Goal: Task Accomplishment & Management: Manage account settings

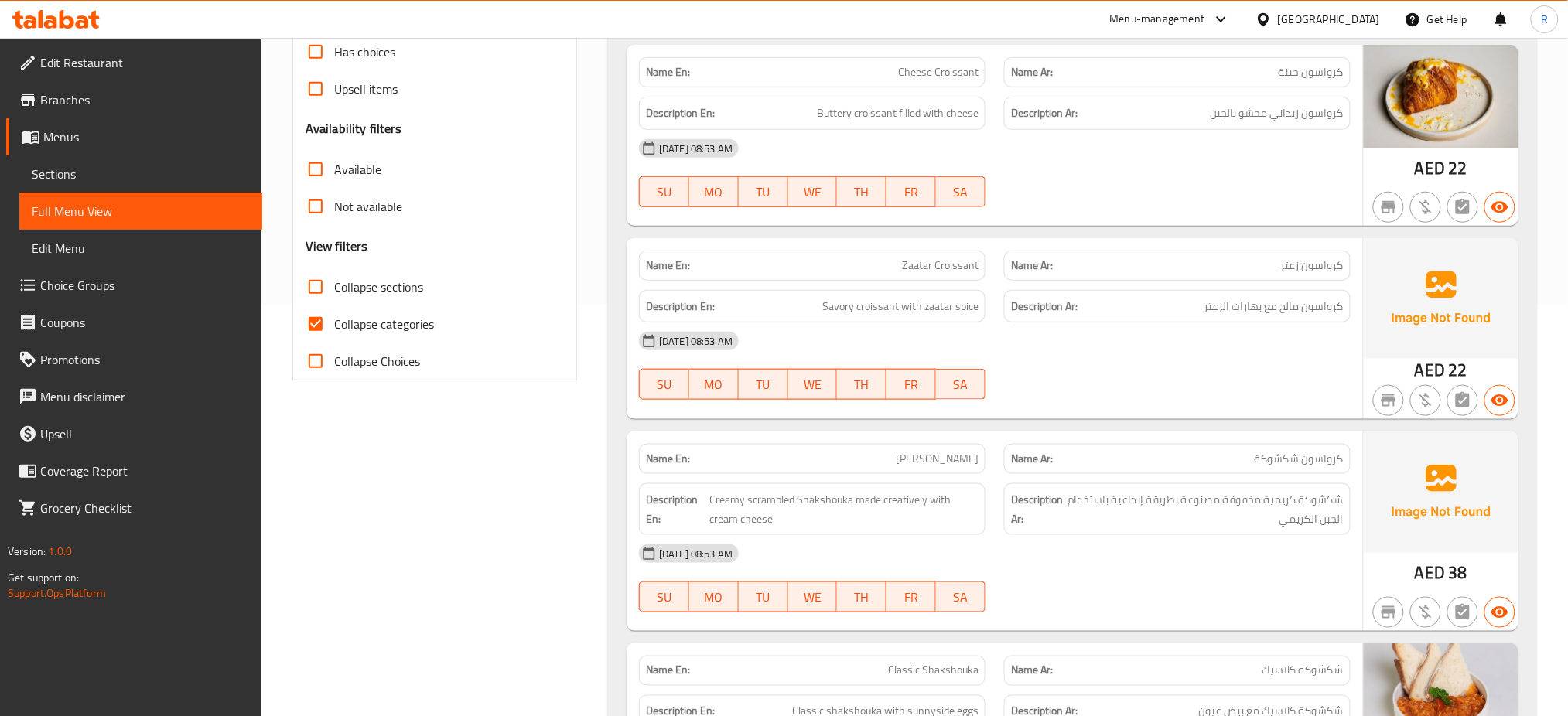
scroll to position [412, 0]
drag, startPoint x: 376, startPoint y: 319, endPoint x: 657, endPoint y: 308, distance: 281.2
click at [376, 319] on span "Collapse categories" at bounding box center [384, 322] width 100 height 18
click at [334, 319] on input "Collapse categories" at bounding box center [316, 323] width 37 height 37
checkbox input "false"
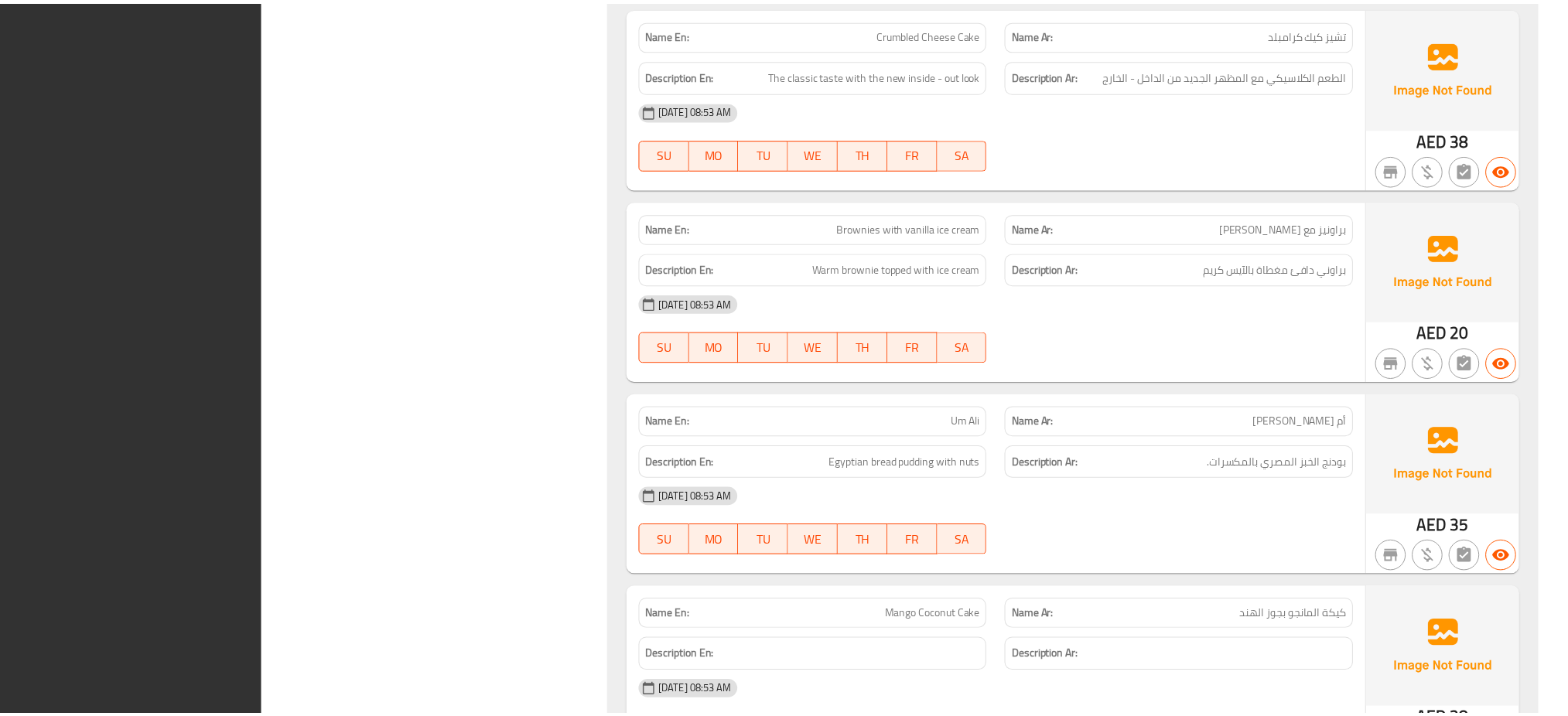
scroll to position [15087, 0]
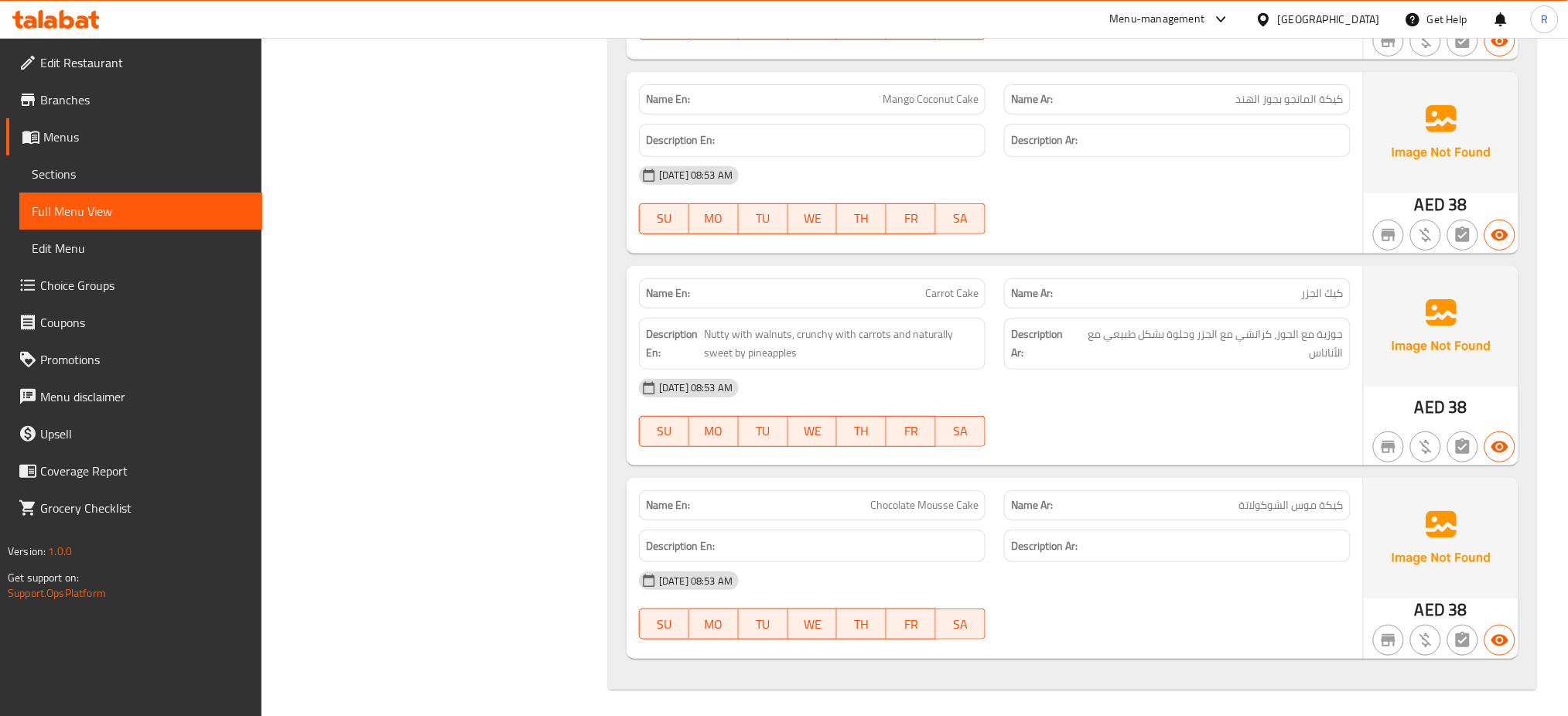
click at [1093, 369] on div "02-10-2025 08:53 AM" at bounding box center [995, 388] width 730 height 37
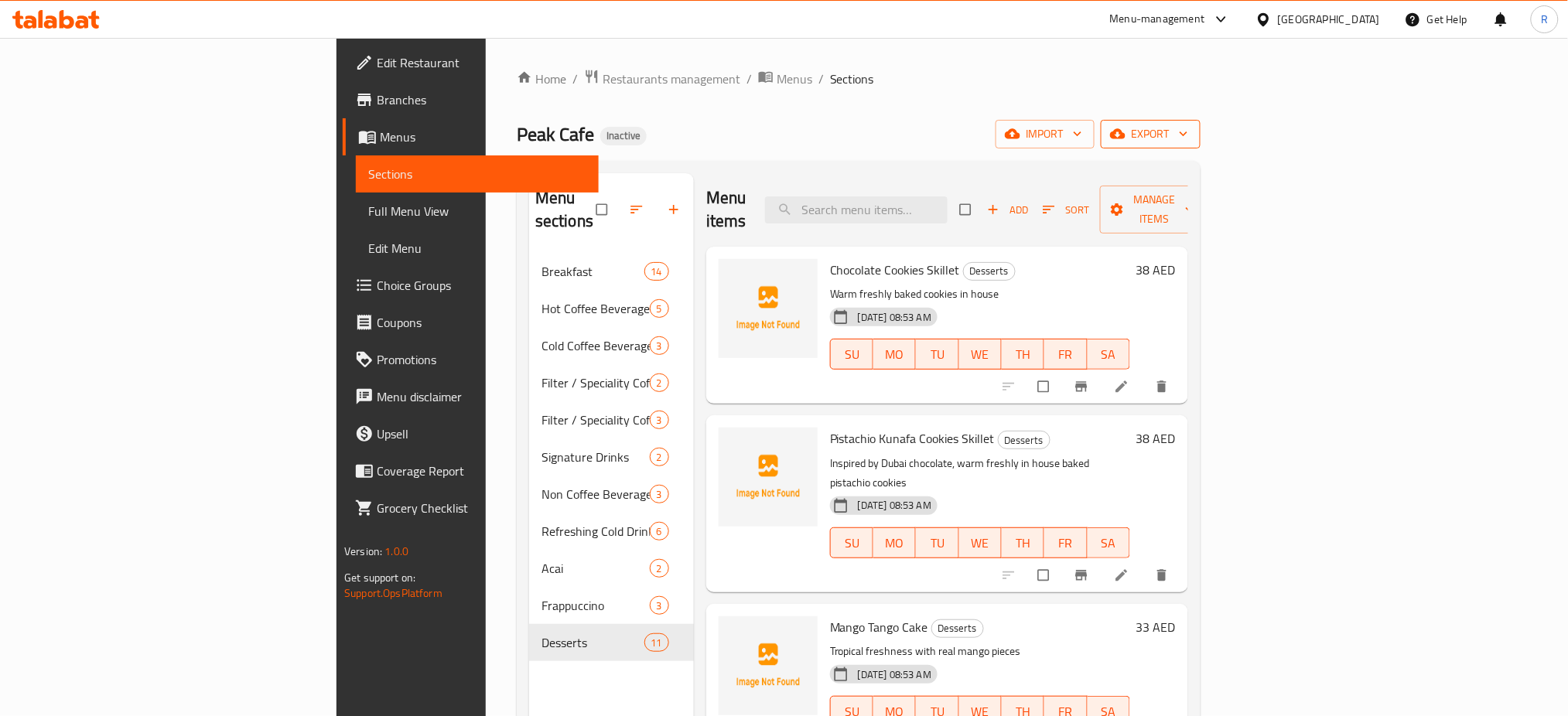
click at [1189, 138] on span "export" at bounding box center [1151, 134] width 75 height 19
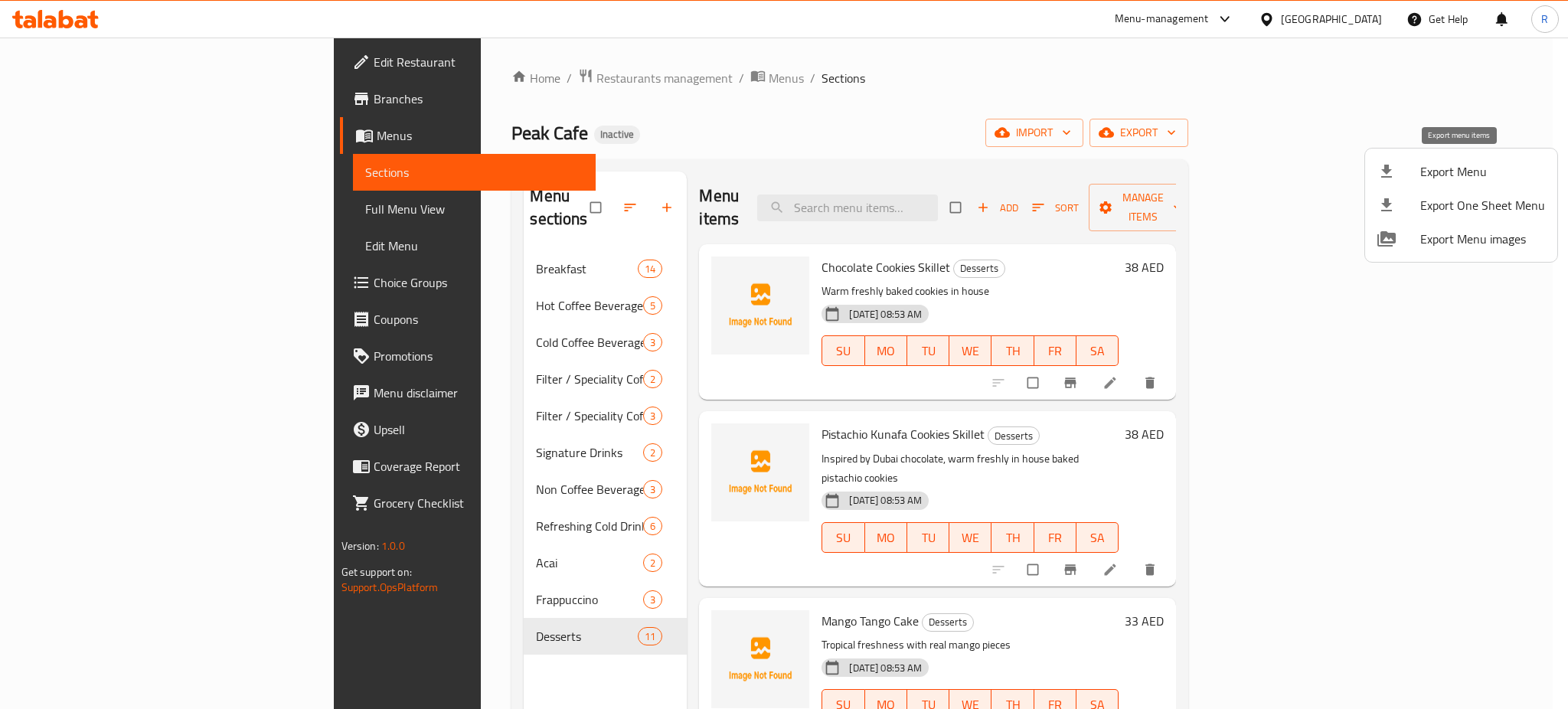
click at [1415, 174] on div at bounding box center [1399, 171] width 43 height 18
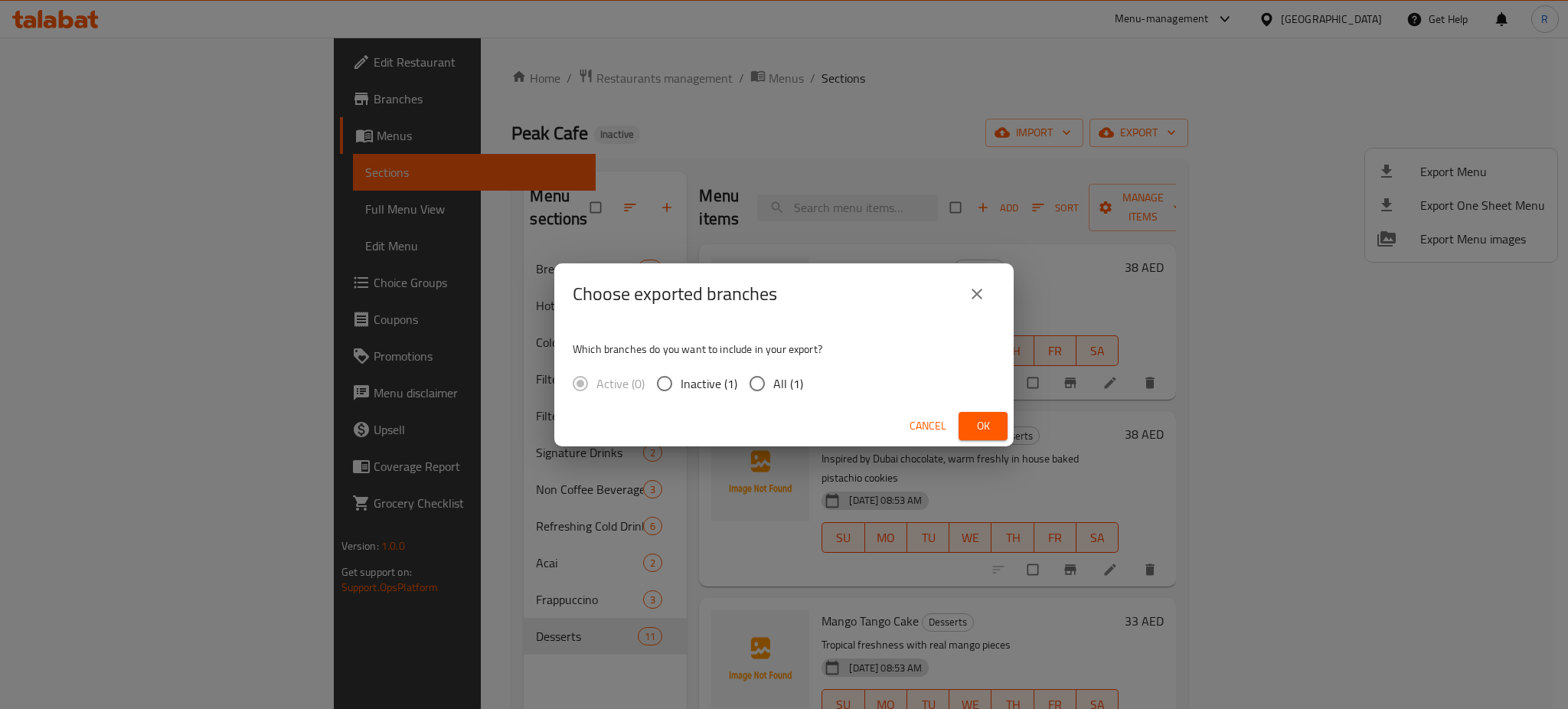
click at [758, 375] on input "All (1)" at bounding box center [756, 383] width 32 height 32
radio input "true"
click at [971, 426] on span "Ok" at bounding box center [983, 426] width 24 height 19
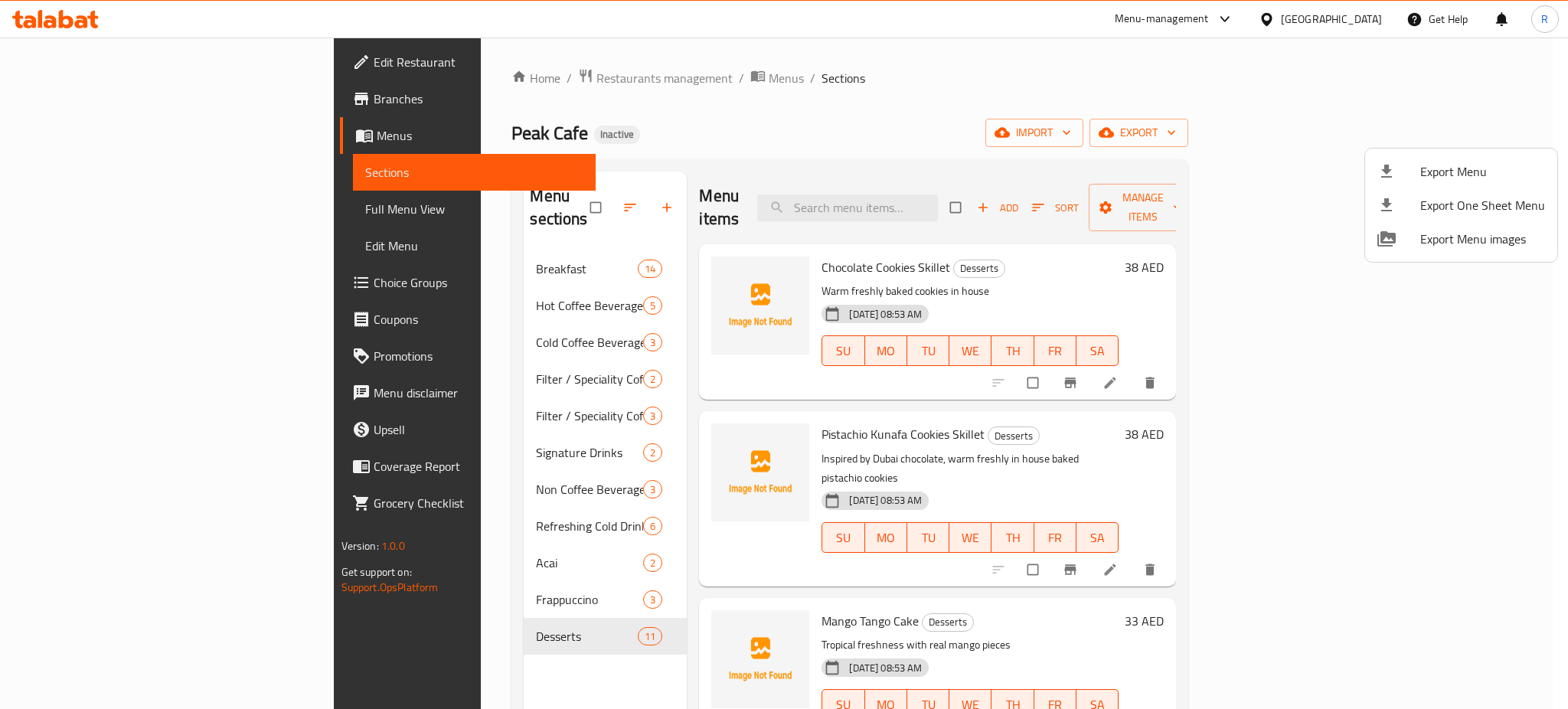
click at [62, 24] on div at bounding box center [784, 354] width 1568 height 709
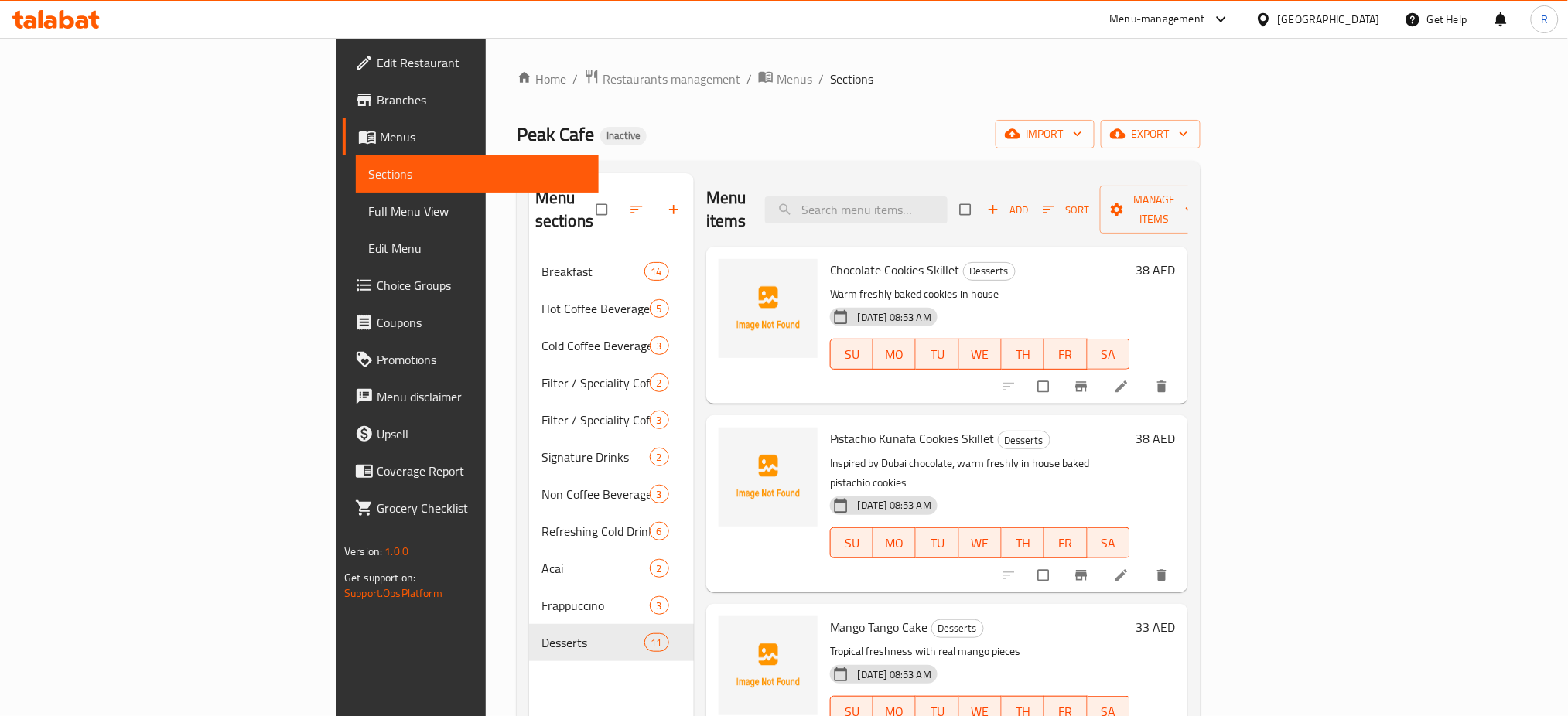
click at [63, 24] on icon at bounding box center [66, 19] width 15 height 18
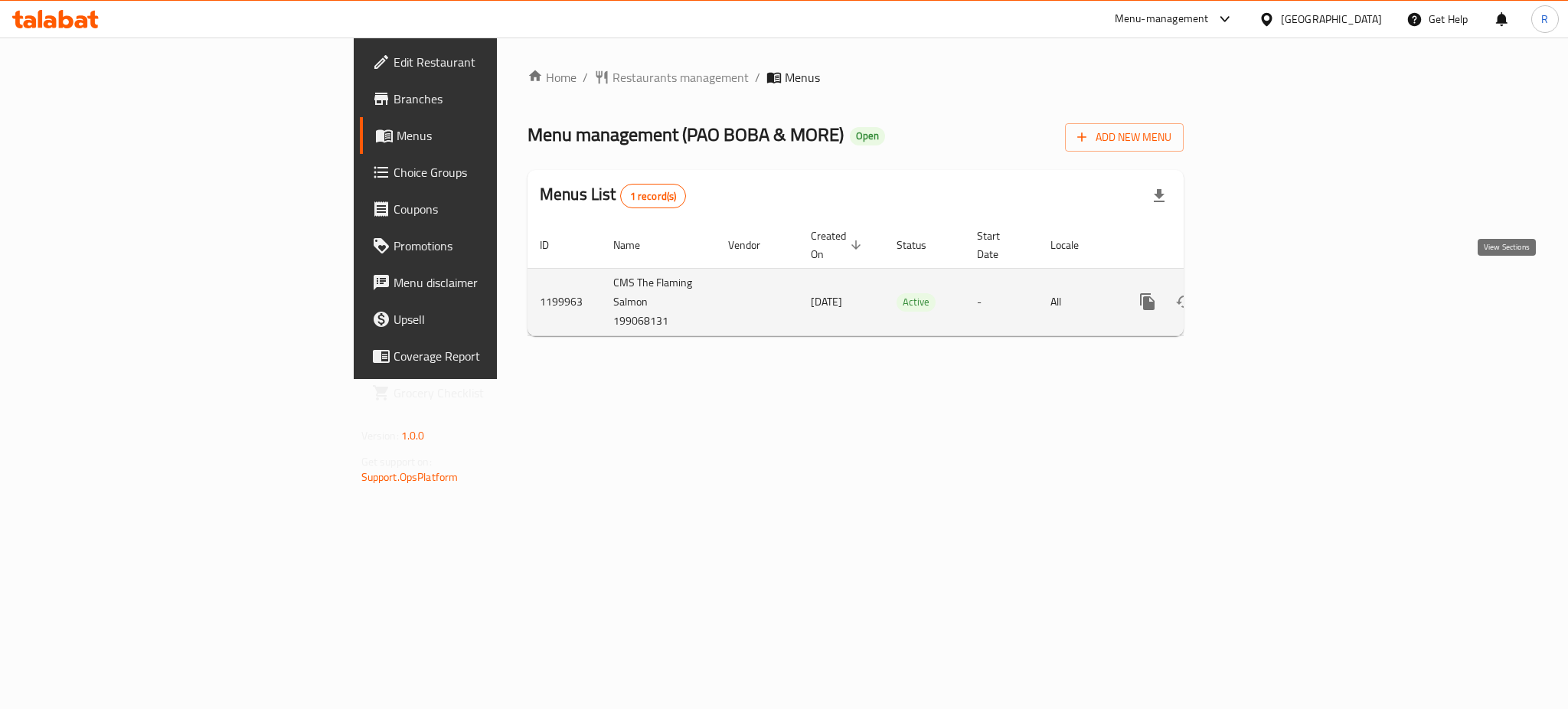
click at [1276, 283] on link "enhanced table" at bounding box center [1258, 301] width 37 height 37
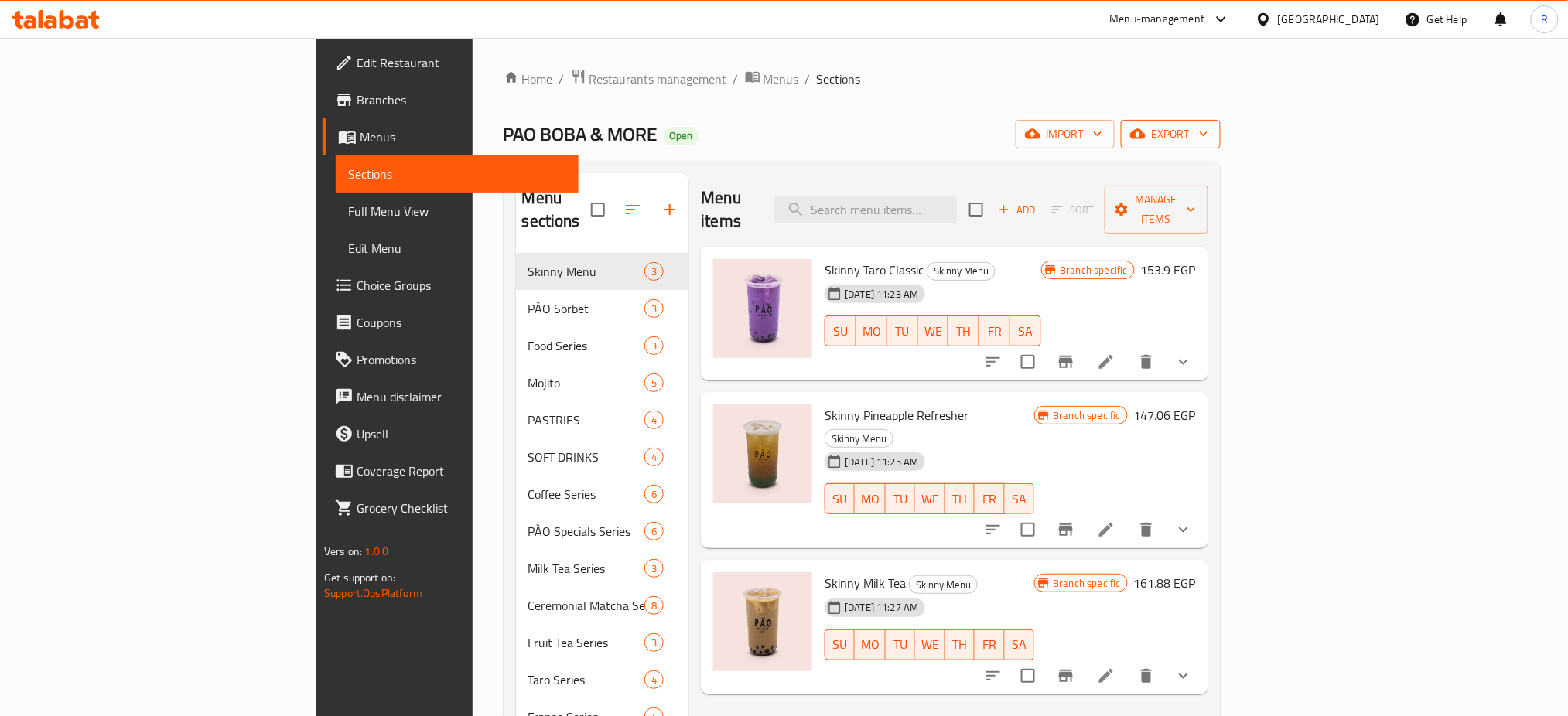
click at [1209, 131] on span "export" at bounding box center [1171, 134] width 75 height 19
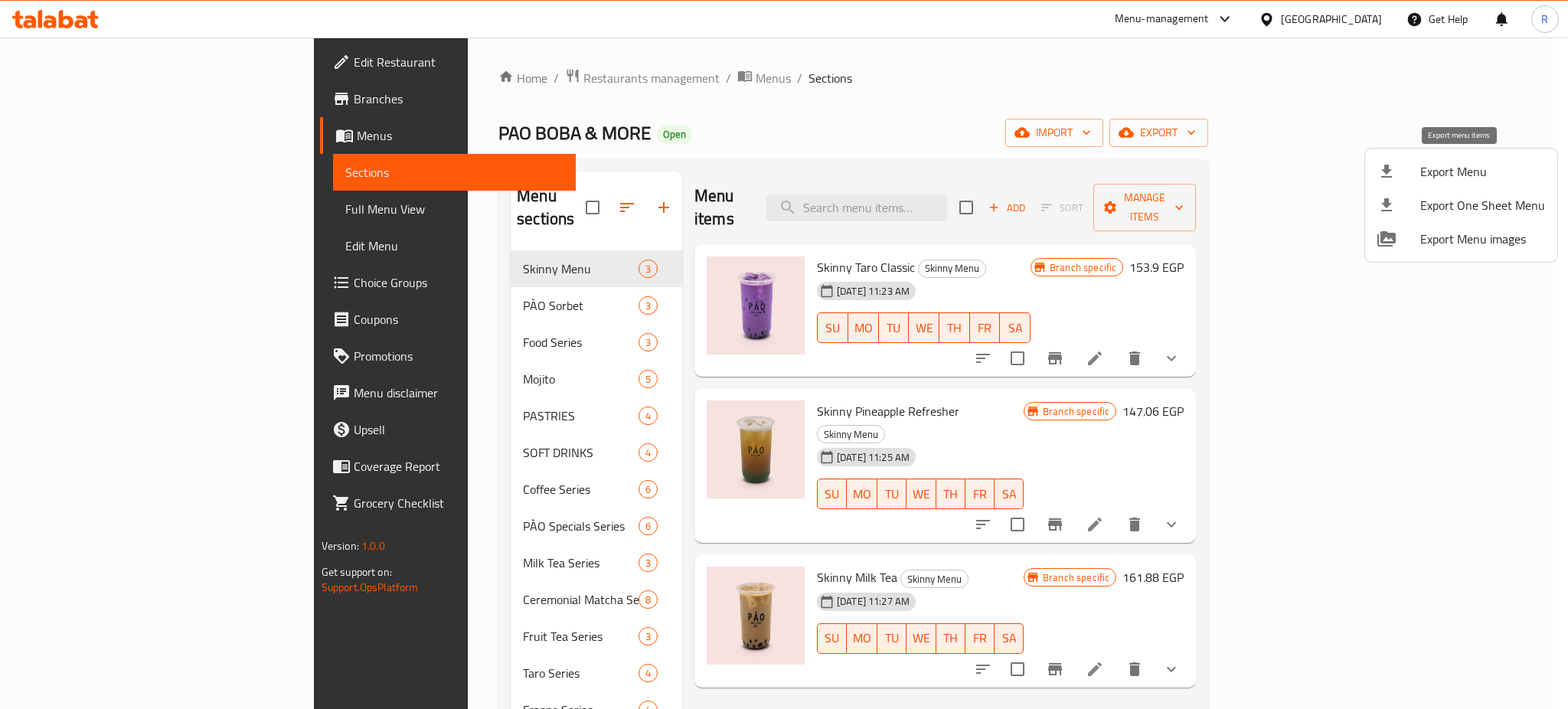
click at [1435, 166] on span "Export Menu" at bounding box center [1483, 171] width 125 height 18
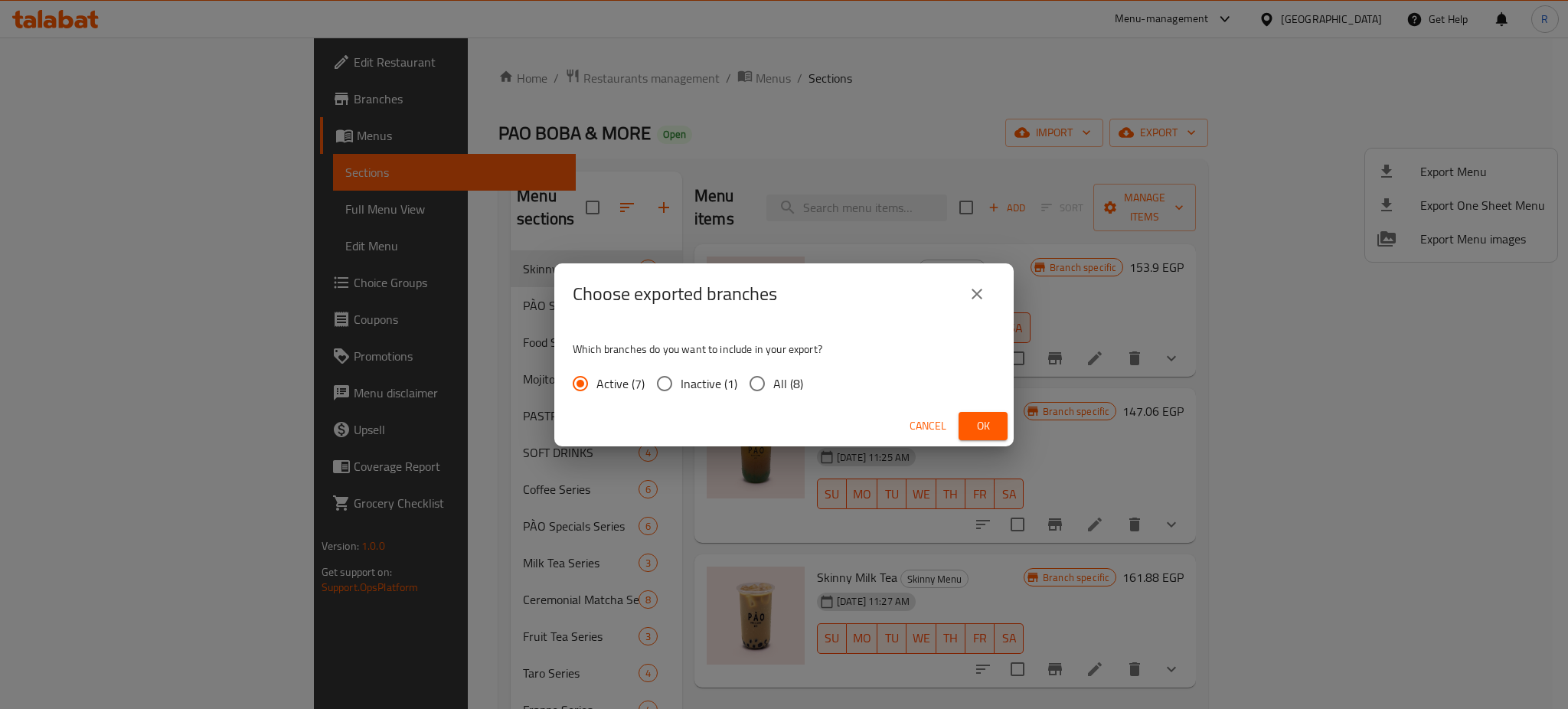
click at [758, 385] on input "All (8)" at bounding box center [756, 383] width 32 height 32
radio input "true"
click at [990, 427] on span "Ok" at bounding box center [983, 426] width 24 height 19
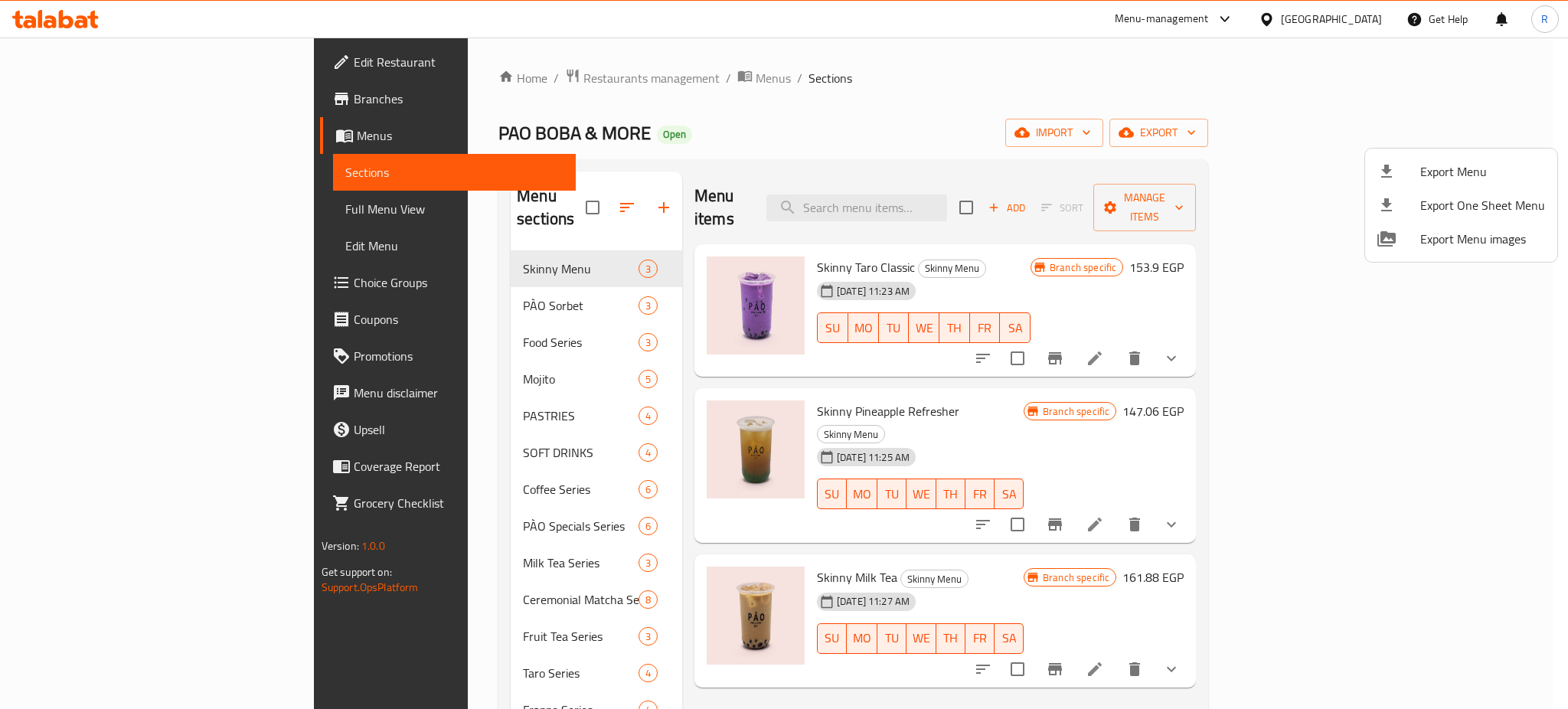
click at [753, 121] on div at bounding box center [784, 354] width 1568 height 709
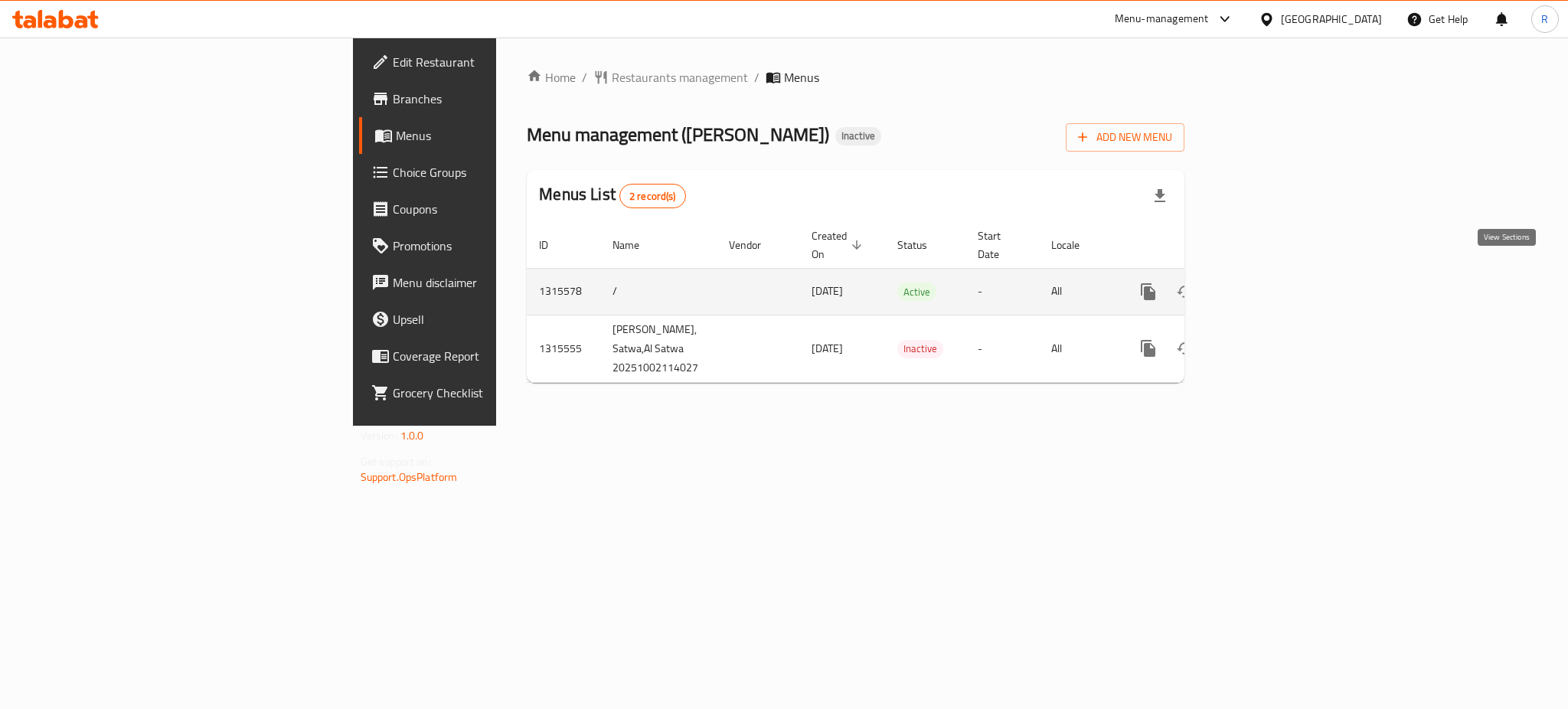
click at [1268, 283] on icon "enhanced table" at bounding box center [1258, 292] width 18 height 18
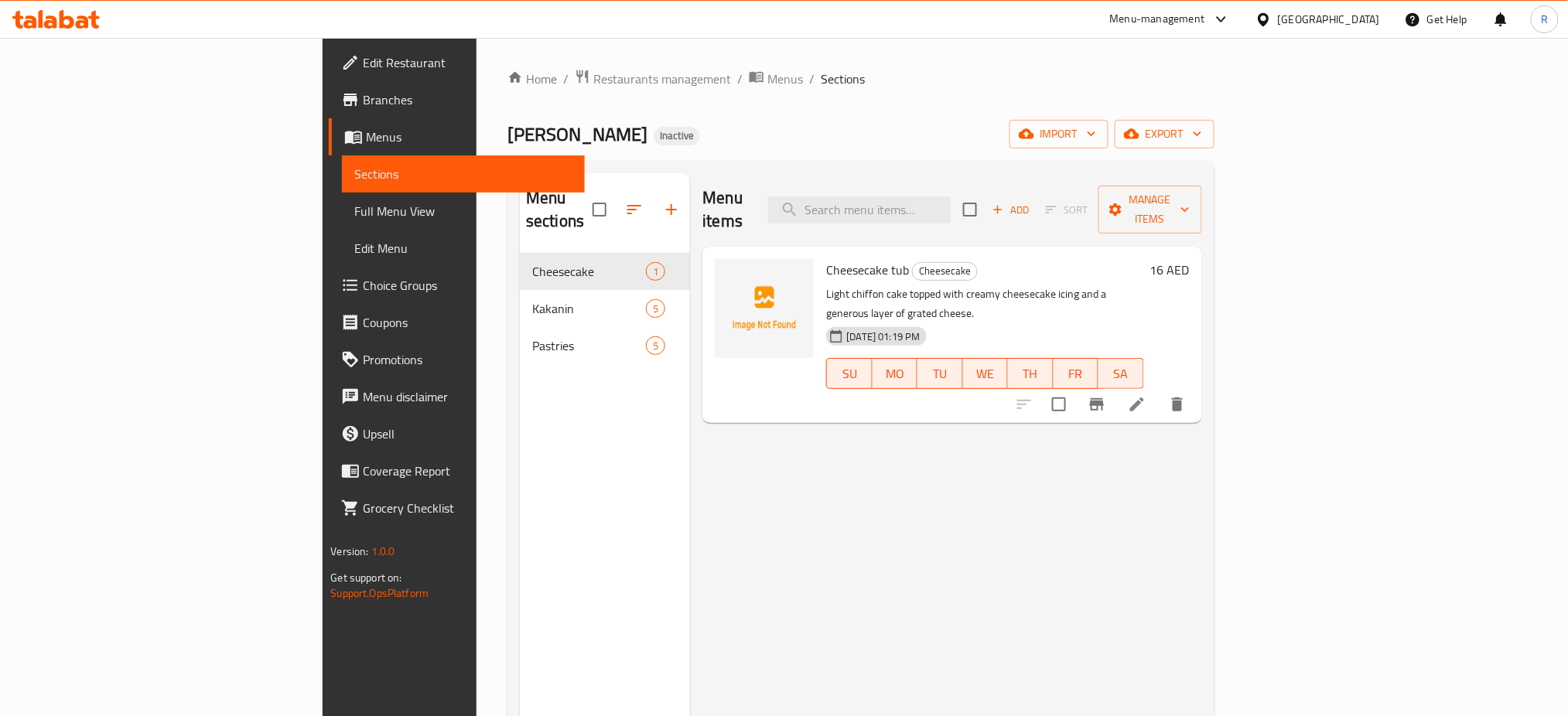
drag, startPoint x: 1458, startPoint y: 129, endPoint x: 1068, endPoint y: 132, distance: 390.0
click at [1068, 132] on div "[PERSON_NAME] Pastry Inactive import export" at bounding box center [860, 134] width 706 height 29
click at [1203, 141] on span "export" at bounding box center [1164, 134] width 75 height 19
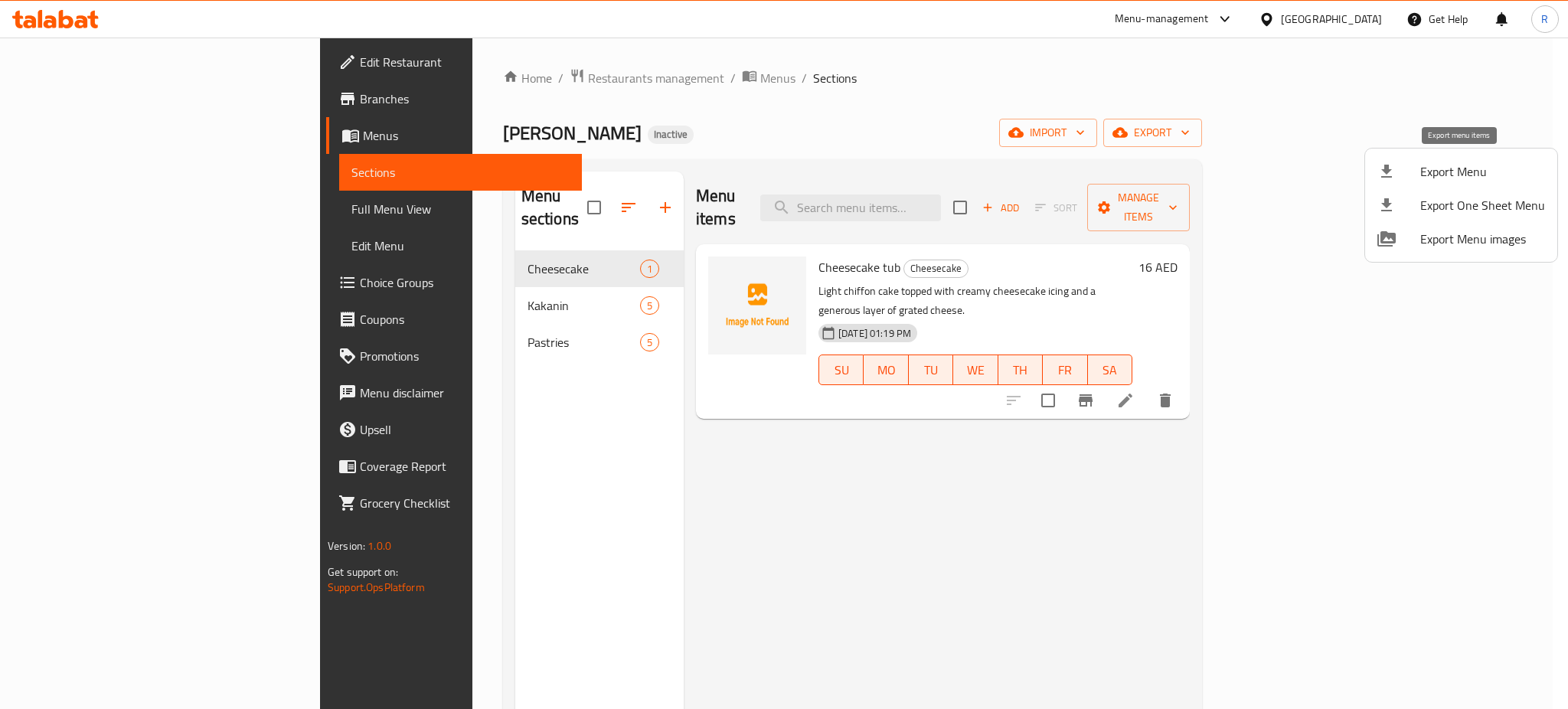
click at [1415, 182] on li "Export Menu" at bounding box center [1461, 171] width 192 height 34
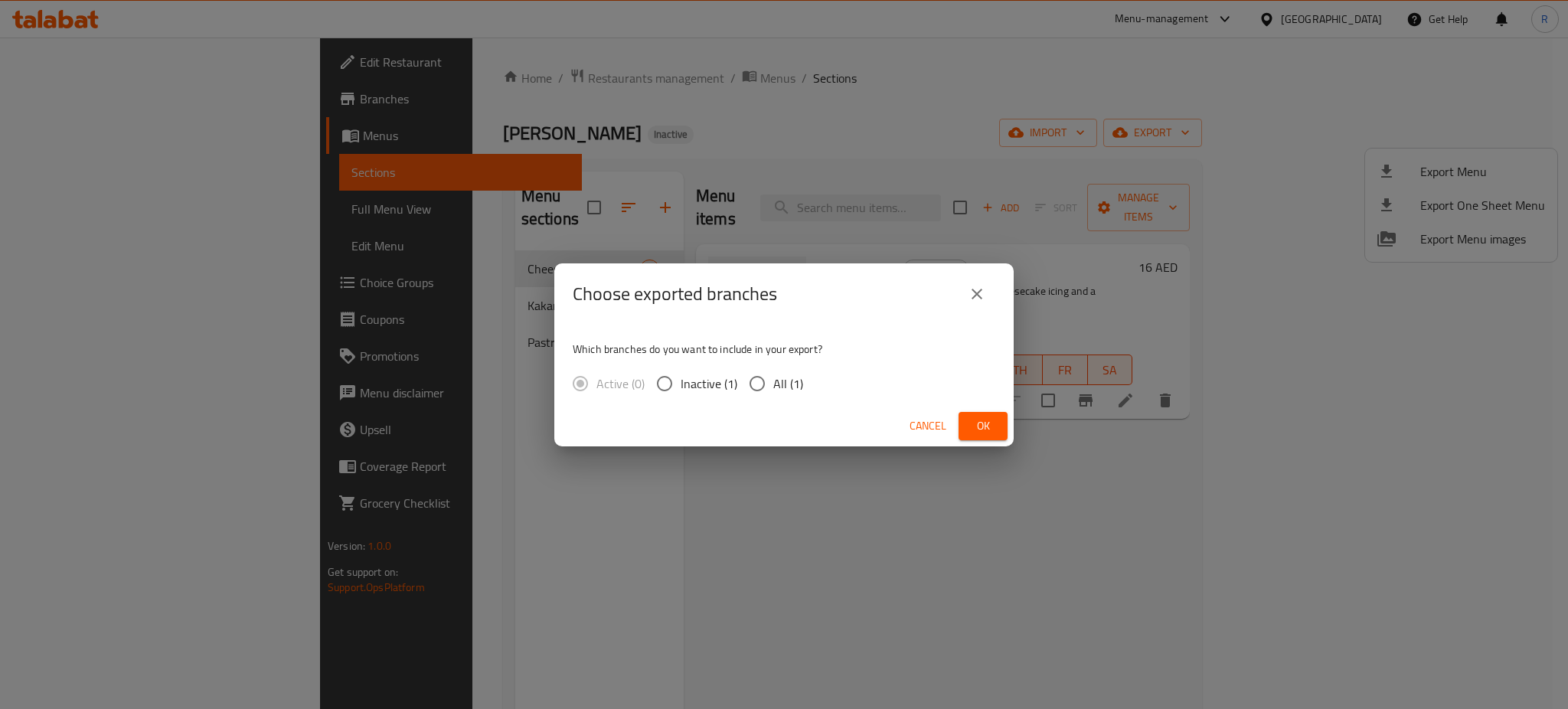
click at [746, 380] on input "All (1)" at bounding box center [756, 383] width 32 height 32
radio input "true"
click at [977, 426] on span "Ok" at bounding box center [983, 426] width 24 height 19
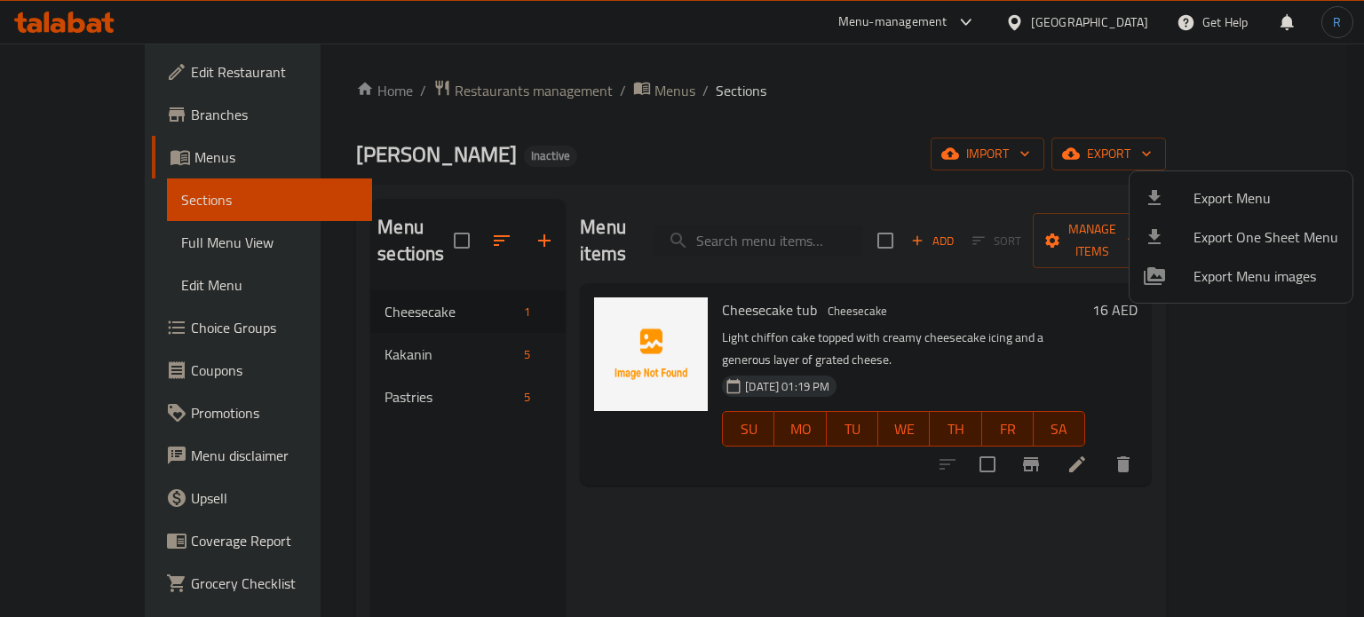
click at [842, 226] on div at bounding box center [682, 308] width 1364 height 617
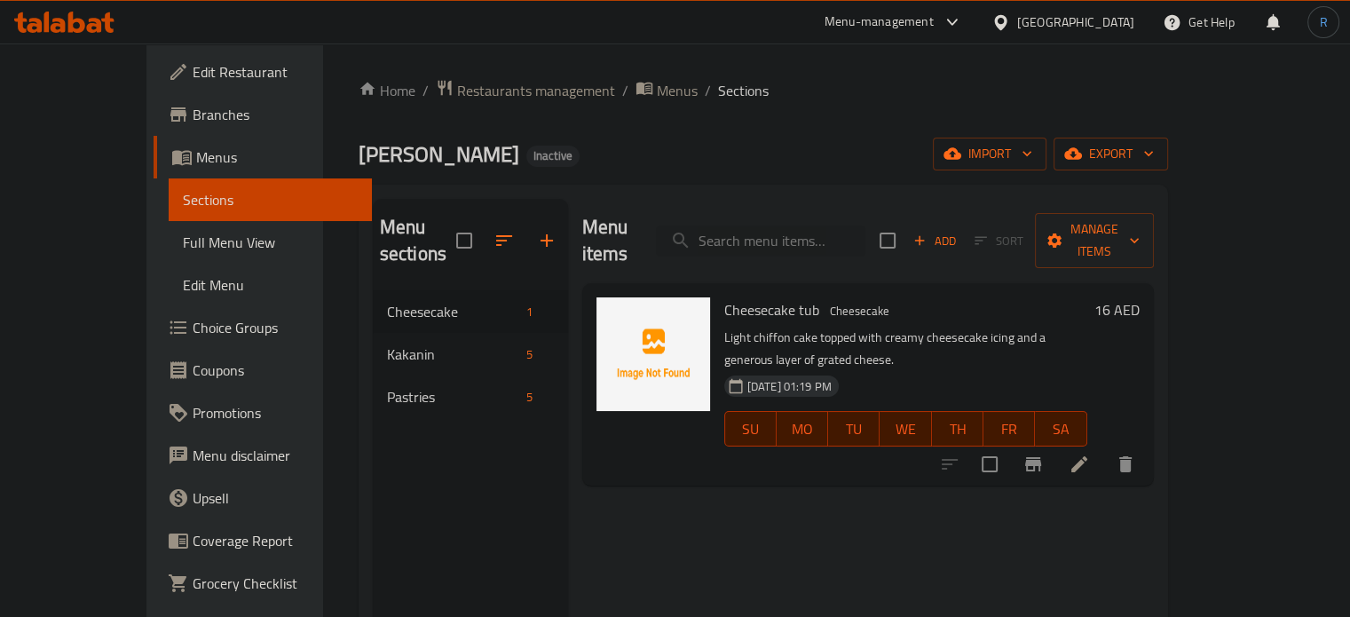
click at [842, 226] on input "search" at bounding box center [761, 240] width 210 height 31
paste input "Cheesecake tub"
type input "Cheesecake tub"
click at [1104, 448] on li at bounding box center [1080, 464] width 50 height 32
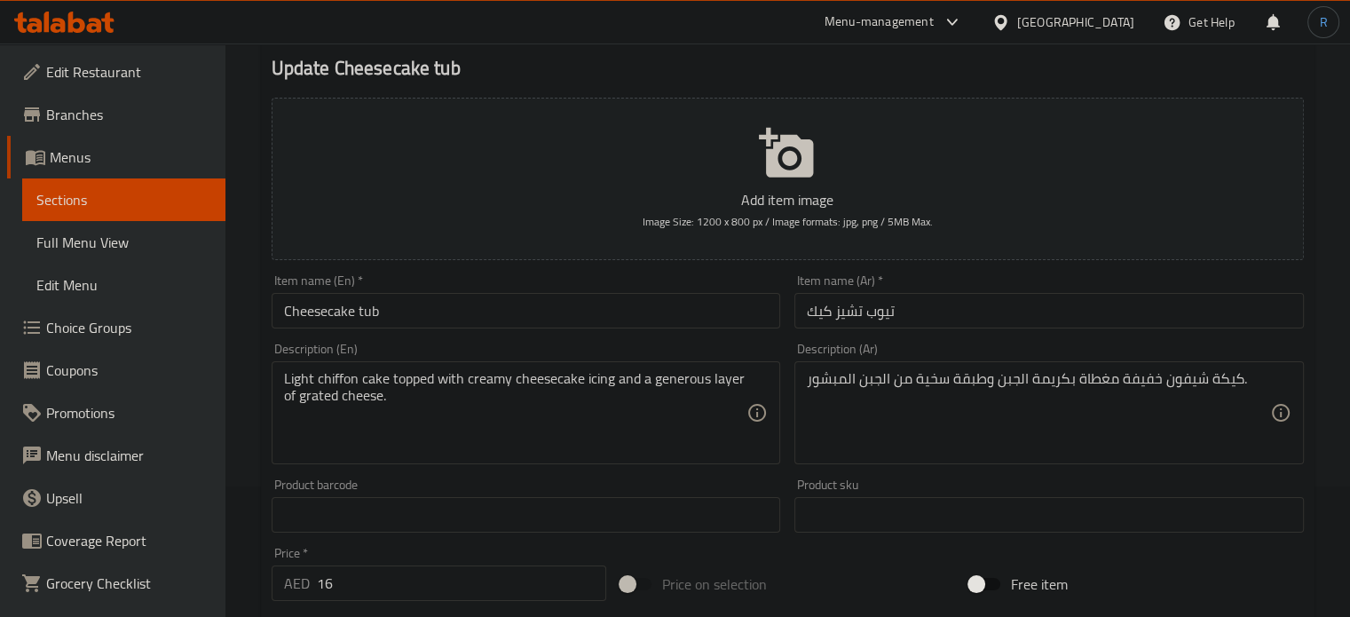
scroll to position [178, 0]
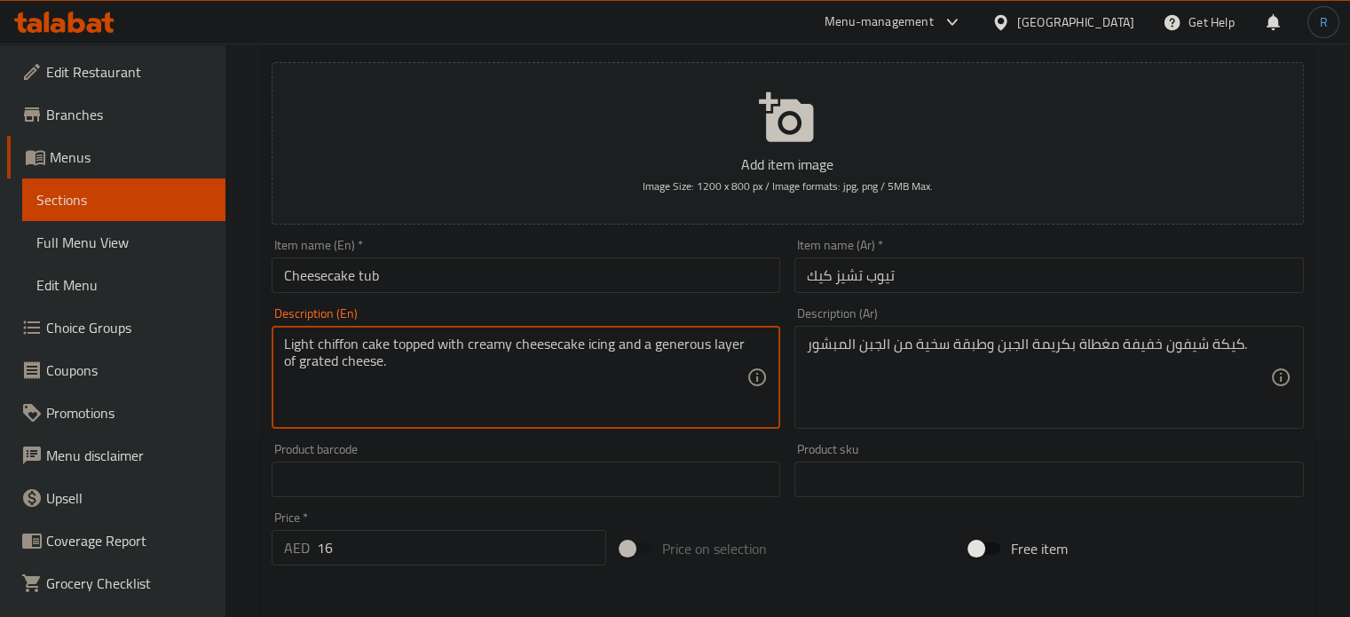
drag, startPoint x: 582, startPoint y: 344, endPoint x: 511, endPoint y: 340, distance: 71.1
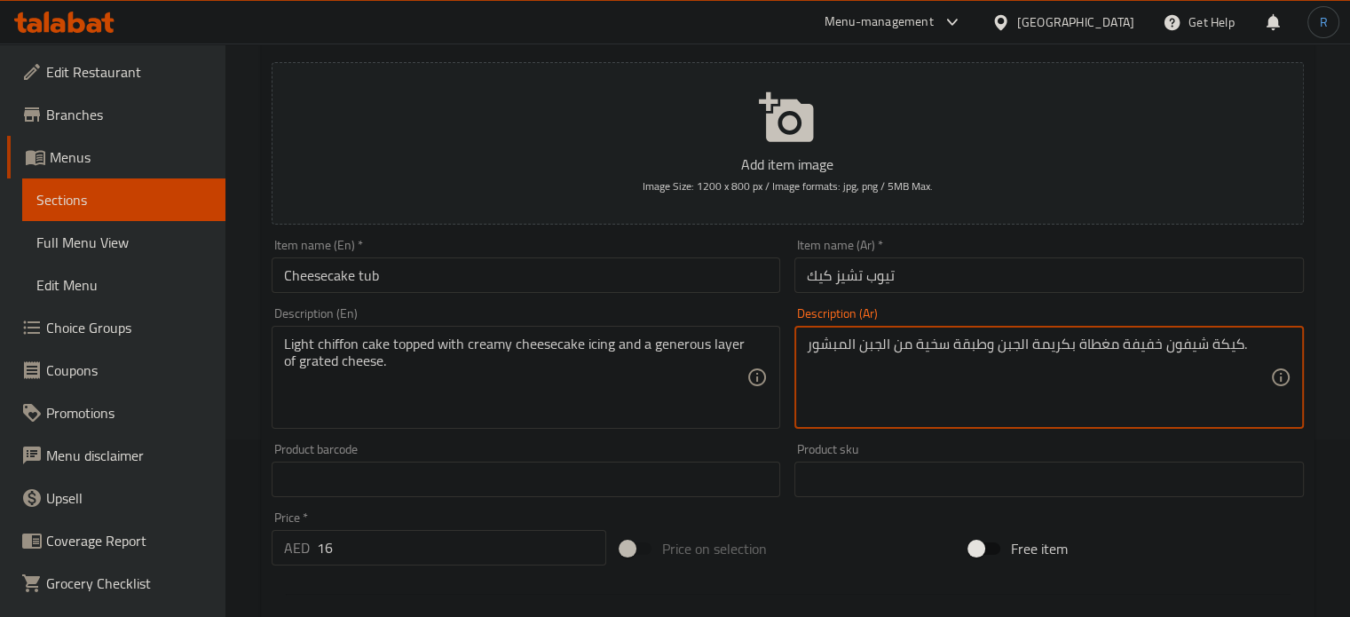
drag, startPoint x: 1066, startPoint y: 347, endPoint x: 997, endPoint y: 348, distance: 69.2
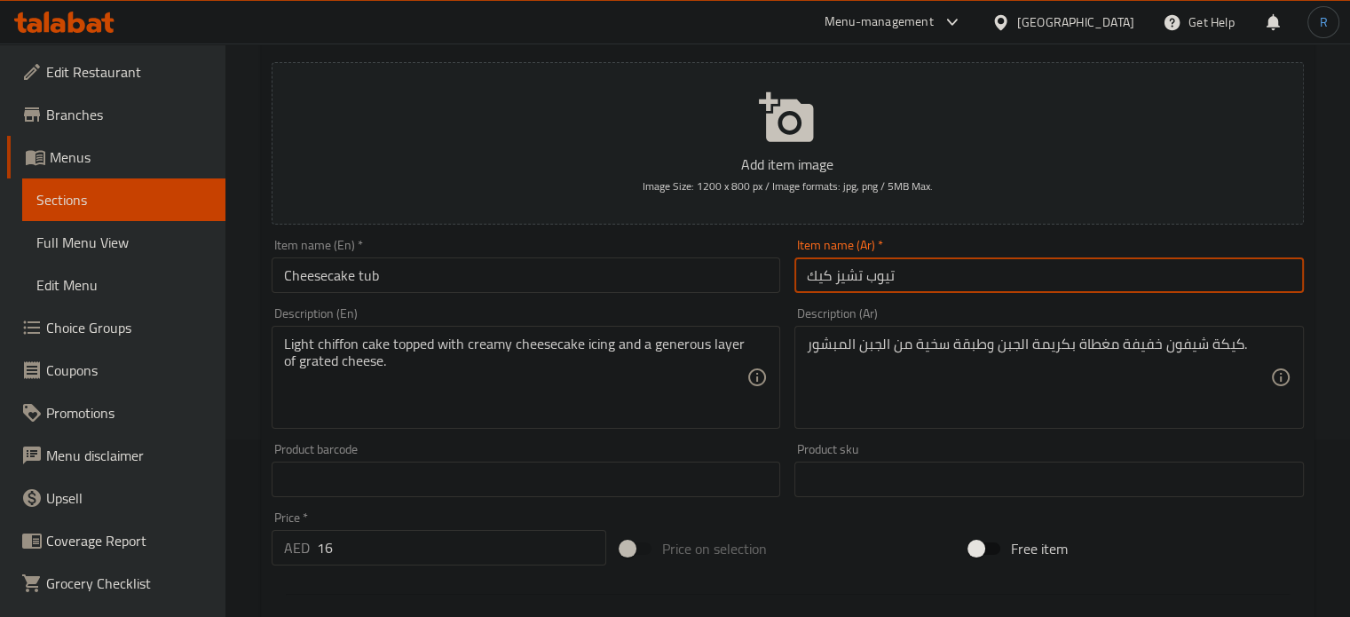
drag, startPoint x: 866, startPoint y: 276, endPoint x: 800, endPoint y: 278, distance: 66.6
click at [800, 278] on input "تيوب تشيز كيك" at bounding box center [1050, 275] width 510 height 36
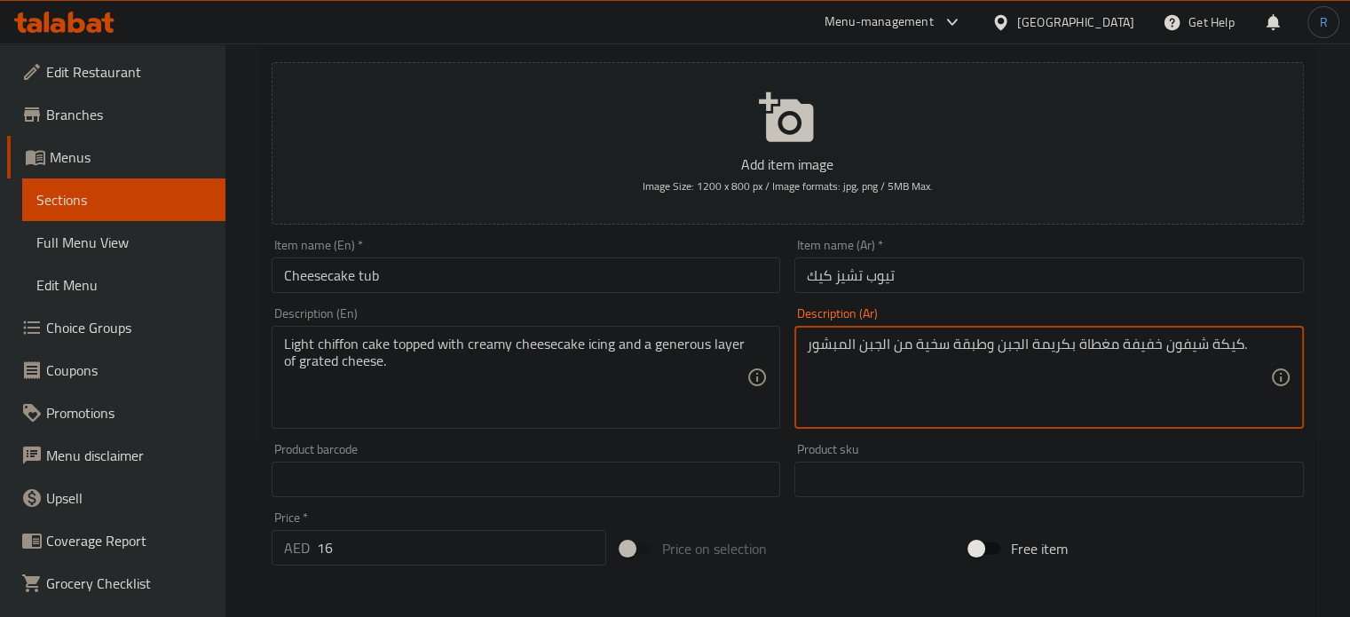
drag, startPoint x: 1065, startPoint y: 346, endPoint x: 998, endPoint y: 348, distance: 67.5
paste textarea "تشيز كيك"
click at [1048, 347] on textarea "كيكة شيفون خفيفة مغطاة ب تشيز كيك وطبقة سخية من الجبن المبشور." at bounding box center [1038, 378] width 463 height 84
click at [991, 347] on textarea "كيكة شيفون خفيفة مغطاة بتشيز كيك وطبقة سخية من الجبن المبشور." at bounding box center [1038, 378] width 463 height 84
click at [600, 351] on textarea "Light chiffon cake topped with creamy cheesecake icing and a generous layer of …" at bounding box center [515, 378] width 463 height 84
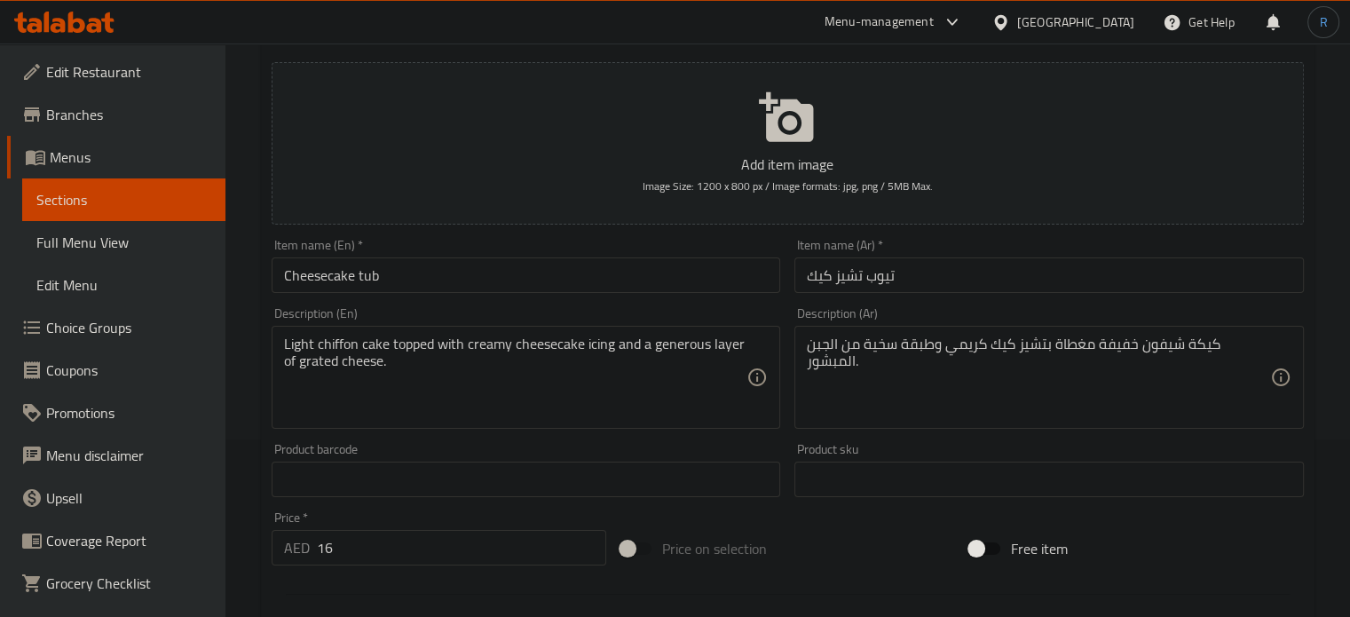
click at [625, 276] on input "Cheesecake tub" at bounding box center [527, 275] width 510 height 36
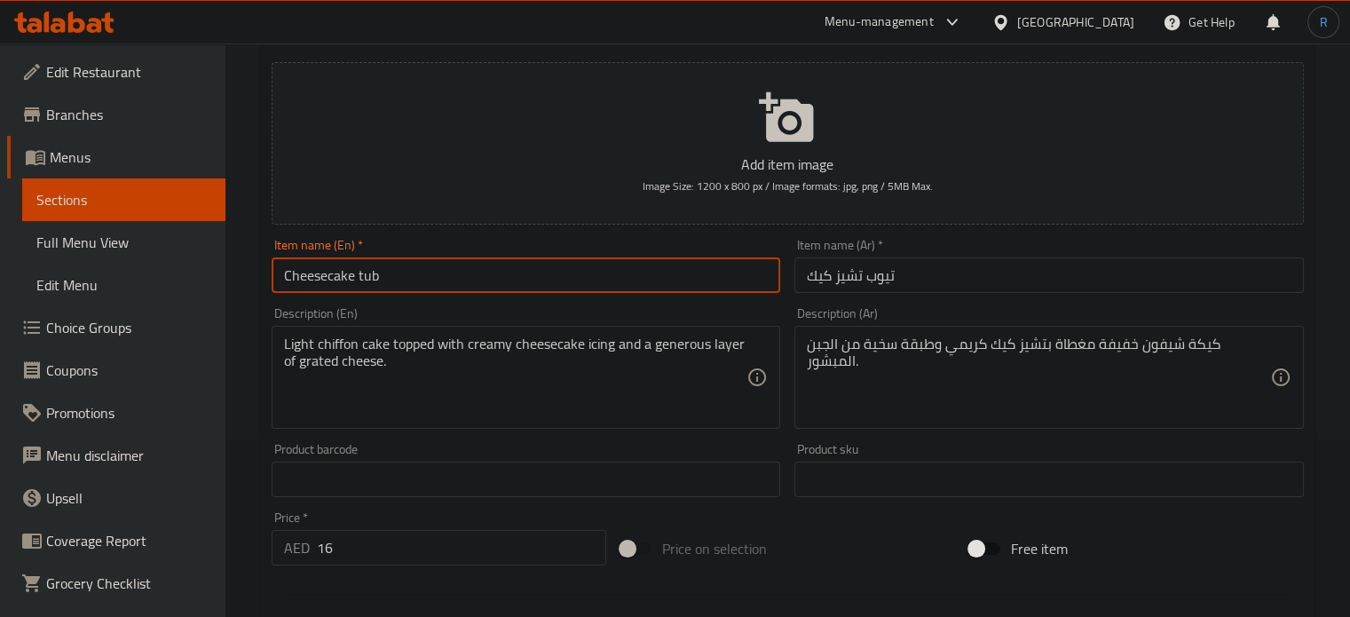
click at [625, 276] on input "Cheesecake tub" at bounding box center [527, 275] width 510 height 36
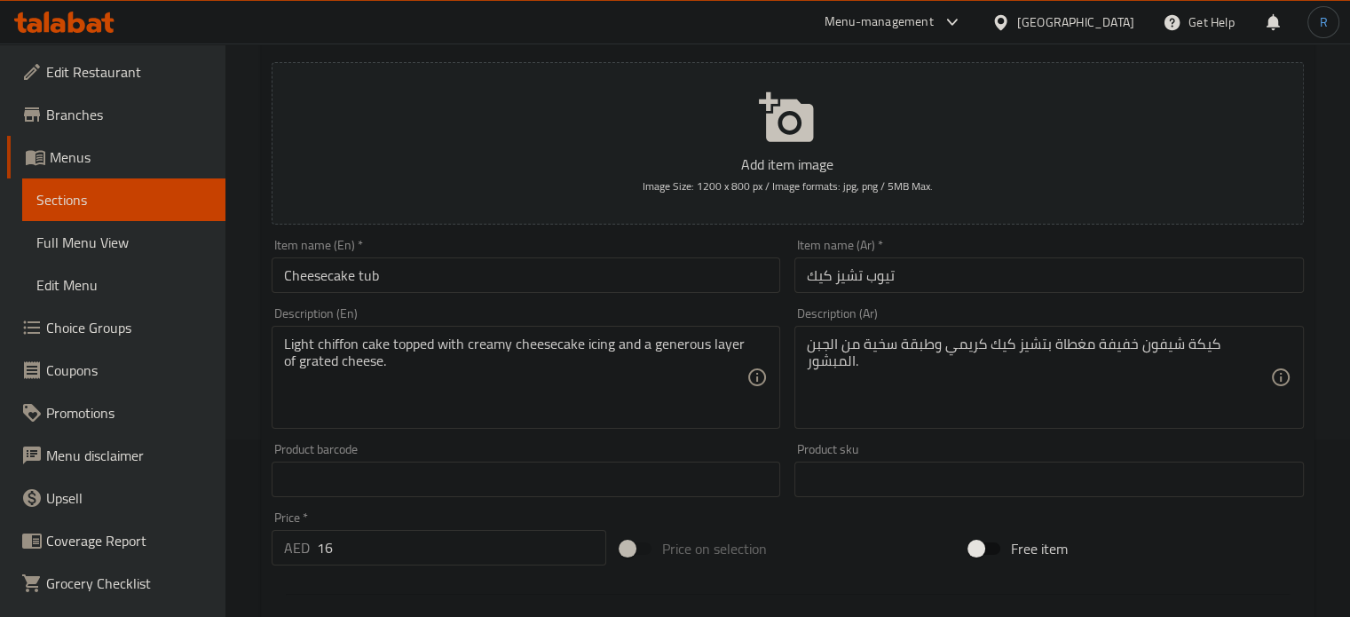
drag, startPoint x: 634, startPoint y: 383, endPoint x: 577, endPoint y: 383, distance: 56.8
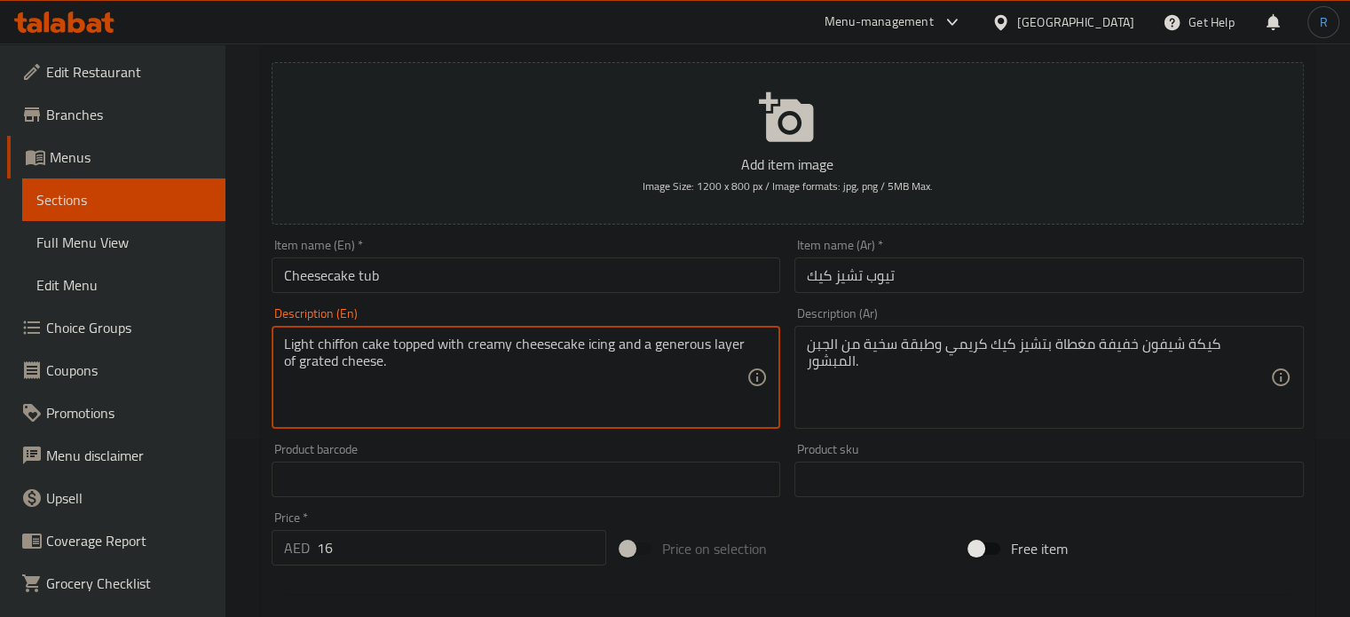
click at [597, 352] on textarea "Light chiffon cake topped with creamy cheesecake icing and a generous layer of …" at bounding box center [515, 378] width 463 height 84
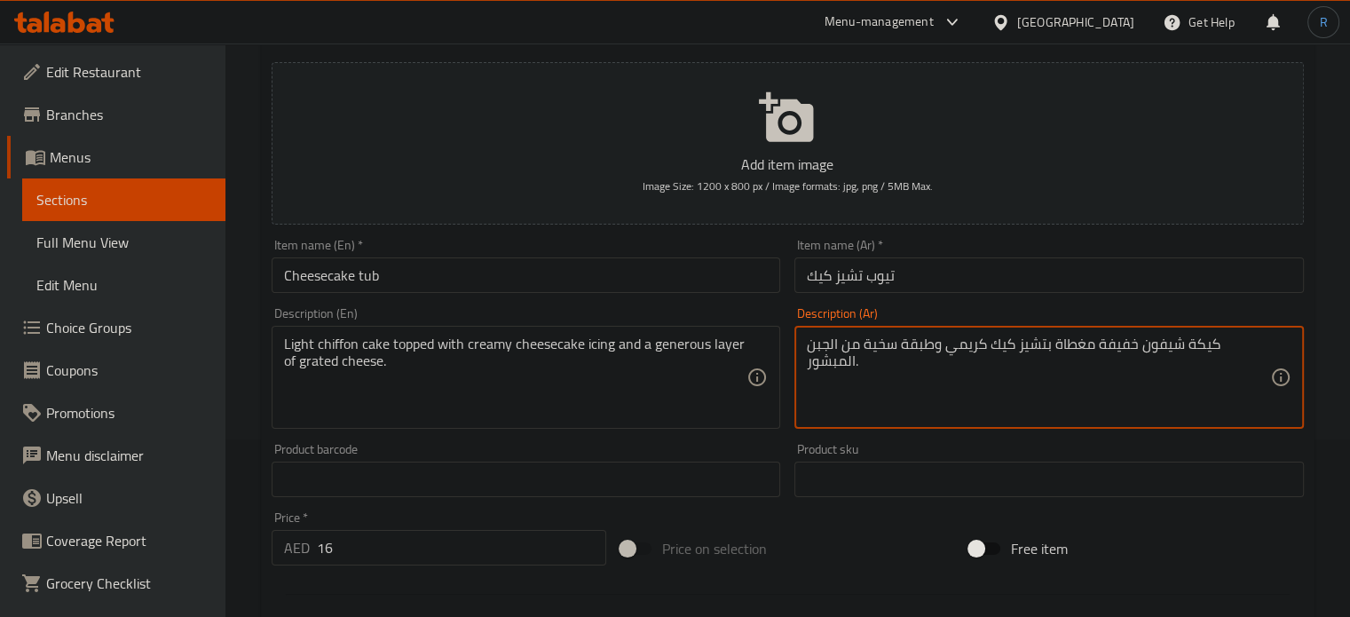
paste textarea "يسينج"
type textarea "كيكة شيفون خفيفة مغطاة بآيسينج تشيز كيك كريمي وطبقة سخية من الجبن المبشور."
click at [668, 269] on input "Cheesecake tub" at bounding box center [527, 275] width 510 height 36
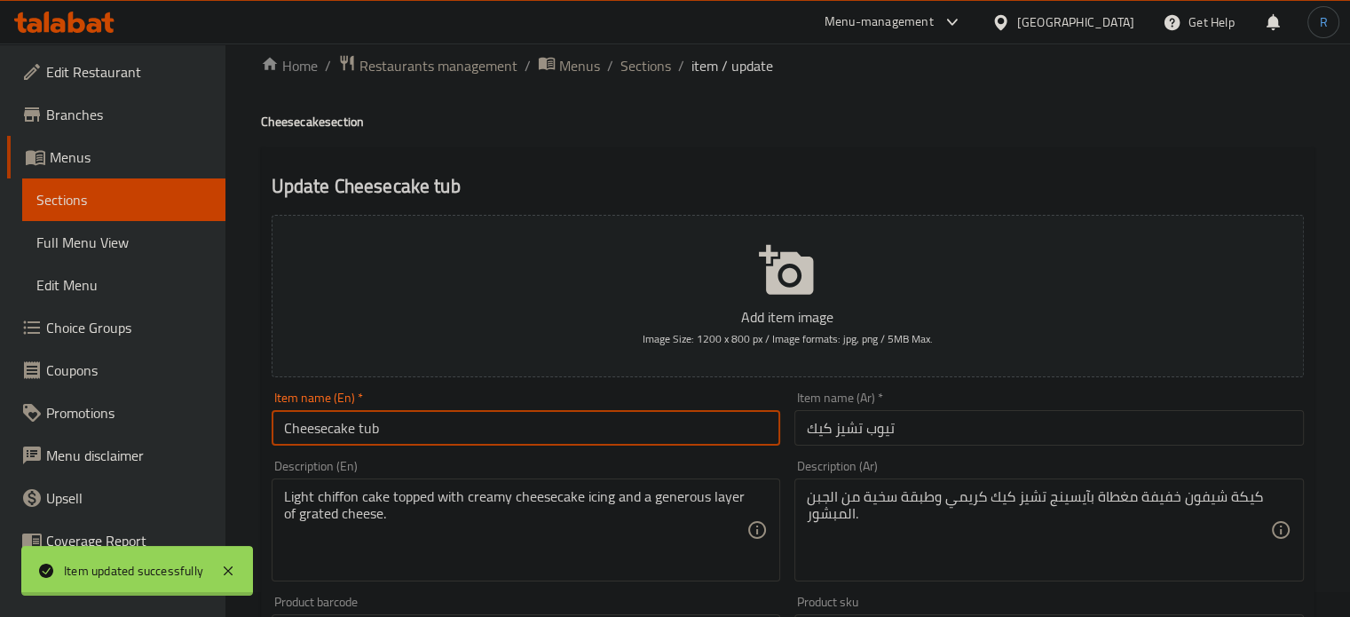
scroll to position [0, 0]
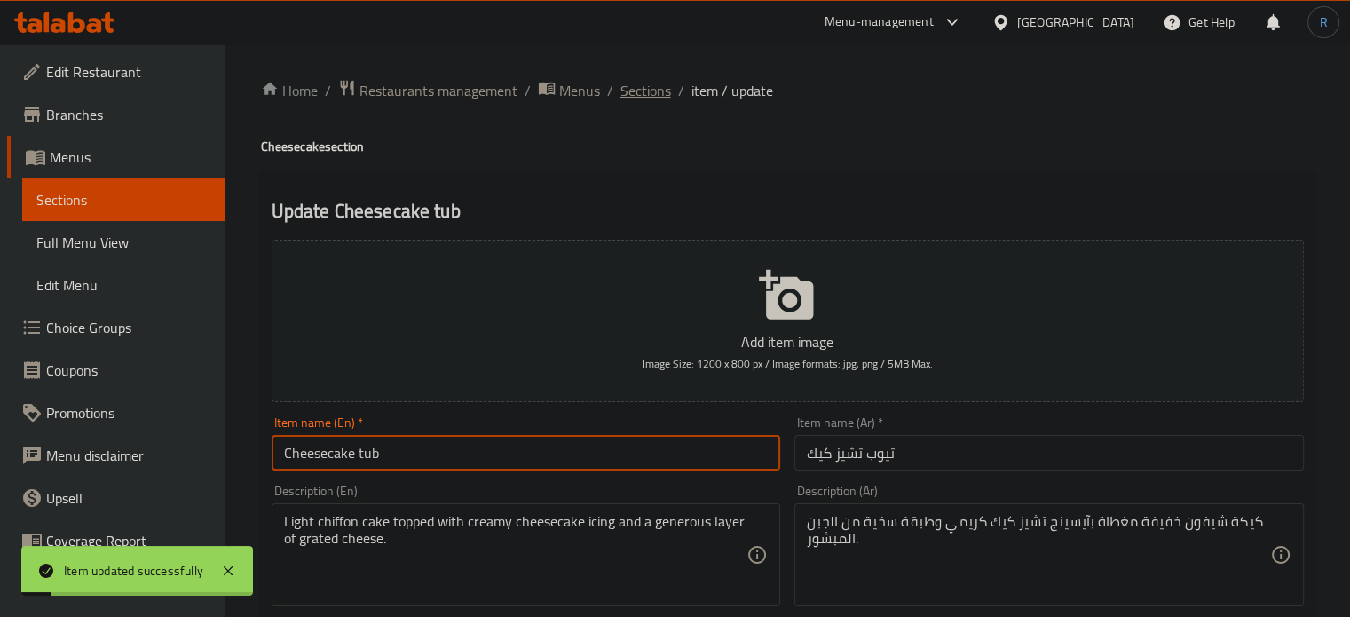
click at [643, 101] on span "Sections" at bounding box center [646, 90] width 51 height 21
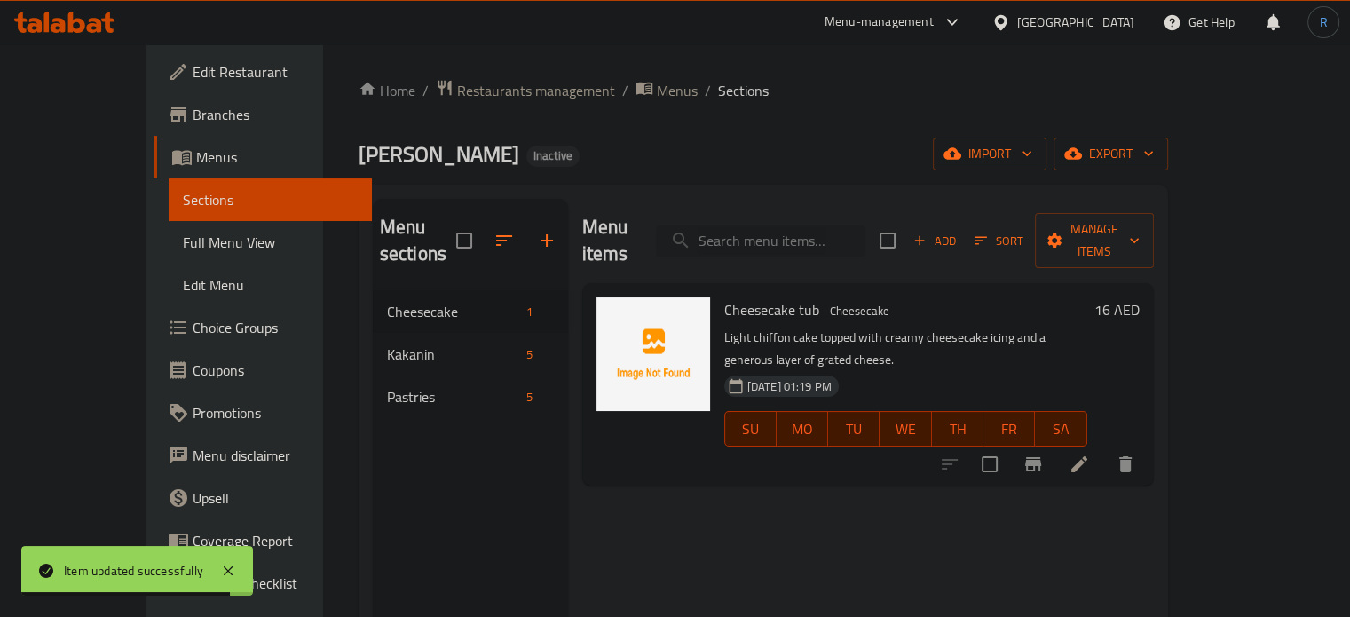
click at [778, 226] on input "search" at bounding box center [761, 240] width 210 height 31
paste input "Cassava cake"
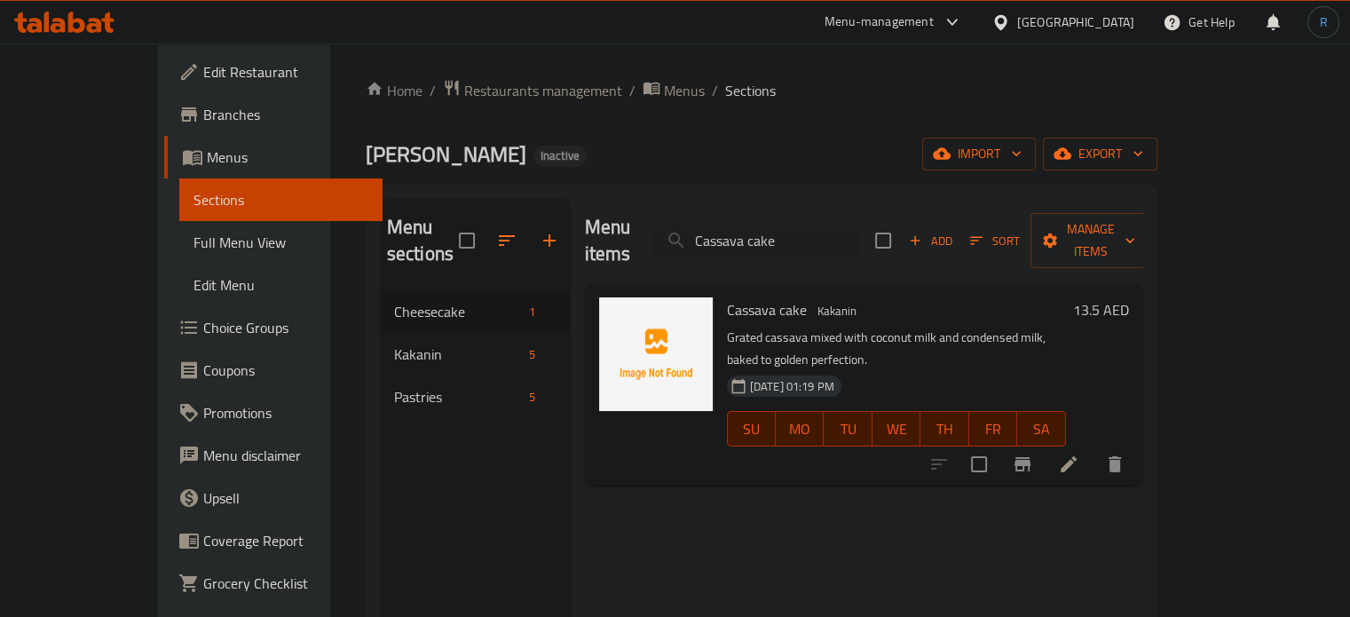
type input "Cassava cake"
click at [1077, 456] on icon at bounding box center [1069, 464] width 16 height 16
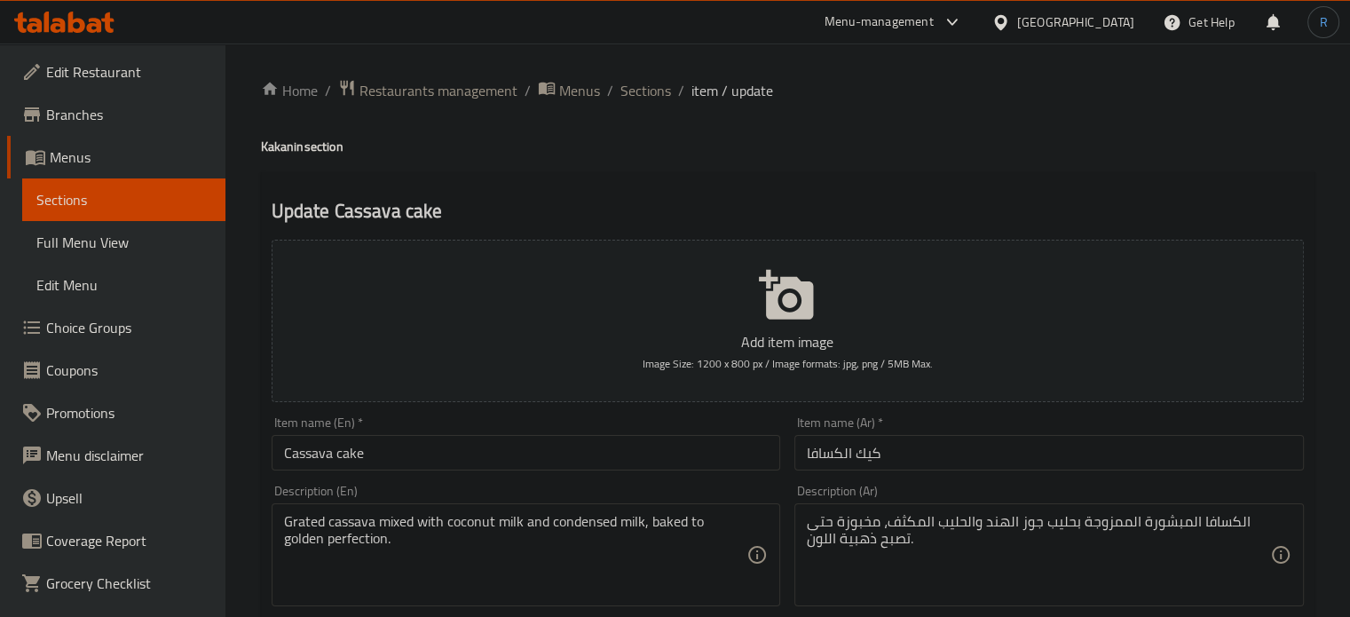
click at [284, 454] on input "Cassava cake" at bounding box center [527, 453] width 510 height 36
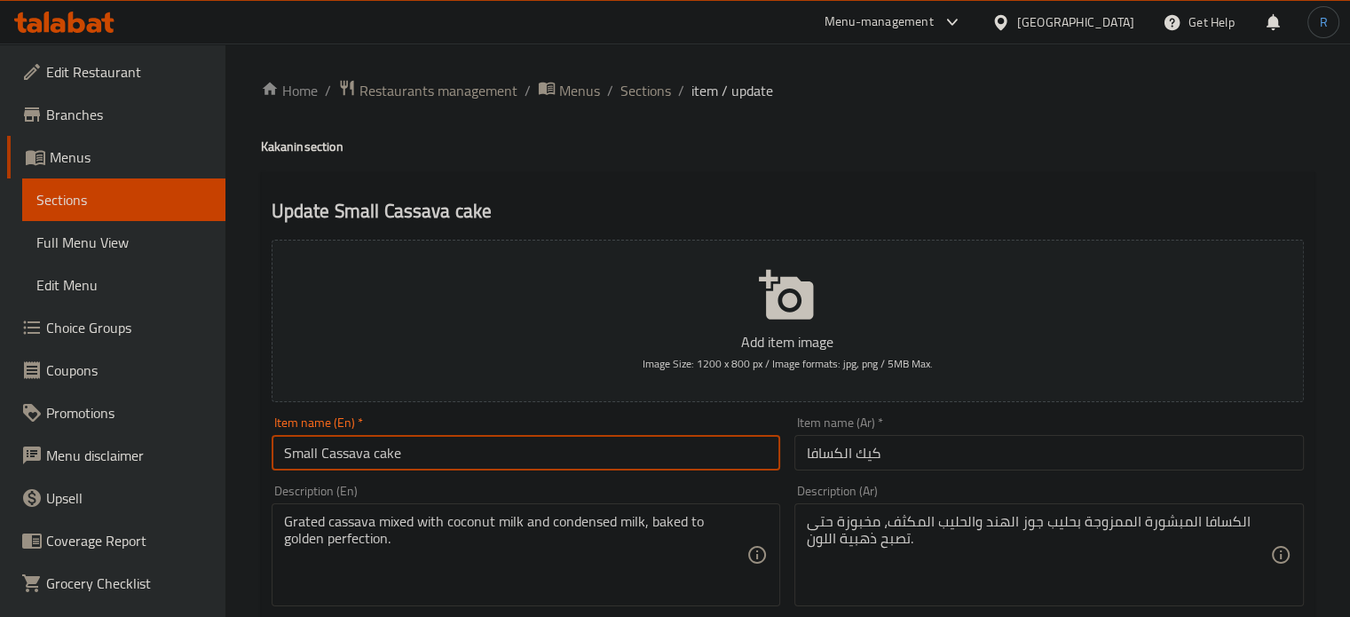
type input "Small Cassava cake"
click at [958, 445] on input "كيك الكسافا" at bounding box center [1050, 453] width 510 height 36
drag, startPoint x: 419, startPoint y: 459, endPoint x: 321, endPoint y: 460, distance: 97.7
click at [321, 460] on input "Small Cassava cake" at bounding box center [527, 453] width 510 height 36
click at [874, 465] on input "كيك الكسافا صغير" at bounding box center [1050, 453] width 510 height 36
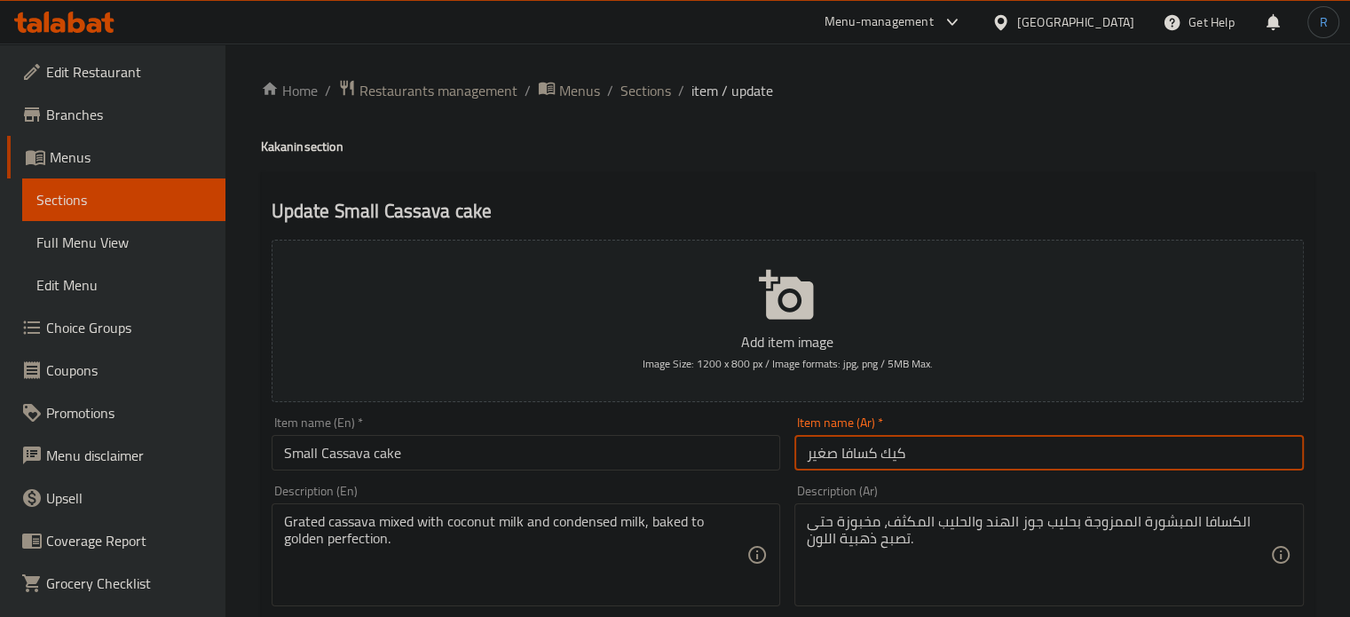
type input "كيك كسافا صغير"
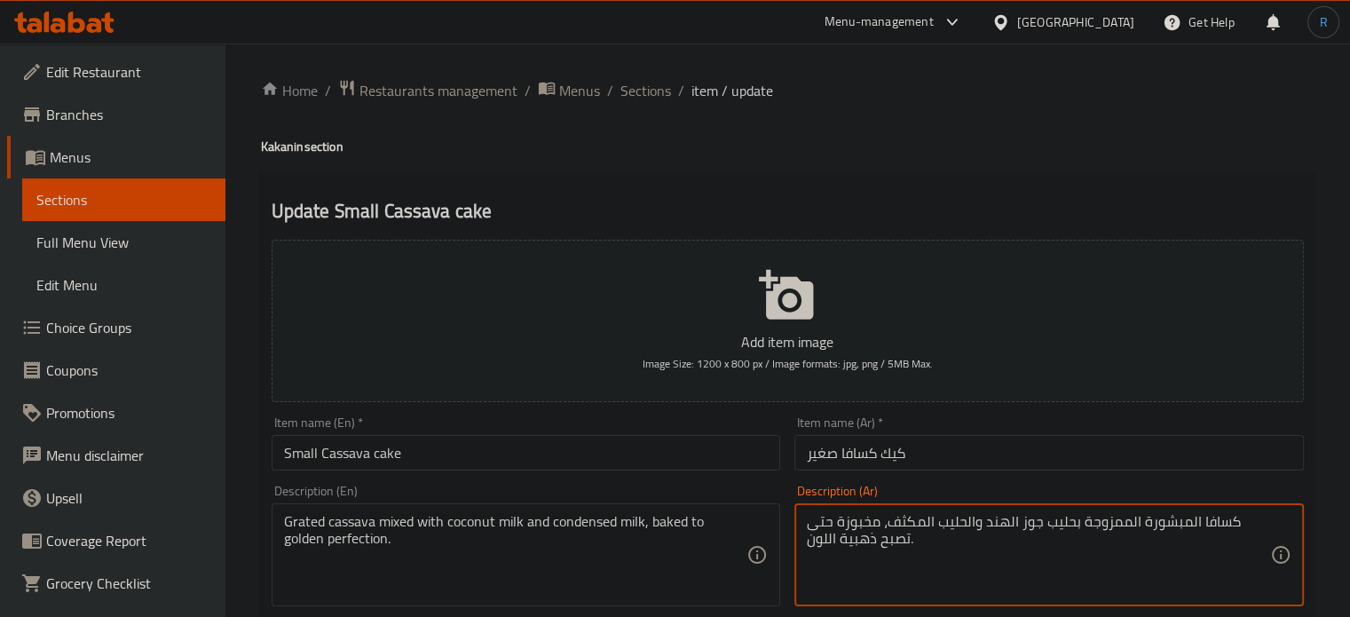
type textarea "كسافا المبشورة الممزوجة بحليب جوز الهند والحليب المكثف، مخبوزة حتى تصبح ذهبية ا…"
click at [966, 472] on div "Item name (Ar)   * كيك كسافا صغير Item name (Ar) *" at bounding box center [1049, 443] width 524 height 68
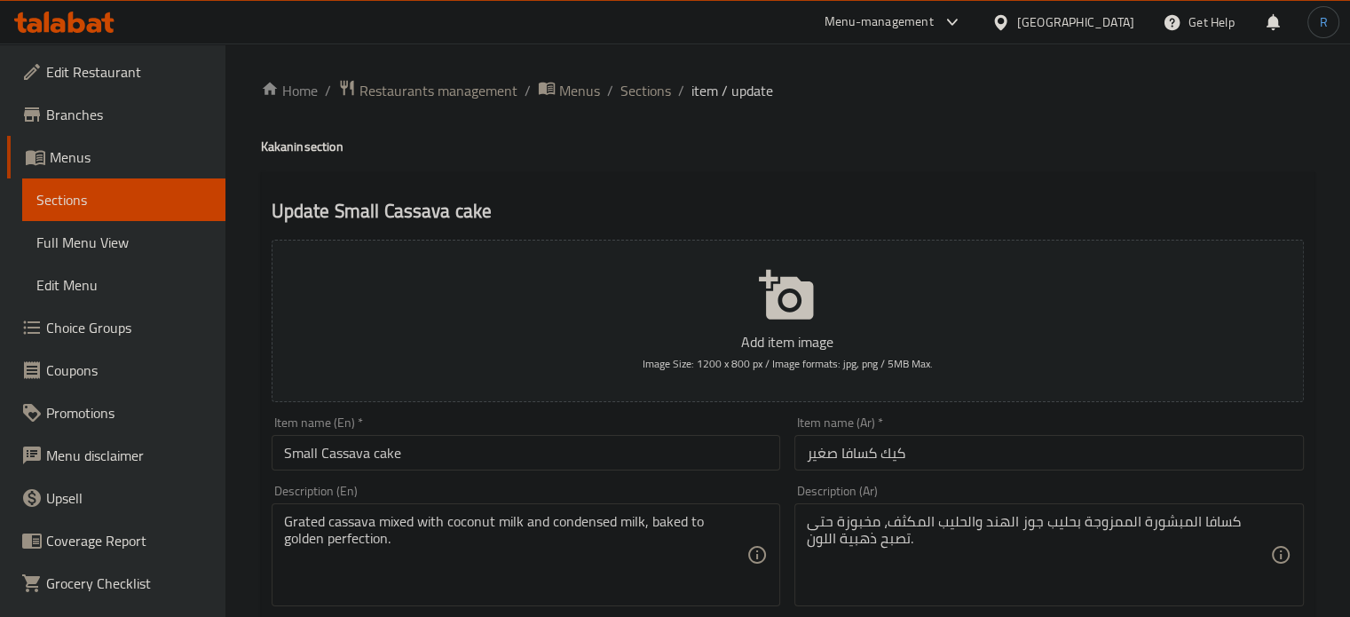
click at [973, 464] on input "كيك كسافا صغير" at bounding box center [1050, 453] width 510 height 36
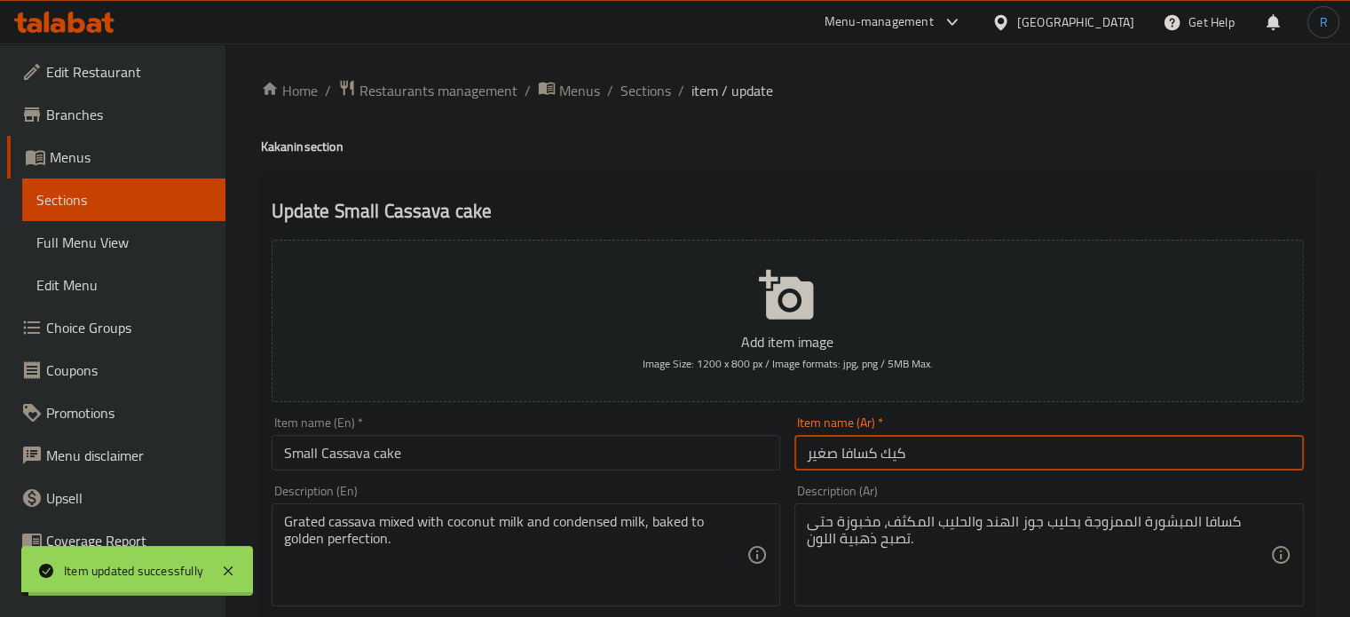
drag, startPoint x: 634, startPoint y: 92, endPoint x: 664, endPoint y: 6, distance: 91.2
click at [634, 92] on span "Sections" at bounding box center [646, 90] width 51 height 21
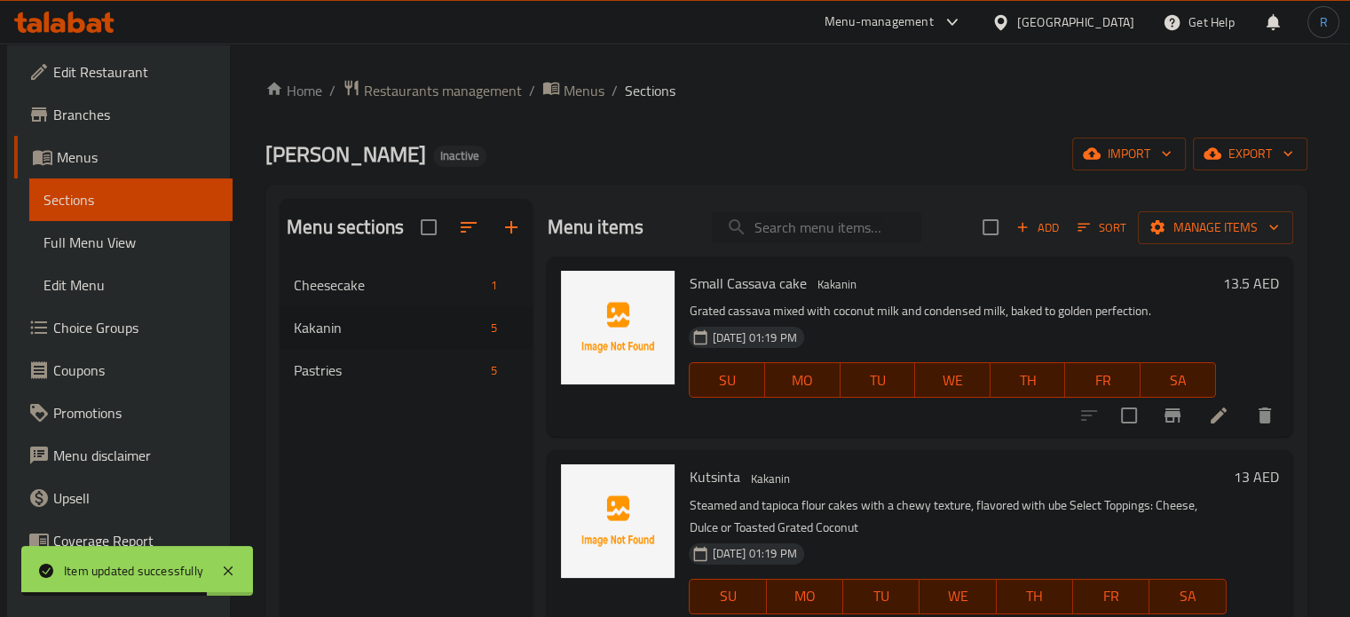
click at [785, 227] on input "search" at bounding box center [817, 227] width 210 height 31
paste input "Kutsinta"
type input "Kutsinta"
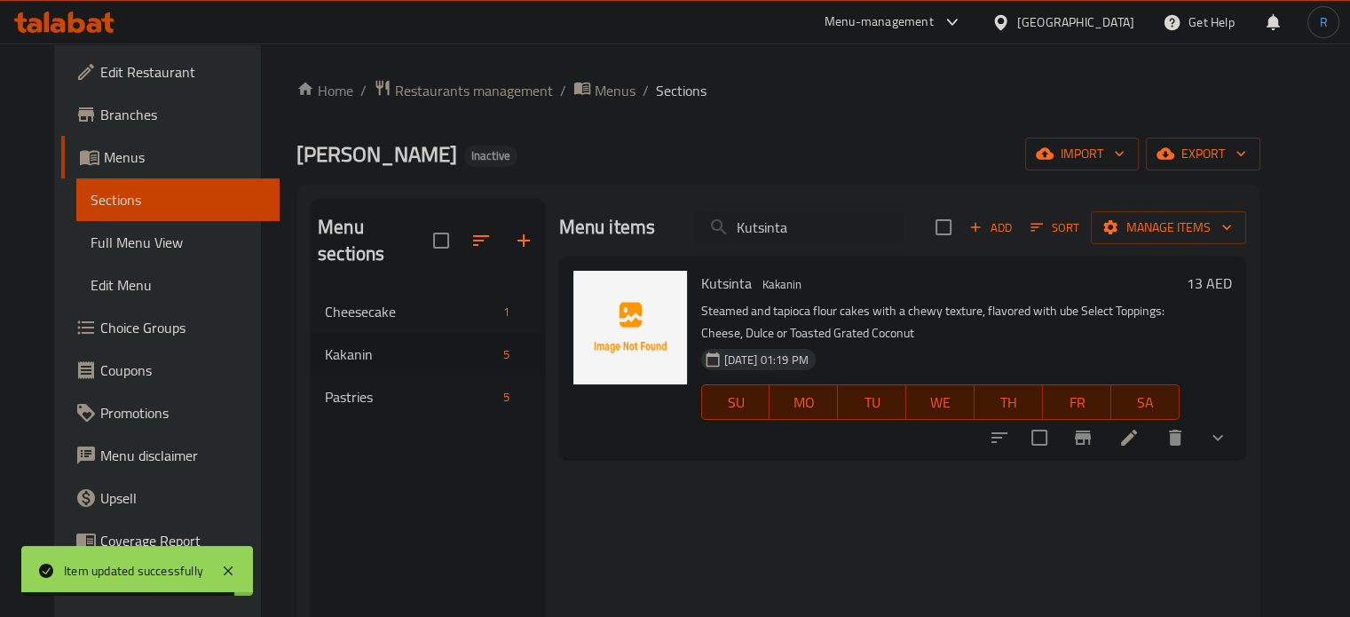
click at [1140, 443] on icon at bounding box center [1129, 437] width 21 height 21
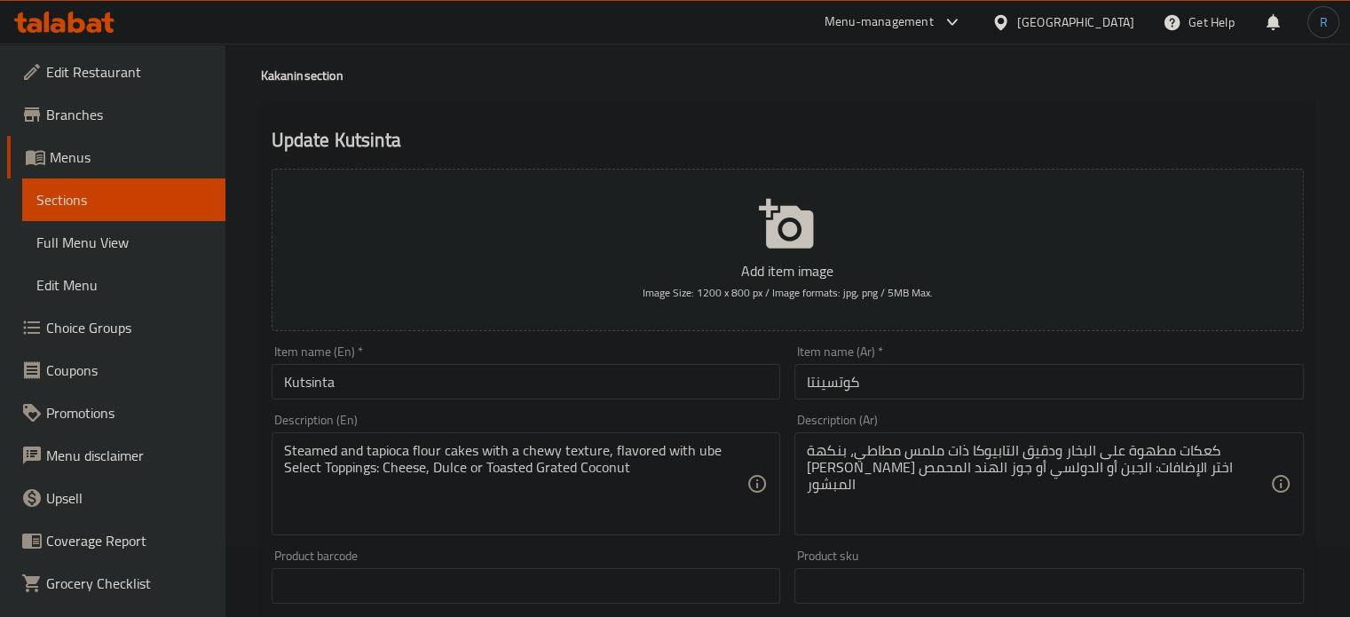
scroll to position [178, 0]
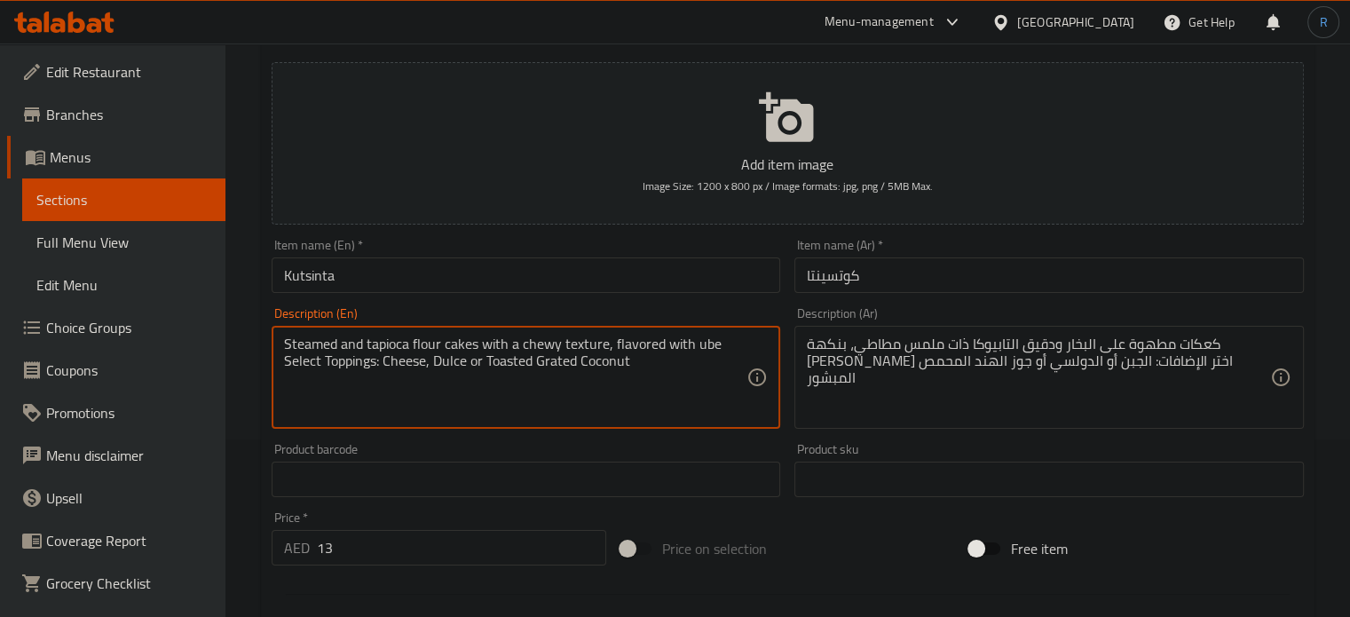
drag, startPoint x: 647, startPoint y: 365, endPoint x: 284, endPoint y: 364, distance: 363.1
type textarea "Steamed and tapioca flour cakes with a chewy texture, flavored with ube"
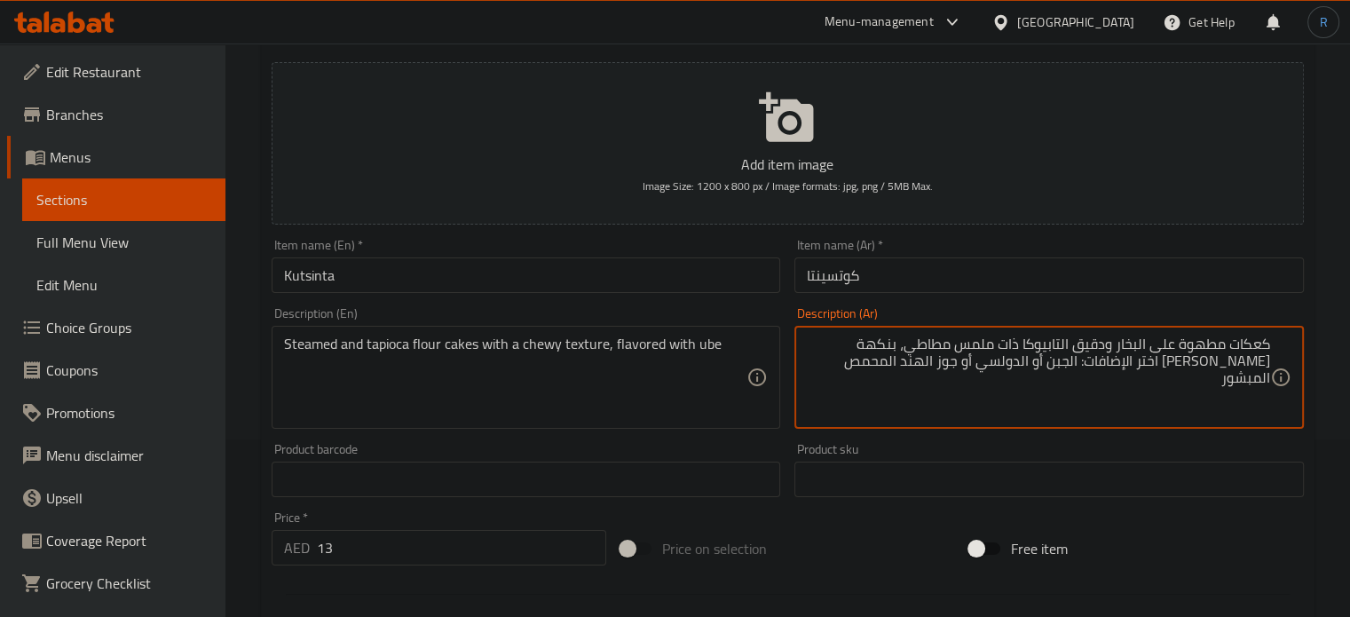
drag, startPoint x: 887, startPoint y: 365, endPoint x: 1269, endPoint y: 369, distance: 381.7
click at [1269, 369] on textarea "كعكات مطهوة على البخار ودقيق التابيوكا ذات ملمس مطاطي، بنكهة الأوبي اختر الإضاف…" at bounding box center [1038, 378] width 463 height 84
type textarea "كعكات مطهوة على البخار ودقيق التابيوكا ذات ملمس مطاطي، بنكهة الأوبي"
click at [705, 345] on textarea "Steamed and tapioca flour cakes with a chewy texture, flavored with ube" at bounding box center [515, 378] width 463 height 84
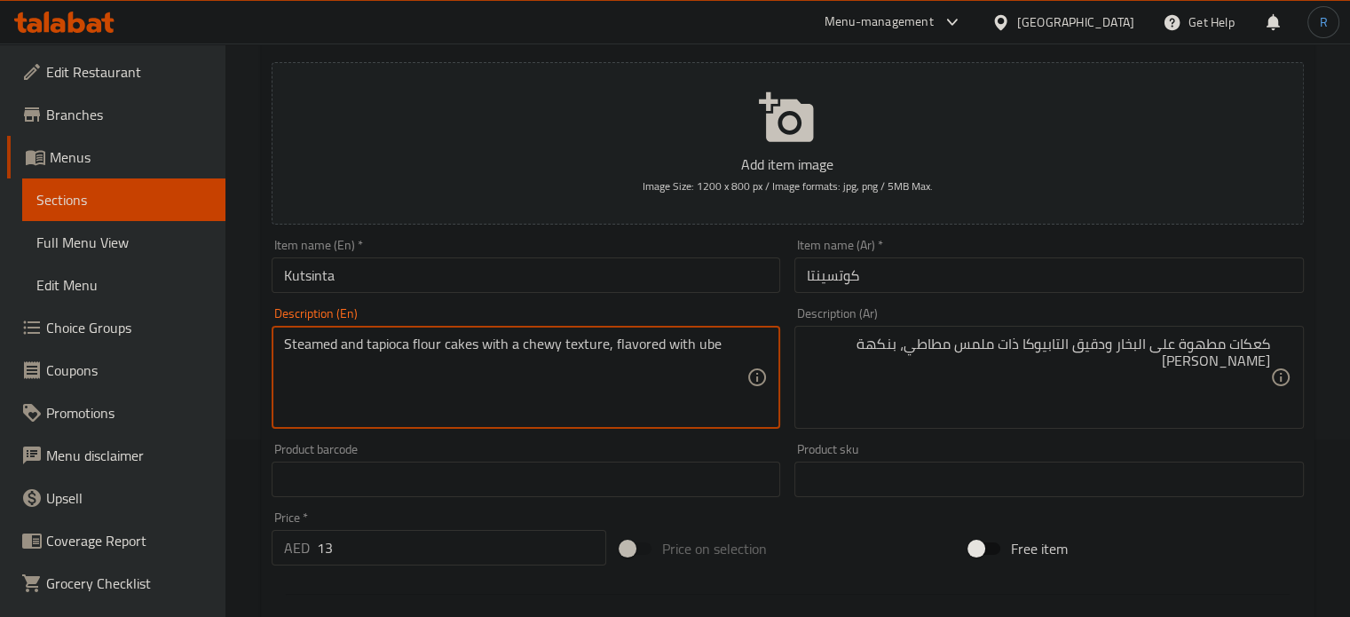
click at [462, 281] on input "Kutsinta" at bounding box center [527, 275] width 510 height 36
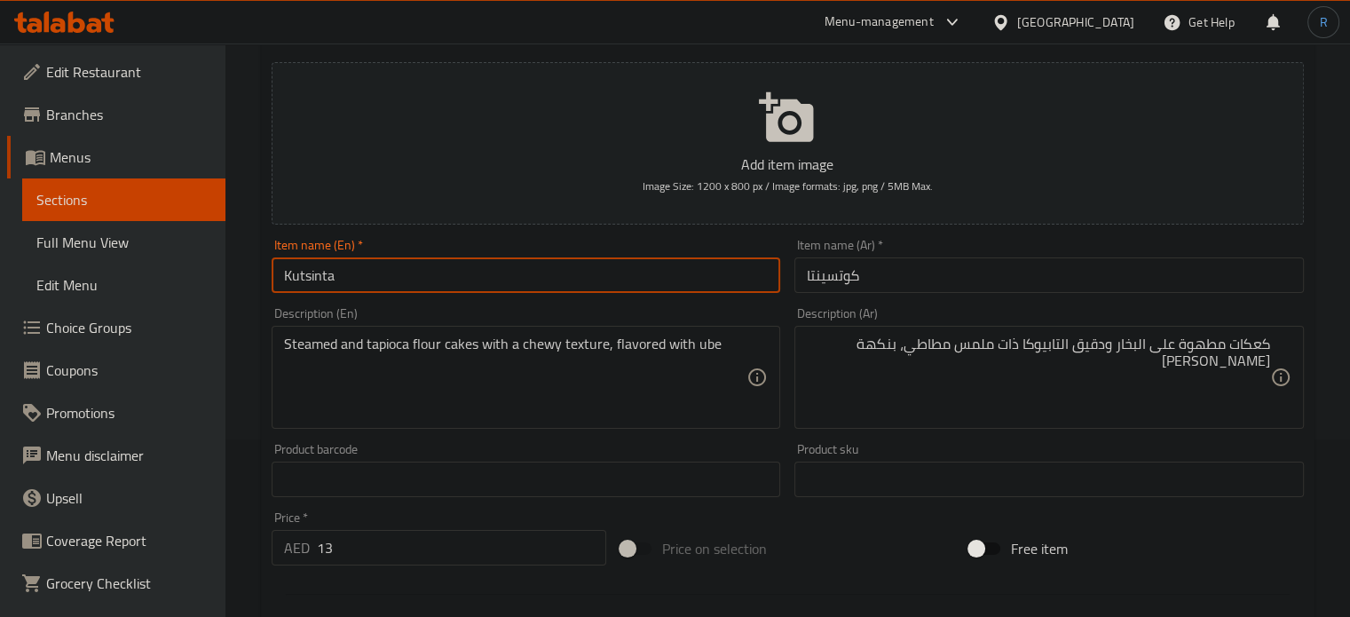
click at [465, 276] on input "Kutsinta" at bounding box center [527, 275] width 510 height 36
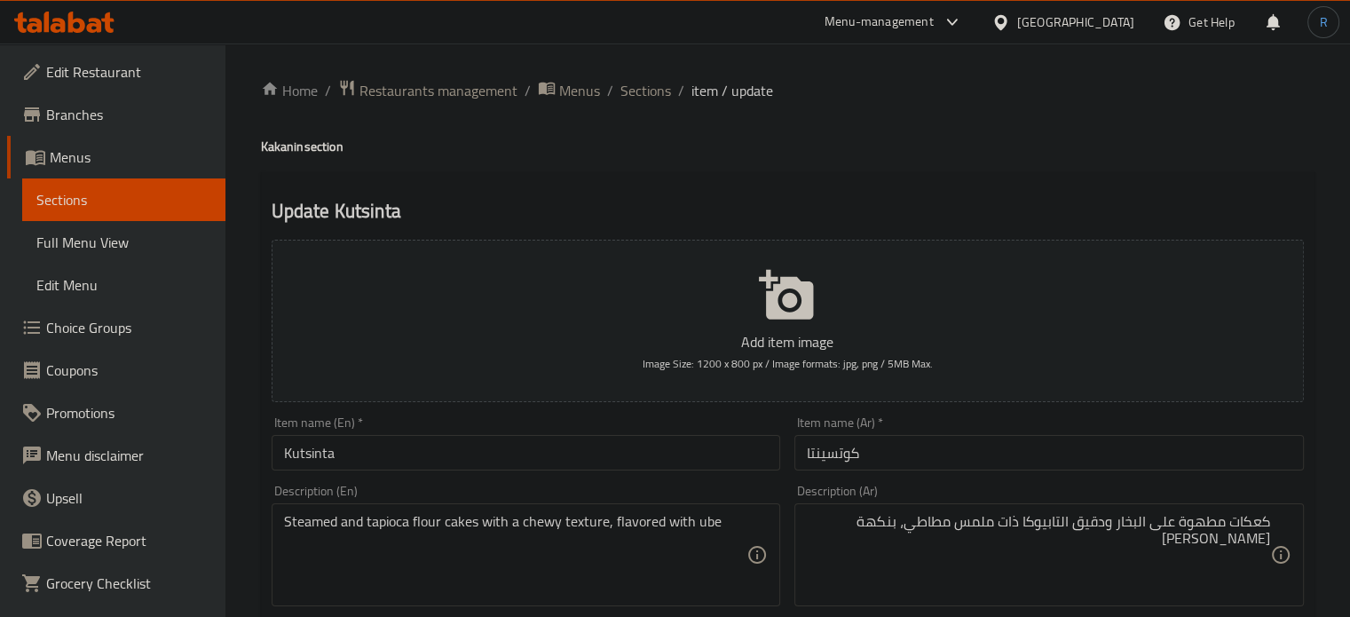
scroll to position [266, 0]
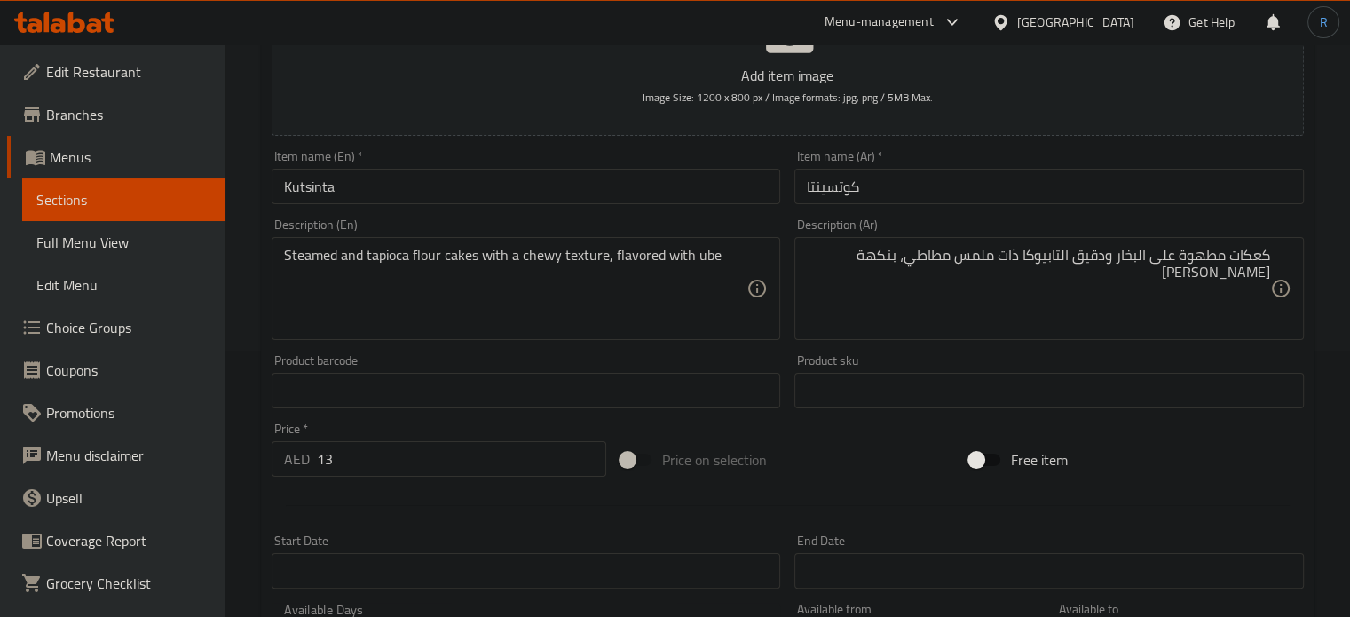
click at [598, 185] on input "Kutsinta" at bounding box center [527, 187] width 510 height 36
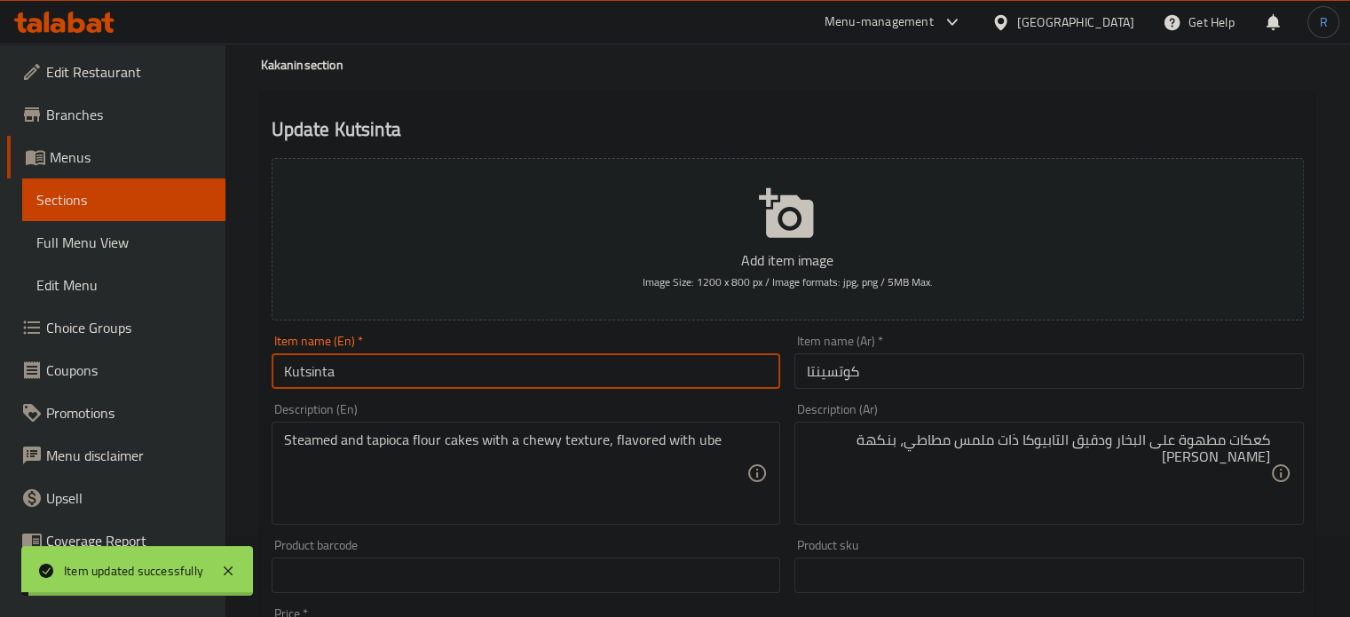
scroll to position [0, 0]
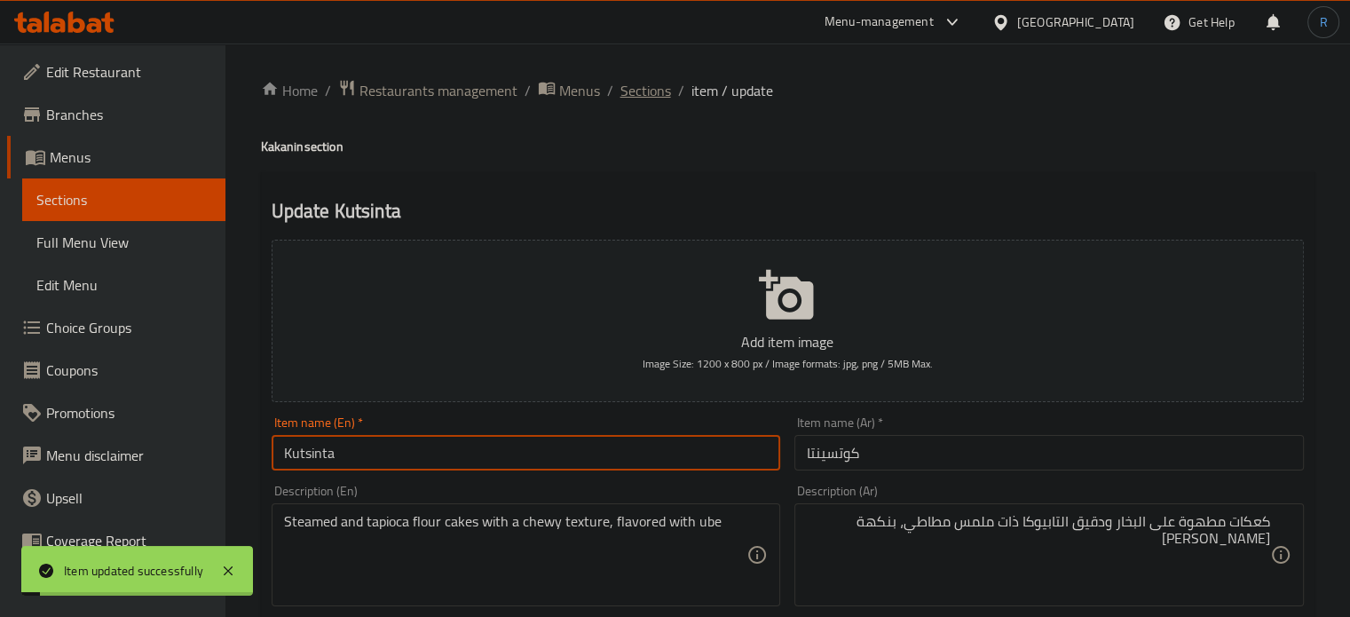
click at [636, 93] on span "Sections" at bounding box center [646, 90] width 51 height 21
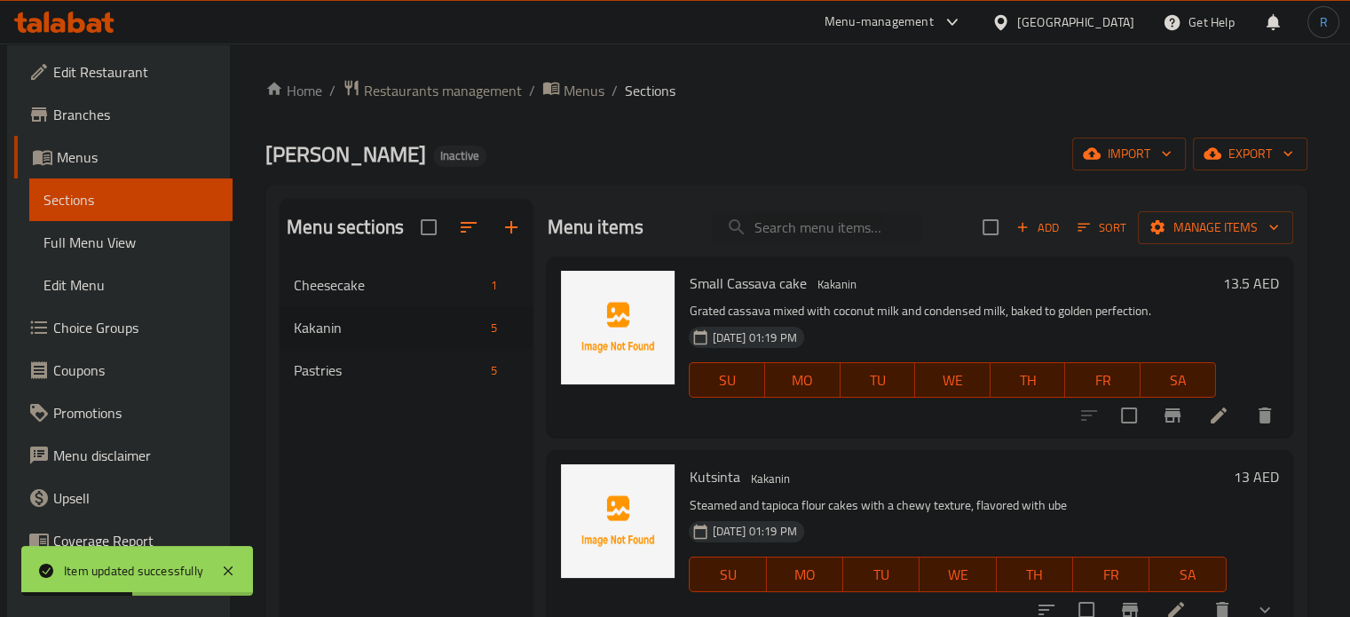
click at [107, 329] on span "Choice Groups" at bounding box center [135, 327] width 165 height 21
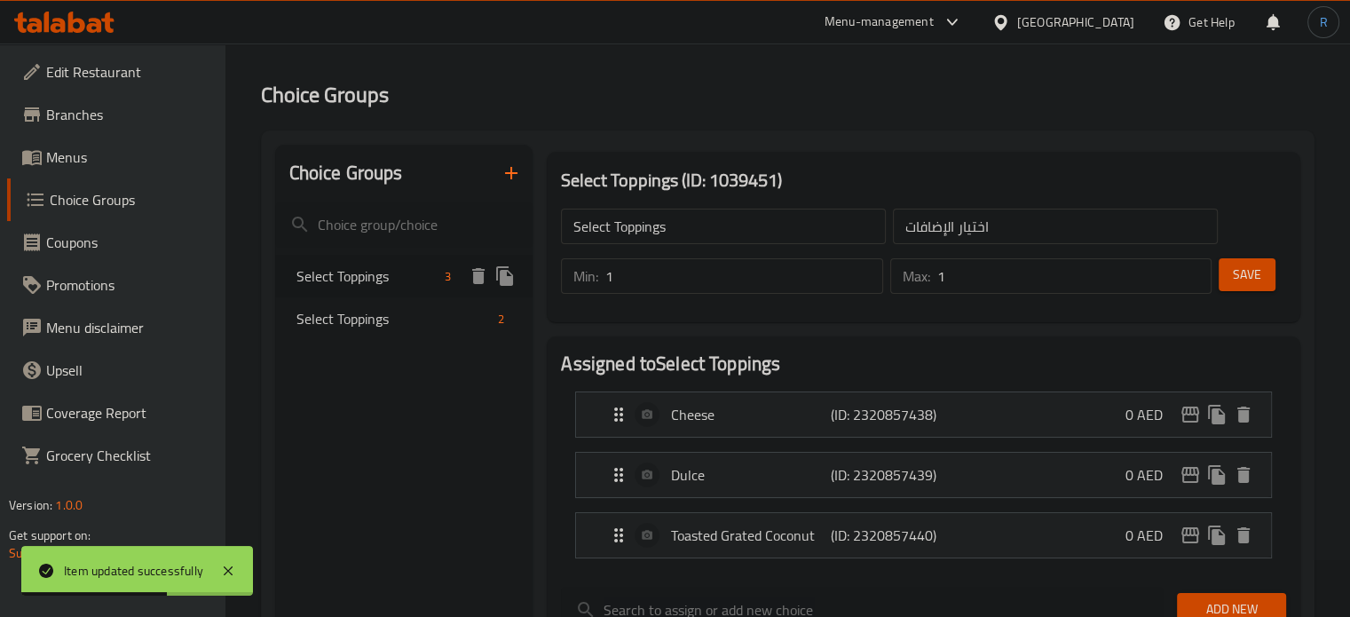
scroll to position [89, 0]
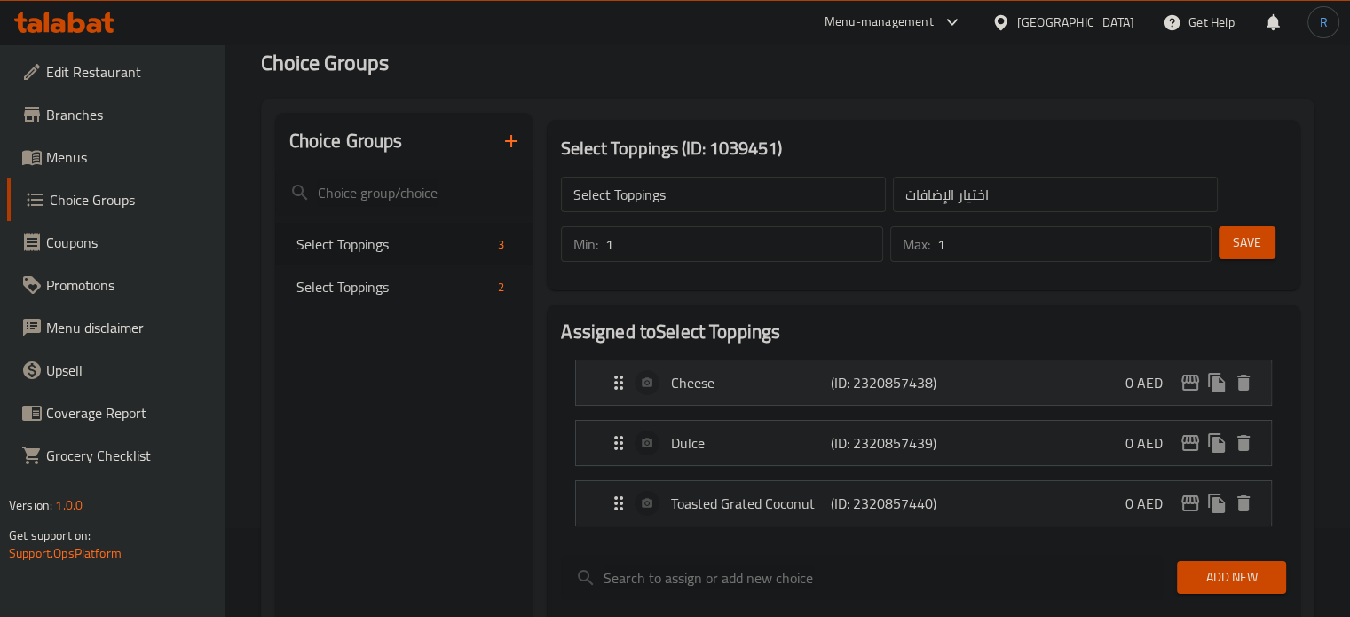
click at [777, 383] on p "Cheese" at bounding box center [750, 382] width 159 height 21
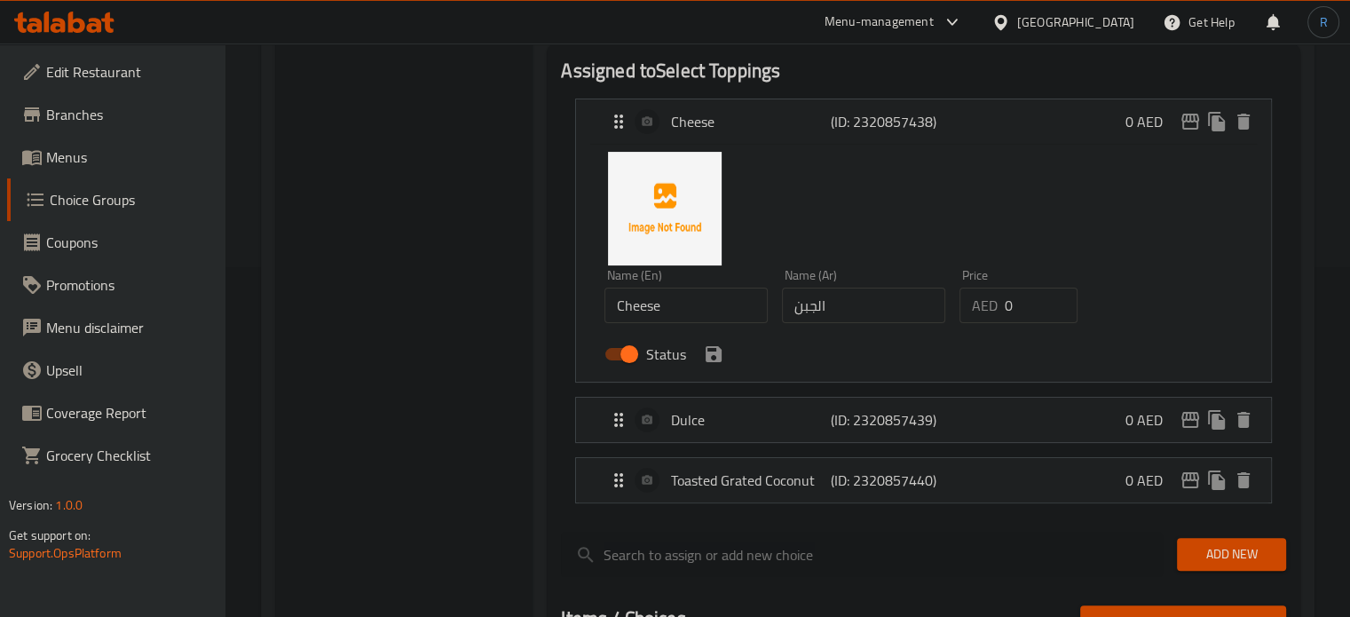
scroll to position [444, 0]
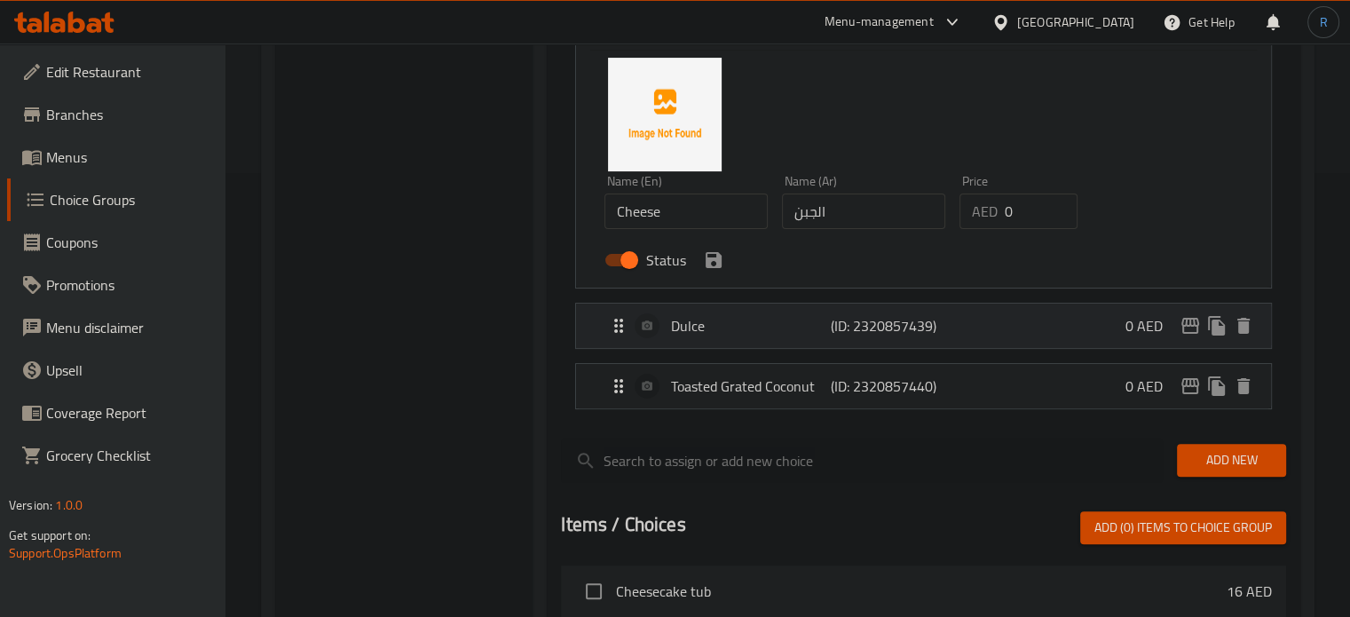
click at [744, 304] on div "Dulce (ID: 2320857439) 0 AED" at bounding box center [929, 326] width 642 height 44
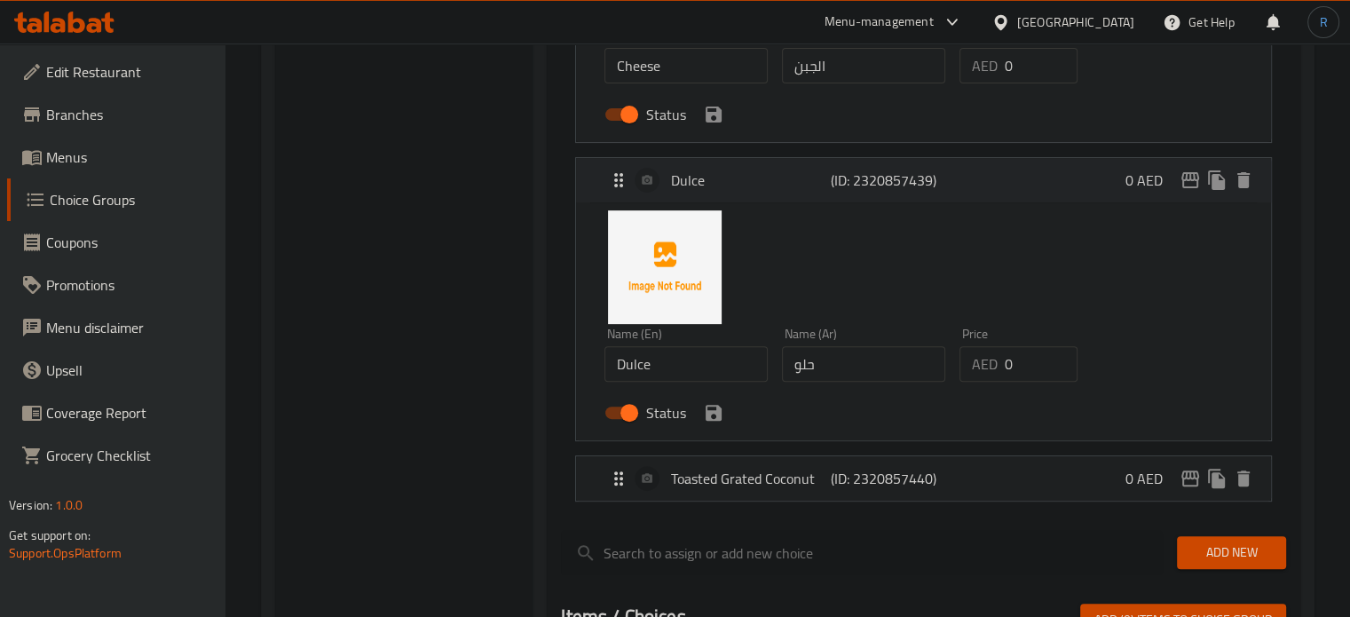
scroll to position [621, 0]
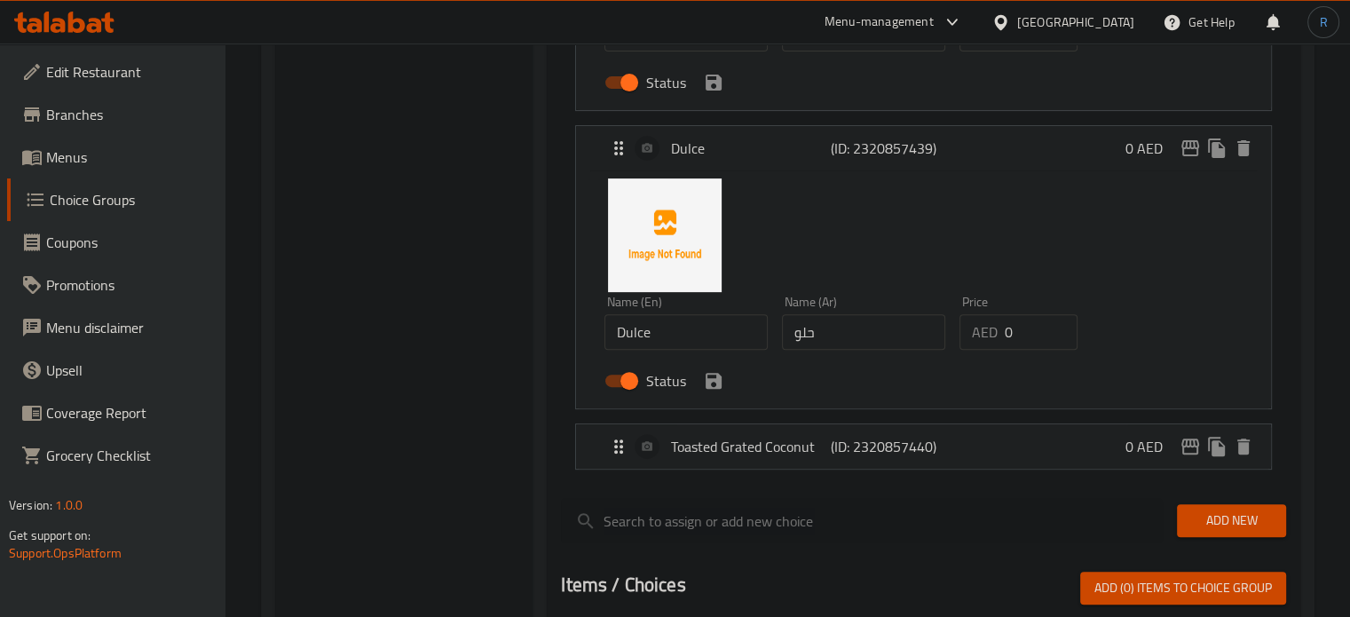
click at [686, 333] on input "Dulce" at bounding box center [686, 332] width 163 height 36
click at [850, 353] on div "Name (Ar) حلو Name (Ar)" at bounding box center [864, 323] width 178 height 68
click at [838, 335] on input "حلو" at bounding box center [863, 332] width 163 height 36
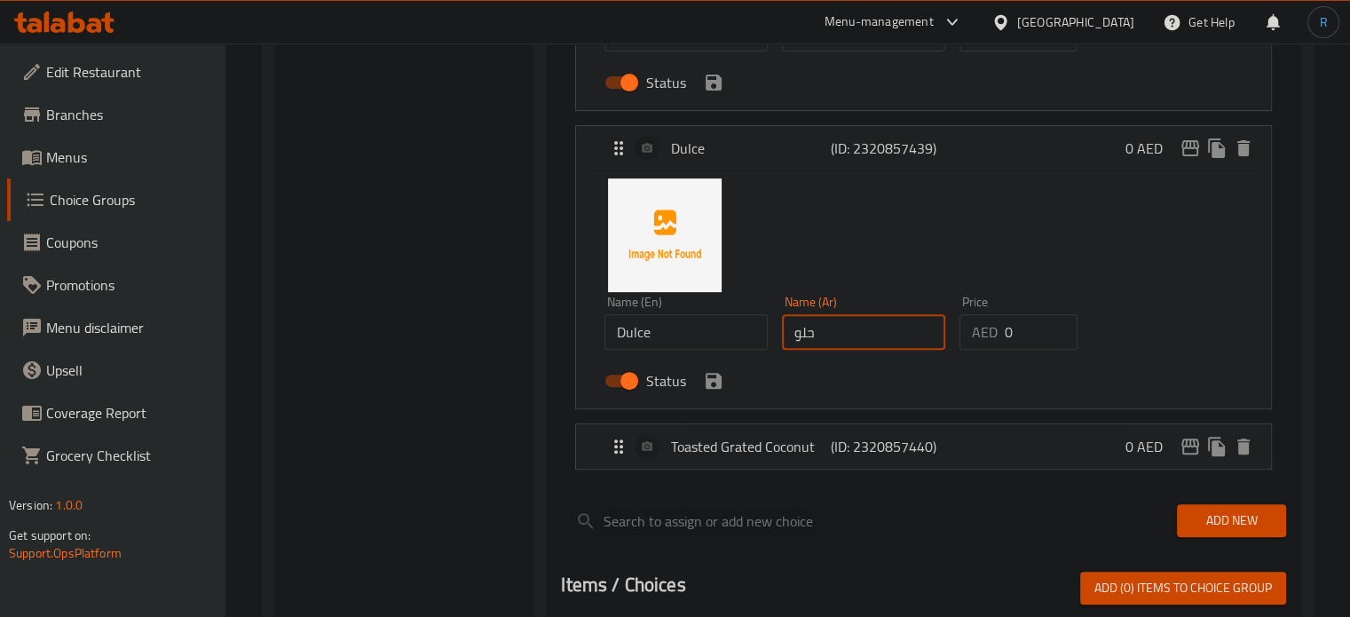
paste input "ولسي"
click at [714, 382] on icon "save" at bounding box center [713, 380] width 21 height 21
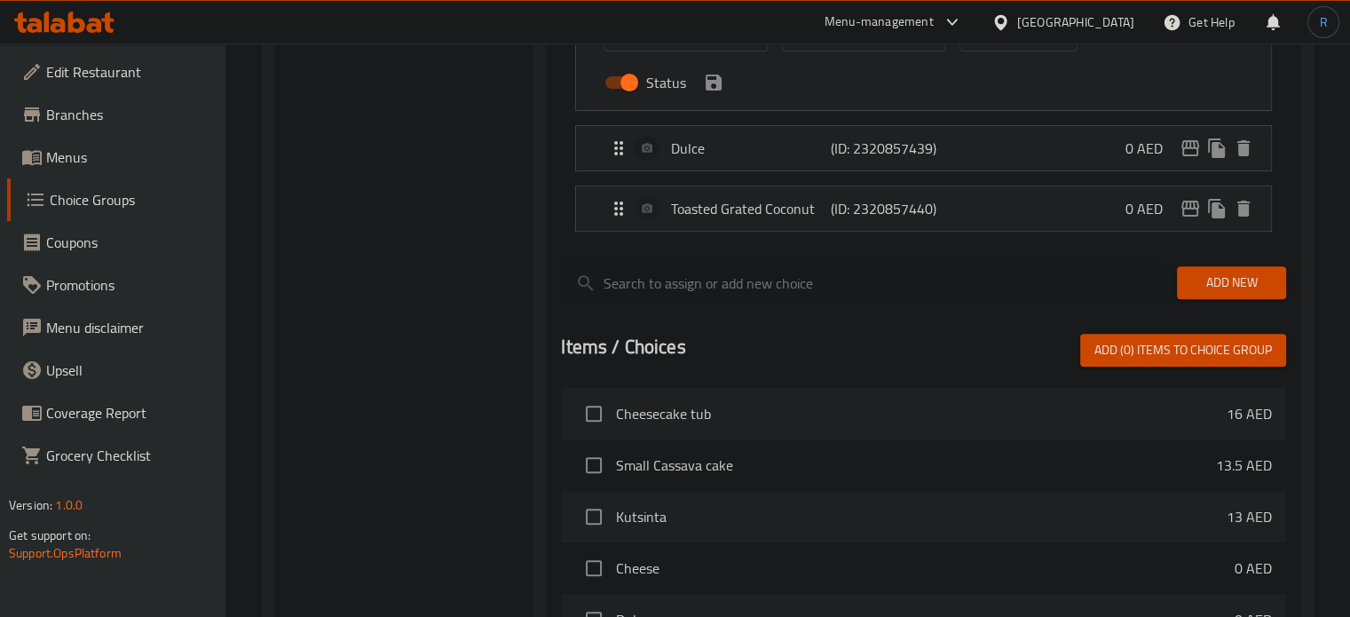
type input "دولسي"
click at [728, 212] on p "Toasted Grated Coconut" at bounding box center [750, 208] width 159 height 21
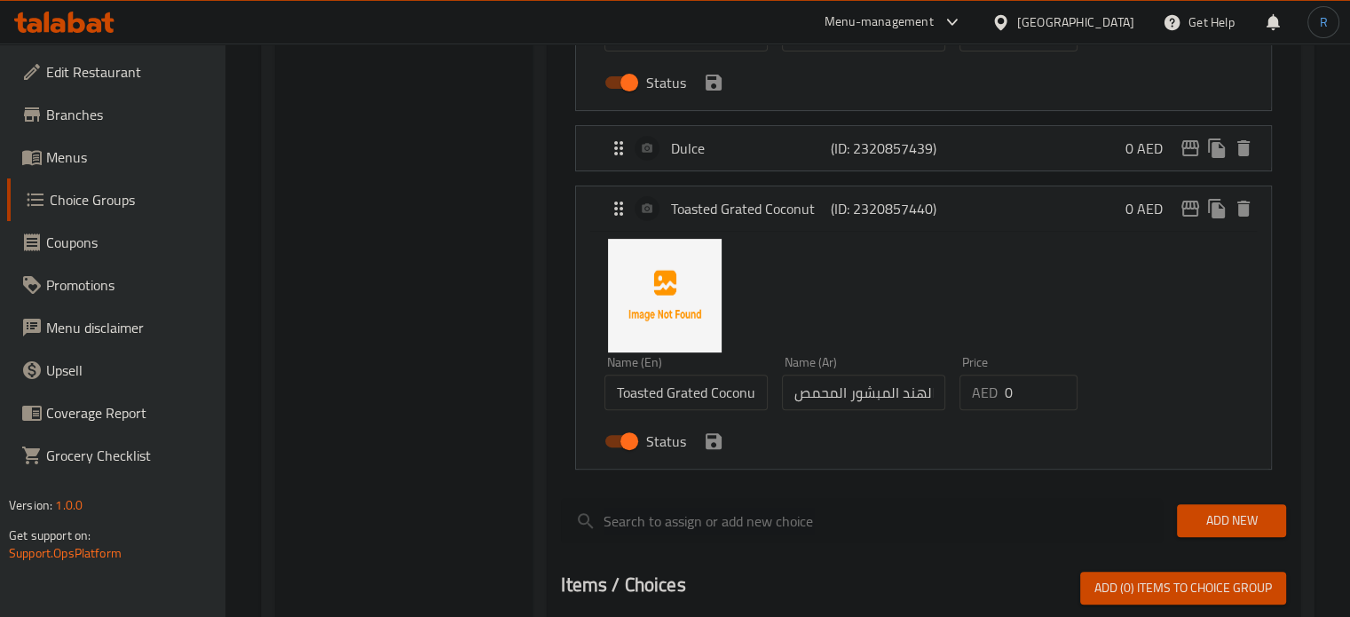
click at [840, 399] on input "جوز الهند المبشور المحمص" at bounding box center [863, 393] width 163 height 36
drag, startPoint x: 866, startPoint y: 399, endPoint x: 963, endPoint y: 394, distance: 97.8
click at [963, 394] on div "Name (En) Toasted Grated Coconut Name (En) Name (Ar) جوز الهند المبشور المحمص N…" at bounding box center [863, 407] width 532 height 116
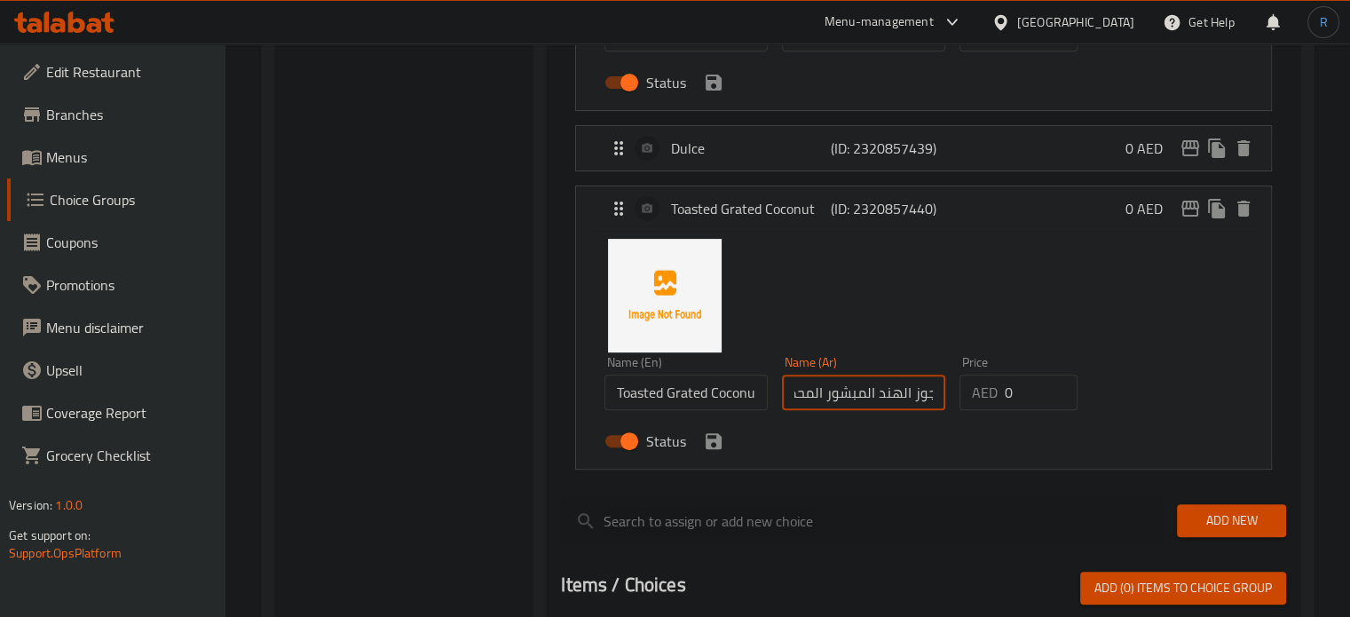
click at [886, 400] on input "جوز الهند المبشور المحمص" at bounding box center [863, 393] width 163 height 36
click at [863, 394] on input "جوز الهند المبشور المحمص" at bounding box center [863, 393] width 163 height 36
click at [821, 394] on input "جوز الهند مبشور المحمص" at bounding box center [863, 393] width 163 height 36
click at [723, 451] on div "Status" at bounding box center [863, 441] width 532 height 48
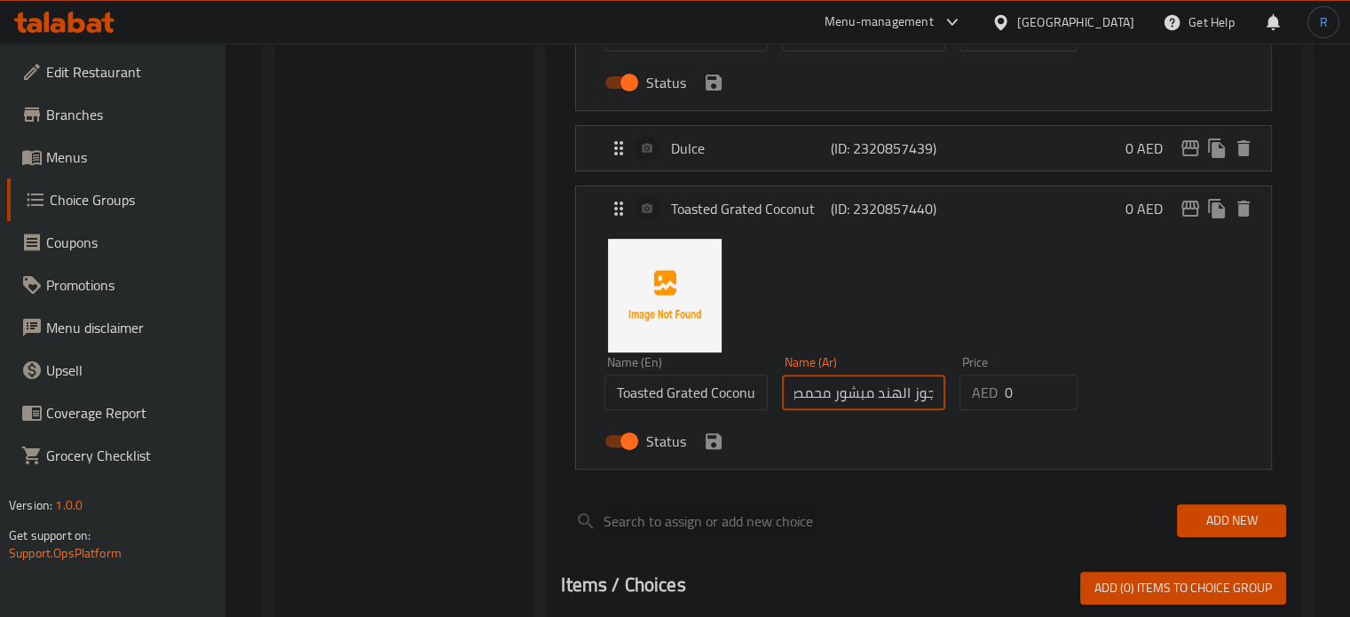
click at [708, 449] on icon "save" at bounding box center [713, 441] width 21 height 21
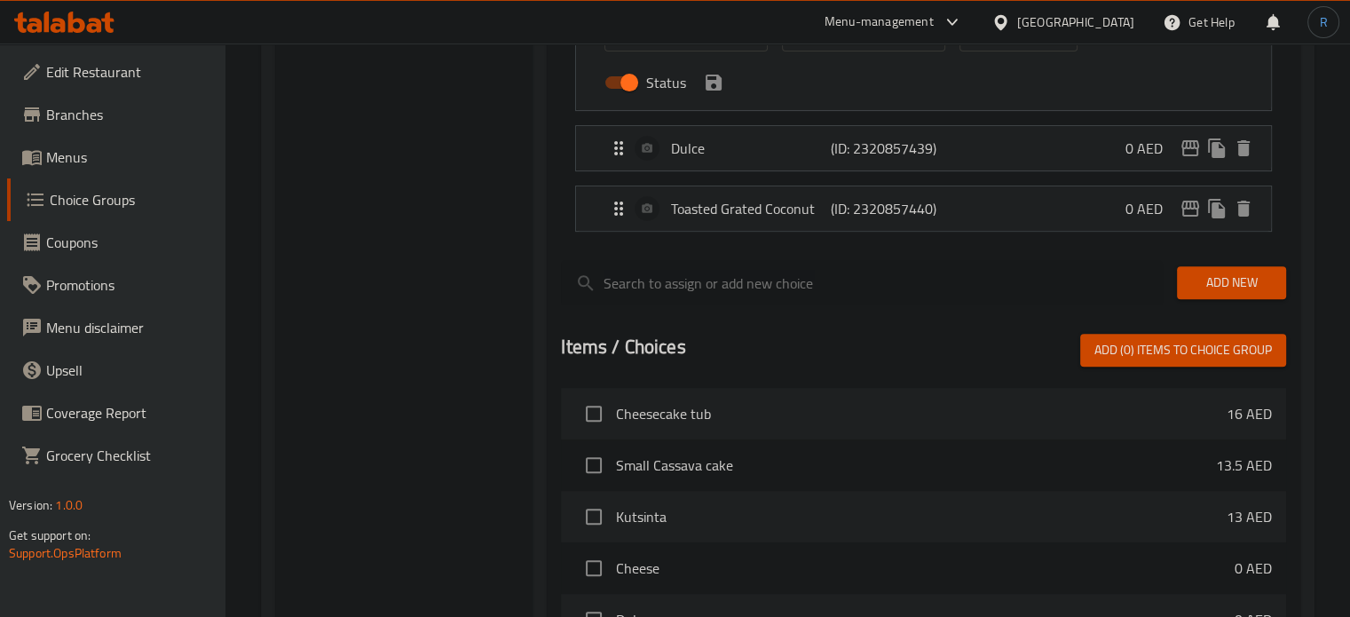
scroll to position [101, 0]
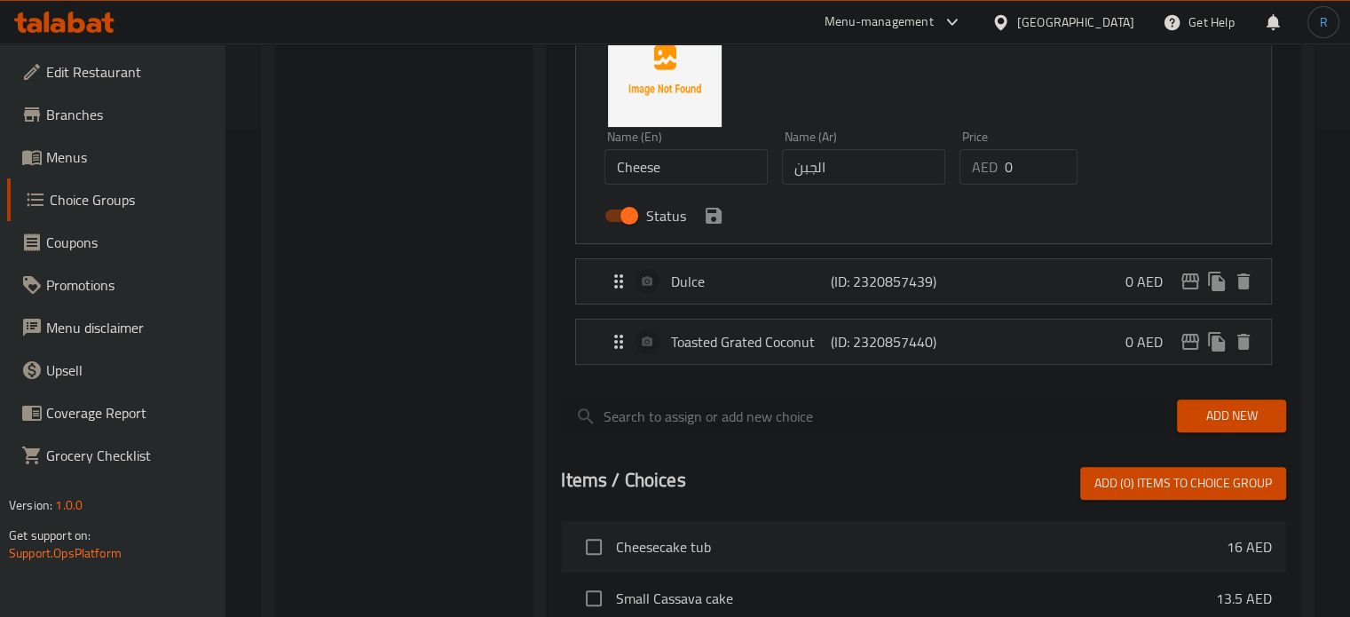
type input "جوز الهند مبشور محمص"
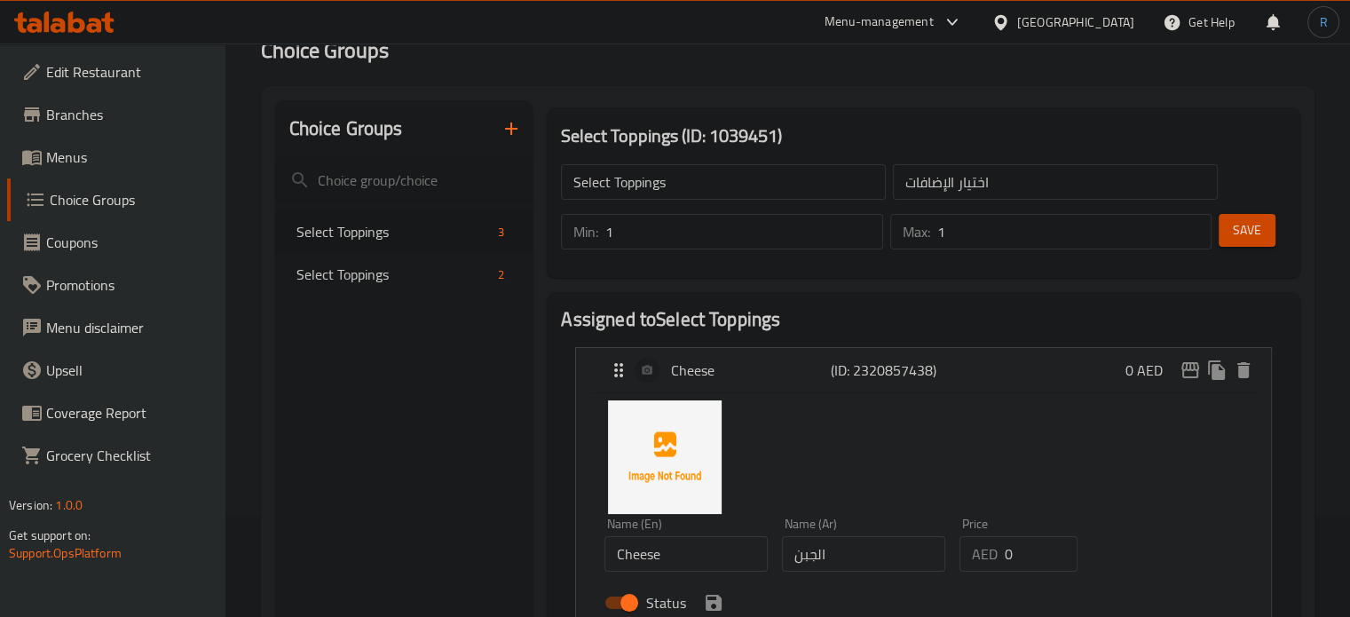
scroll to position [89, 0]
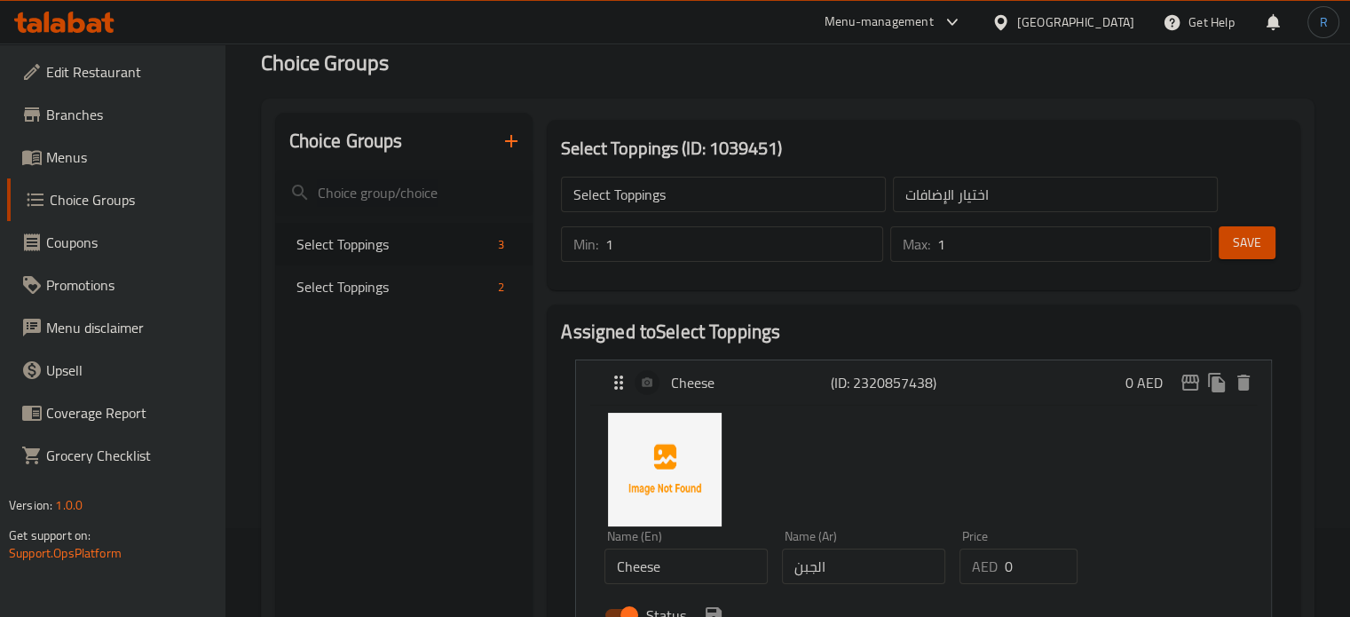
click at [648, 205] on input "Select Toppings" at bounding box center [723, 195] width 325 height 36
click at [697, 202] on input "Select Toppings" at bounding box center [723, 195] width 325 height 36
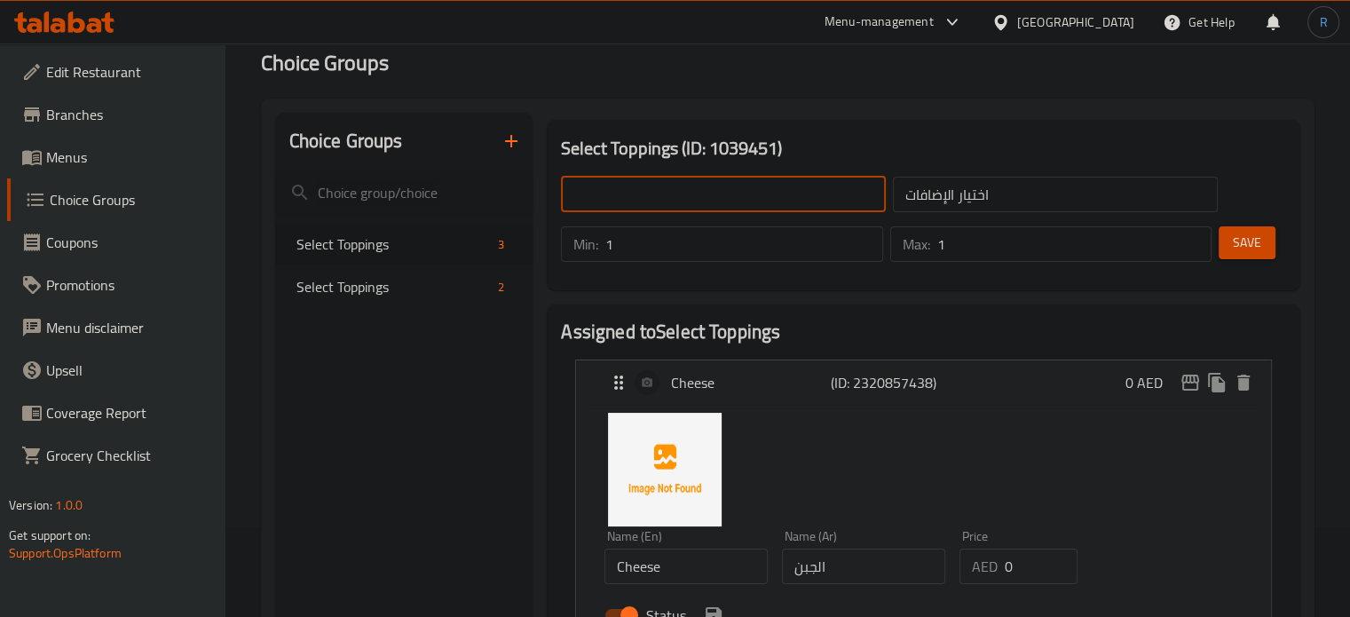
click at [697, 202] on input "text" at bounding box center [723, 195] width 325 height 36
click at [660, 202] on input "Your Choice Of:" at bounding box center [723, 195] width 325 height 36
paste input "Toppings"
type input "Your Choice Of Toppings:"
click at [927, 202] on input "اختيار الإضافات" at bounding box center [1055, 195] width 325 height 36
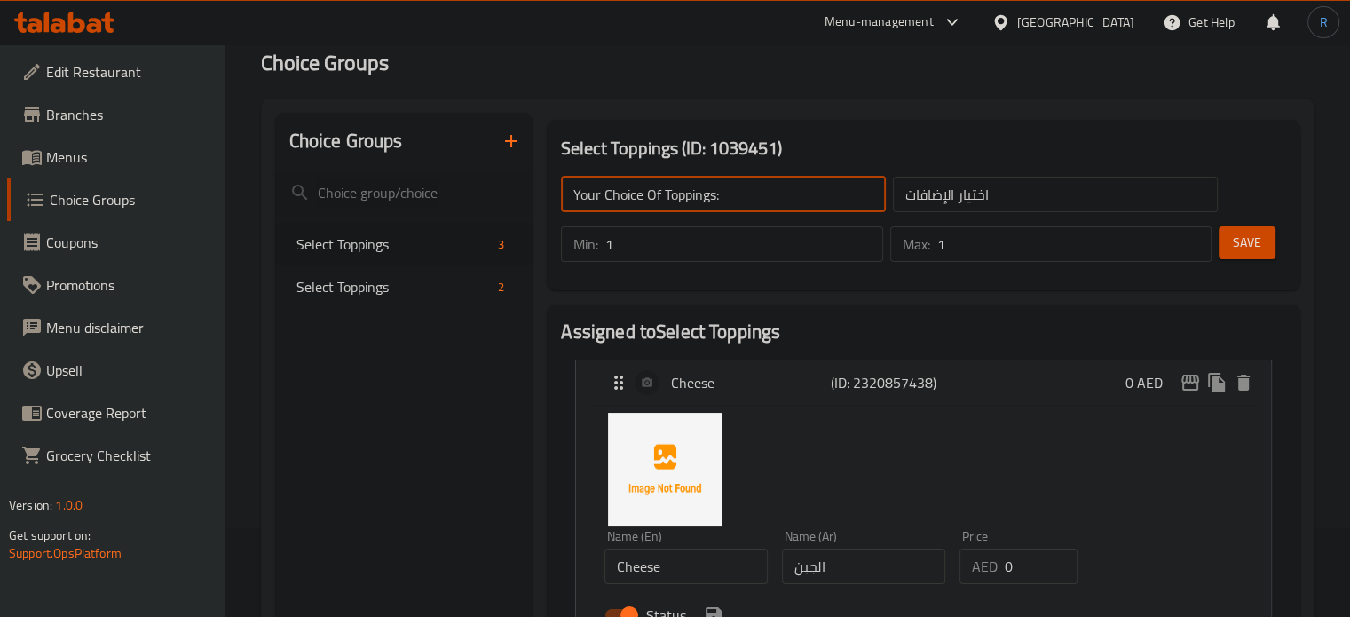
click at [927, 202] on input "اختيار الإضافات" at bounding box center [1055, 195] width 325 height 36
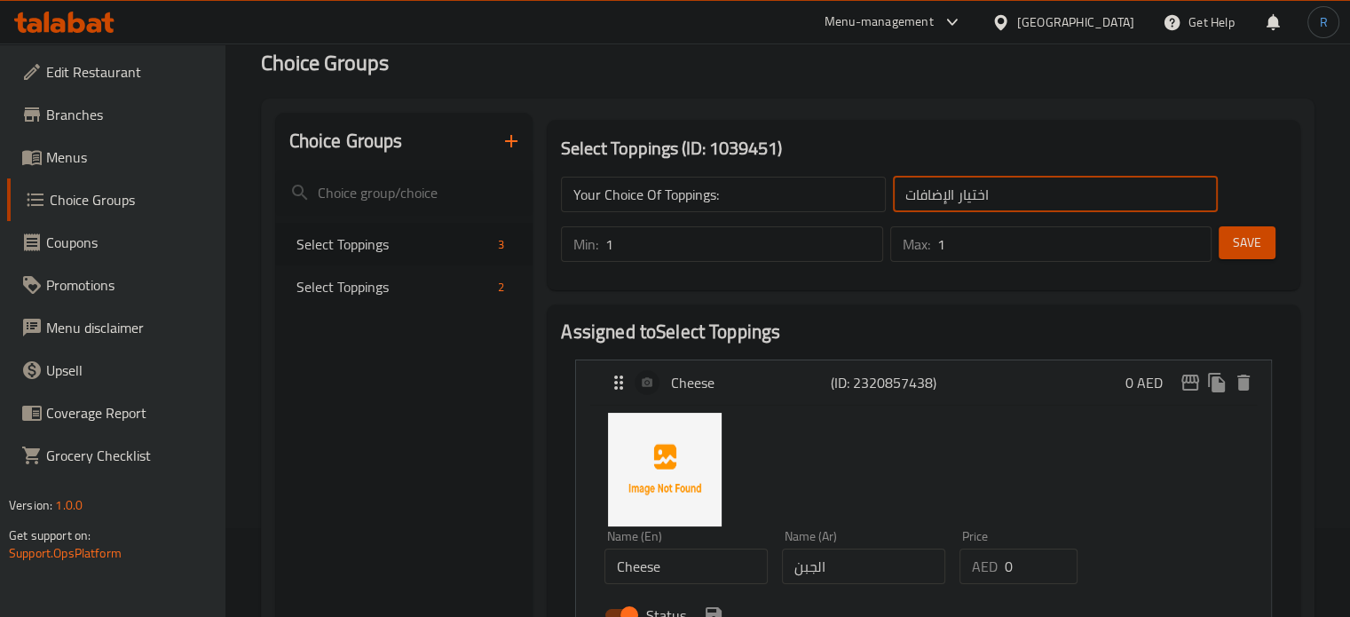
type input "اختيار"
click at [927, 202] on input "اختيار" at bounding box center [1055, 195] width 325 height 36
click at [927, 202] on input "text" at bounding box center [1055, 195] width 325 height 36
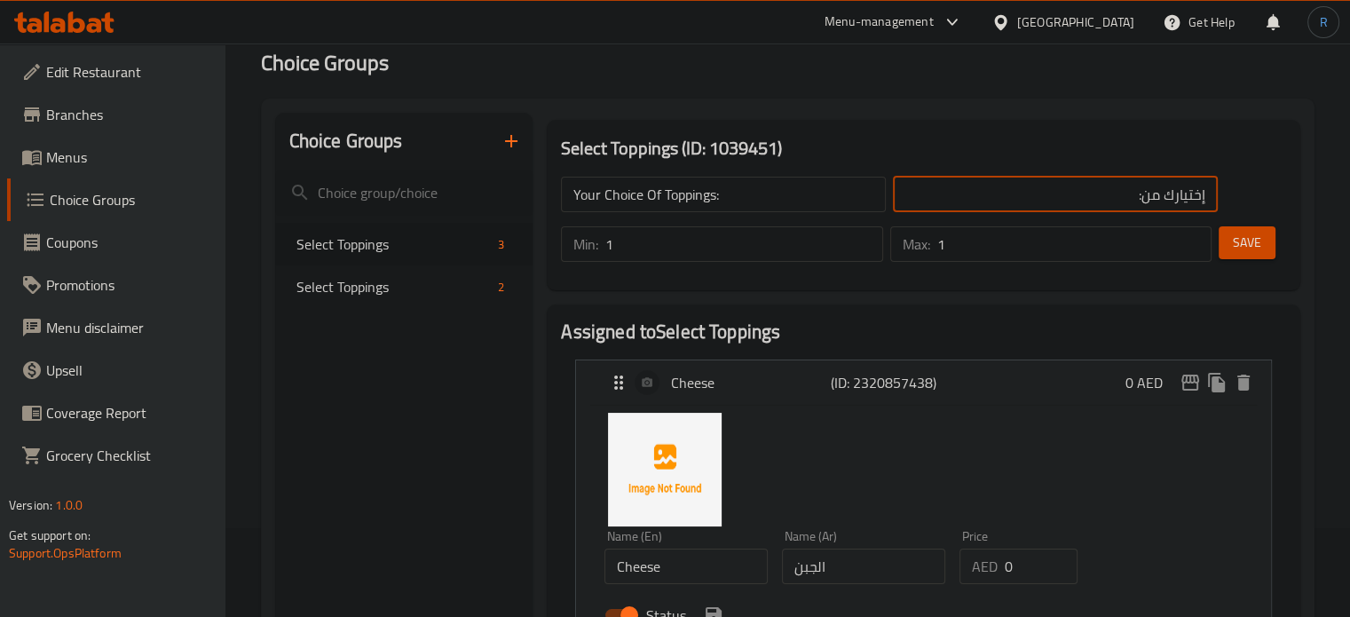
click at [1143, 194] on input "إختيارك من:" at bounding box center [1055, 195] width 325 height 36
paste input "الإضافات"
type input "إختيارك من الإضافات:"
click at [1250, 249] on span "Save" at bounding box center [1247, 243] width 28 height 22
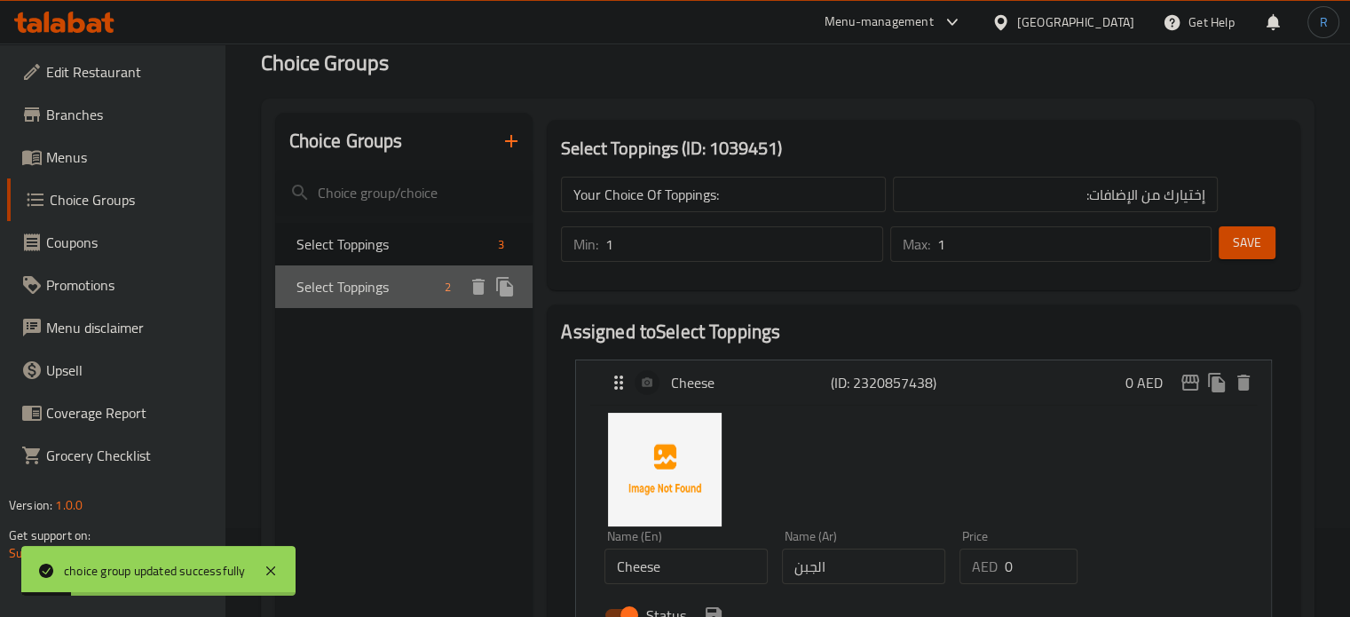
click at [392, 291] on span "Select Toppings" at bounding box center [368, 286] width 142 height 21
type input "Select Toppings"
type input "اختيار الإضافات"
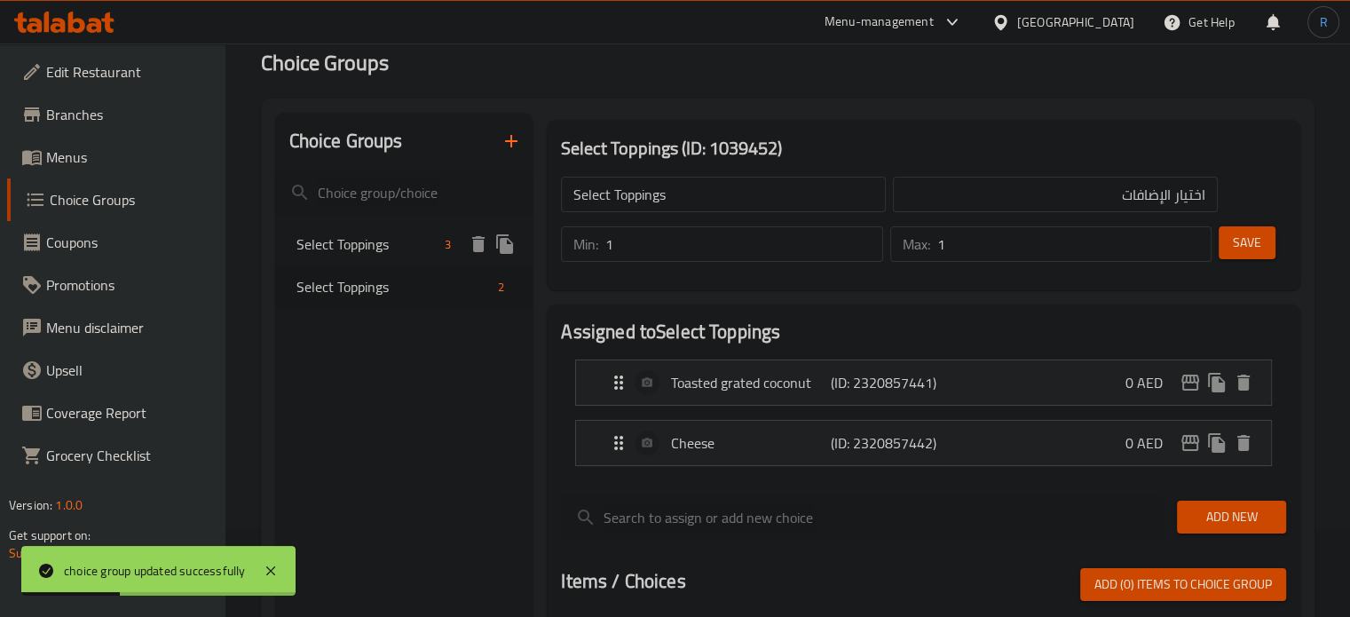
click at [381, 255] on span "Select Toppings" at bounding box center [368, 243] width 142 height 21
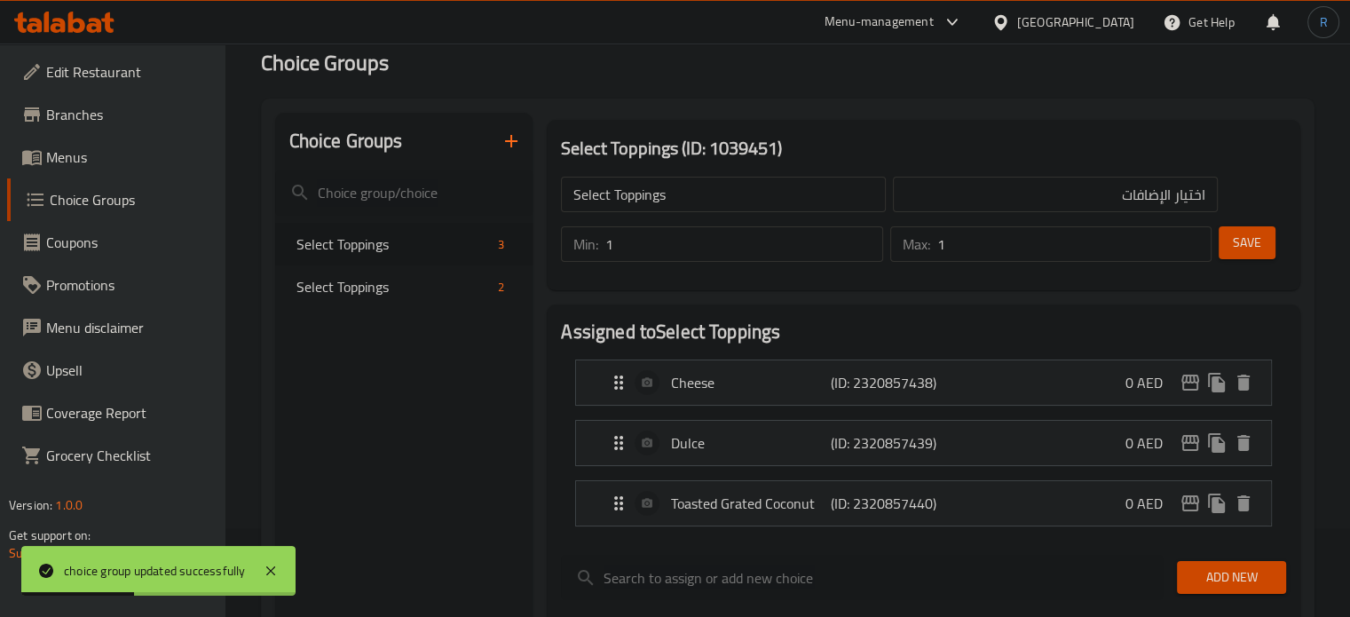
click at [721, 198] on input "Select Toppings" at bounding box center [723, 195] width 325 height 36
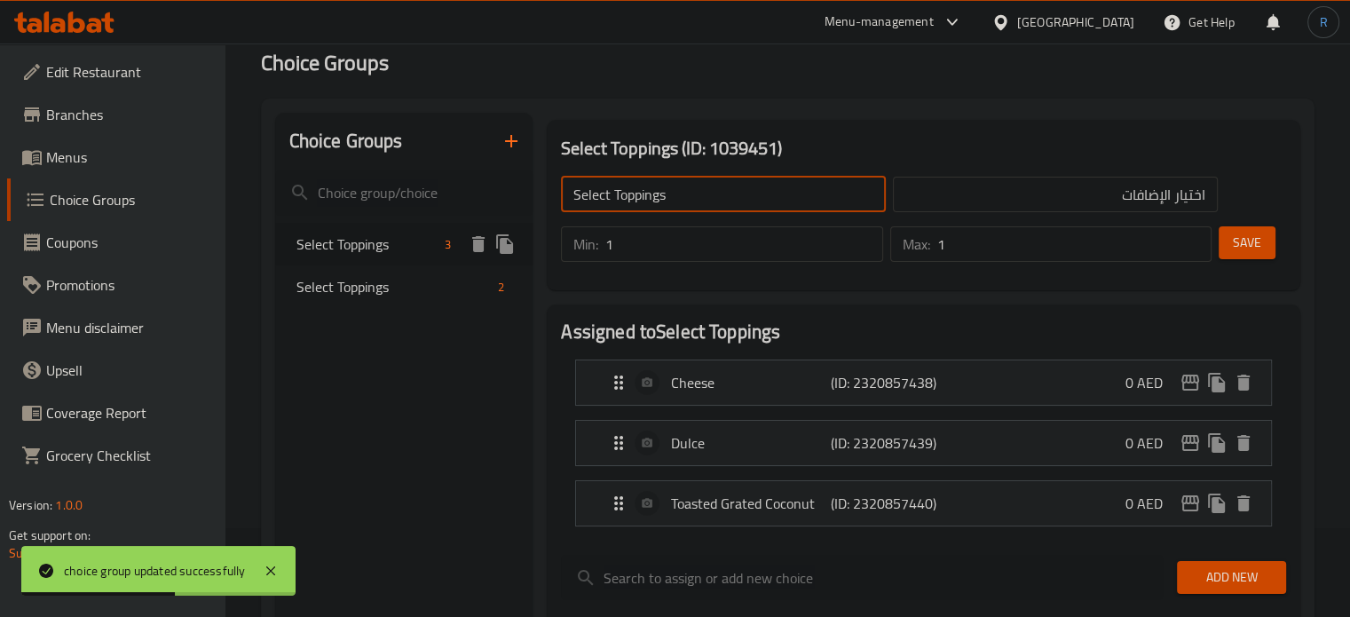
click at [408, 248] on span "Select Toppings" at bounding box center [368, 243] width 142 height 21
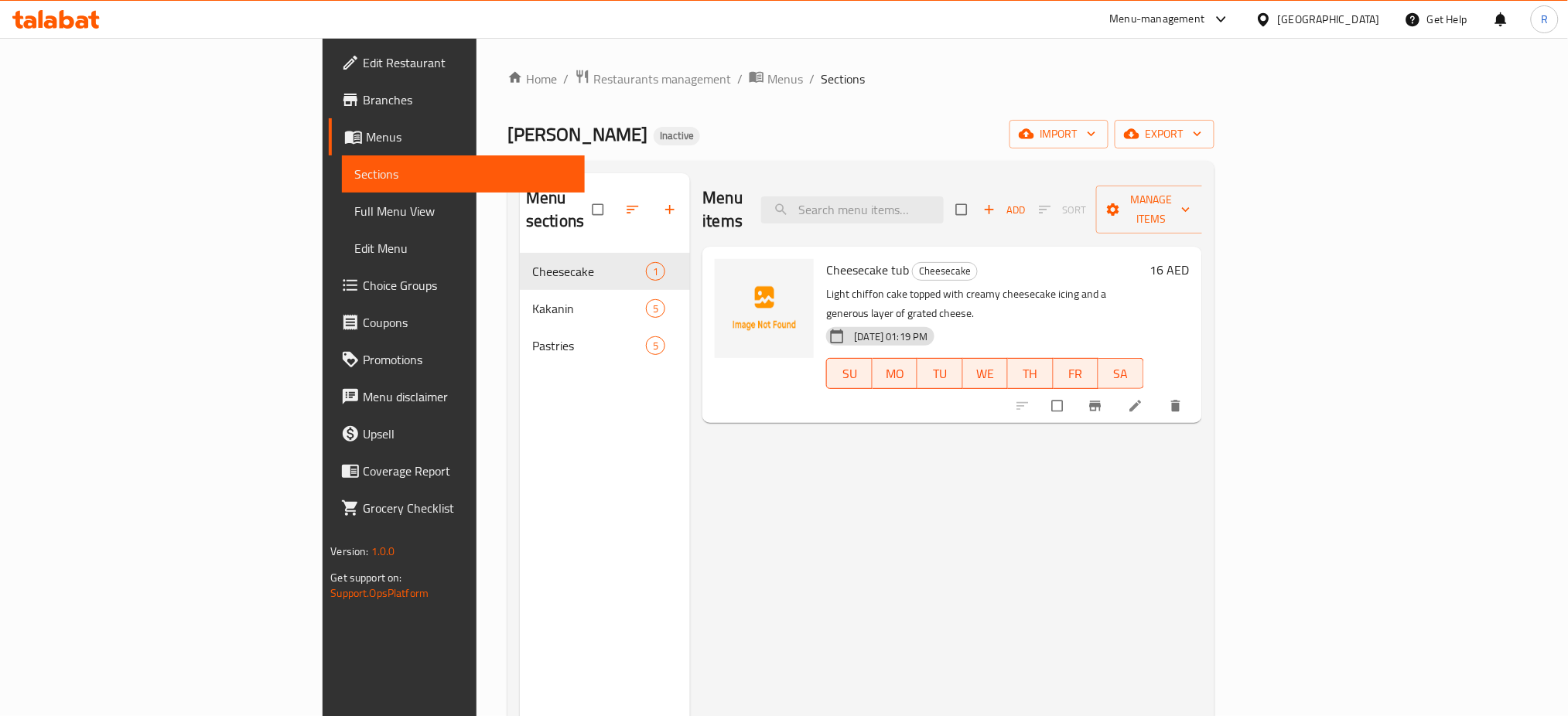
click at [355, 208] on span "Full Menu View" at bounding box center [464, 211] width 218 height 18
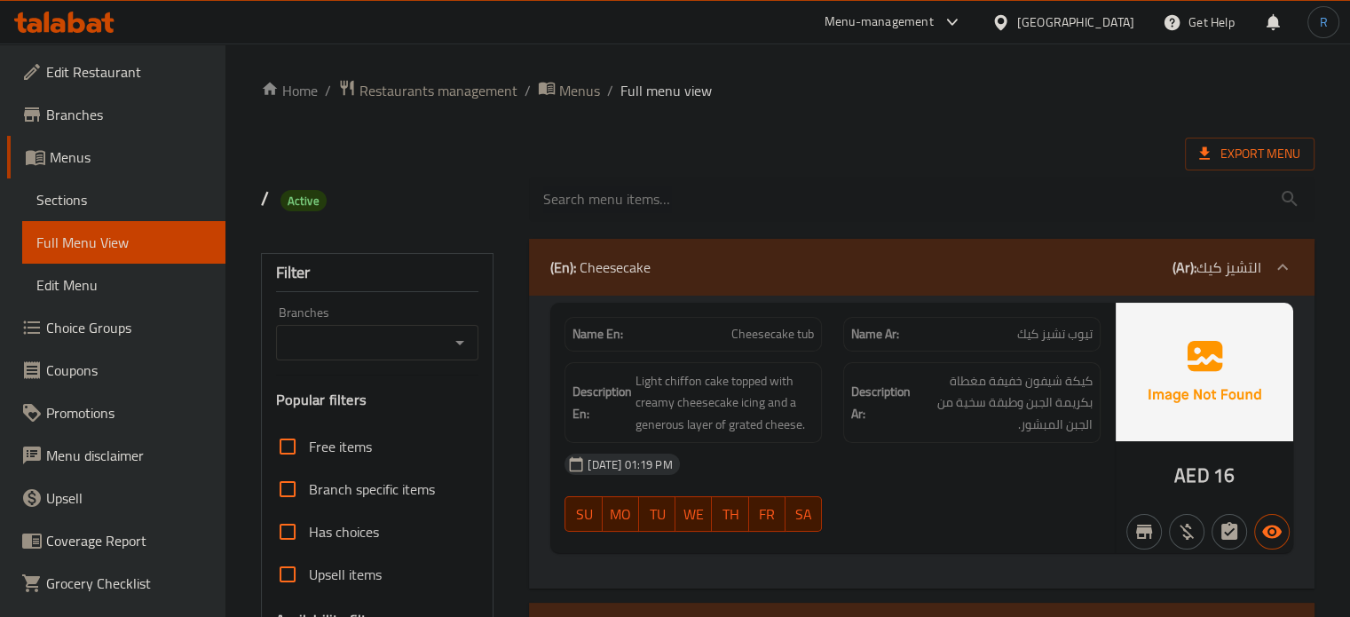
click at [852, 144] on div "Export Menu" at bounding box center [788, 154] width 1054 height 33
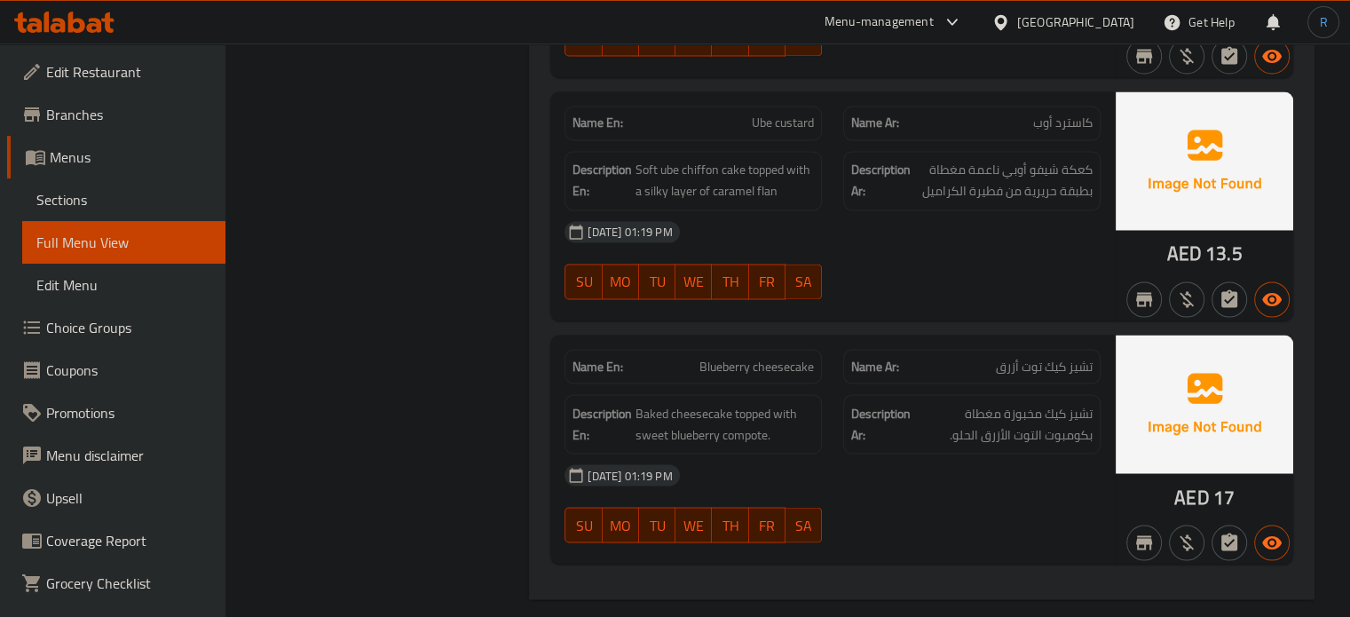
scroll to position [3035, 0]
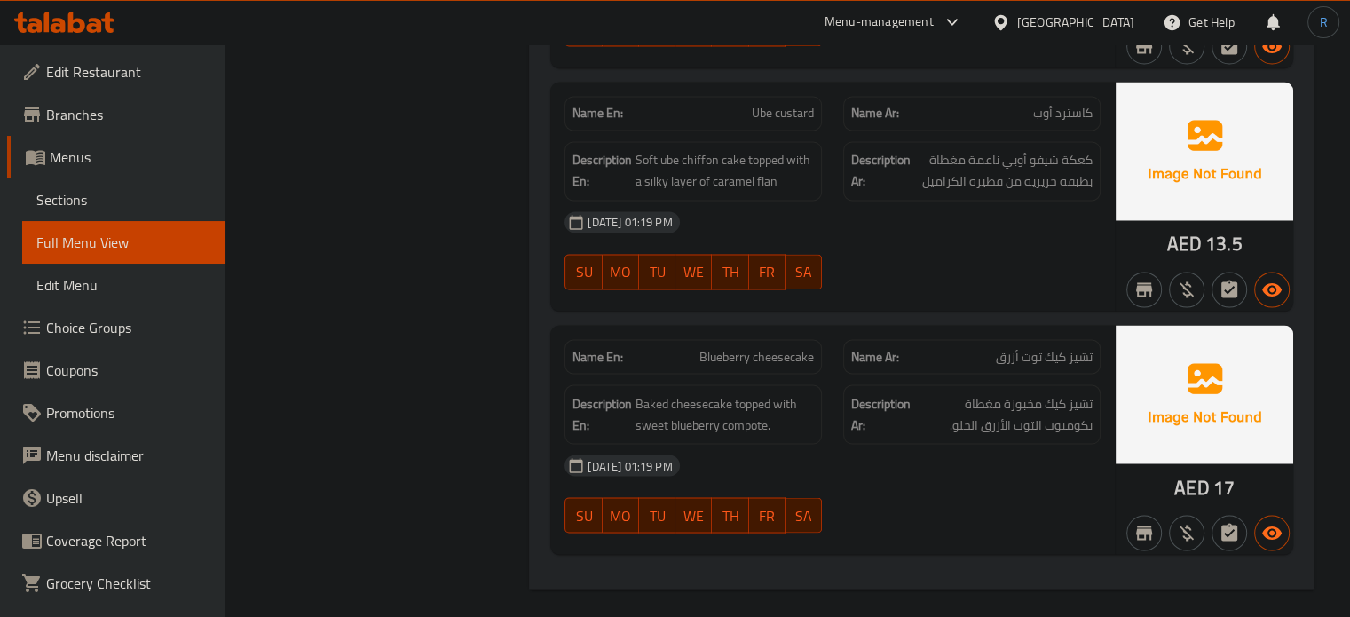
click at [778, 233] on div "[DATE] 01:19 PM" at bounding box center [832, 222] width 557 height 43
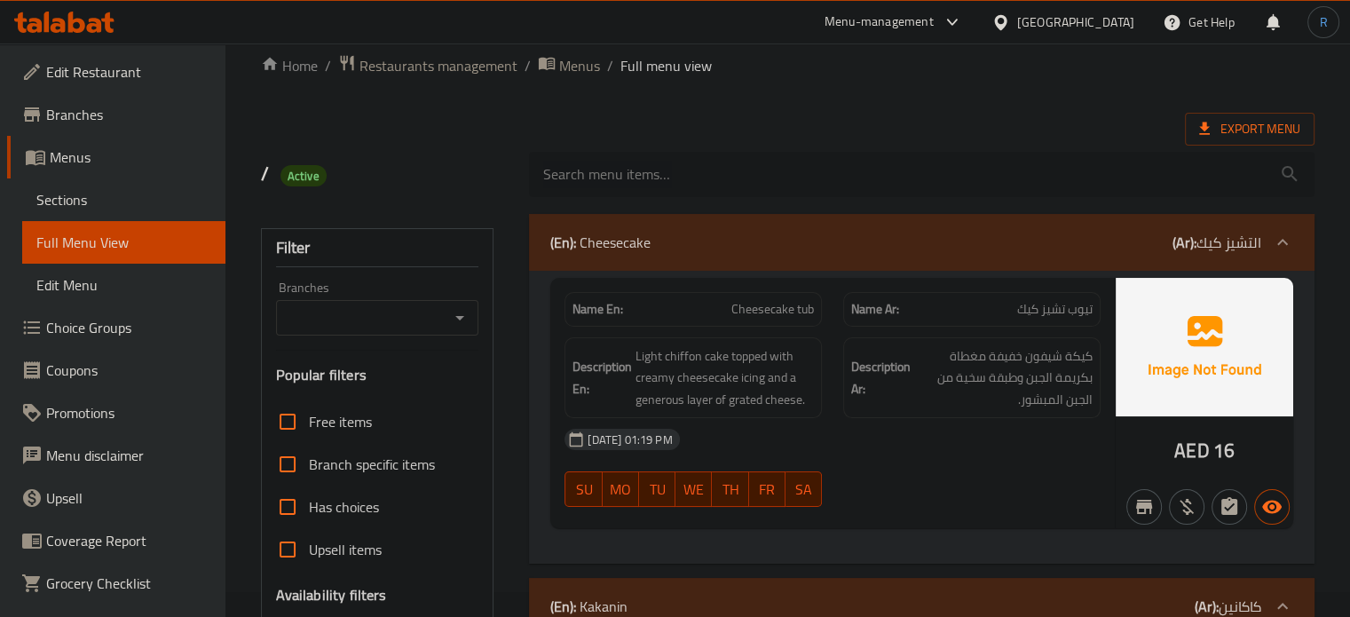
click at [706, 173] on input "search" at bounding box center [922, 174] width 786 height 45
click at [745, 312] on span "Cheesecake tub" at bounding box center [772, 309] width 83 height 19
copy span "Cheesecake tub"
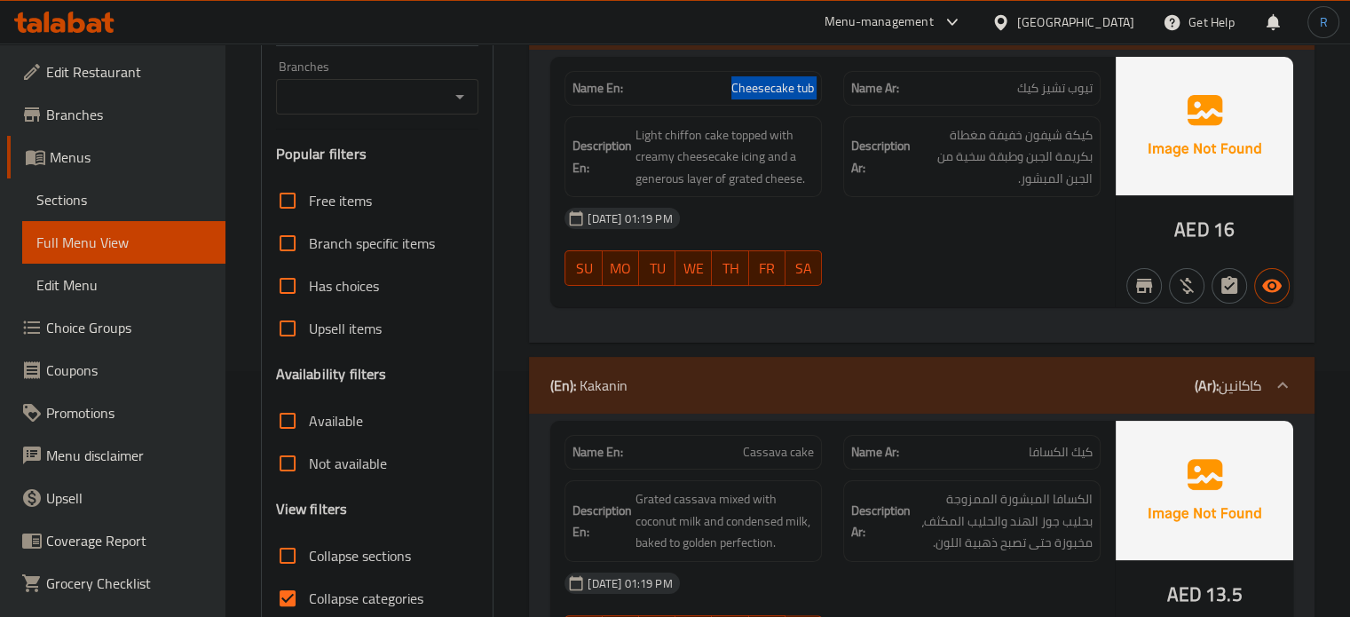
scroll to position [380, 0]
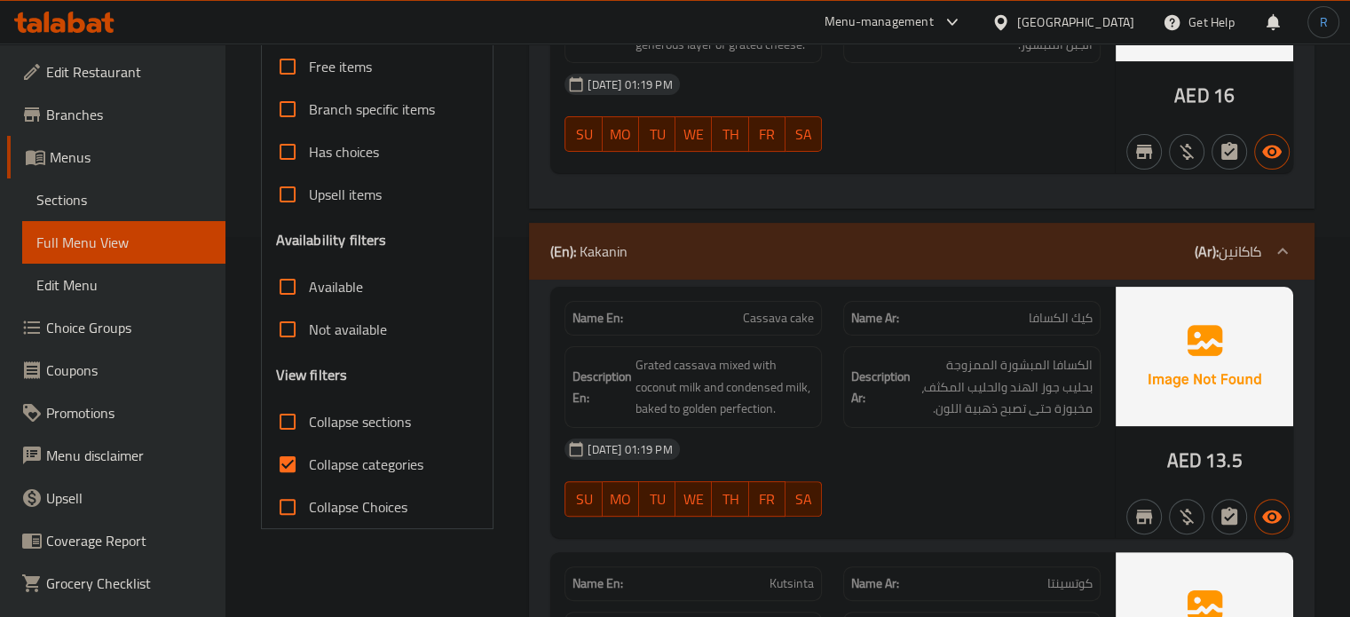
click at [776, 346] on div "Description En: Grated cassava mixed with coconut milk and condensed milk, bake…" at bounding box center [693, 387] width 257 height 82
click at [799, 316] on span "Cassava cake" at bounding box center [778, 318] width 71 height 19
copy span "Cassava cake"
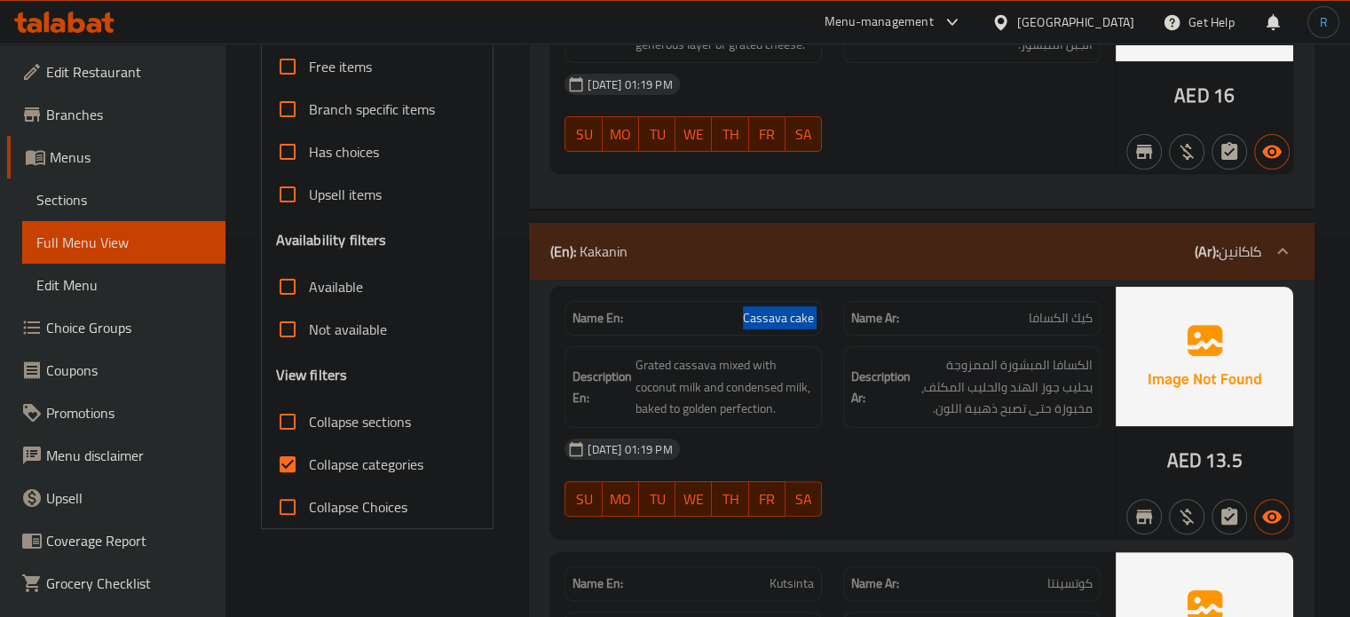
click at [768, 316] on span "Cassava cake" at bounding box center [778, 318] width 71 height 19
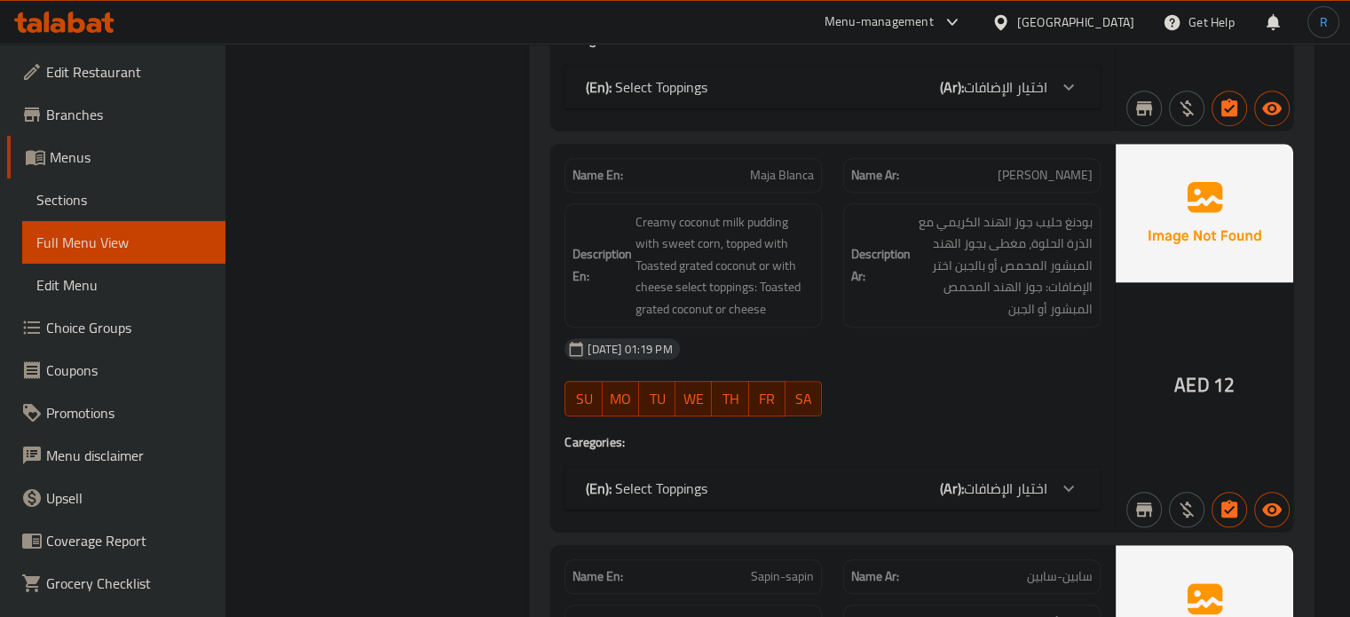
scroll to position [1179, 0]
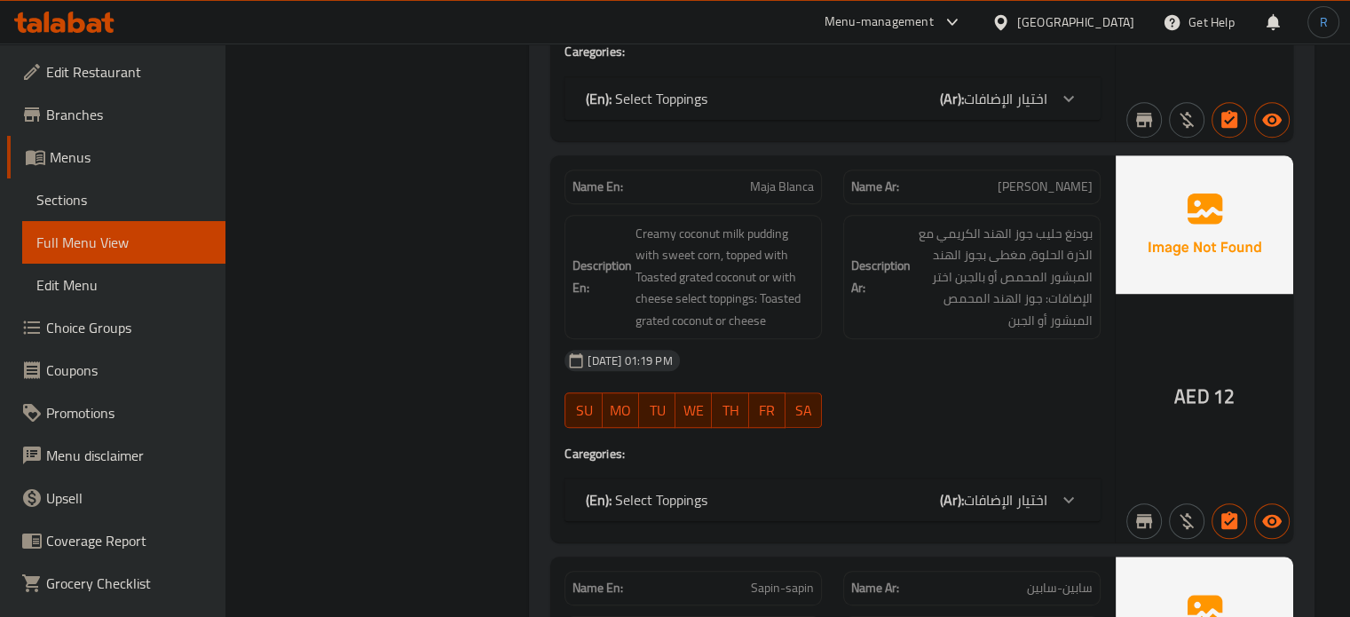
click at [814, 355] on div "02-10-2025 01:19 PM" at bounding box center [832, 360] width 557 height 43
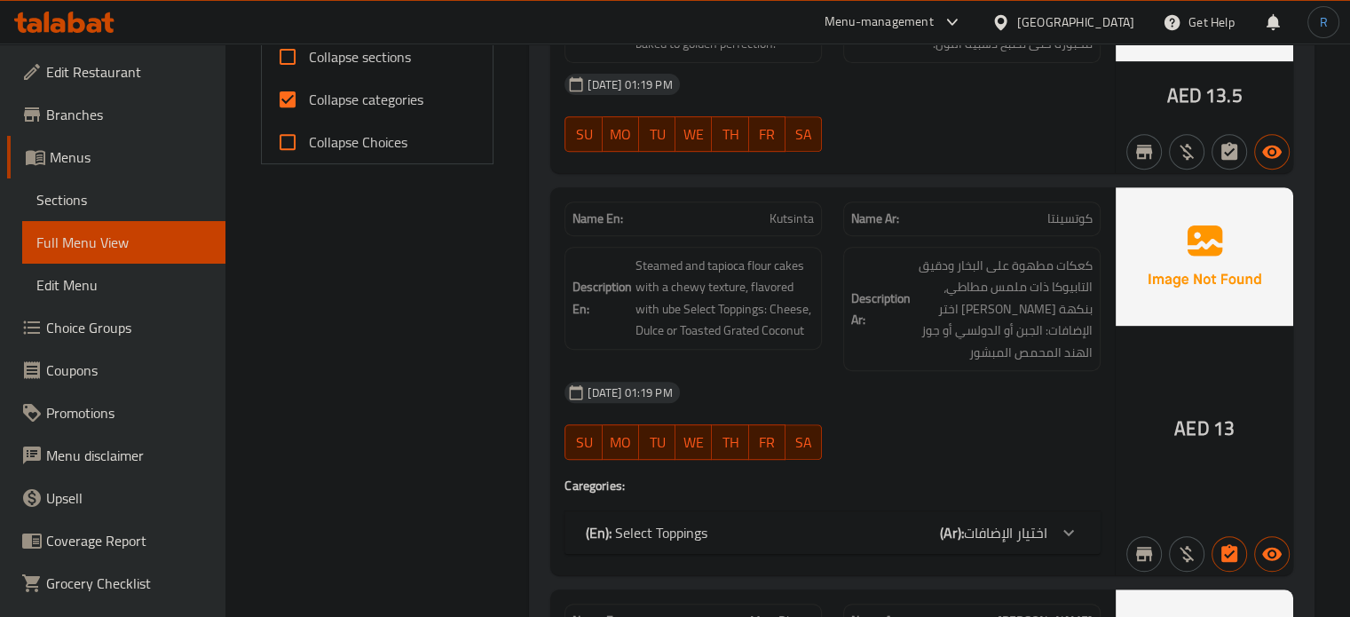
scroll to position [735, 0]
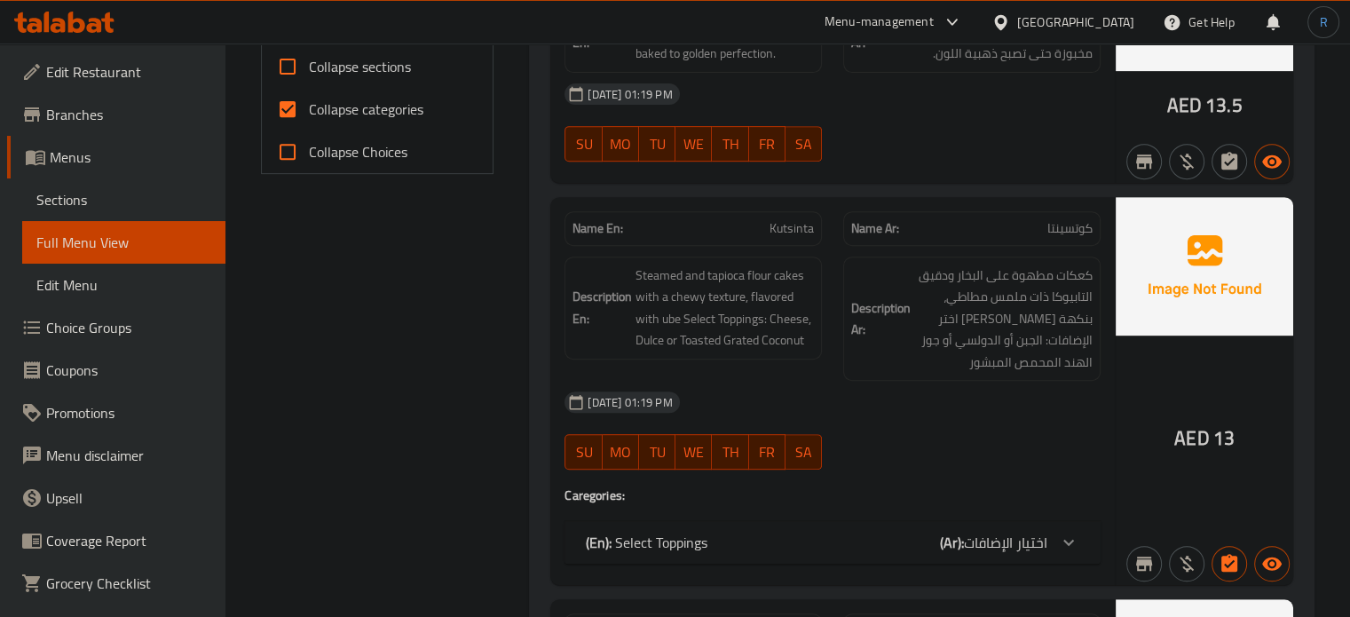
click at [698, 411] on div "02-10-2025 01:19 PM" at bounding box center [832, 402] width 557 height 43
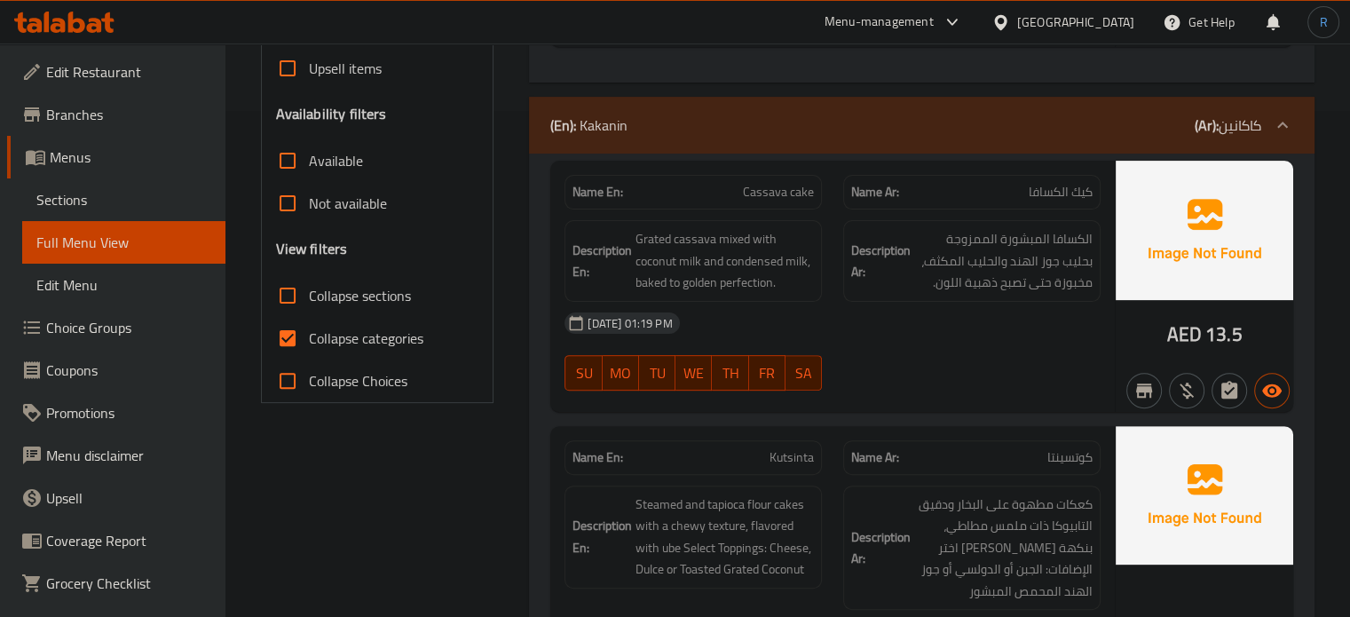
scroll to position [469, 0]
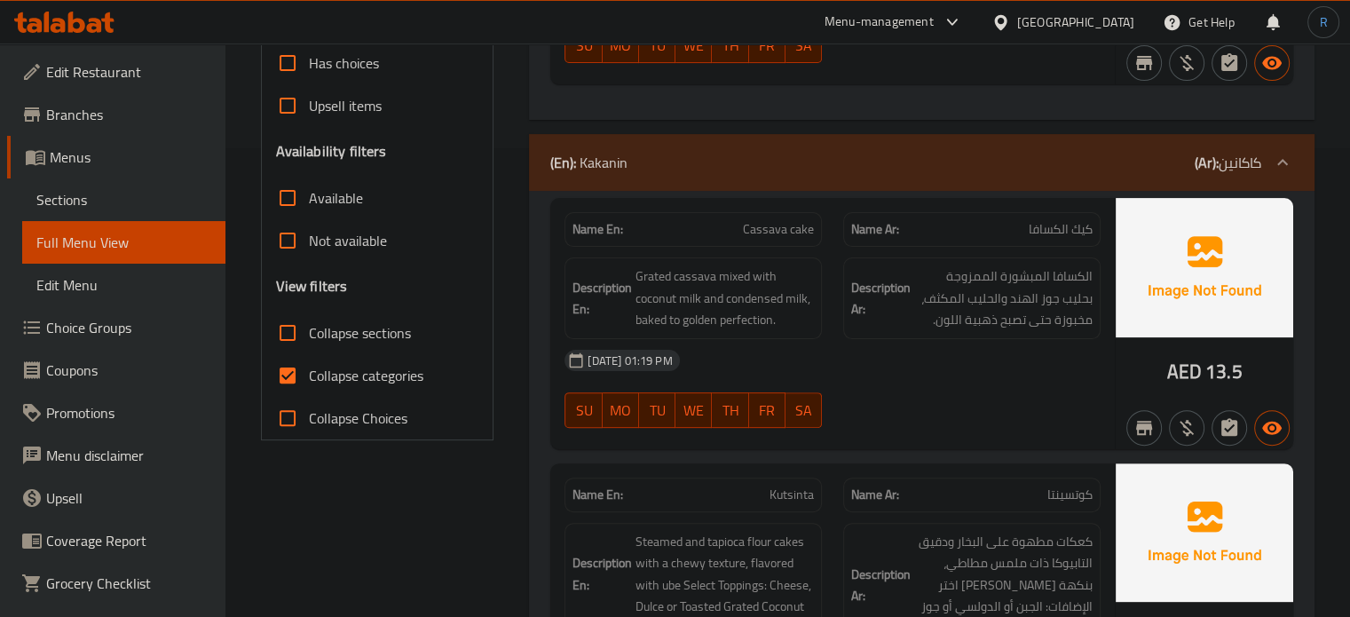
click at [874, 329] on div "Description Ar: الكسافا المبشورة الممزوجة بحليب جوز الهند والحليب المكثف، مخبوز…" at bounding box center [971, 298] width 257 height 82
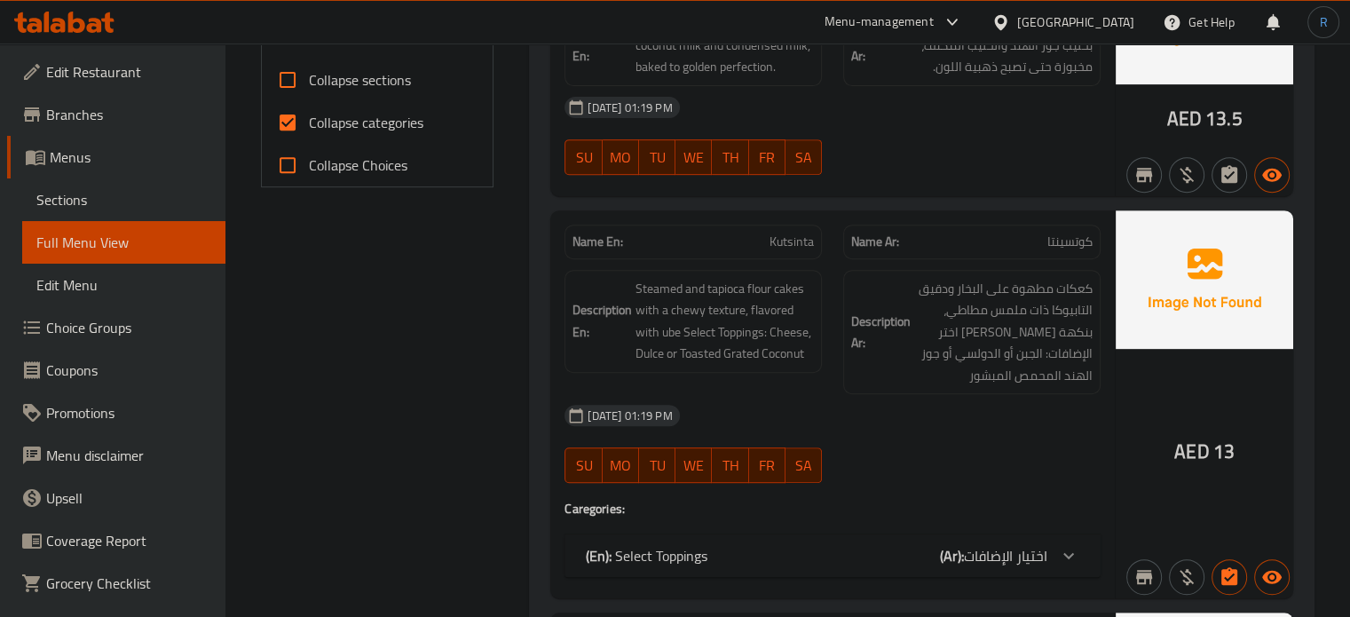
scroll to position [735, 0]
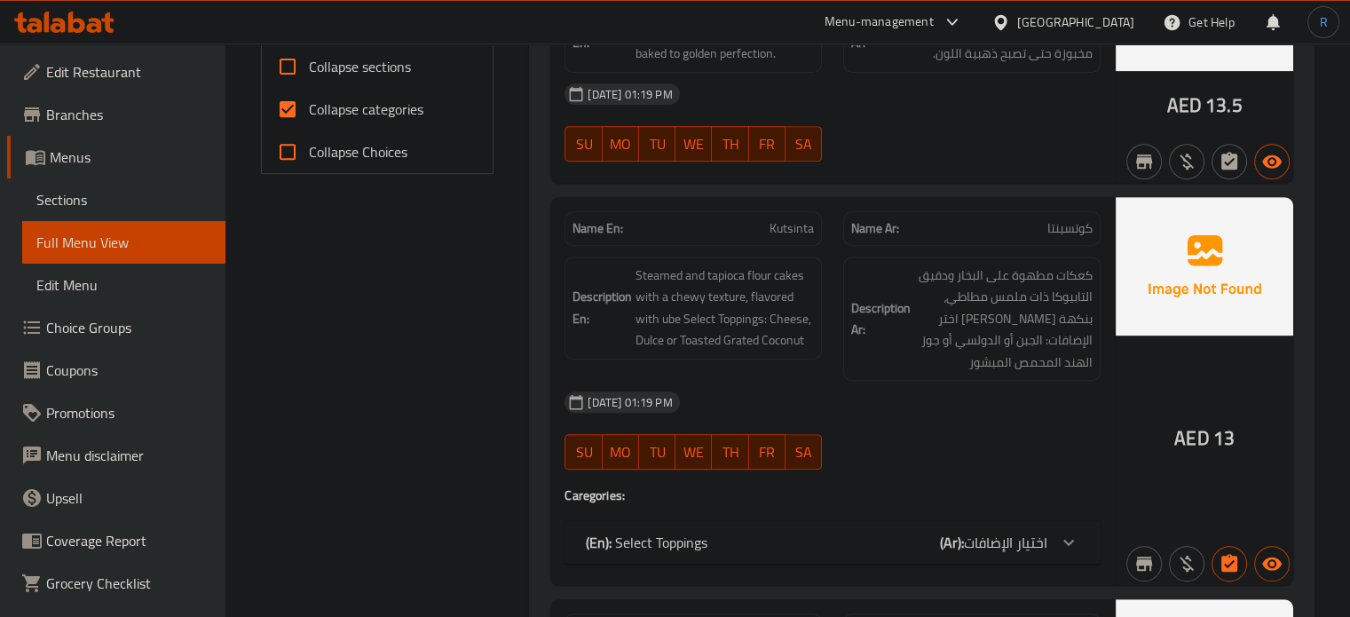
click at [764, 232] on p "Name En: Kutsinta" at bounding box center [693, 228] width 241 height 19
copy span "Kutsinta"
click at [310, 111] on span "Collapse categories" at bounding box center [366, 109] width 115 height 21
click at [309, 111] on input "Collapse categories" at bounding box center [287, 109] width 43 height 43
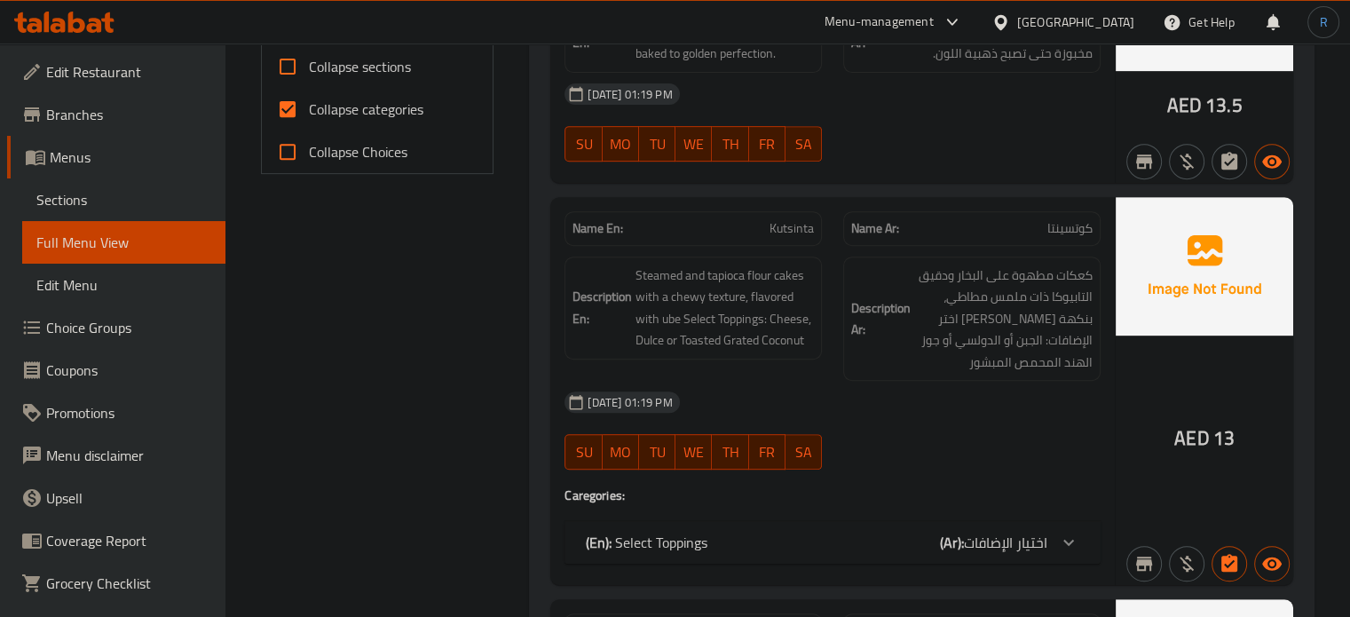
checkbox input "false"
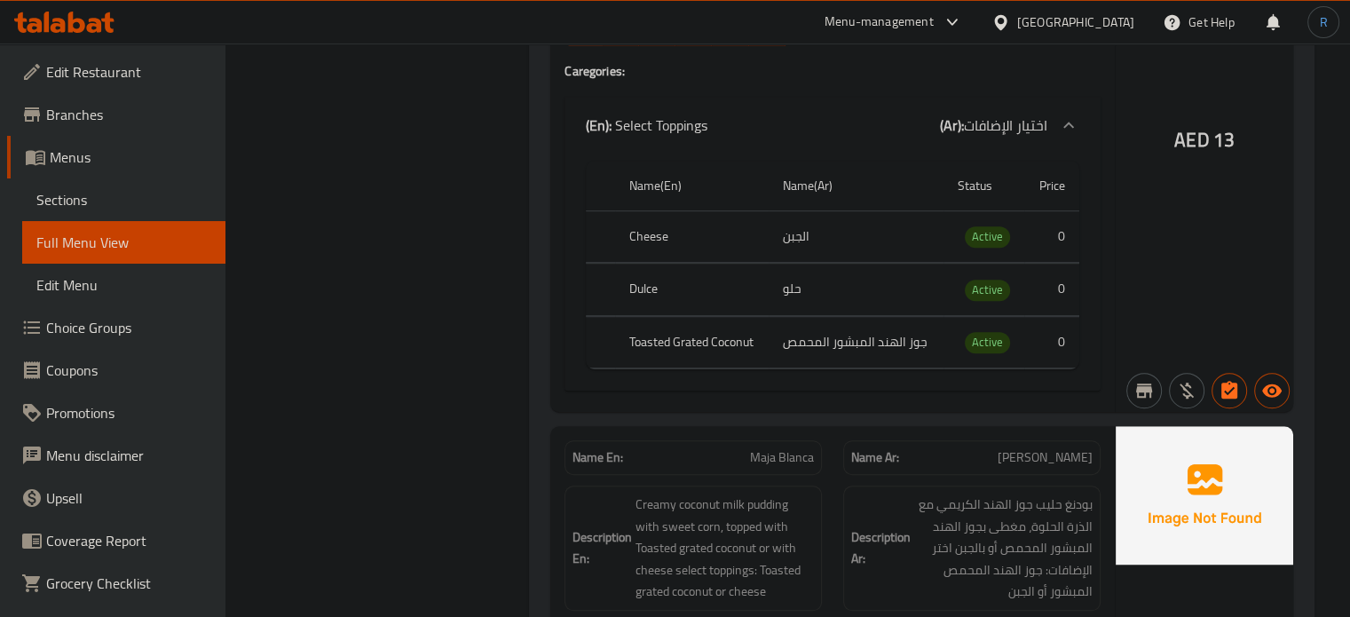
scroll to position [1268, 0]
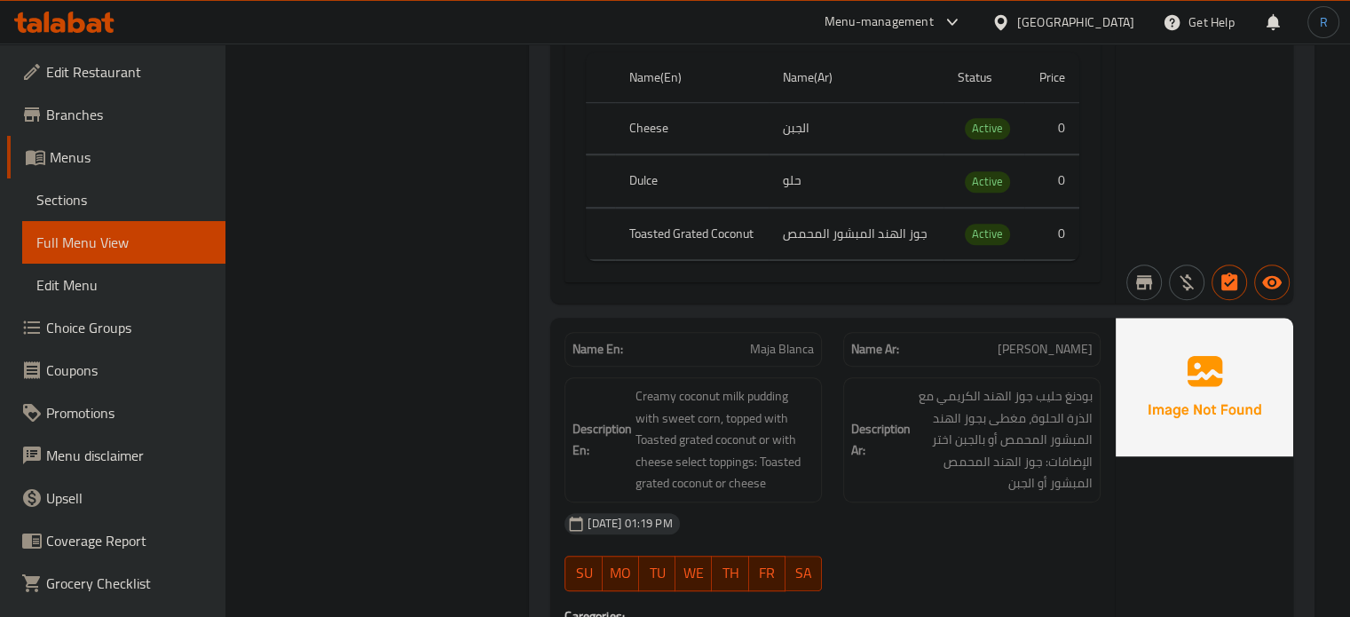
click at [766, 465] on span "Creamy coconut milk pudding with sweet corn, topped with Toasted grated coconut…" at bounding box center [725, 439] width 178 height 109
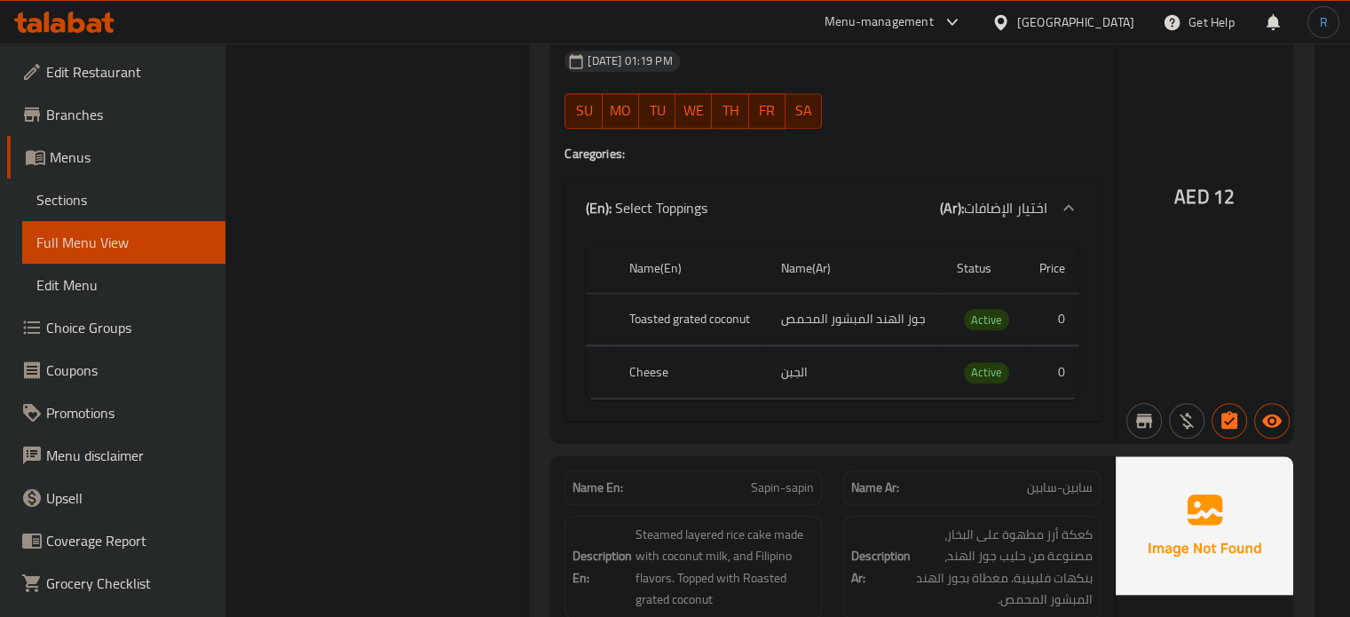
scroll to position [1889, 0]
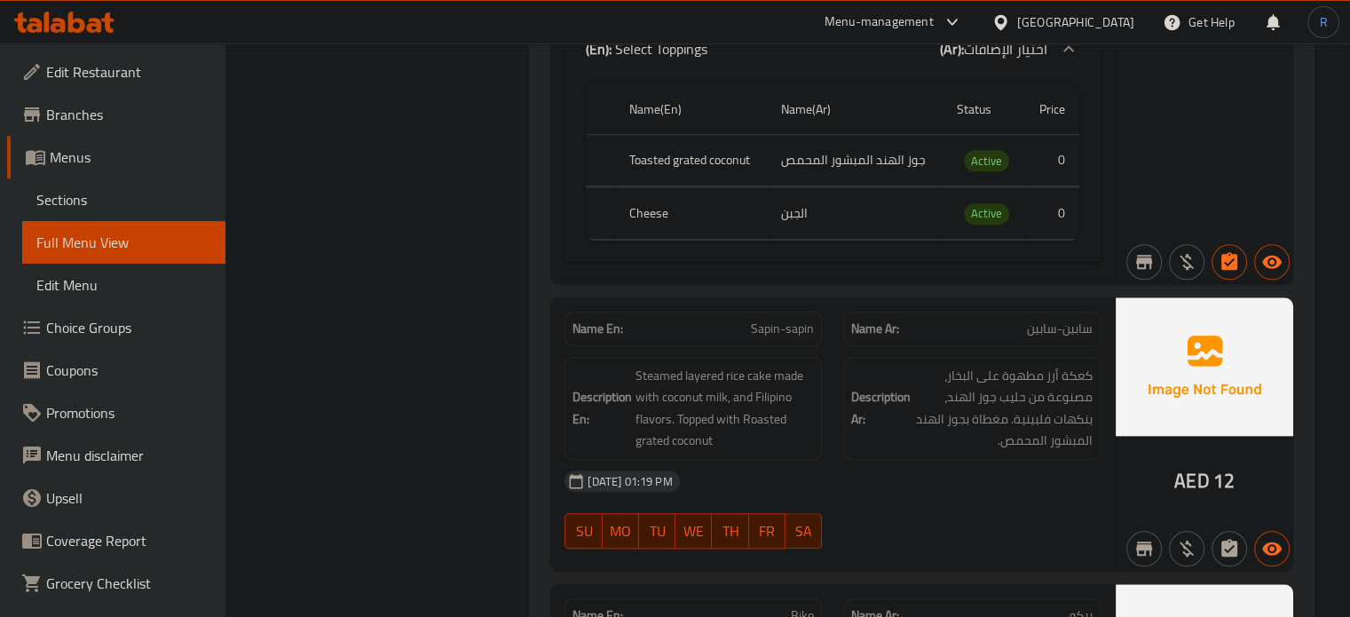
click at [789, 357] on div "Description En: Steamed layered rice cake made with coconut milk, and Filipino …" at bounding box center [693, 408] width 257 height 103
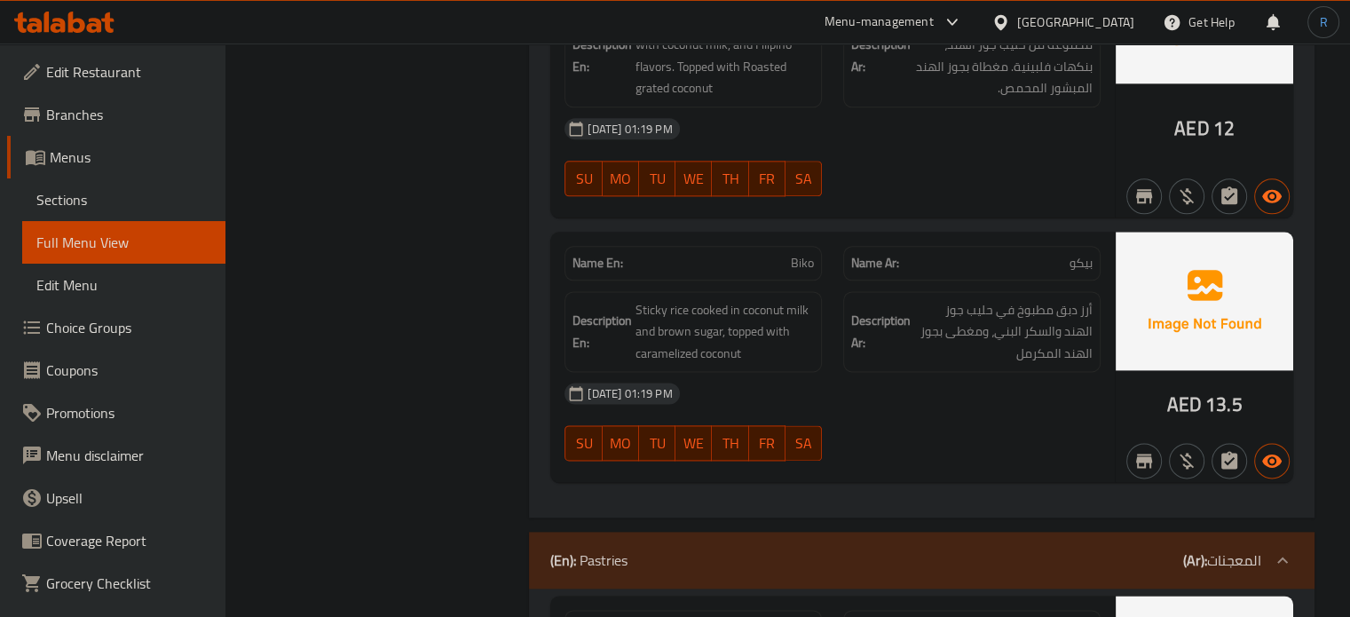
scroll to position [2244, 0]
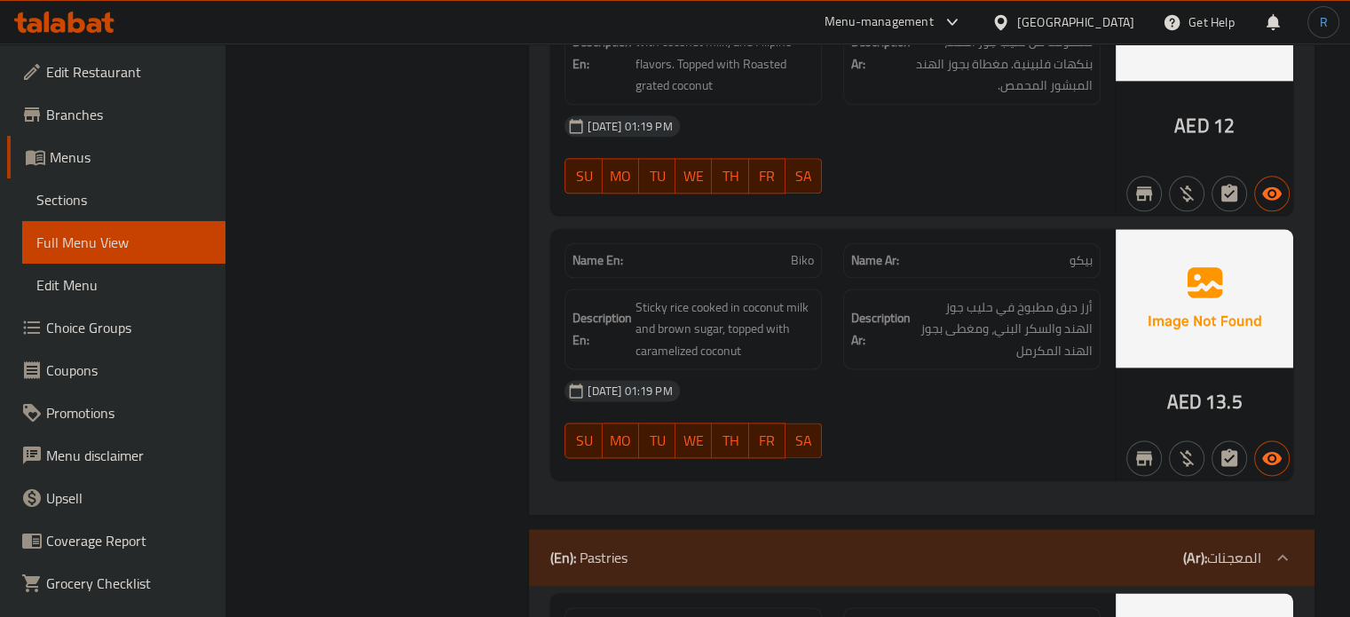
click at [623, 313] on strong "Description En:" at bounding box center [602, 328] width 59 height 43
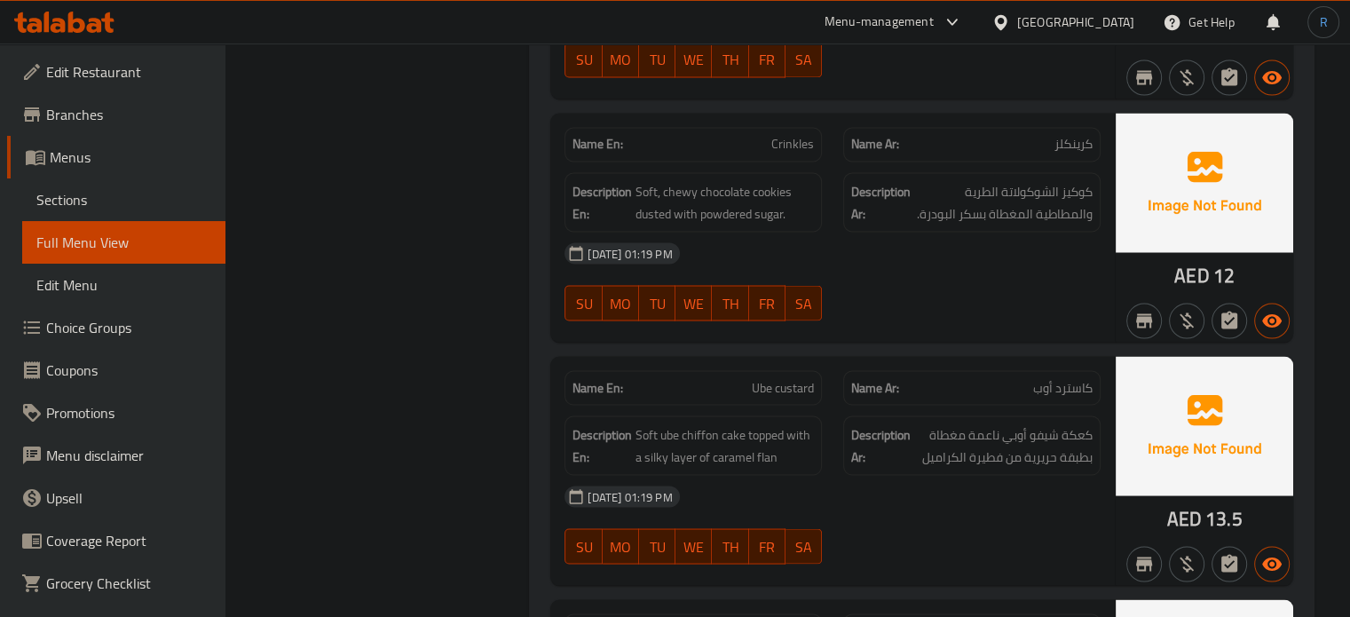
scroll to position [3221, 0]
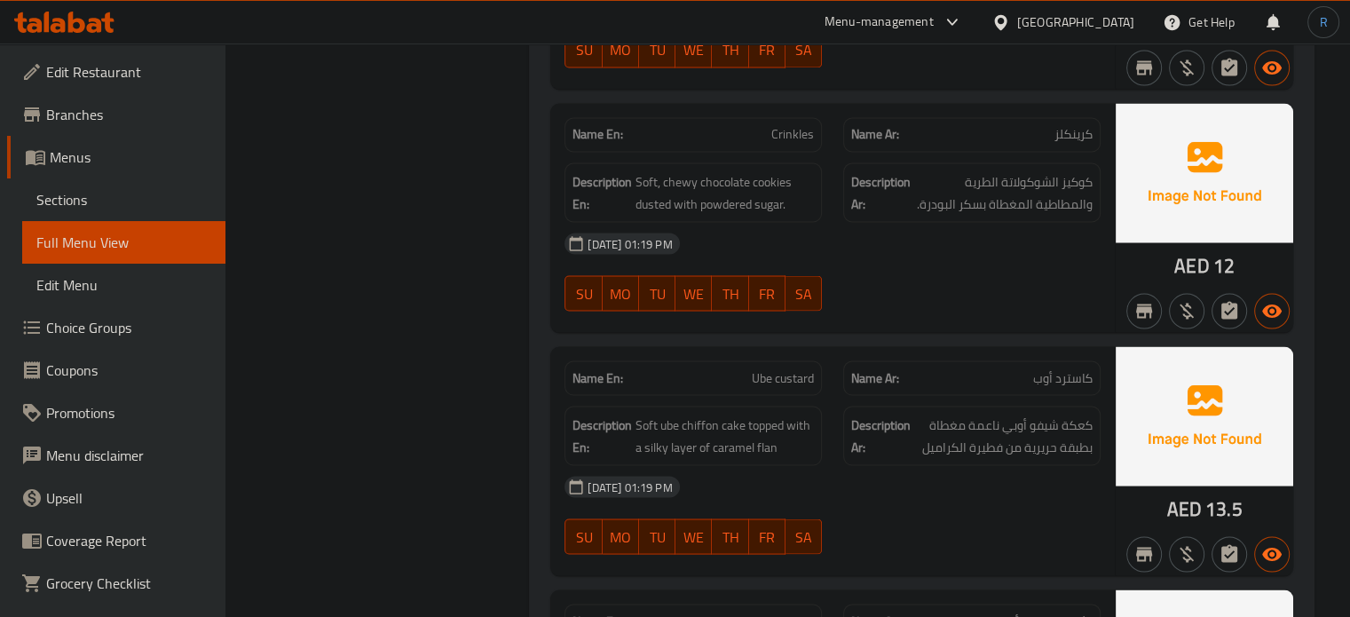
click at [774, 378] on span "Ube custard" at bounding box center [783, 377] width 62 height 19
copy span "Ube custard"
click at [764, 383] on div "Name En: Ube custard" at bounding box center [693, 377] width 257 height 35
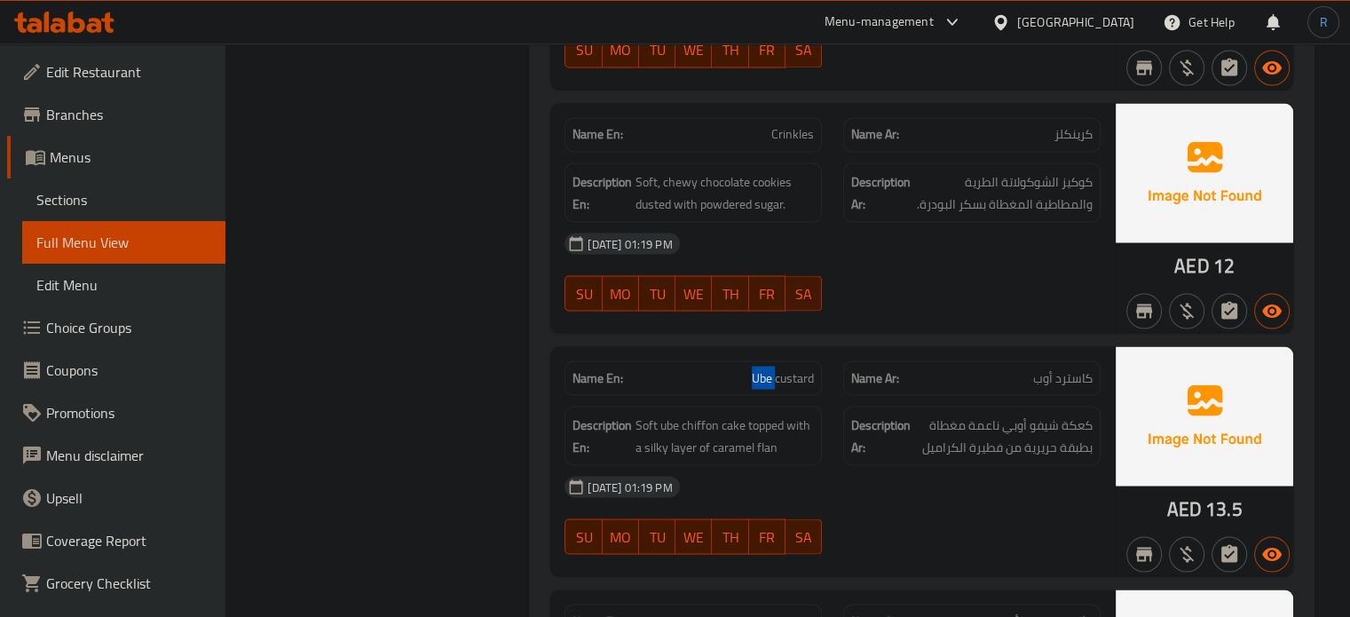
click at [764, 383] on div "Name En: Ube custard" at bounding box center [693, 377] width 257 height 35
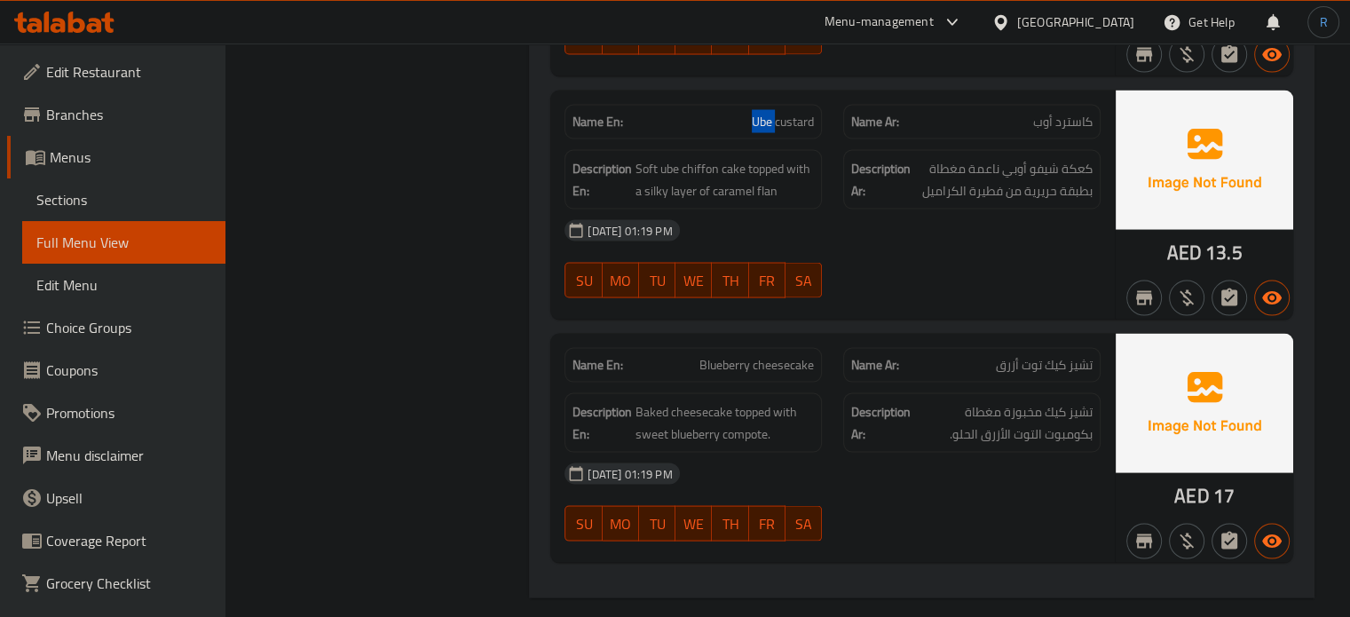
scroll to position [3486, 0]
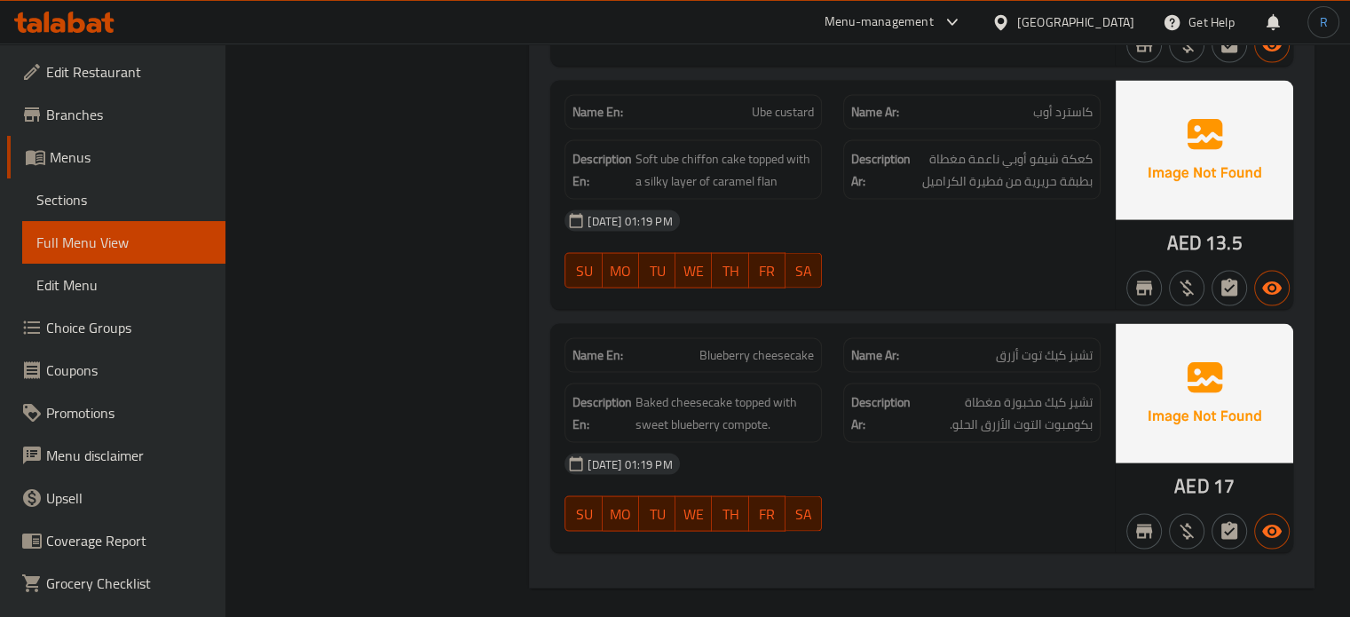
click at [843, 248] on div "02-10-2025 01:19 PM SU MO TU WE TH FR SA" at bounding box center [832, 249] width 557 height 99
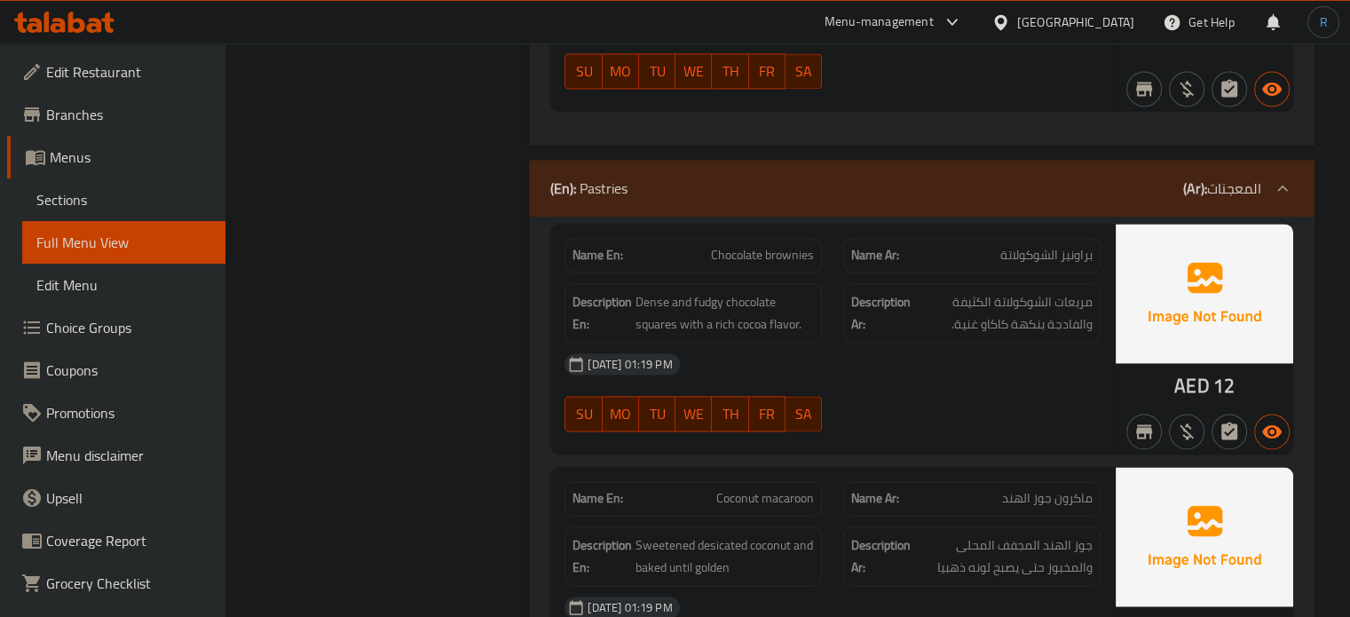
click at [788, 227] on div "Name En: Chocolate brownies" at bounding box center [693, 255] width 279 height 56
click at [788, 246] on span "Chocolate brownies" at bounding box center [762, 255] width 103 height 19
copy span "brownies"
click at [788, 246] on span "Chocolate brownies" at bounding box center [762, 255] width 103 height 19
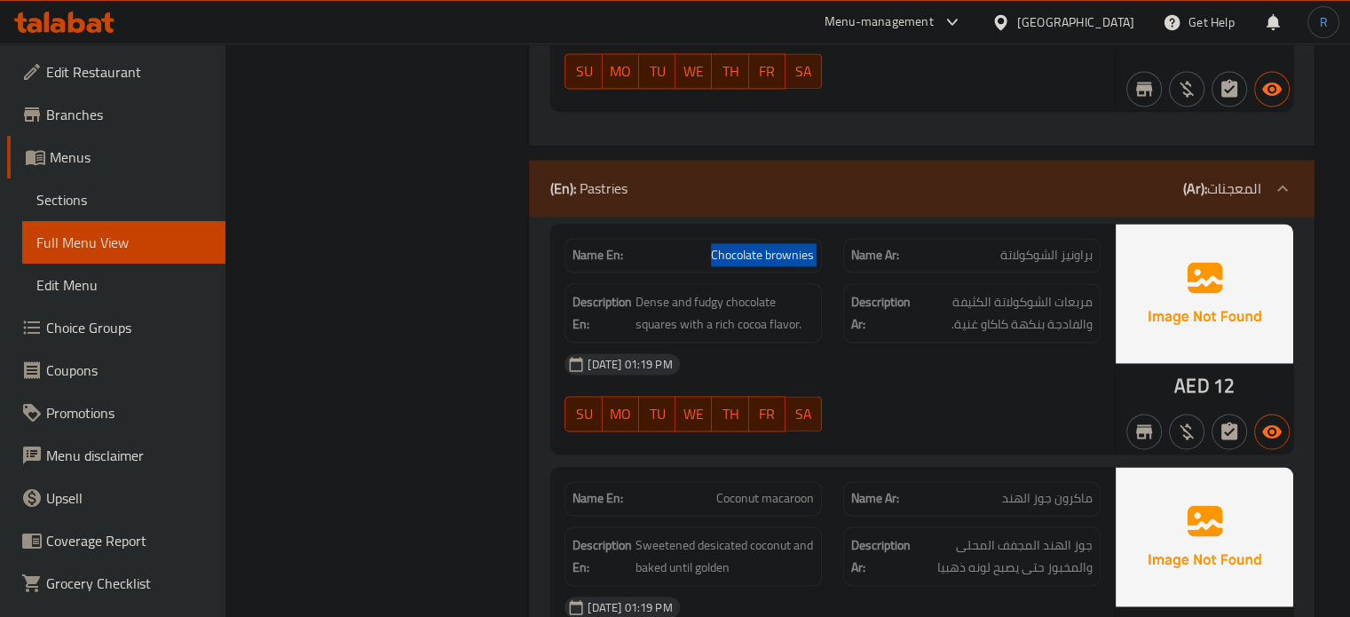
click at [788, 246] on span "Chocolate brownies" at bounding box center [762, 255] width 103 height 19
copy span "Chocolate brownies"
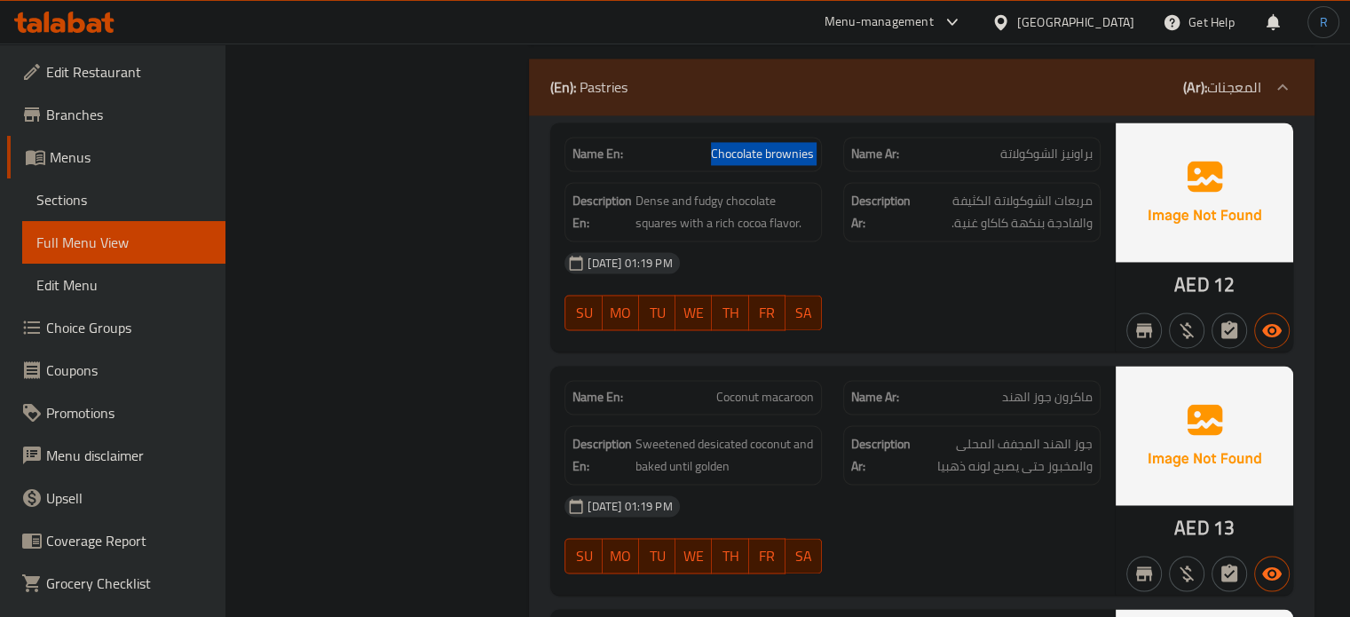
scroll to position [2791, 0]
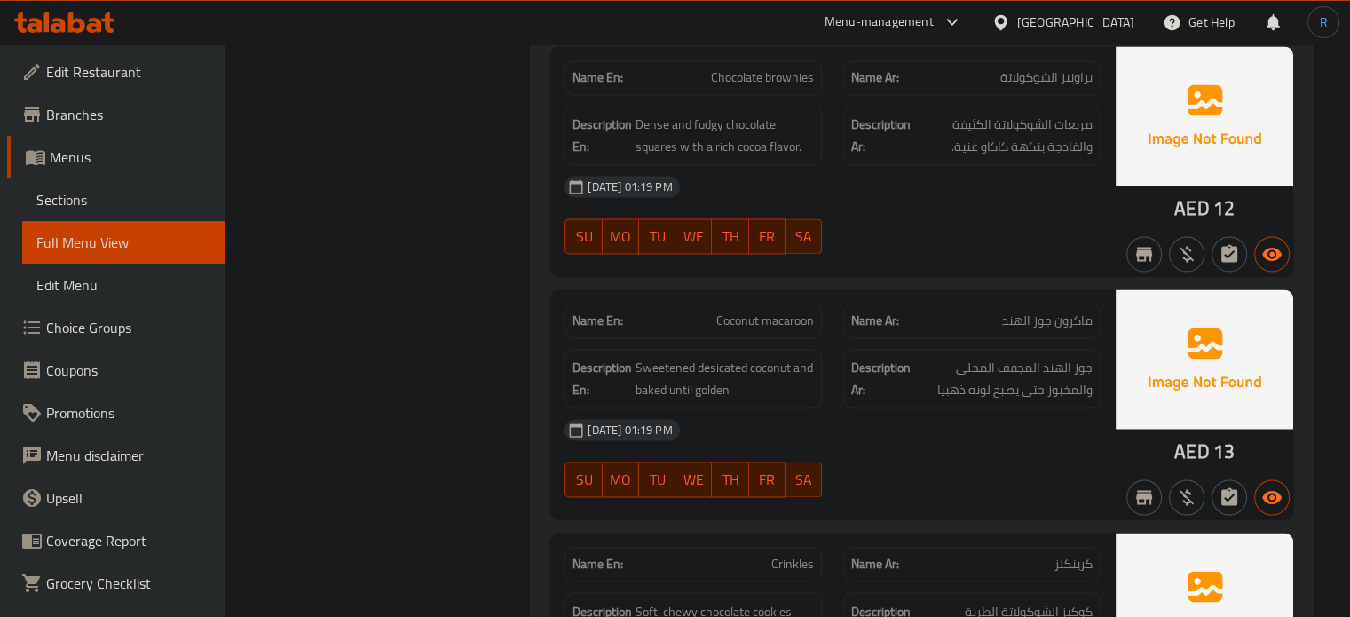
click at [842, 378] on div "Description Ar: جوز الهند المجفف المحلى والمخبوز حتى يصبح لونه ذهبيا" at bounding box center [972, 378] width 279 height 81
click at [728, 365] on span "Sweetened desicated coconut and baked until golden" at bounding box center [725, 378] width 178 height 43
copy span "desicated"
click at [852, 338] on div "Description Ar: جوز الهند المجفف المحلى والمخبوز حتى يصبح لونه ذهبيا" at bounding box center [972, 378] width 279 height 81
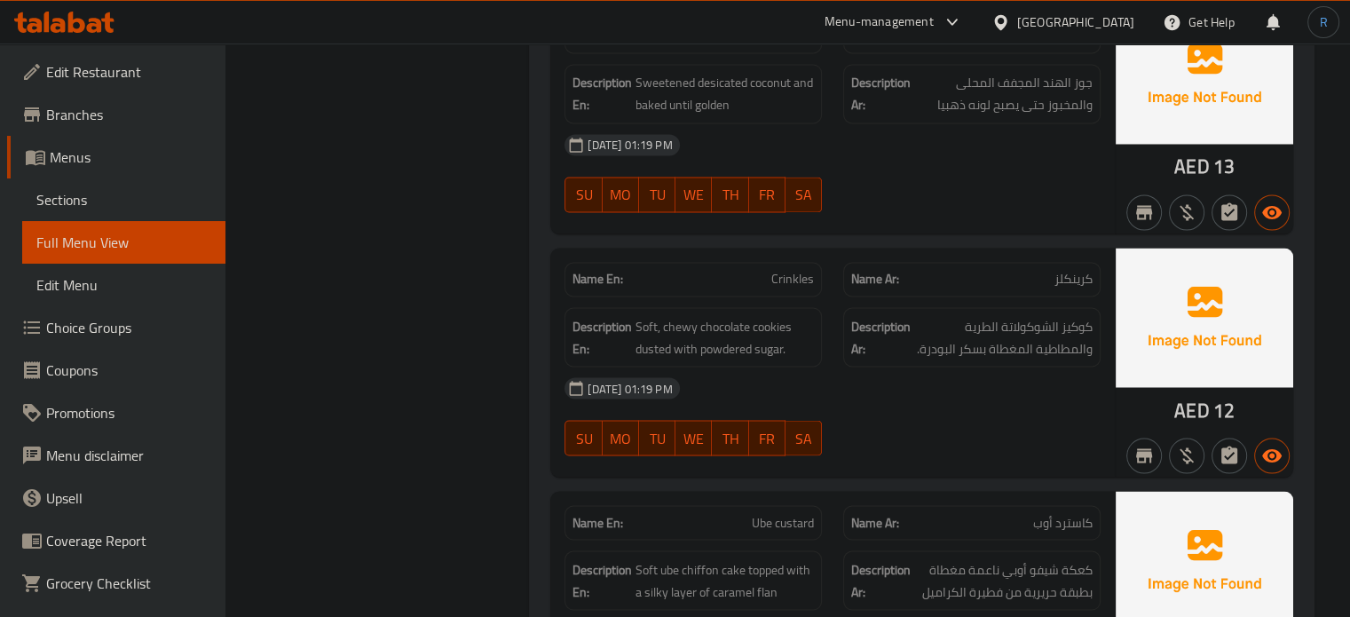
scroll to position [3079, 0]
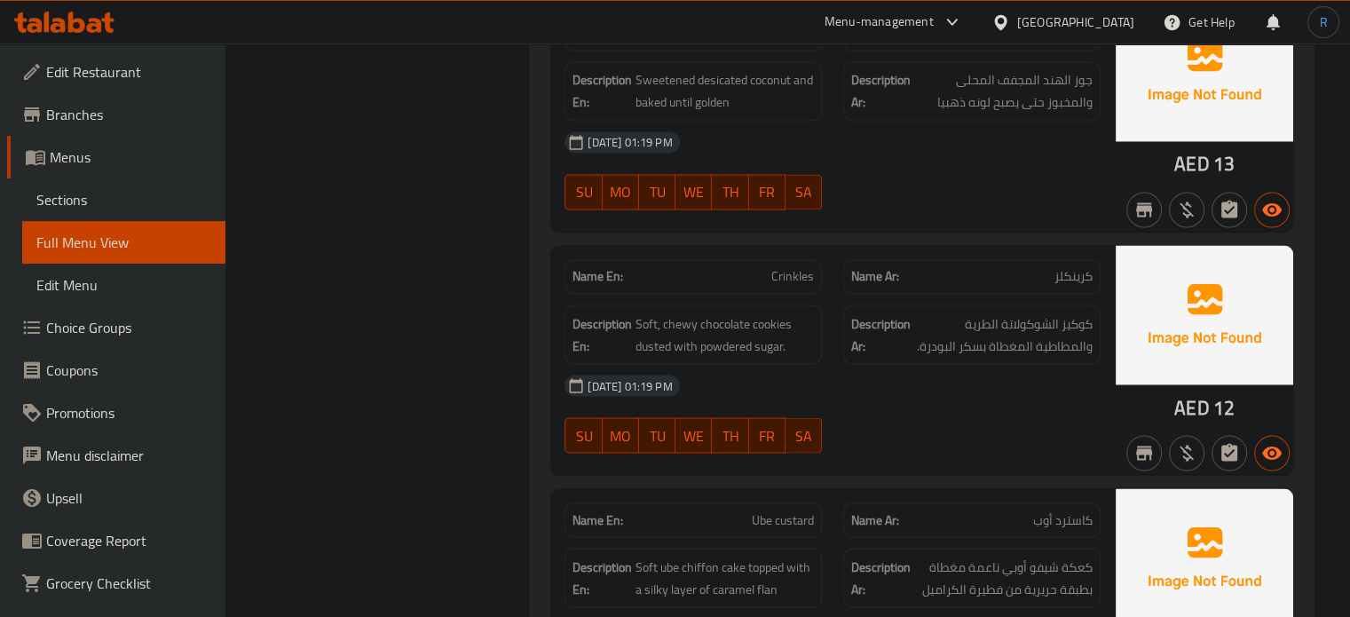
click at [735, 320] on span "Soft, chewy chocolate cookies dusted with powdered sugar." at bounding box center [725, 333] width 178 height 43
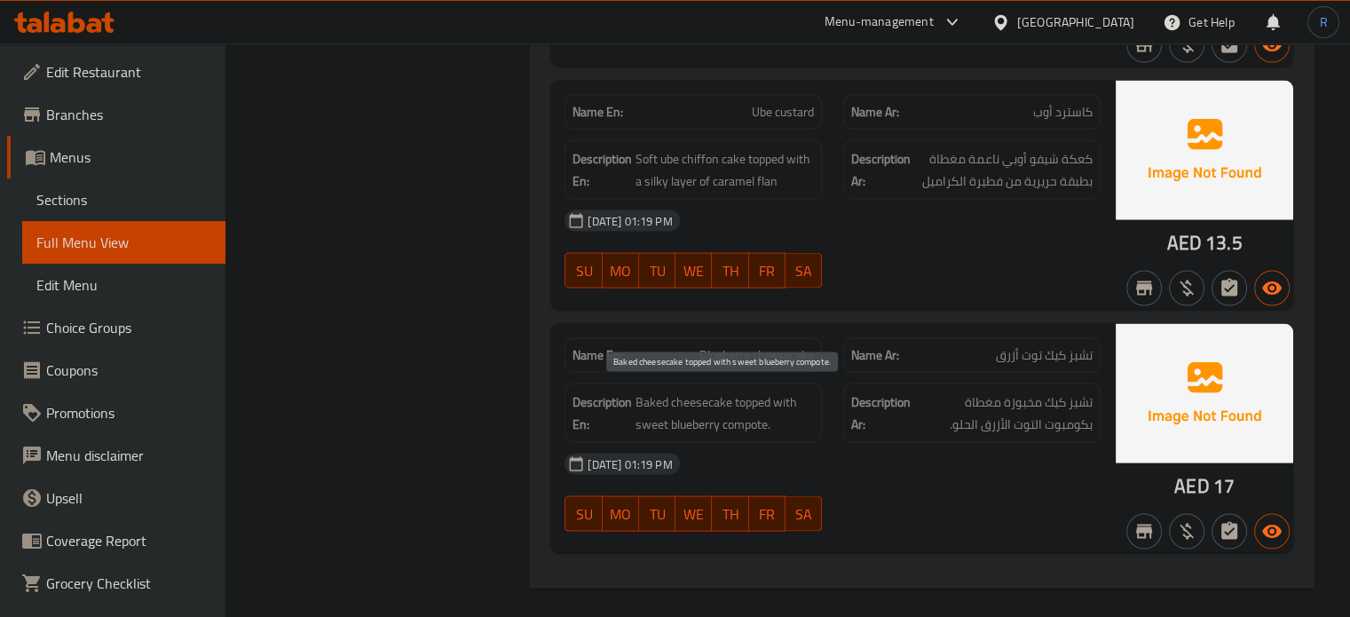
click at [753, 422] on span "Baked cheesecake topped with sweet blueberry compote." at bounding box center [725, 412] width 178 height 43
copy span "compote"
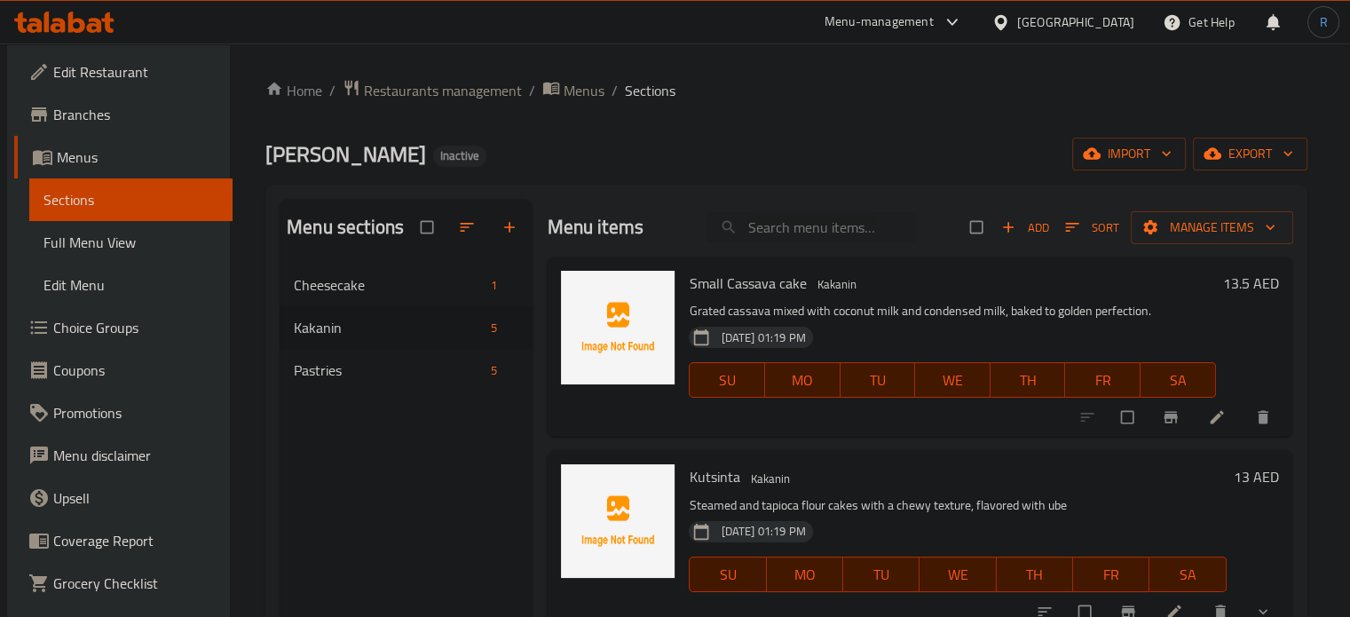
click at [801, 210] on div "Menu items Add Sort Manage items" at bounding box center [920, 228] width 746 height 58
click at [801, 233] on input "search" at bounding box center [811, 227] width 210 height 31
paste input "Creamy coconut milk pudding with sweet corn, topped with Toasted grated coconut…"
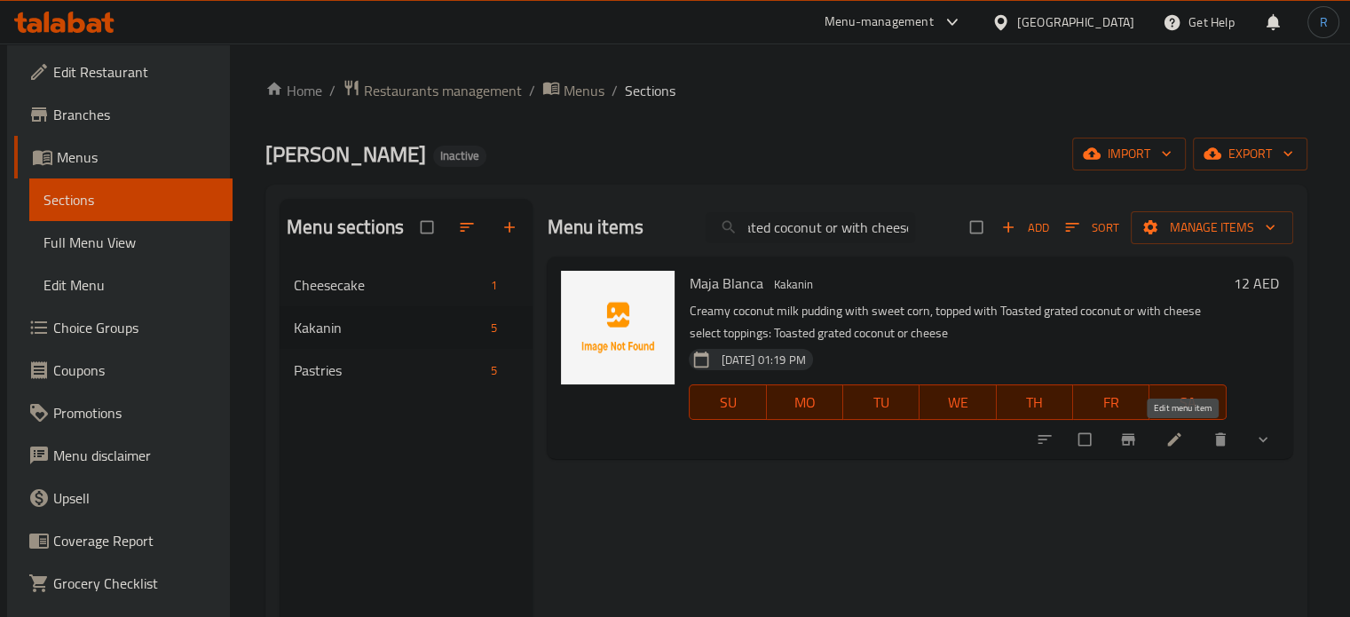
type input "Creamy coconut milk pudding with sweet corn, topped with Toasted grated coconut…"
click at [1183, 440] on icon at bounding box center [1175, 440] width 18 height 18
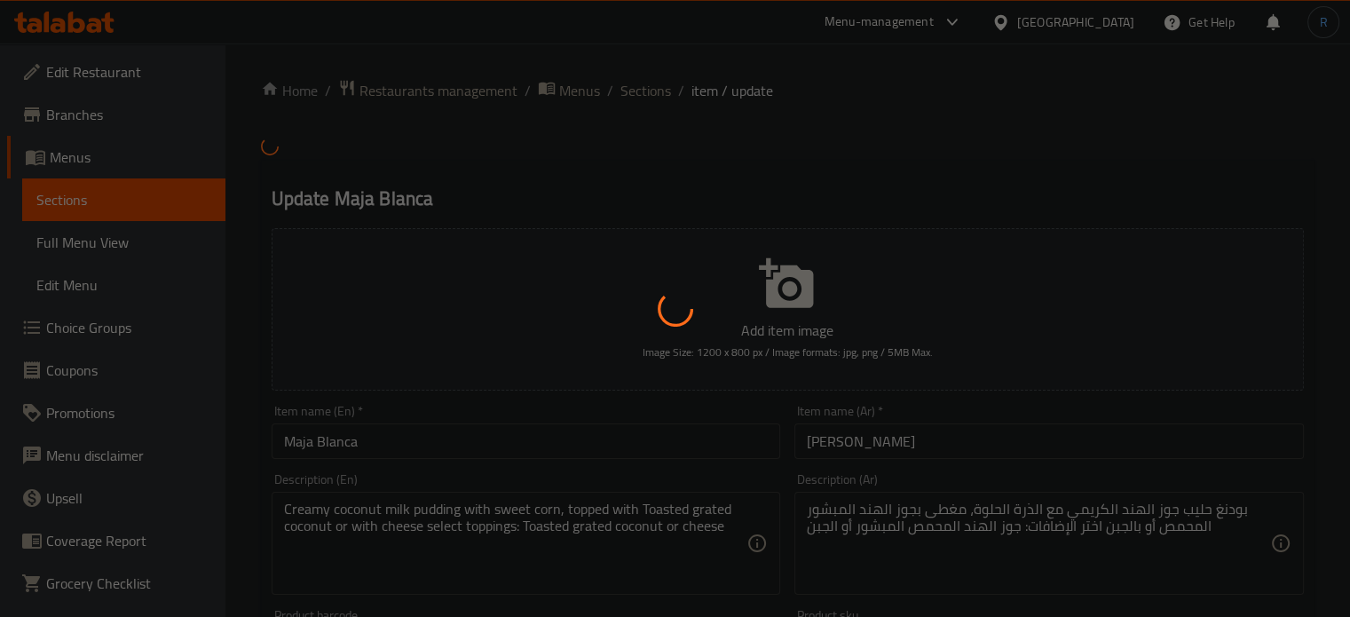
type input "إختيارك من الإضافات:"
type input "1"
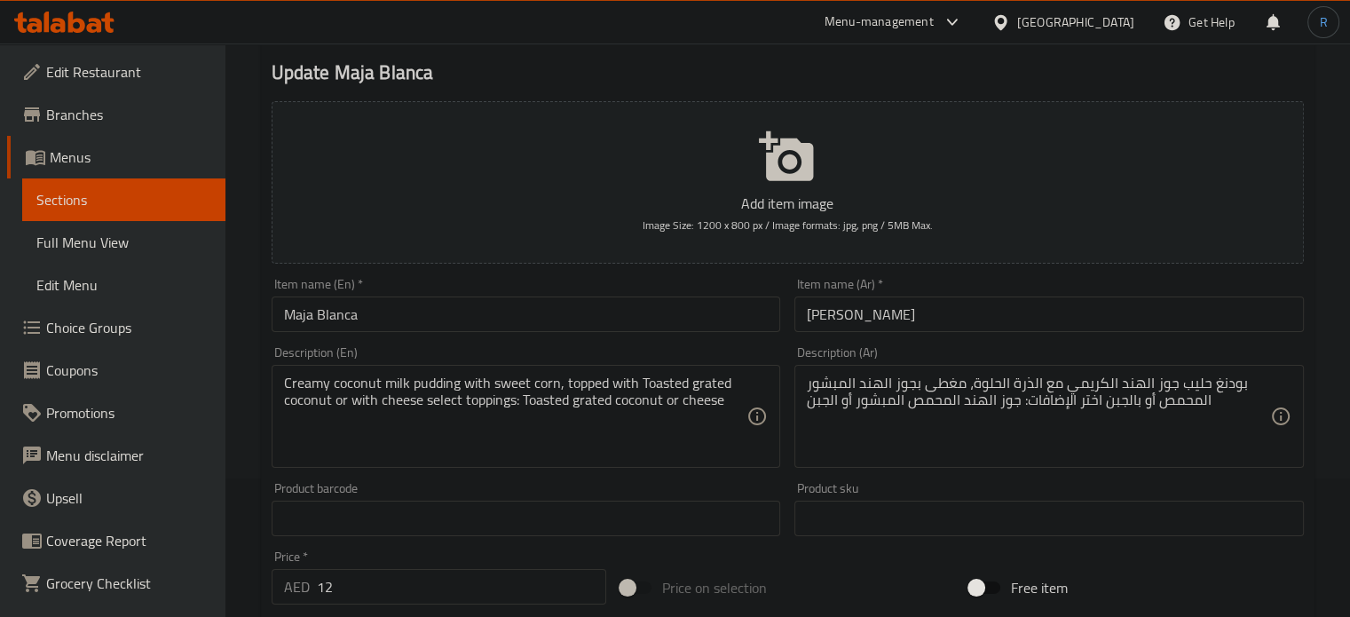
scroll to position [178, 0]
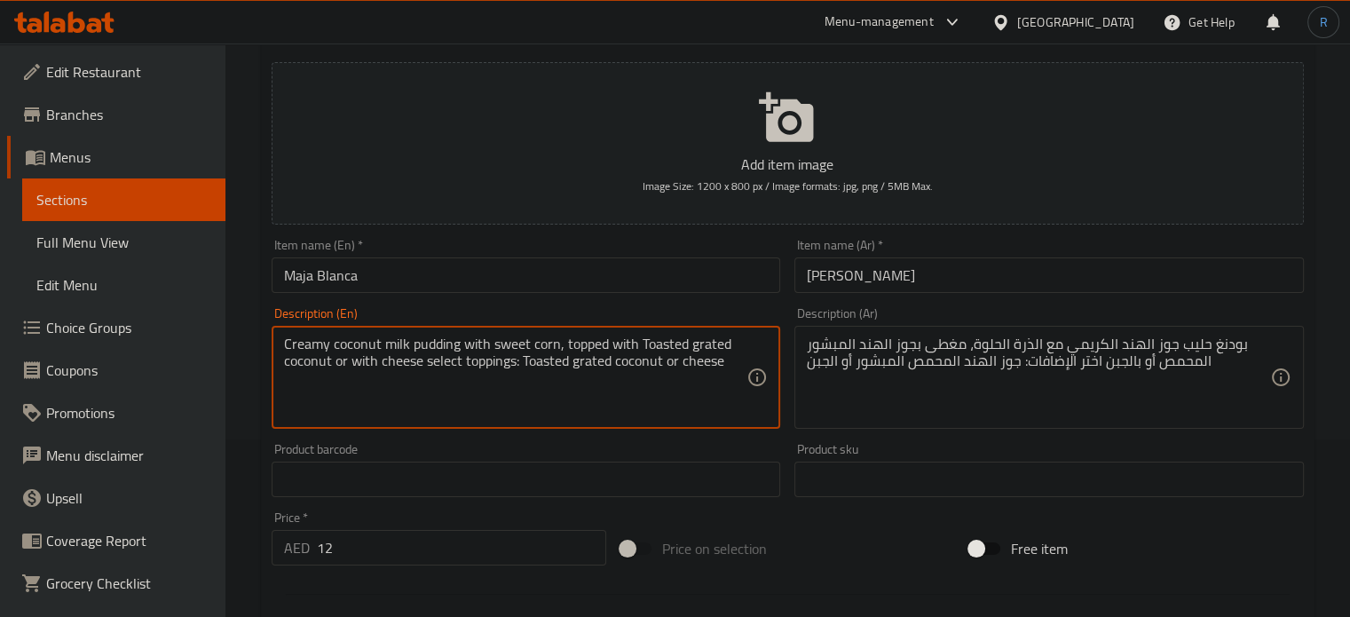
drag, startPoint x: 421, startPoint y: 367, endPoint x: 726, endPoint y: 381, distance: 305.7
click at [726, 381] on textarea "Creamy coconut milk pudding with sweet corn, topped with Toasted grated coconut…" at bounding box center [515, 378] width 463 height 84
type textarea "Creamy coconut milk pudding with sweet corn, topped with Toasted grated coconut…"
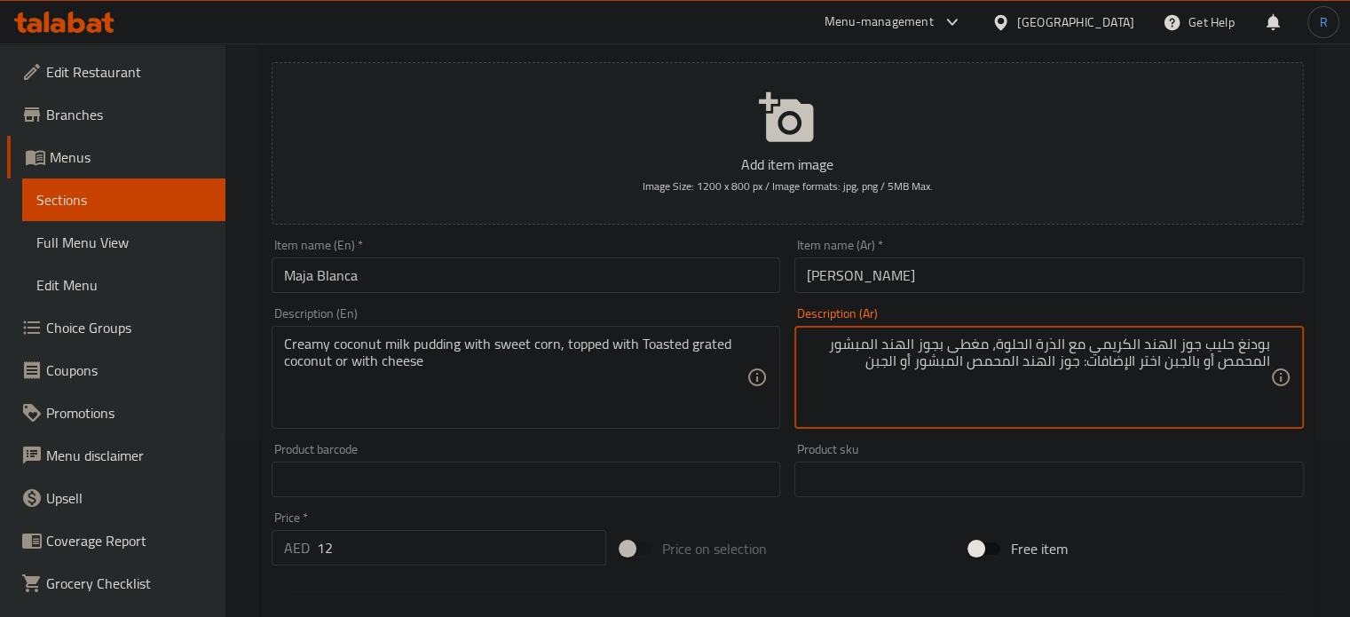
drag, startPoint x: 1160, startPoint y: 371, endPoint x: 866, endPoint y: 368, distance: 293.8
click at [866, 368] on textarea "بودنغ حليب جوز الهند الكريمي مع الذرة الحلوة، مغطى بجوز الهند المبشور المحمص أو…" at bounding box center [1038, 378] width 463 height 84
type textarea "بودنغ حليب جوز الهند الكريمي مع الذرة الحلوة، مغطى بجوز الهند المبشور المحمص أو…"
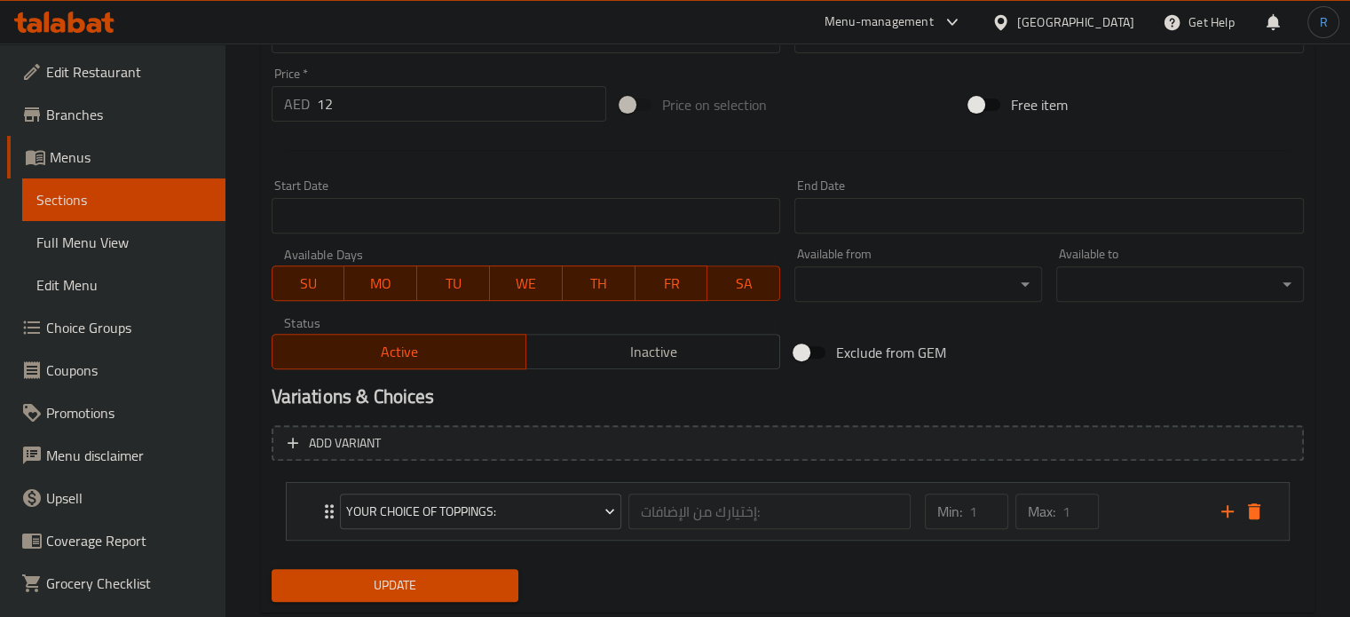
scroll to position [666, 0]
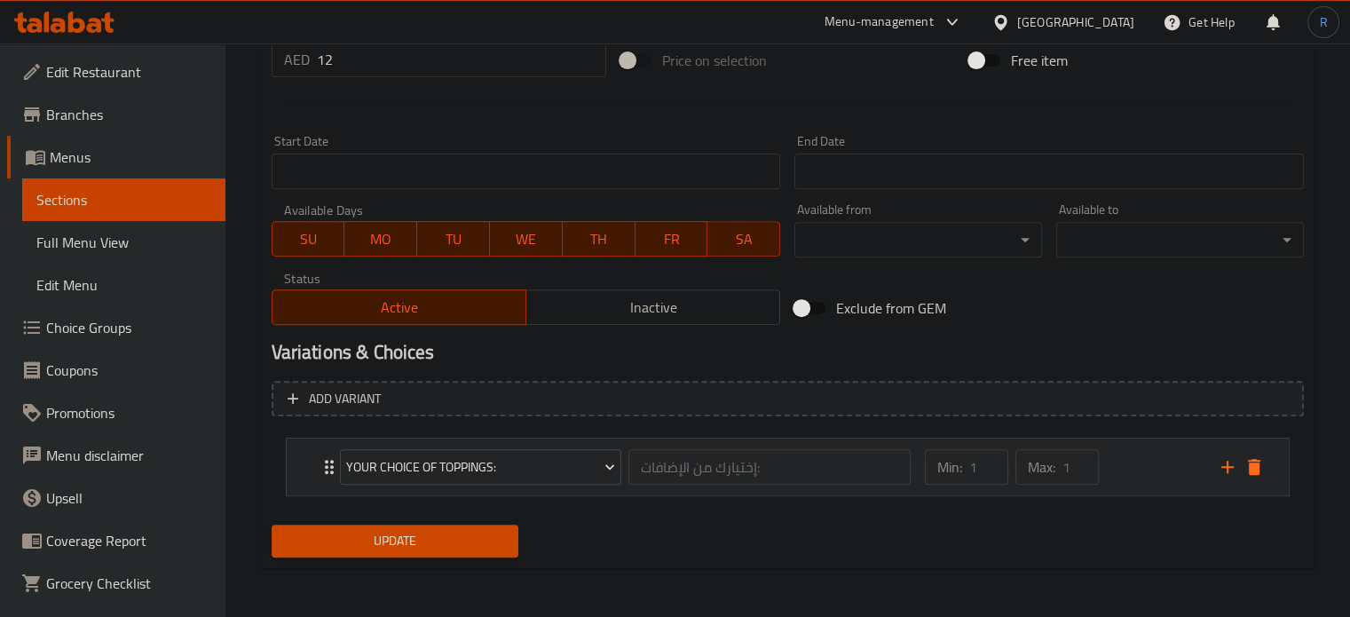
click at [316, 451] on div "Your Choice Of Toppings: إختيارك من الإضافات: ​ Min: 1 ​ Max: 1 ​" at bounding box center [788, 467] width 1002 height 57
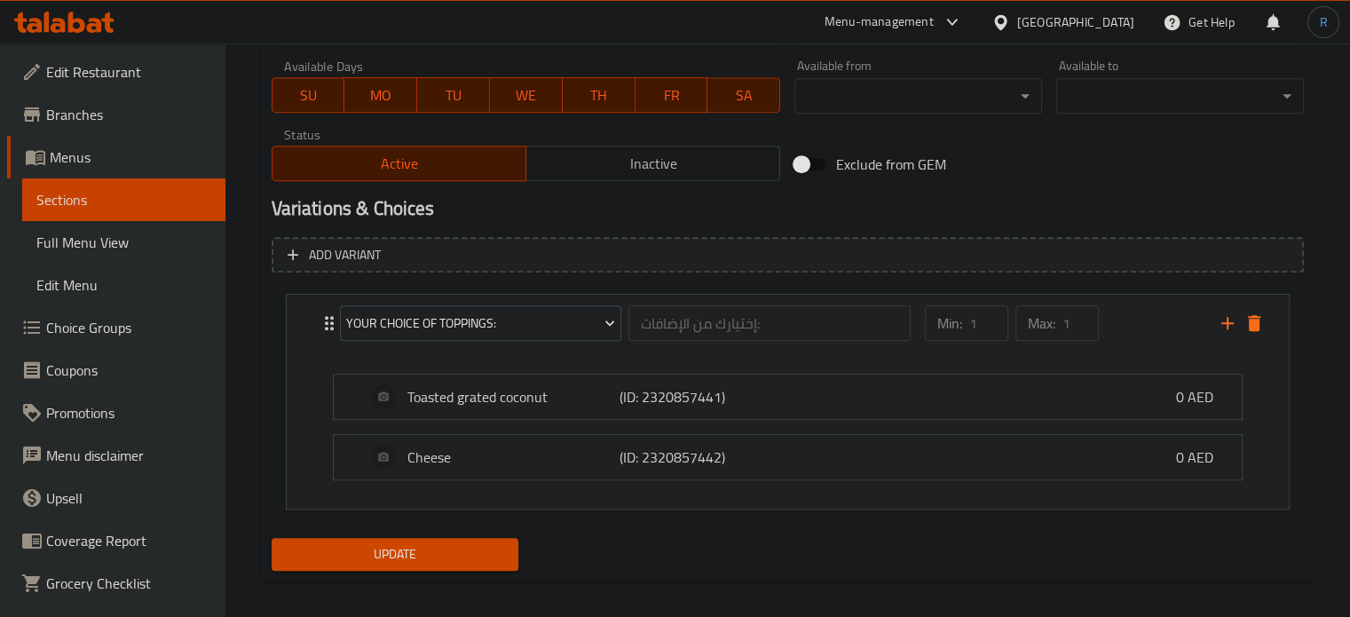
scroll to position [823, 0]
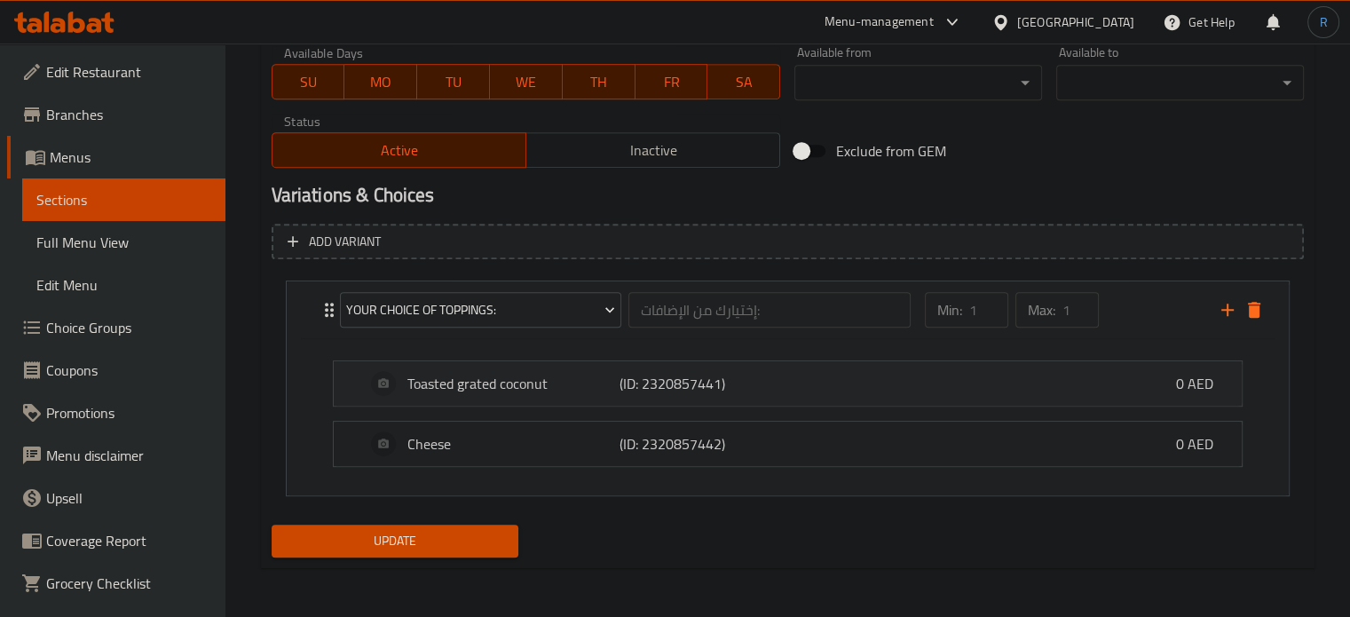
click at [464, 384] on p "Toasted grated coconut" at bounding box center [513, 383] width 213 height 21
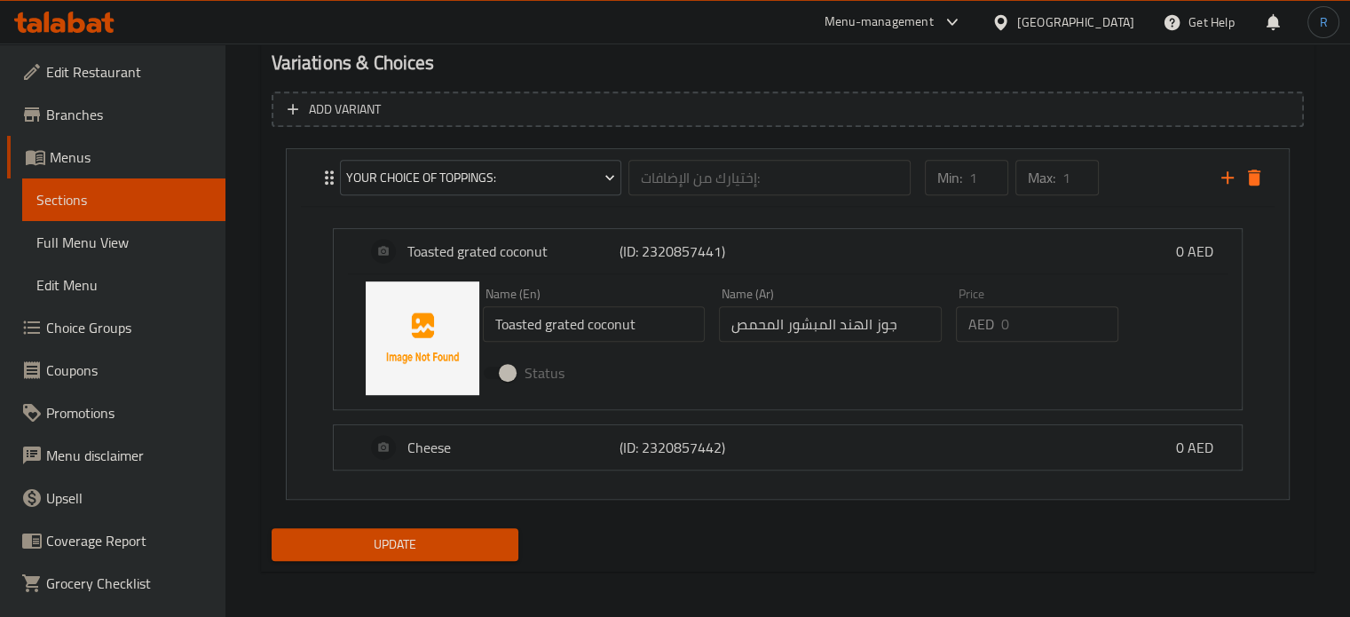
scroll to position [959, 0]
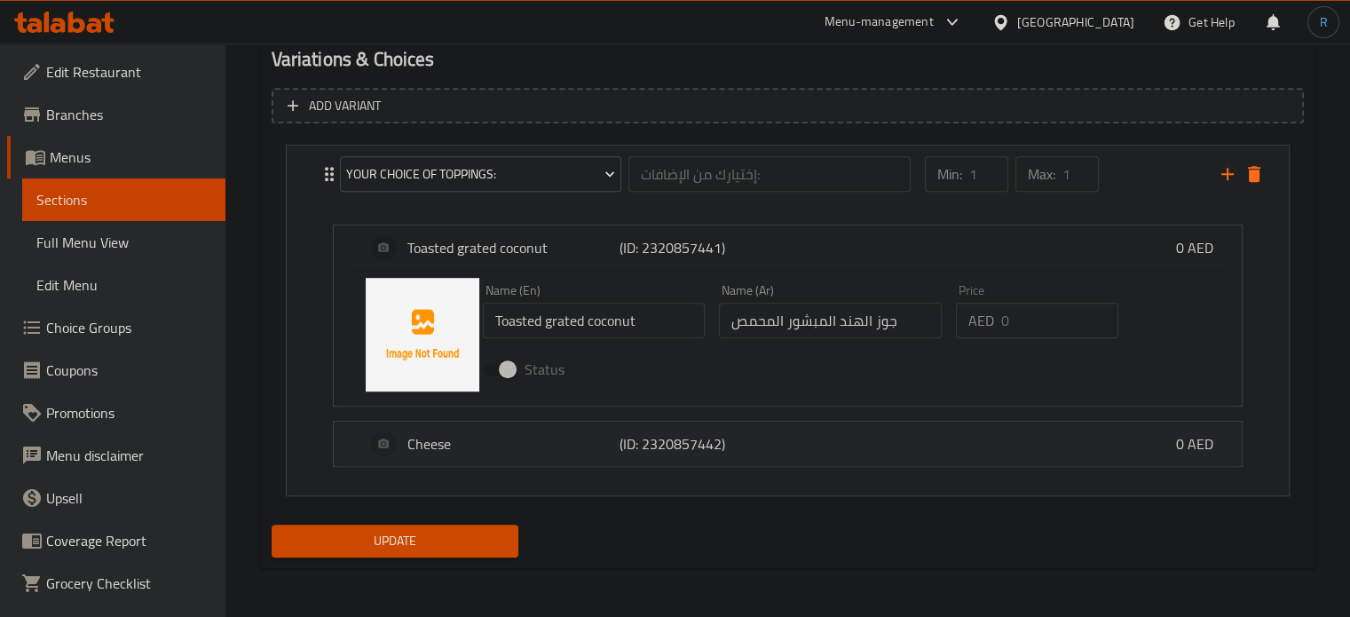
click at [442, 460] on div "Cheese (ID: 2320857442) 0 AED" at bounding box center [793, 444] width 855 height 44
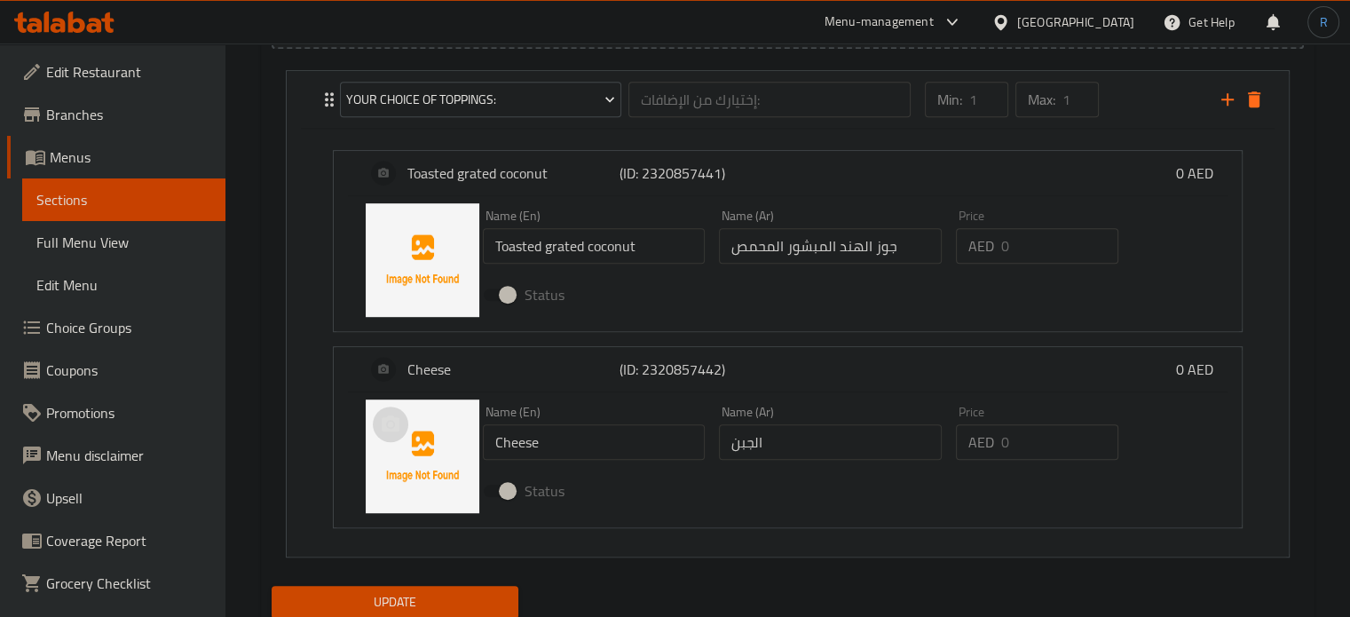
scroll to position [1094, 0]
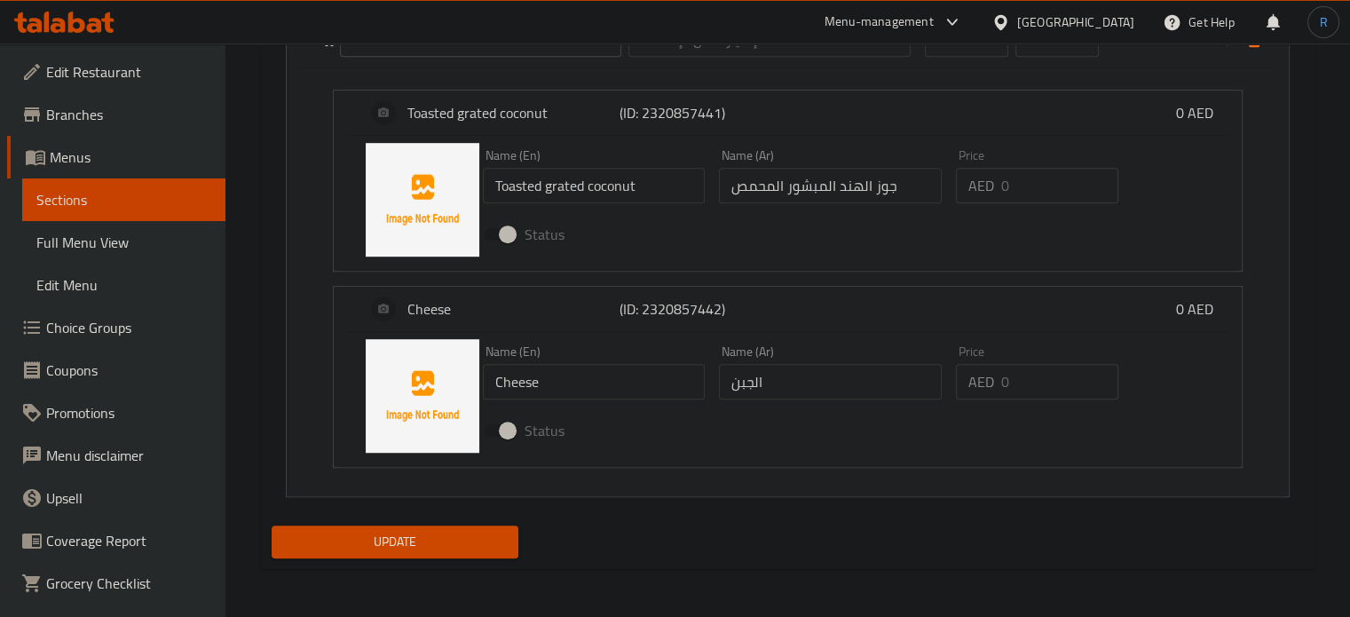
click at [430, 542] on span "Update" at bounding box center [395, 542] width 219 height 22
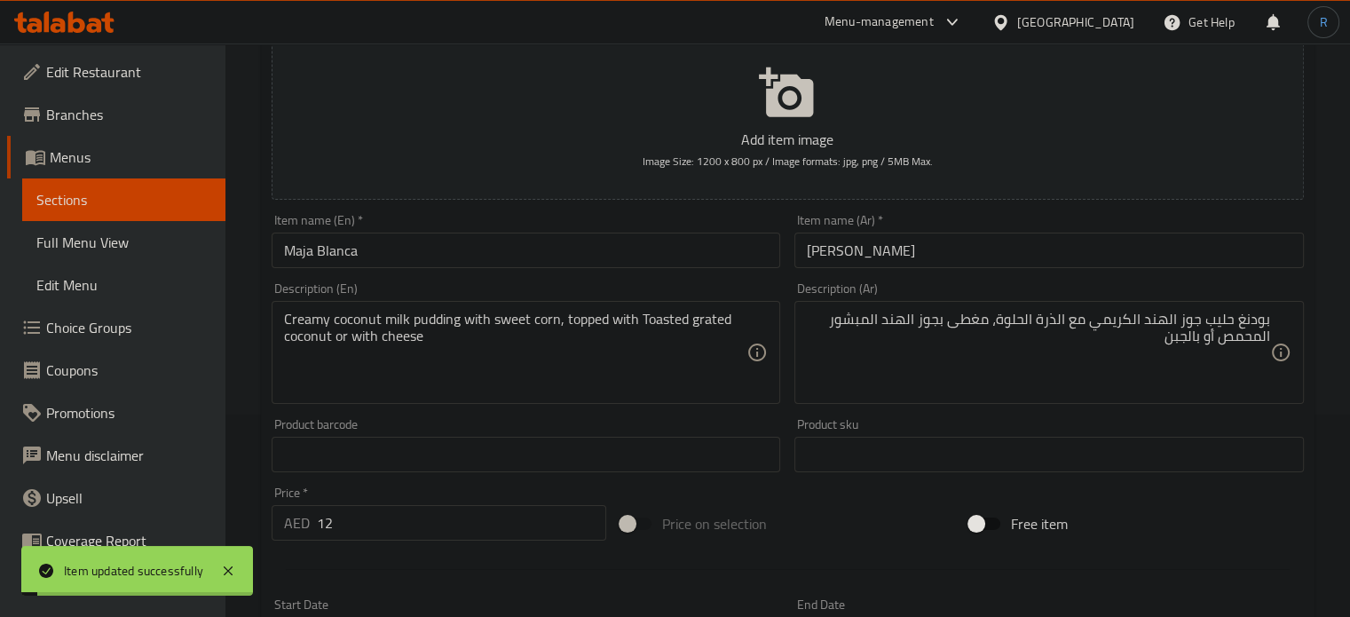
scroll to position [28, 0]
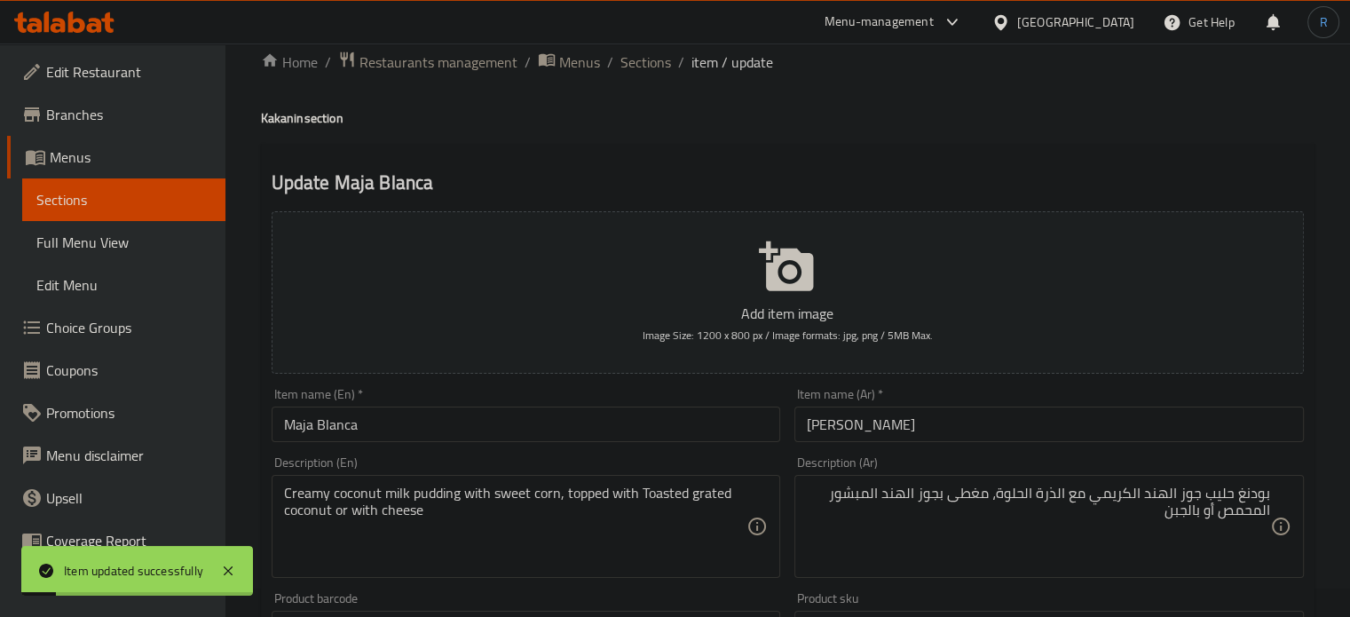
click at [653, 67] on span "Sections" at bounding box center [646, 61] width 51 height 21
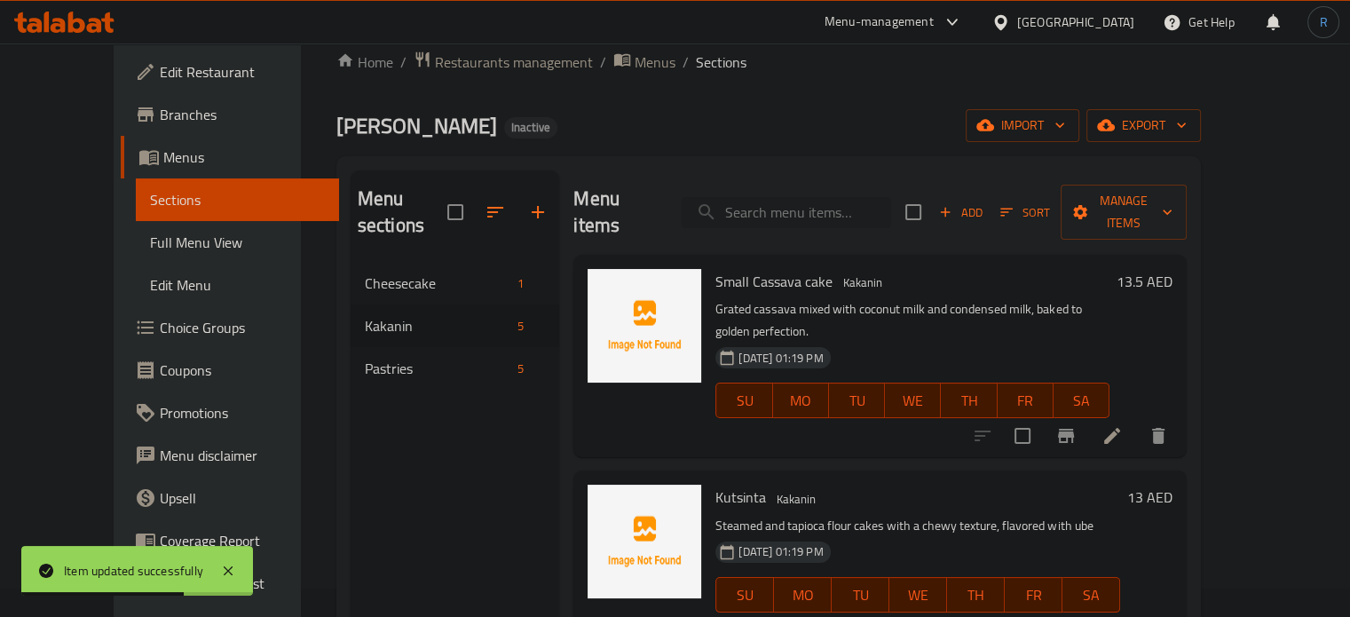
click at [842, 197] on input "search" at bounding box center [787, 212] width 210 height 31
paste input "Ube custard"
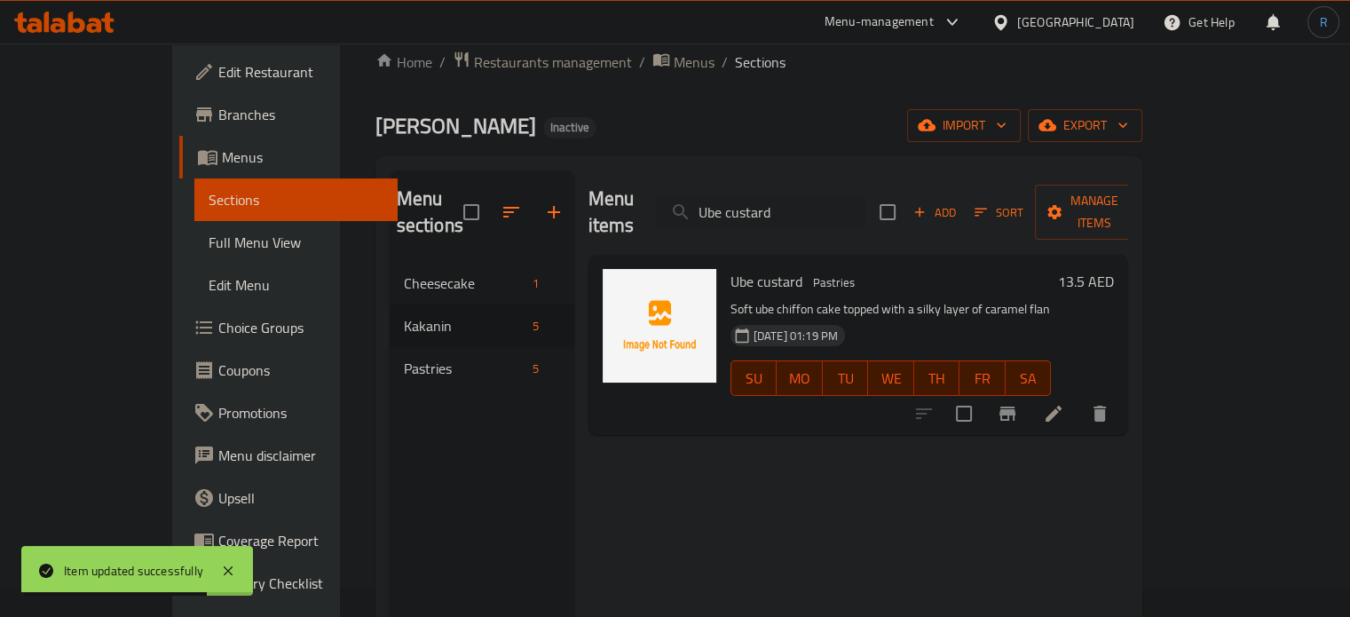
type input "Ube custard"
click at [1079, 398] on li at bounding box center [1054, 414] width 50 height 32
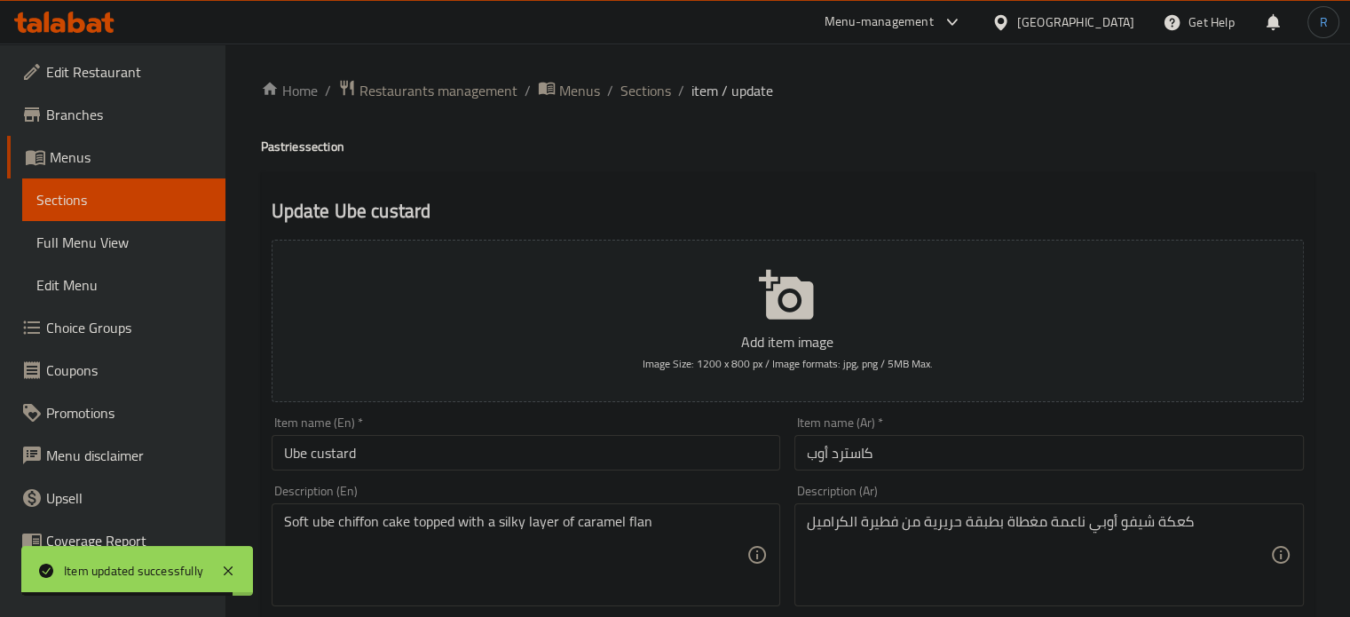
click at [894, 444] on input "كاسترد أوب" at bounding box center [1050, 453] width 510 height 36
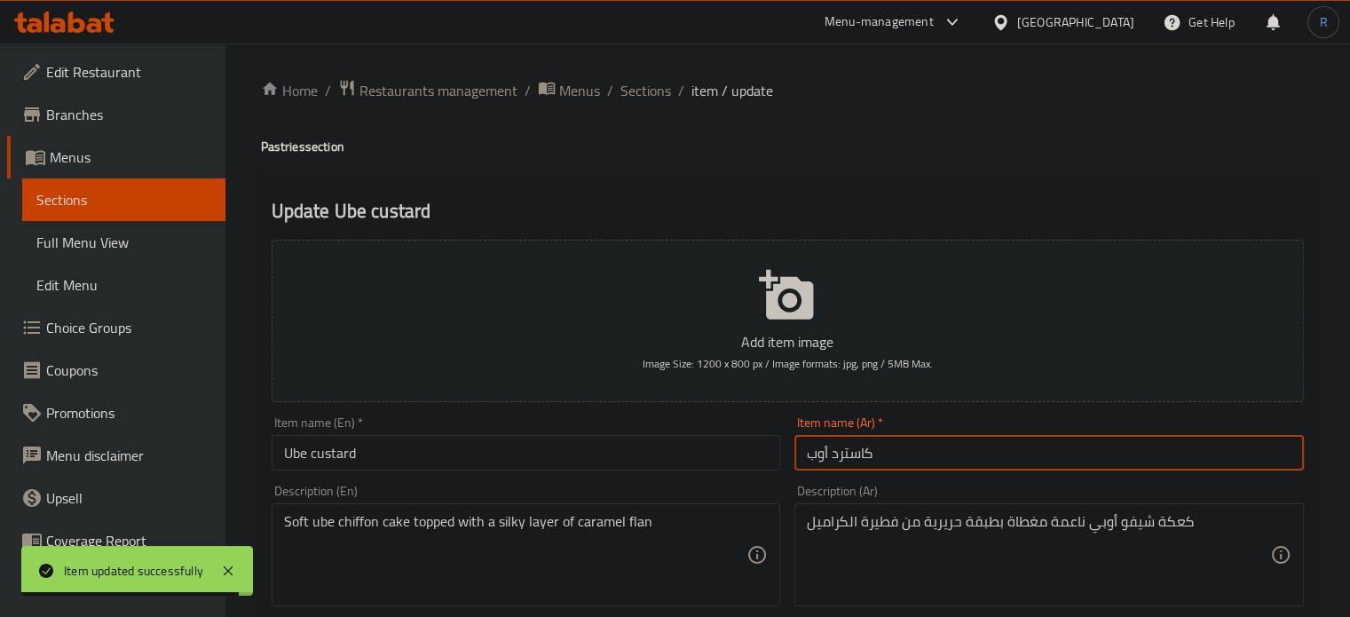
click at [894, 444] on input "كاسترد أوب" at bounding box center [1050, 453] width 510 height 36
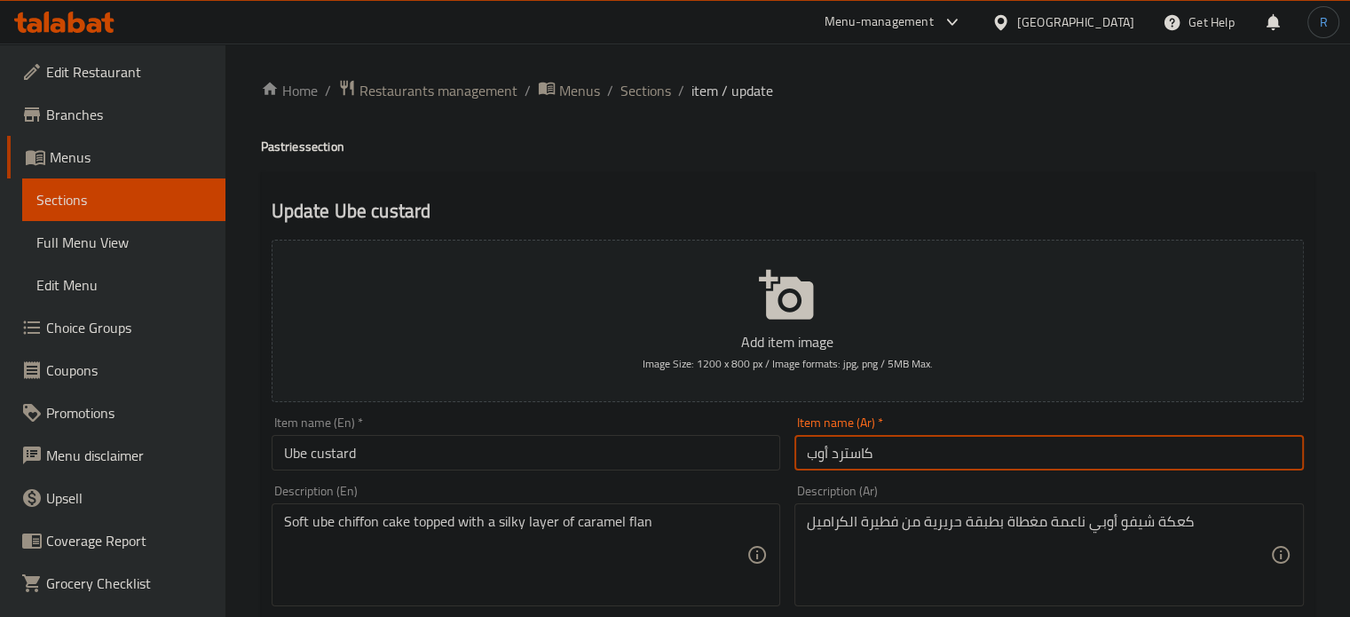
click at [894, 444] on input "كاسترد أوب" at bounding box center [1050, 453] width 510 height 36
click at [827, 450] on input "كاسترد أوب" at bounding box center [1050, 453] width 510 height 36
click at [815, 454] on input "كاسترد أوب" at bounding box center [1050, 453] width 510 height 36
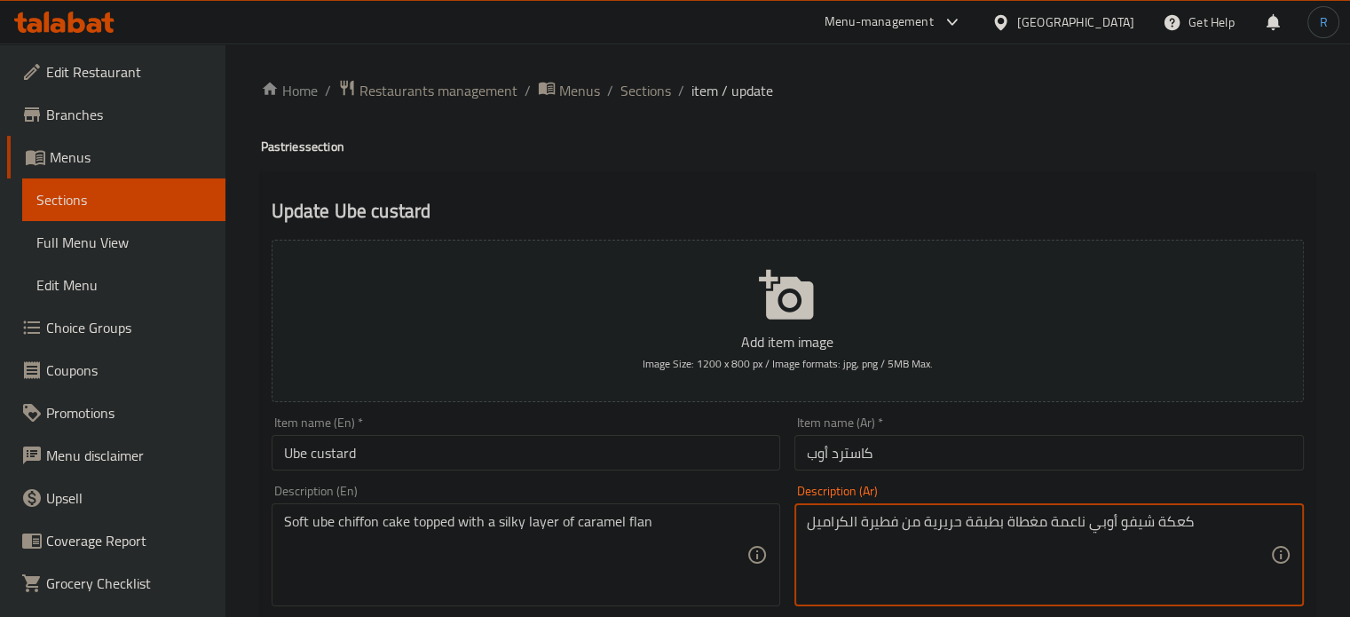
click at [1097, 531] on textarea "كعكة شيفو أوبي ناعمة مغطاة بطبقة حريرية من فطيرة الكراميل" at bounding box center [1038, 555] width 463 height 84
click at [815, 455] on input "كاسترد أوب" at bounding box center [1050, 453] width 510 height 36
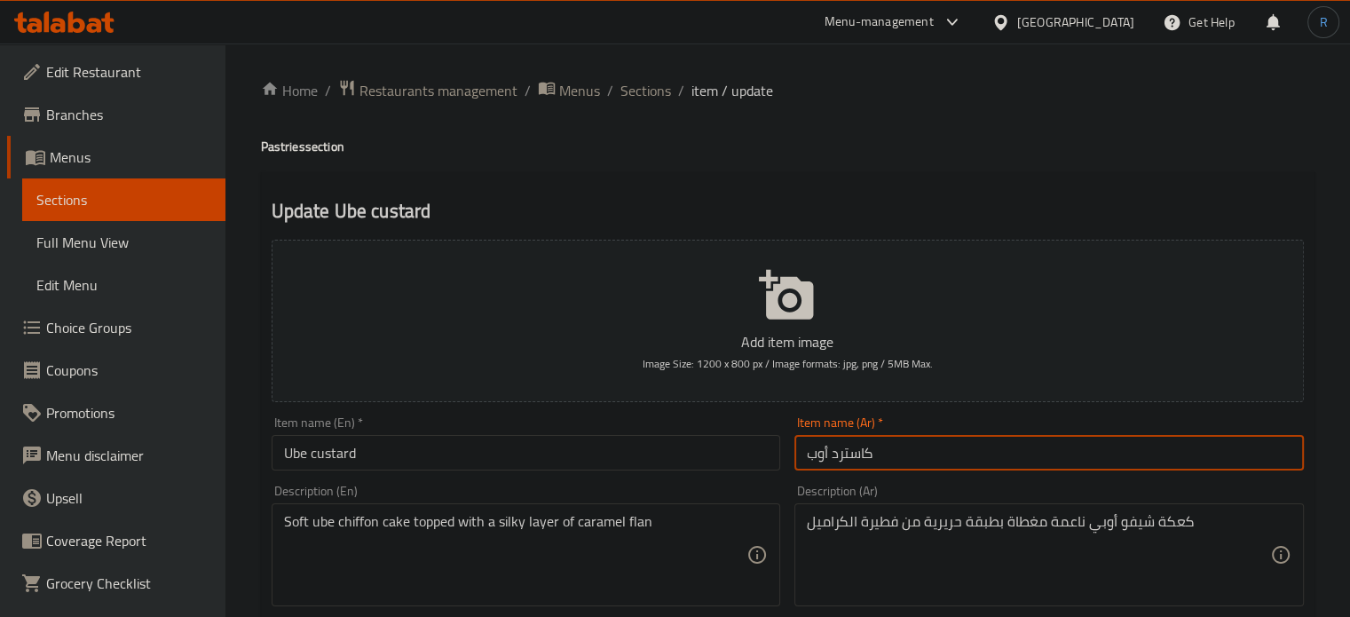
click at [815, 455] on input "كاسترد أوب" at bounding box center [1050, 453] width 510 height 36
paste input "ي"
type input "كاسترد أوبي"
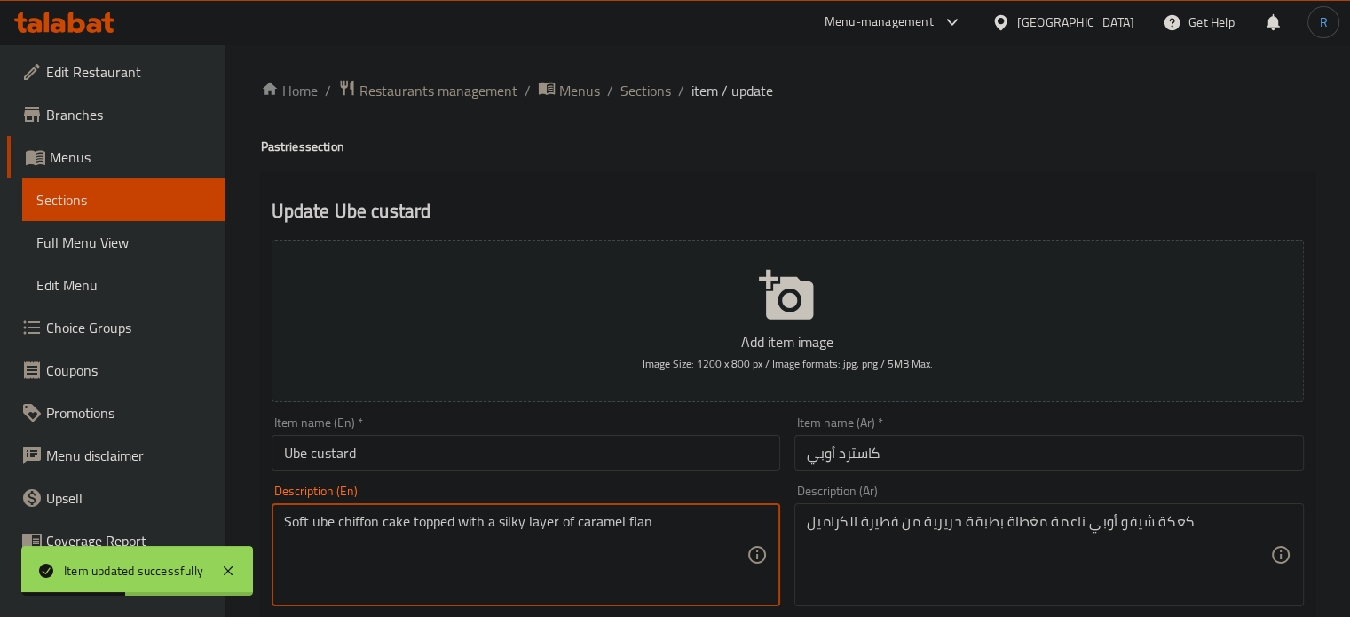
click at [360, 523] on textarea "Soft ube chiffon cake topped with a silky layer of caramel flan" at bounding box center [515, 555] width 463 height 84
click at [415, 542] on textarea "Soft ube chiffon cake topped with a silky layer of caramel flan" at bounding box center [515, 555] width 463 height 84
drag, startPoint x: 408, startPoint y: 526, endPoint x: 337, endPoint y: 526, distance: 71.0
click at [337, 526] on textarea "Soft ube chiffon cake topped with a silky layer of caramel flan" at bounding box center [515, 555] width 463 height 84
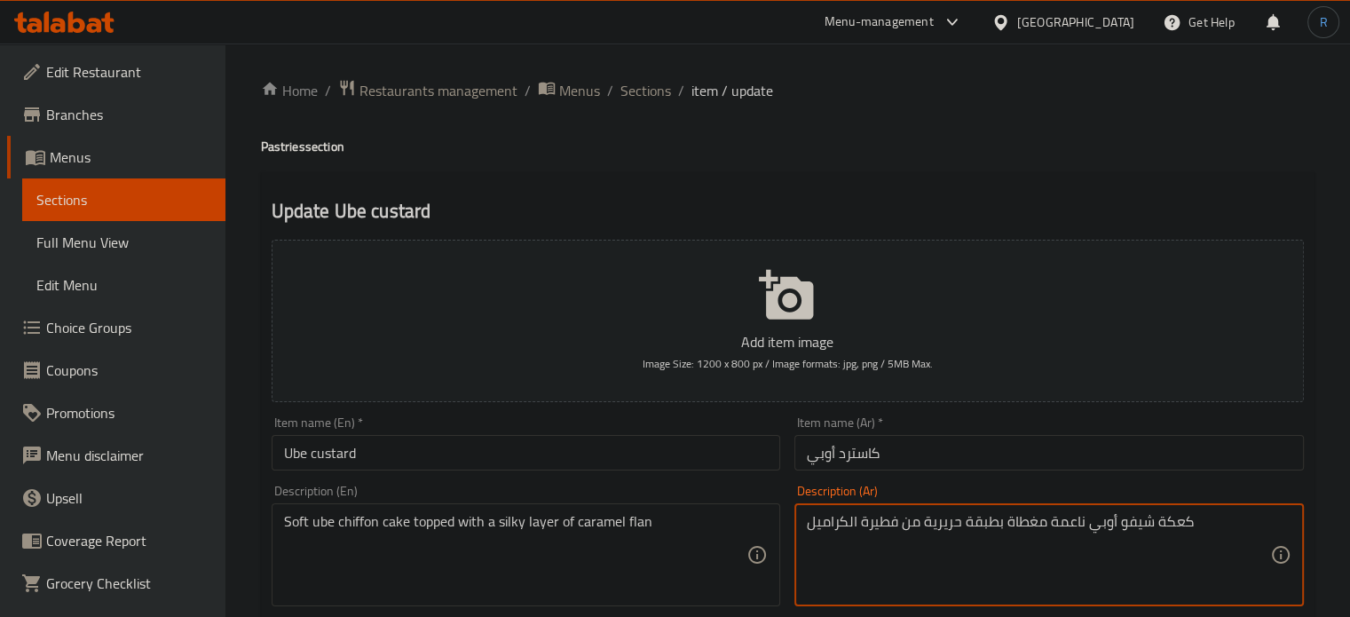
drag, startPoint x: 1188, startPoint y: 522, endPoint x: 1119, endPoint y: 522, distance: 69.2
click at [1119, 532] on textarea "كعكة شيفو أوبي ناعمة مغطاة بطبقة حريرية من فطيرة الكراميل" at bounding box center [1038, 555] width 463 height 84
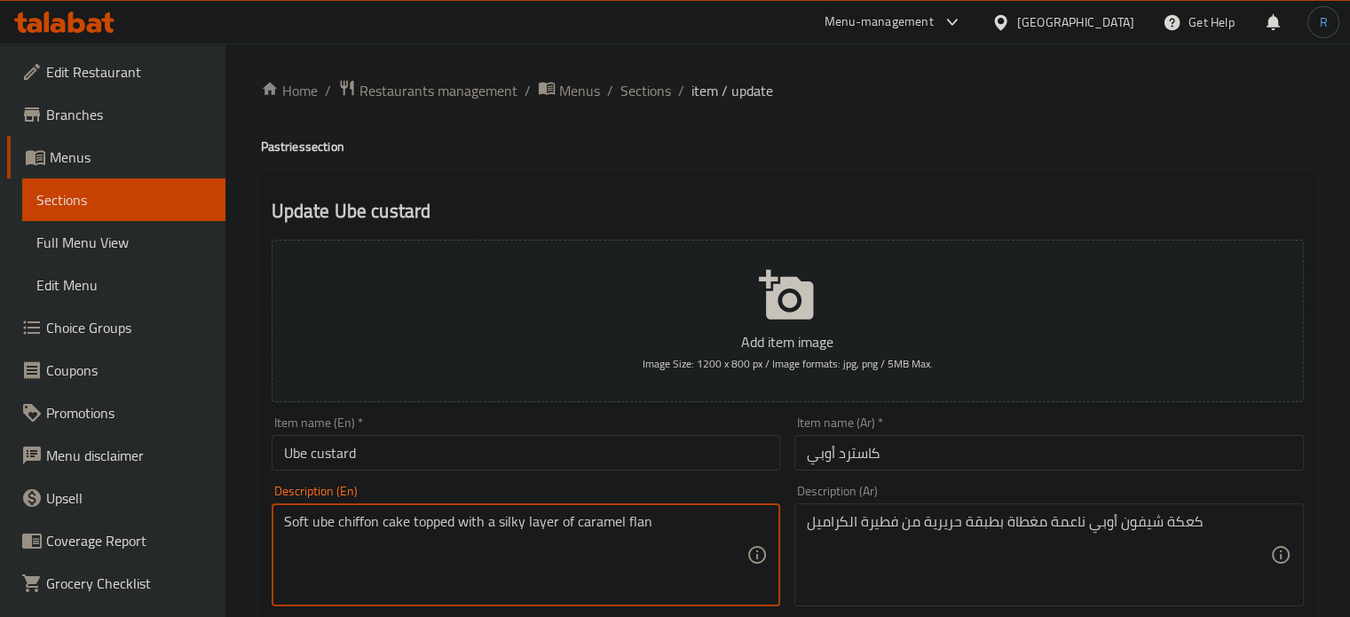
drag, startPoint x: 649, startPoint y: 527, endPoint x: 575, endPoint y: 527, distance: 73.7
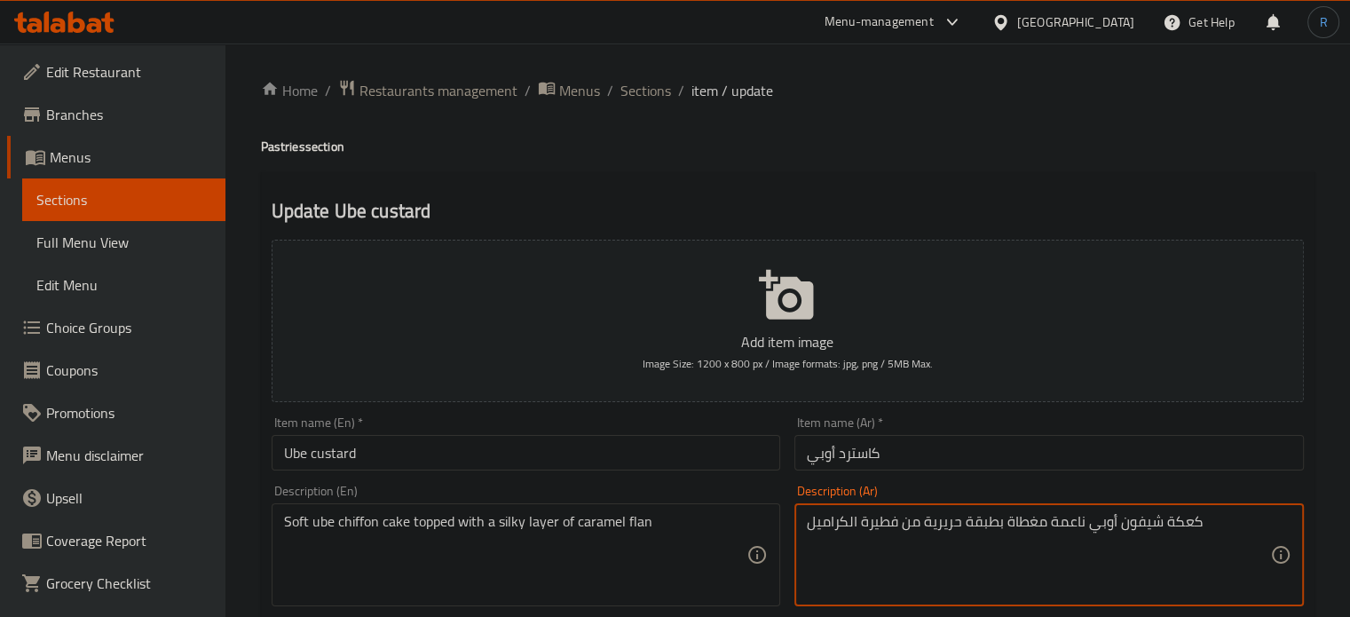
drag, startPoint x: 897, startPoint y: 527, endPoint x: 809, endPoint y: 529, distance: 88.8
paste textarea "لان ب"
type textarea "كعكة شيفون أوبي ناعمة مغطاة بطبقة حريرية من فلان بالكراميل"
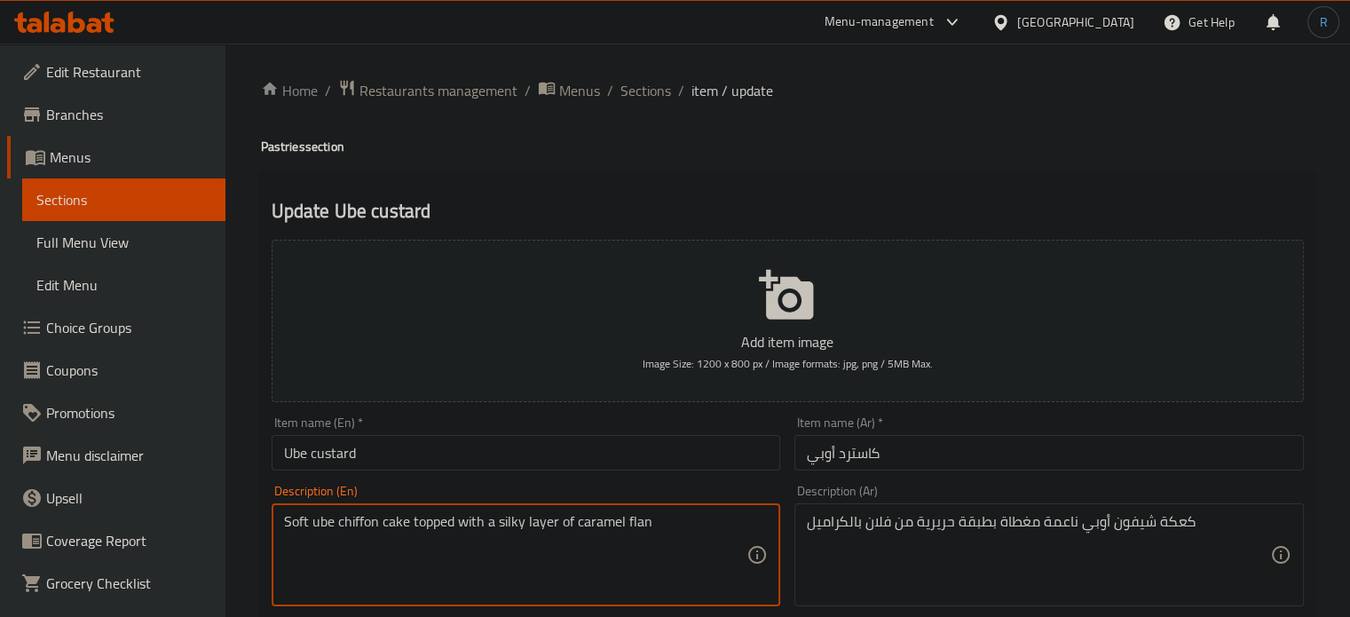
drag, startPoint x: 663, startPoint y: 526, endPoint x: 575, endPoint y: 525, distance: 87.9
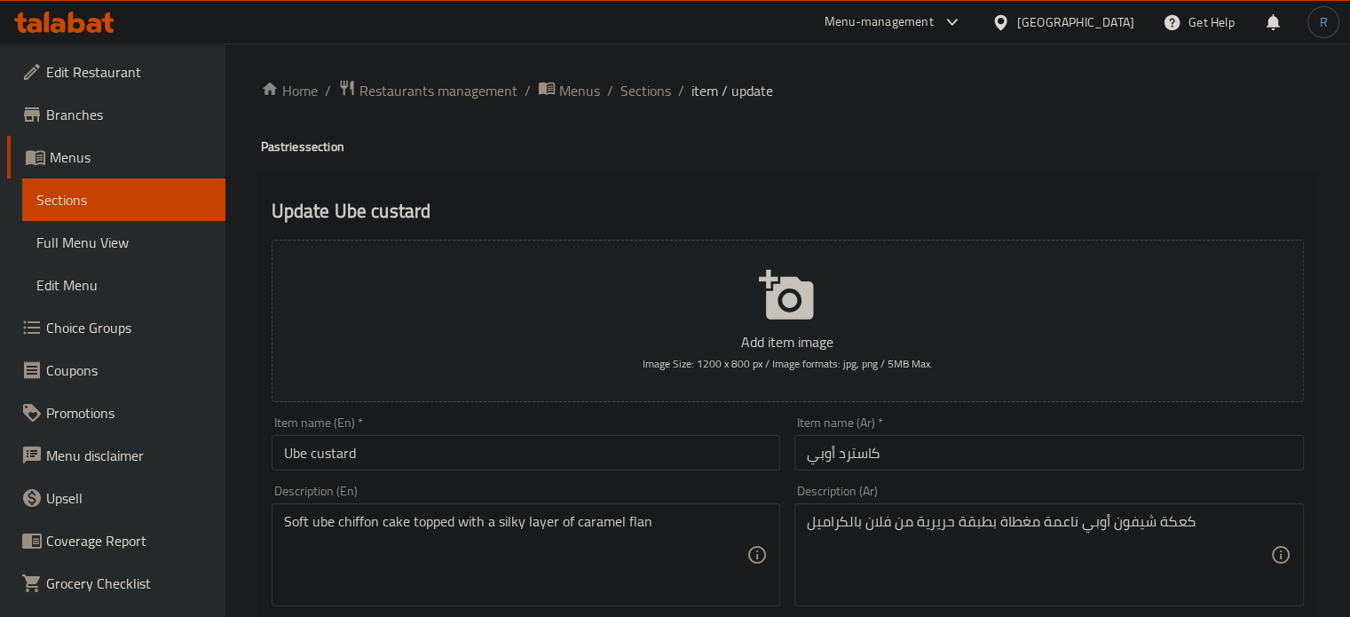
click at [968, 454] on input "كاسترد أوبي" at bounding box center [1050, 453] width 510 height 36
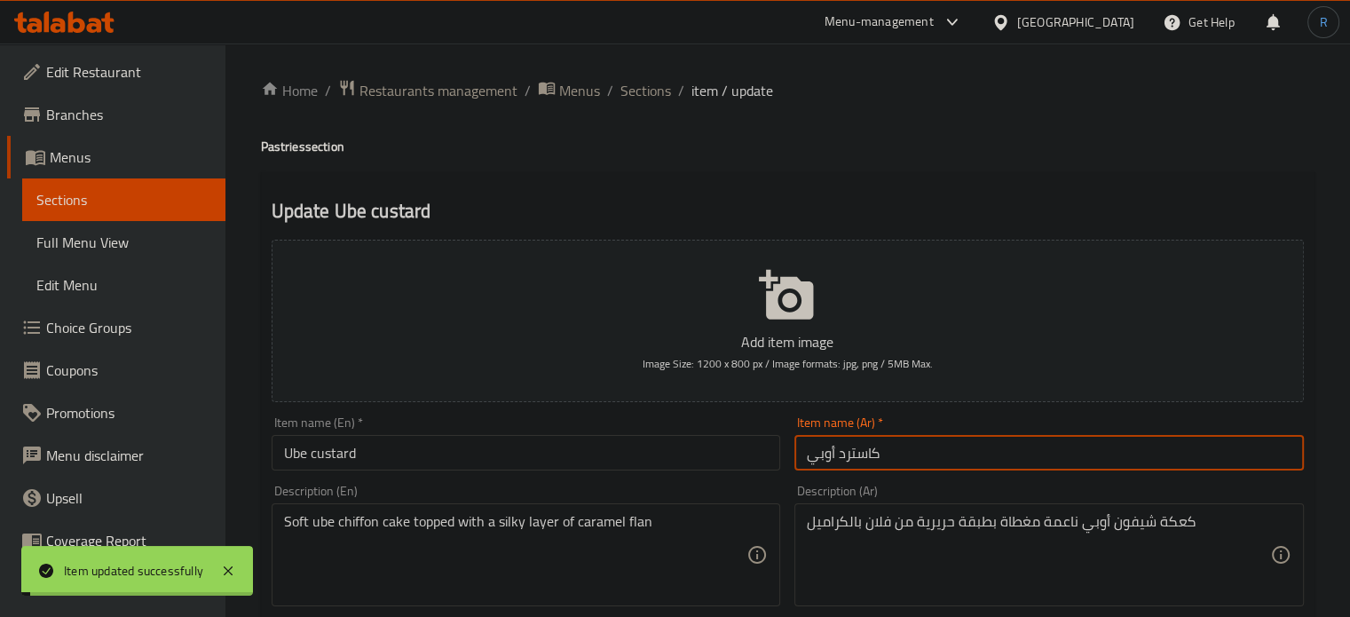
drag, startPoint x: 661, startPoint y: 91, endPoint x: 697, endPoint y: 4, distance: 94.8
click at [661, 91] on span "Sections" at bounding box center [646, 90] width 51 height 21
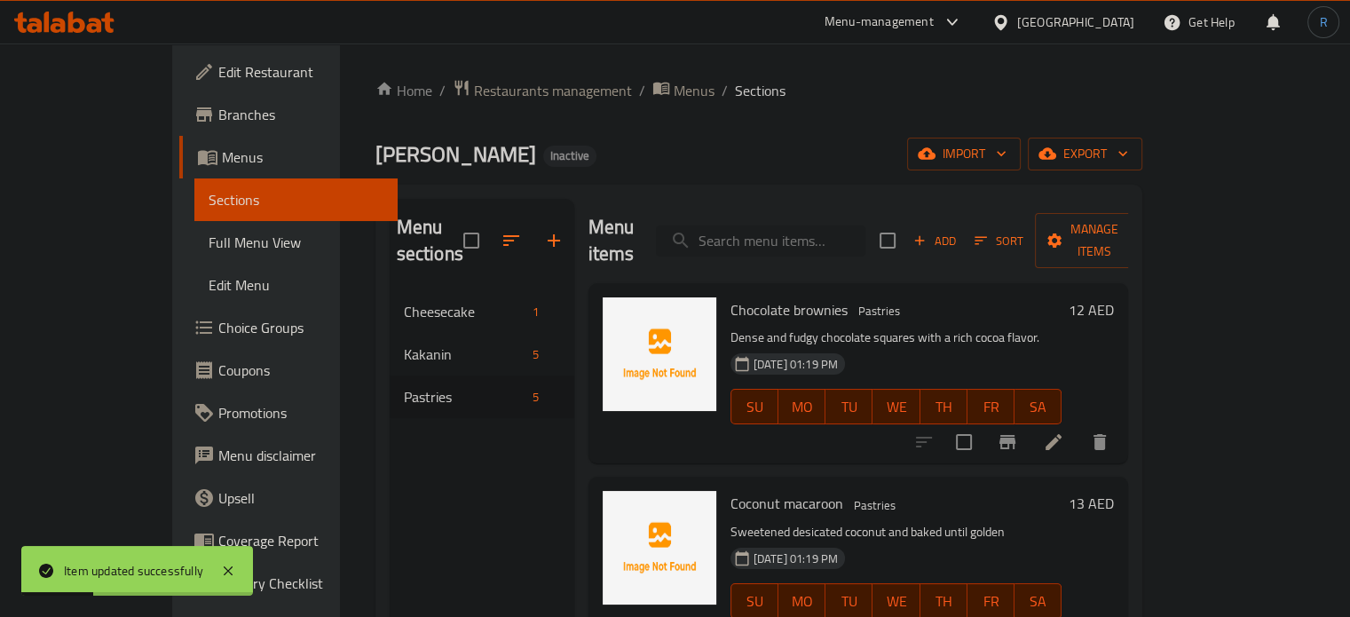
click at [845, 241] on input "search" at bounding box center [761, 240] width 210 height 31
paste input "Chocolate brownies"
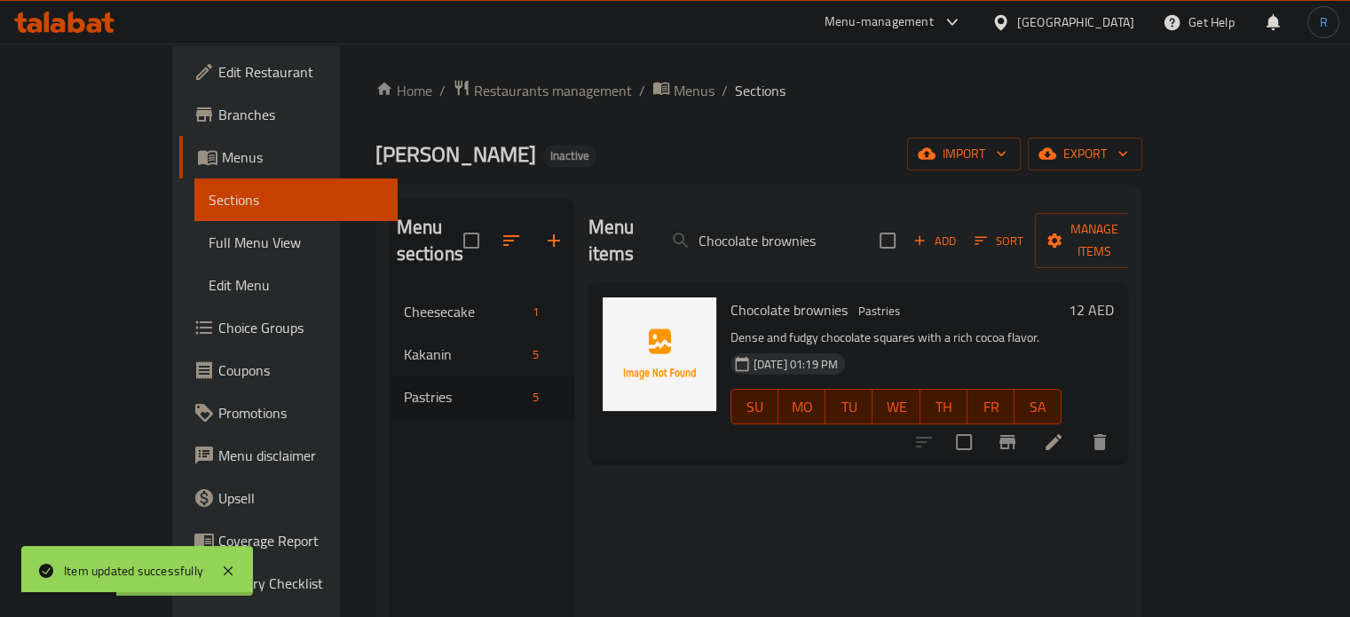
type input "Chocolate brownies"
click at [1064, 431] on icon at bounding box center [1053, 441] width 21 height 21
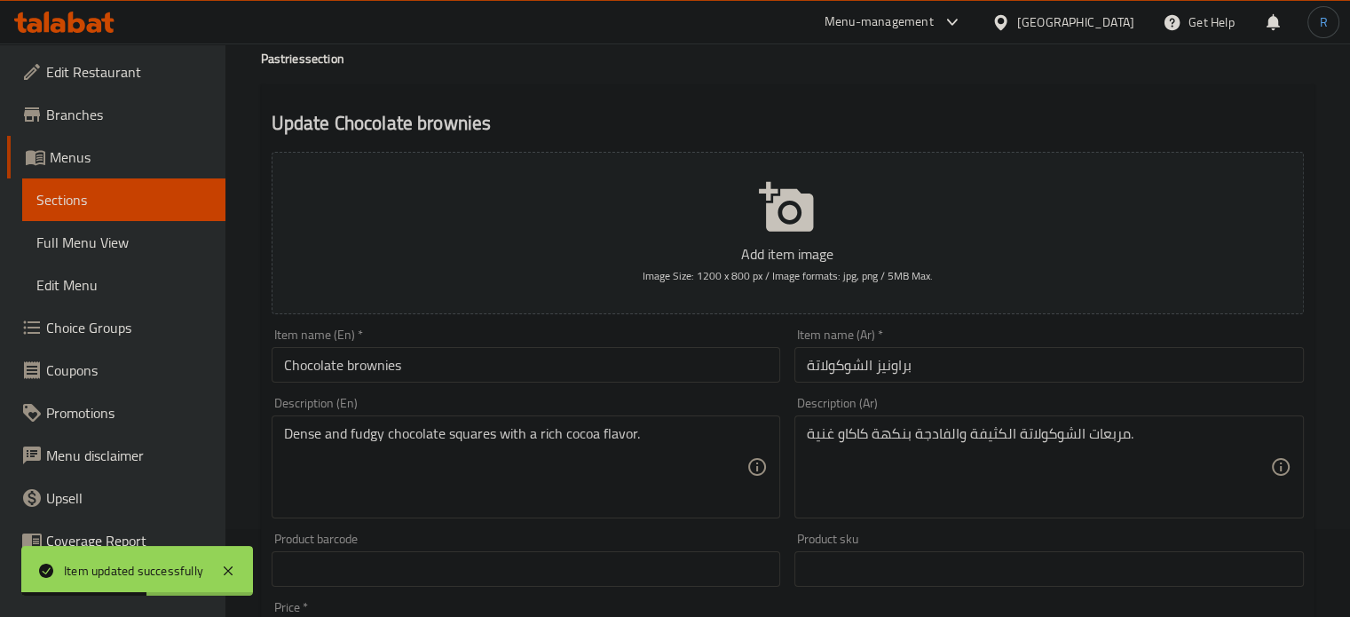
scroll to position [89, 0]
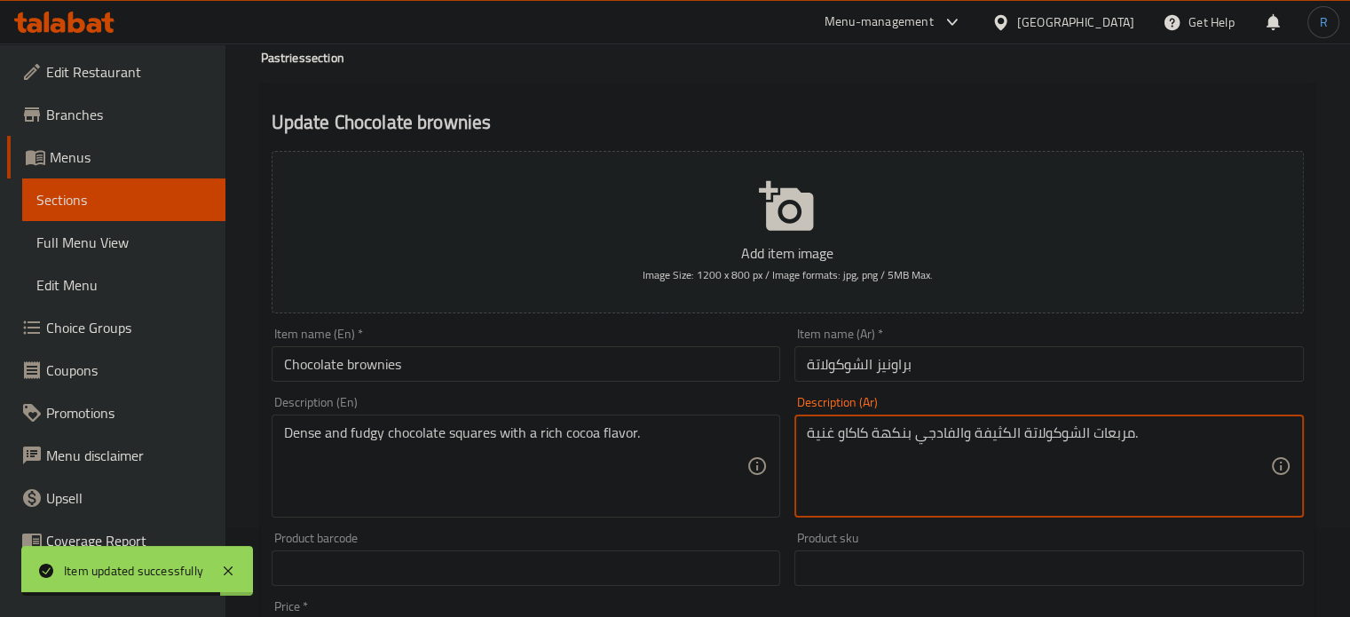
click at [969, 363] on input "براونيز الشوكولاتة" at bounding box center [1050, 364] width 510 height 36
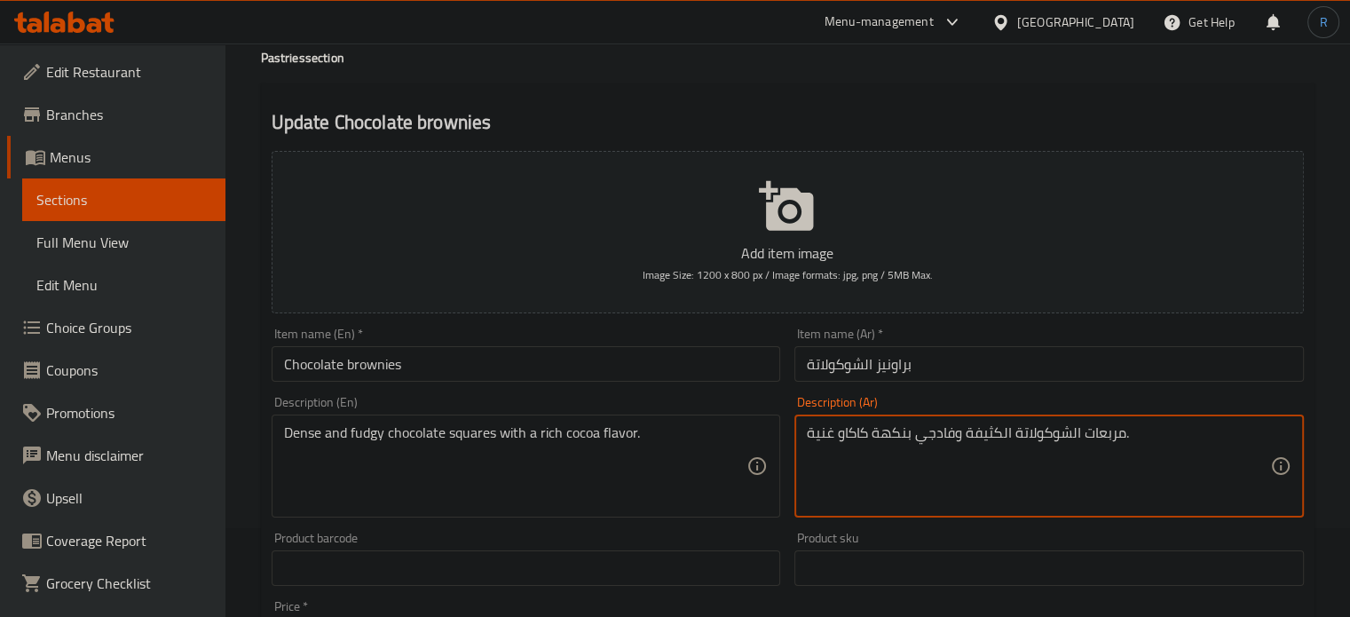
click at [997, 440] on textarea "مربعات الشوكولاتة الكثيفة وفادجي بنكهة كاكاو غنية." at bounding box center [1038, 466] width 463 height 84
click at [1058, 439] on textarea "مربعات الشوكولاتة كثيفة وفادجي بنكهة كاكاو غنية." at bounding box center [1038, 466] width 463 height 84
type textarea "مربعات شوكولاتة كثيفة وفادجي بنكهة كاكاو غنية."
click at [934, 361] on input "براونيز الشوكولاتة" at bounding box center [1050, 364] width 510 height 36
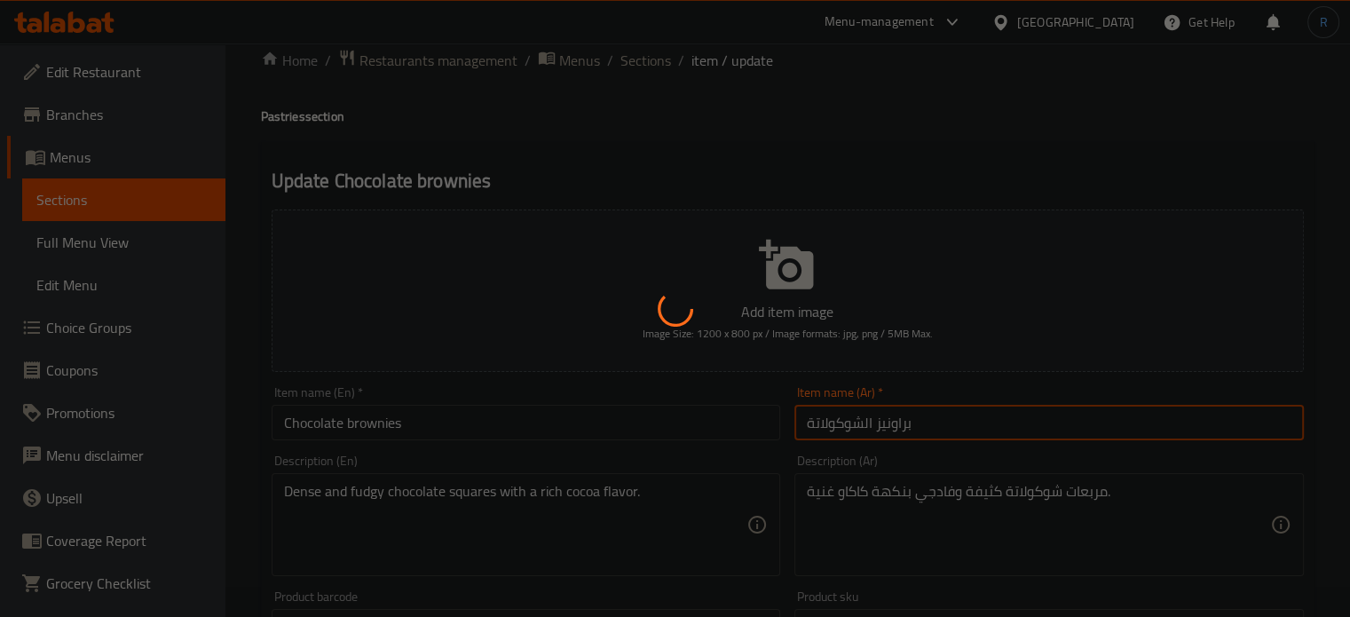
scroll to position [0, 0]
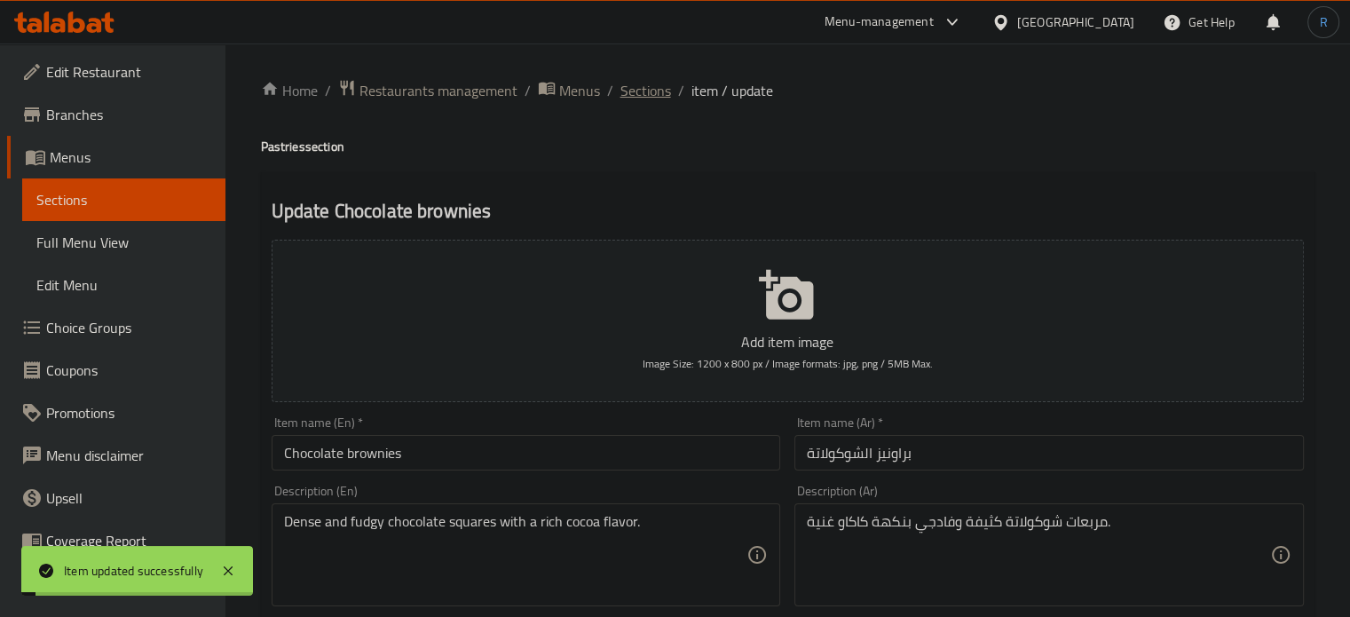
click at [639, 92] on span "Sections" at bounding box center [646, 90] width 51 height 21
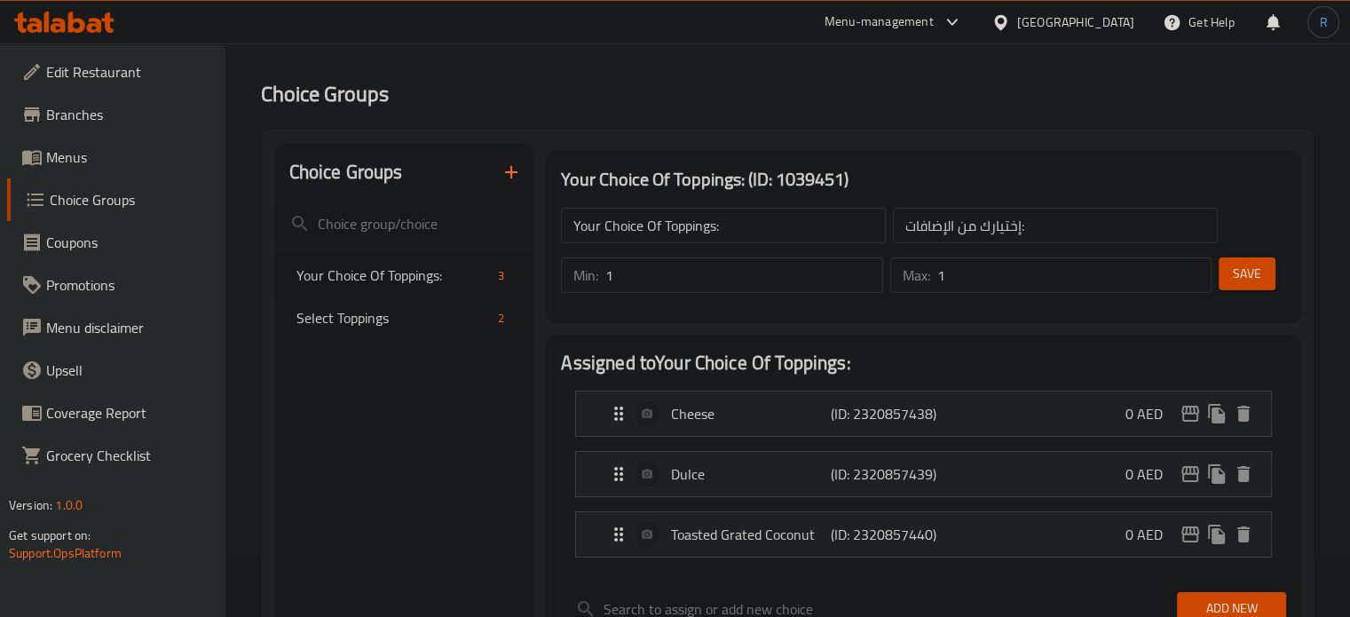
scroll to position [89, 0]
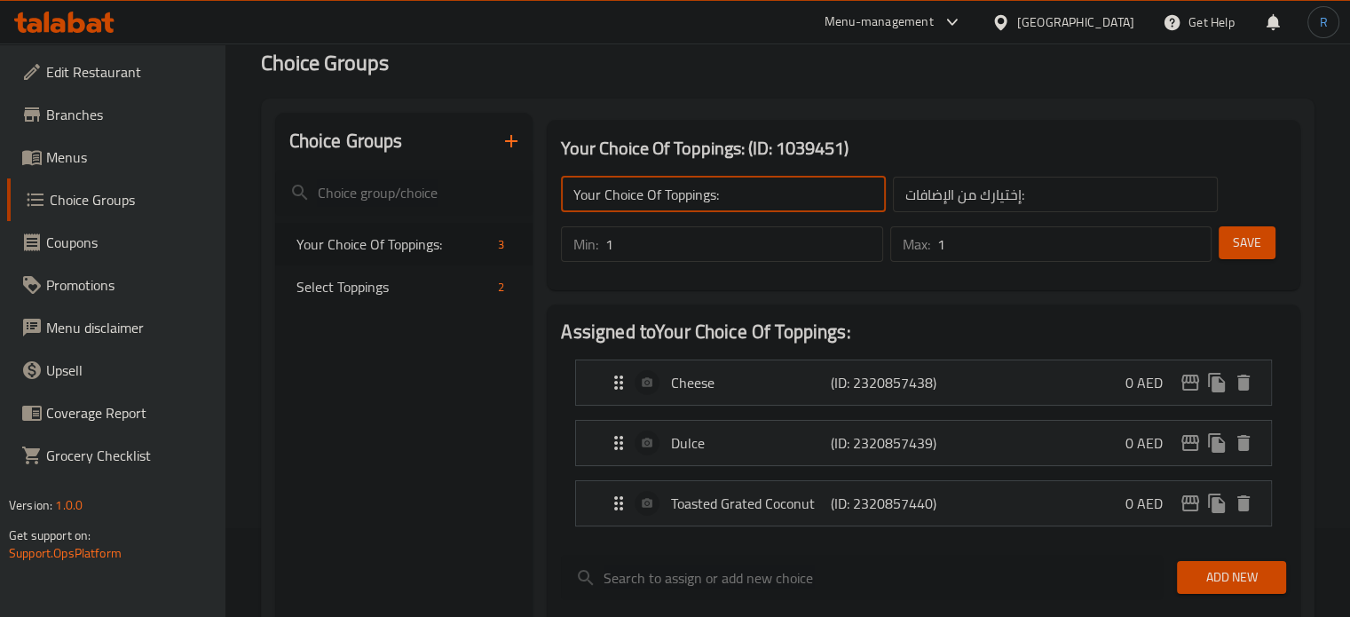
click at [736, 205] on input "Your Choice Of Toppings:" at bounding box center [723, 195] width 325 height 36
click at [401, 285] on span "Select Toppings" at bounding box center [368, 286] width 142 height 21
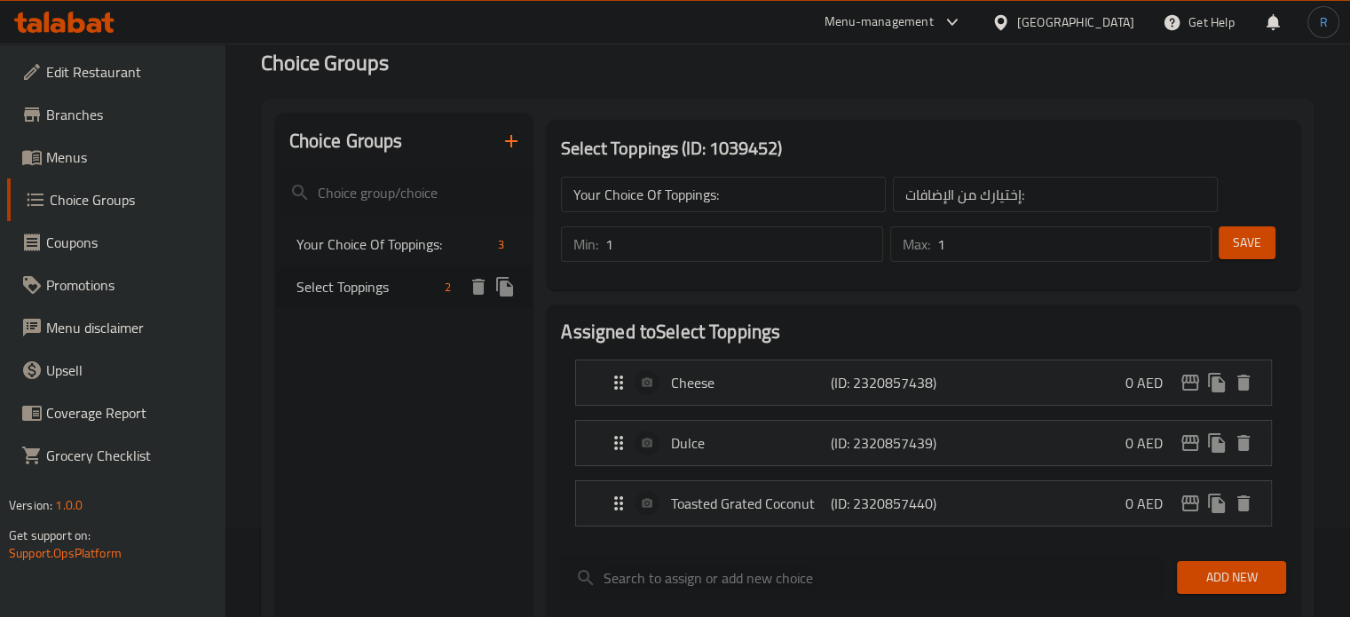
type input "Select Toppings"
type input "اختيار الإضافات"
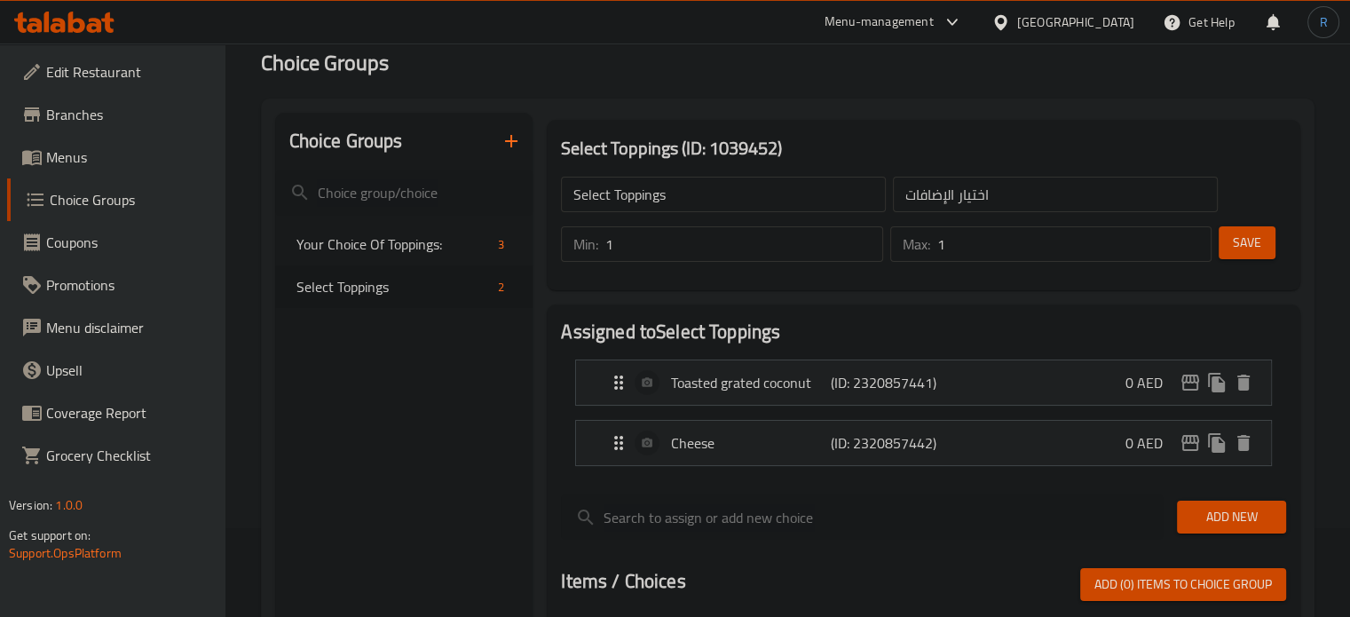
click at [689, 194] on input "Select Toppings" at bounding box center [723, 195] width 325 height 36
paste input "Your Choice Of Toppings:"
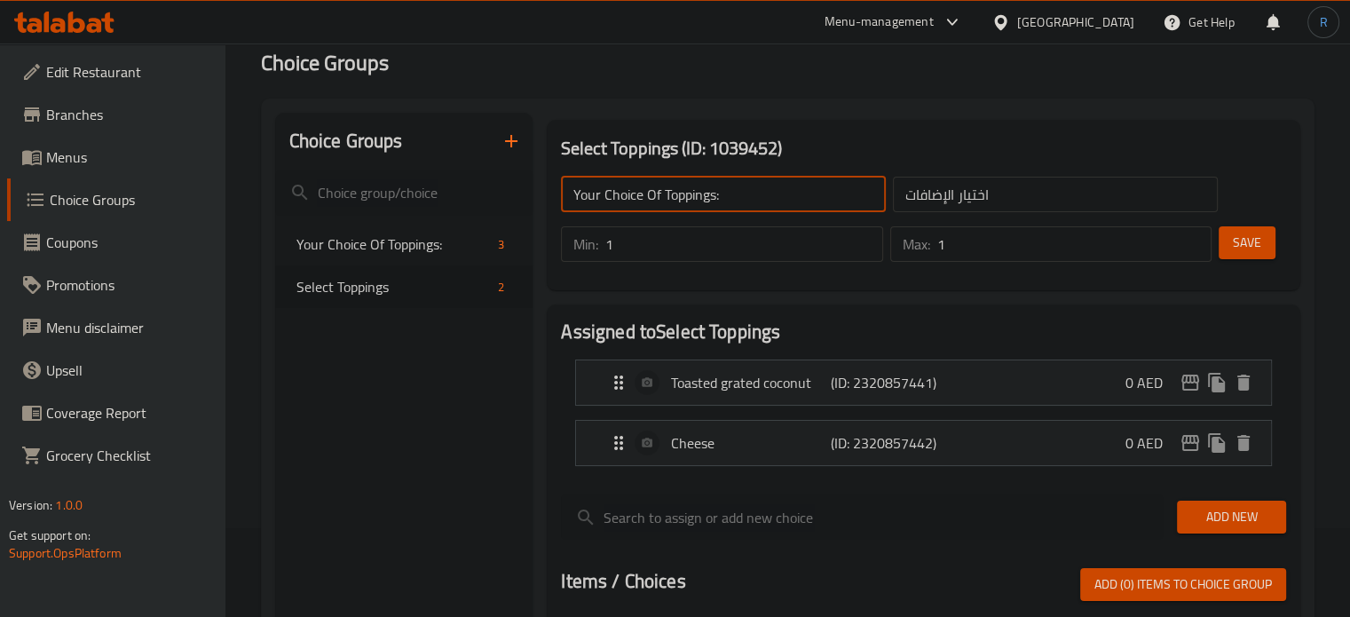
type input "Your Choice Of Toppings:"
click at [1229, 248] on button "Save" at bounding box center [1247, 242] width 57 height 33
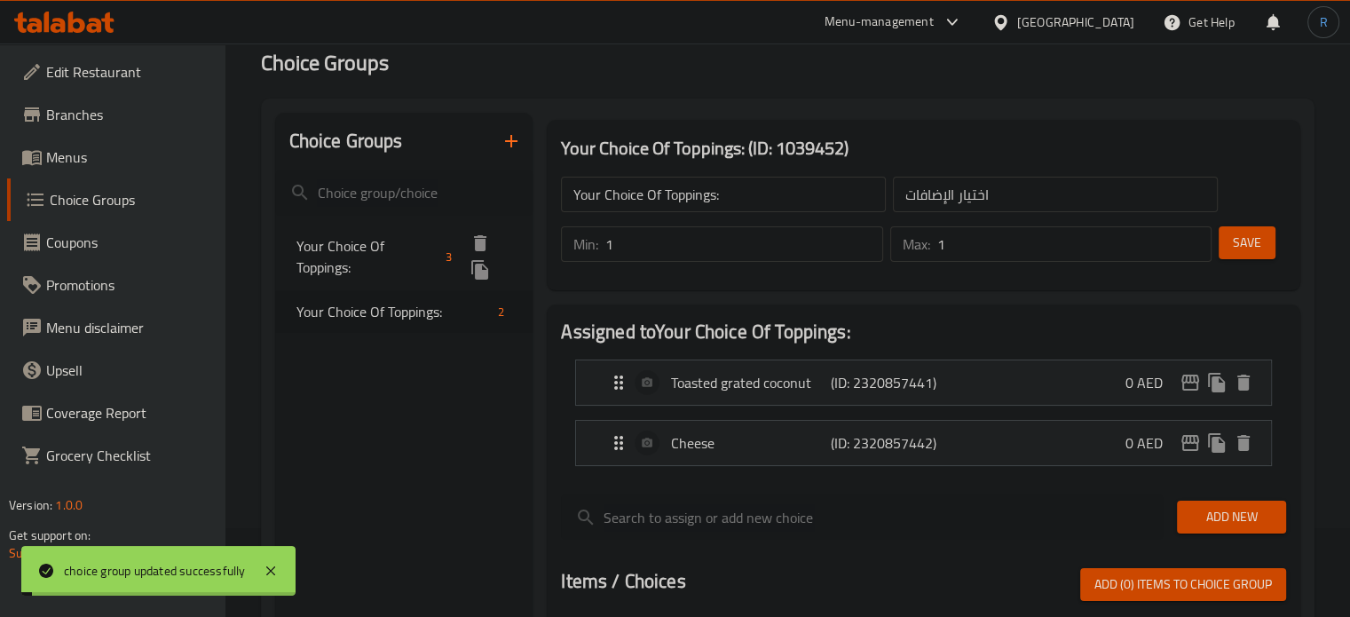
click at [385, 248] on span "Your Choice Of Toppings:" at bounding box center [368, 256] width 143 height 43
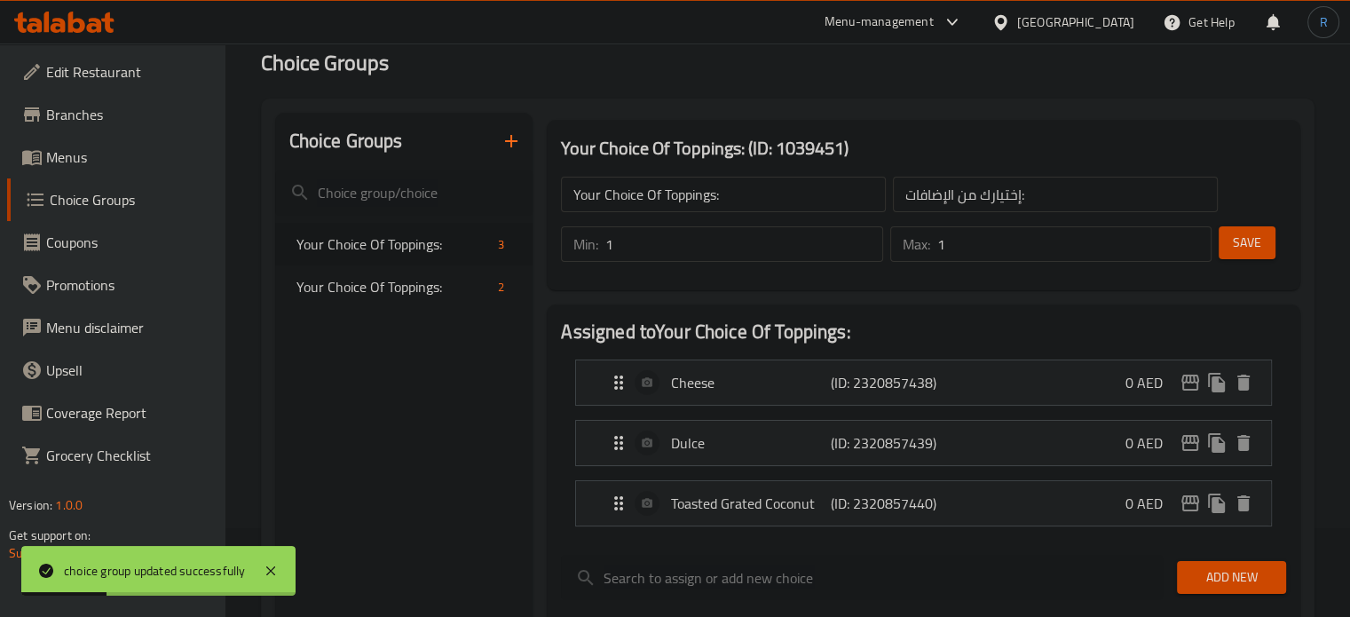
click at [965, 203] on input "إختيارك من الإضافات:" at bounding box center [1055, 195] width 325 height 36
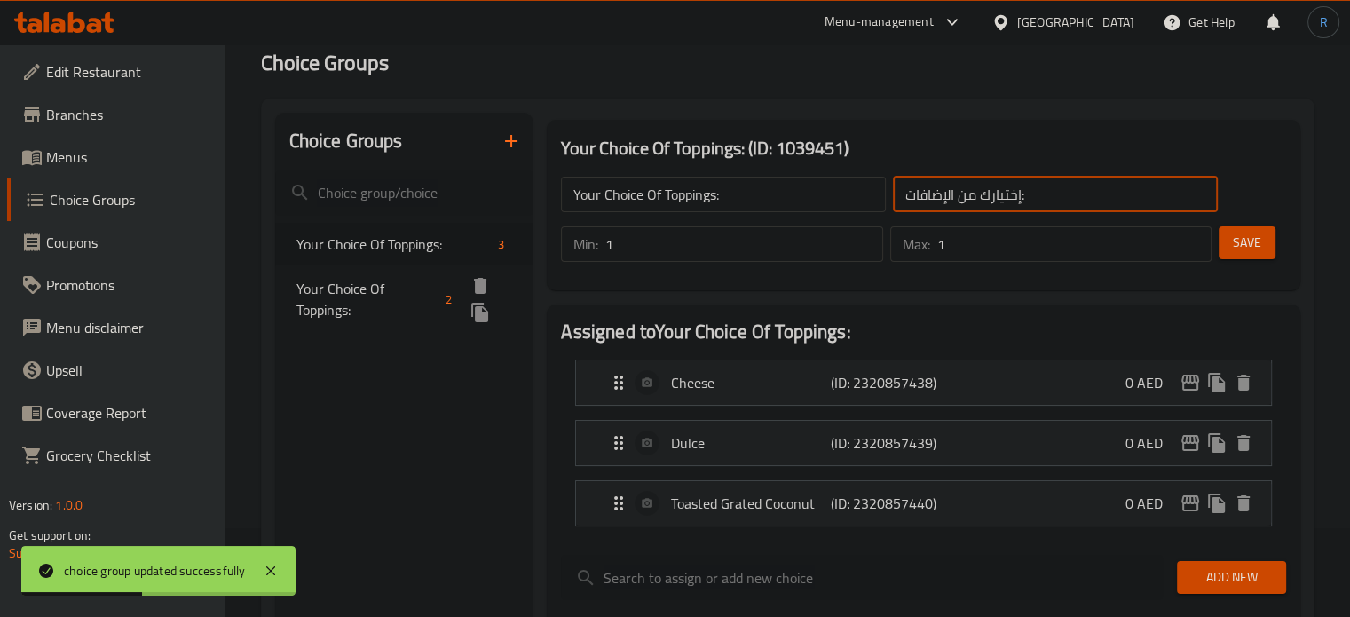
click at [370, 287] on span "Your Choice Of Toppings:" at bounding box center [368, 299] width 143 height 43
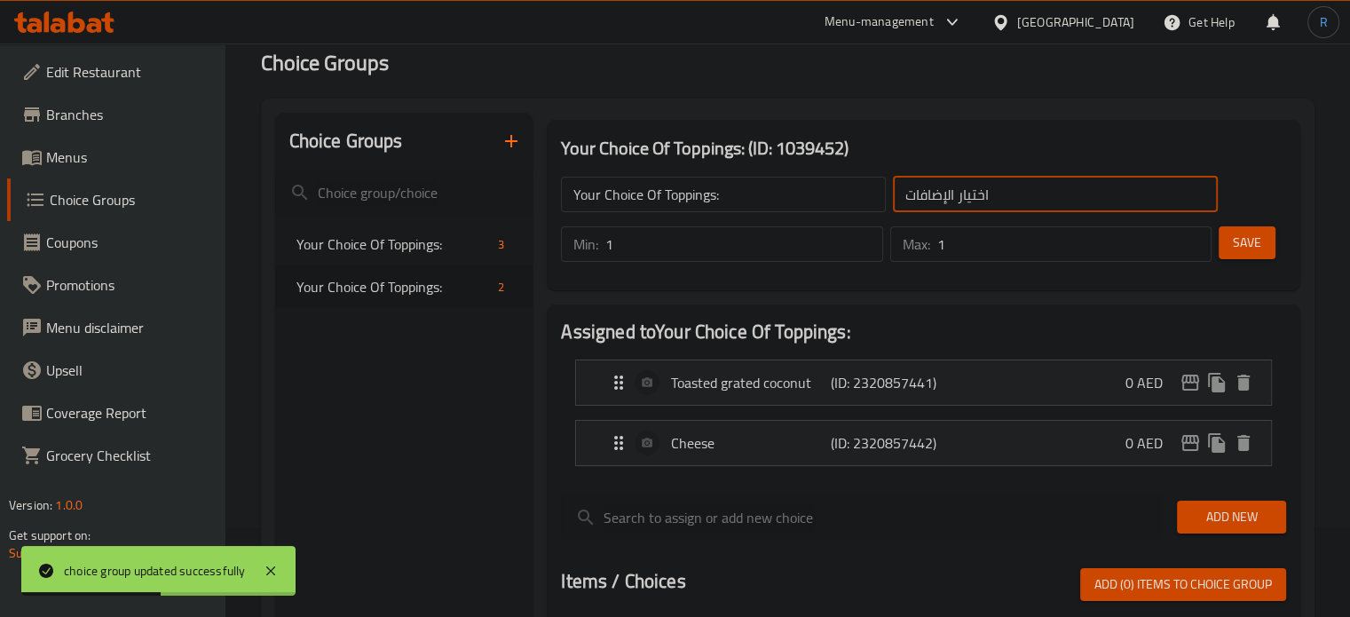
click at [942, 206] on input "اختيار الإضافات" at bounding box center [1055, 195] width 325 height 36
paste input "ختيارك من الإضافات:"
type input "إختيارك من الإضافات:"
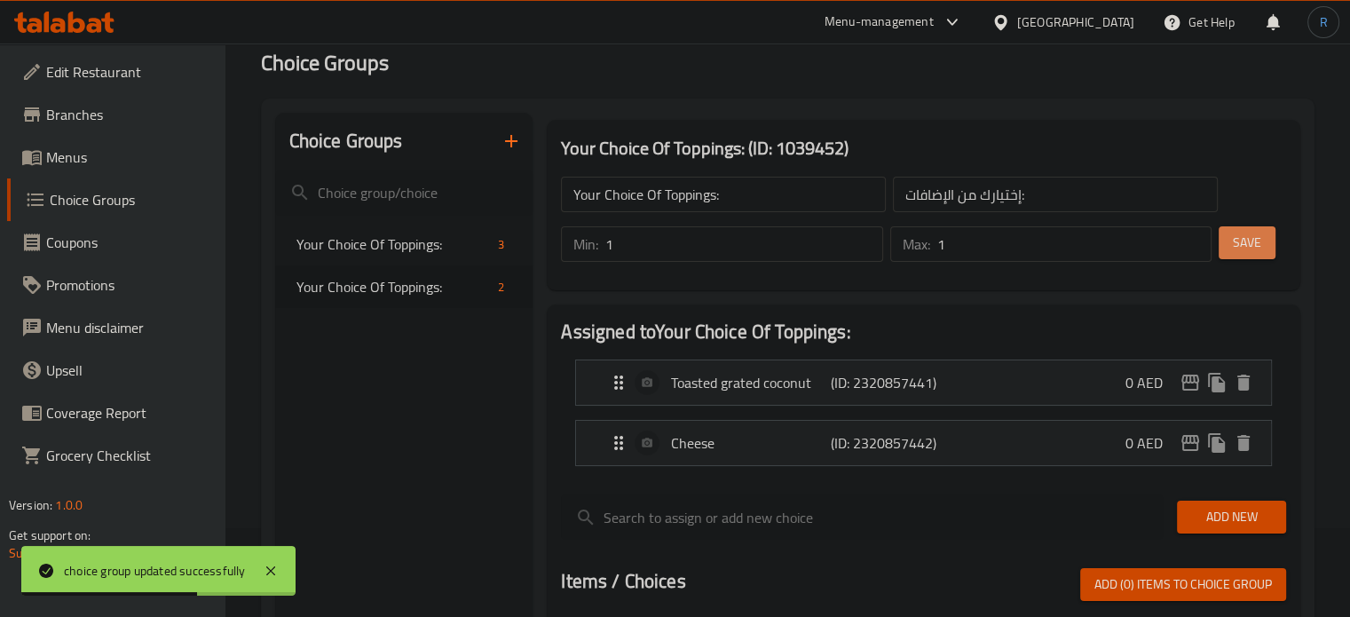
click at [1258, 255] on button "Save" at bounding box center [1247, 242] width 57 height 33
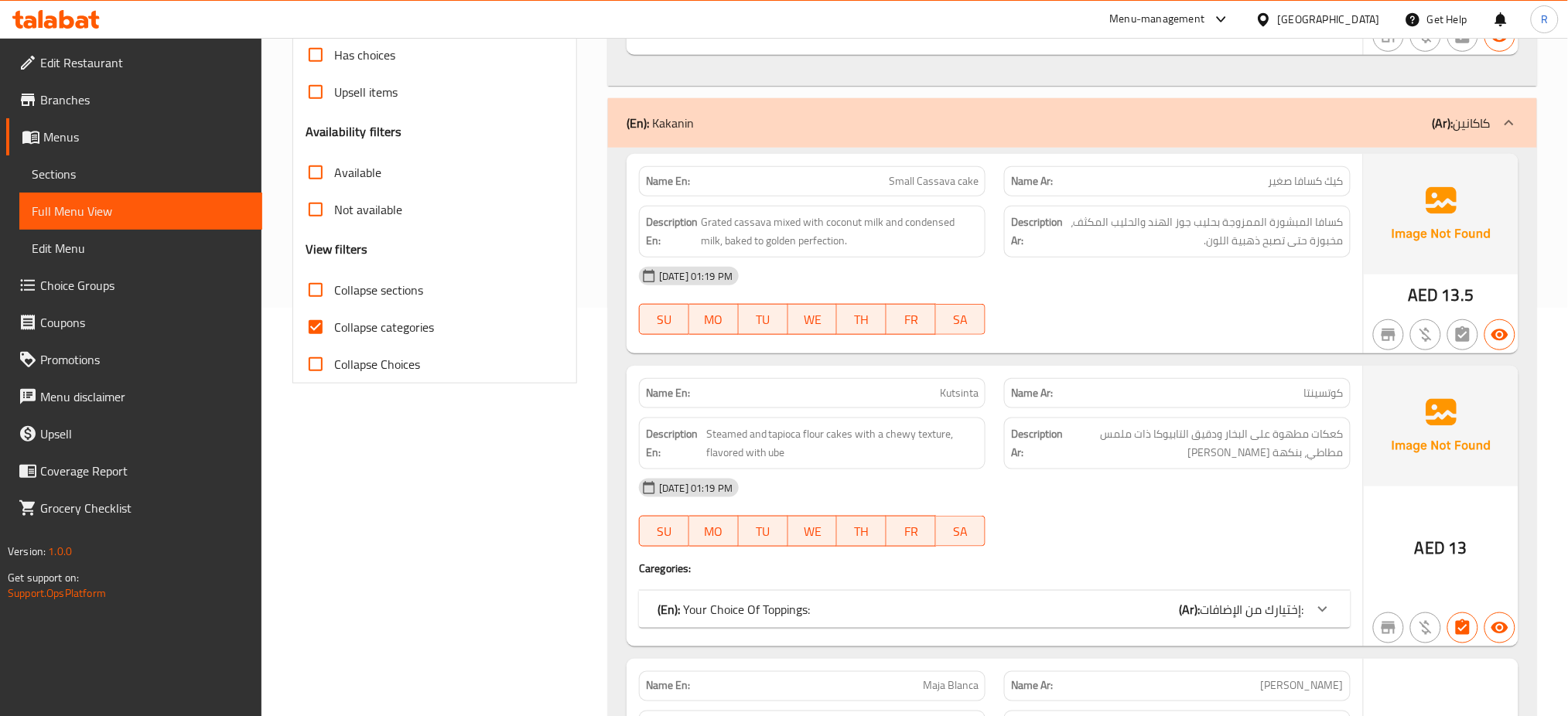
scroll to position [412, 0]
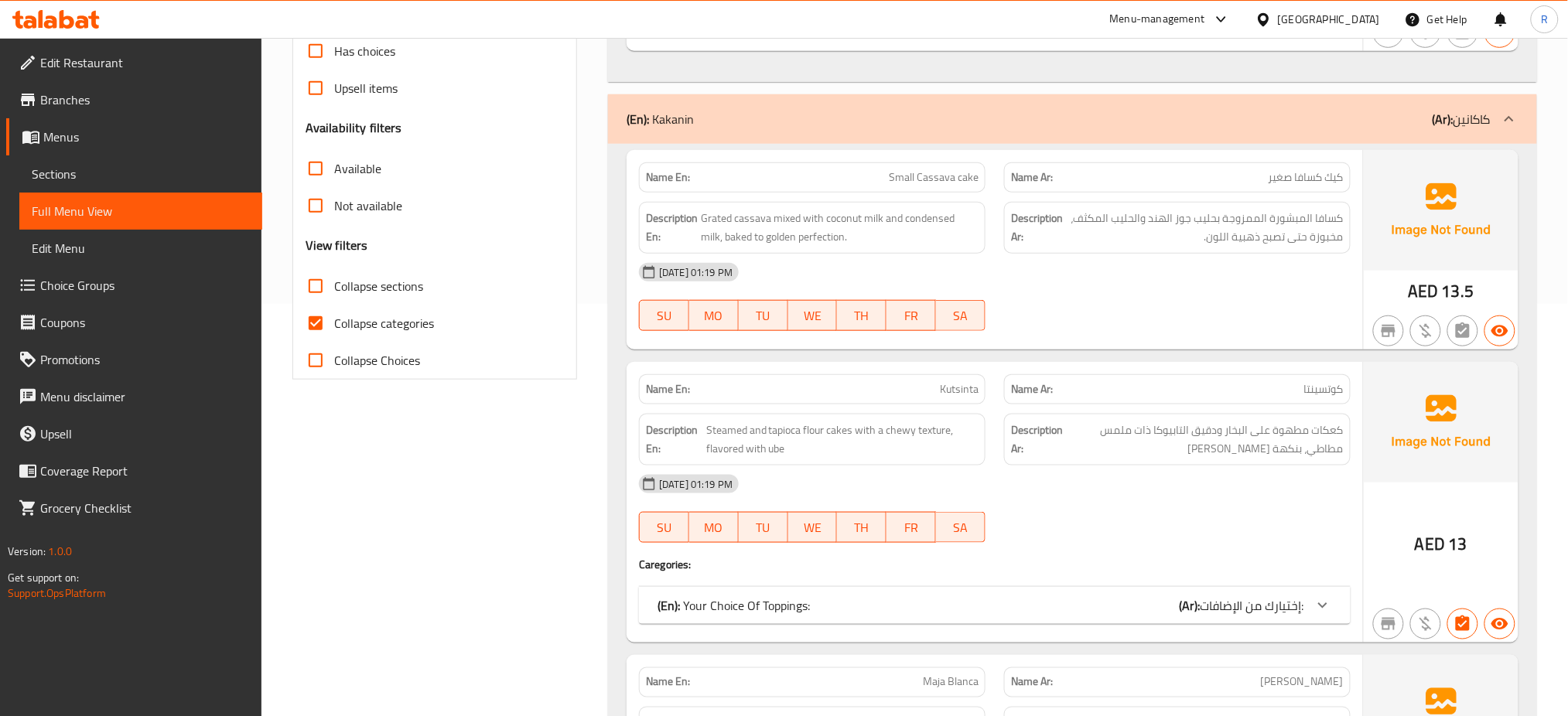
click at [384, 331] on span "Collapse categories" at bounding box center [384, 322] width 100 height 18
click at [334, 331] on input "Collapse categories" at bounding box center [316, 323] width 37 height 37
checkbox input "false"
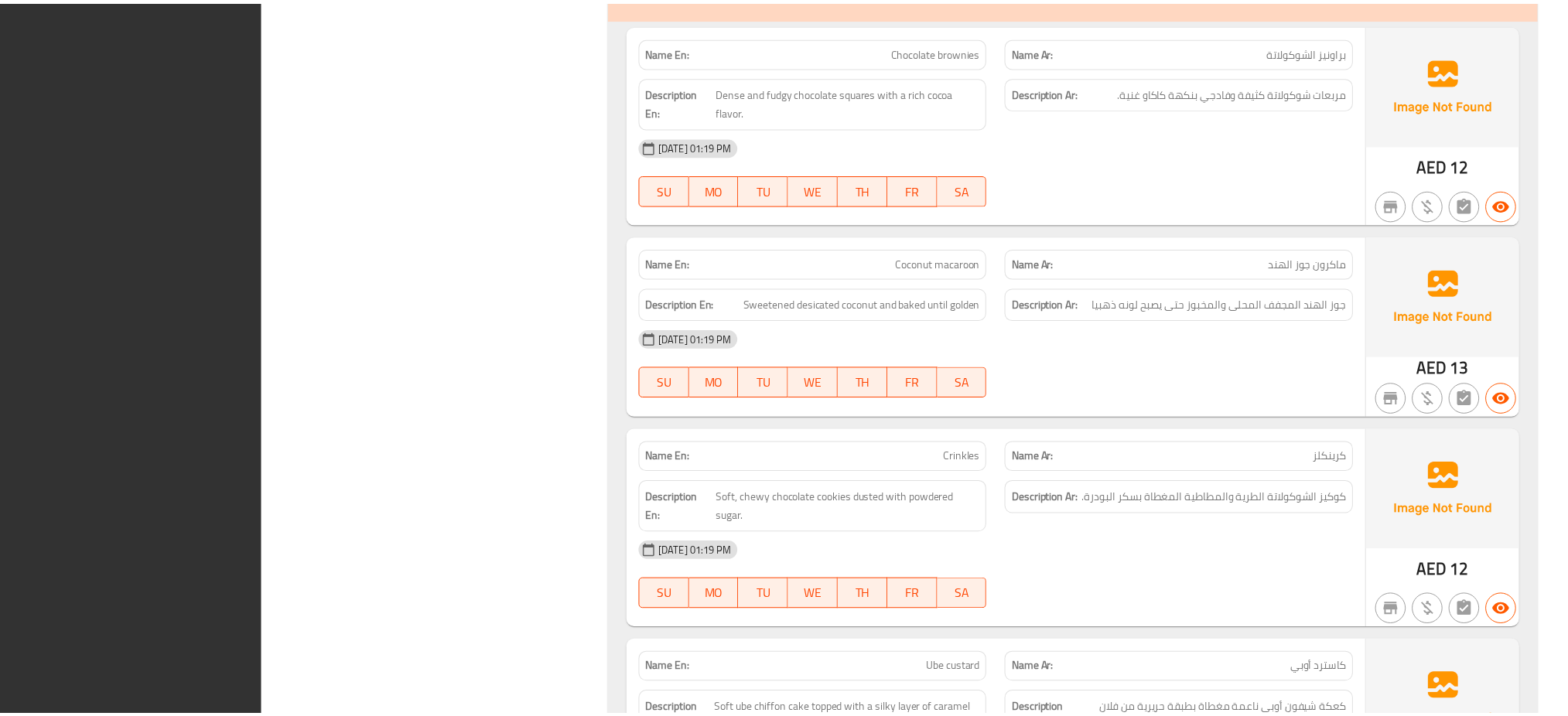
scroll to position [2621, 0]
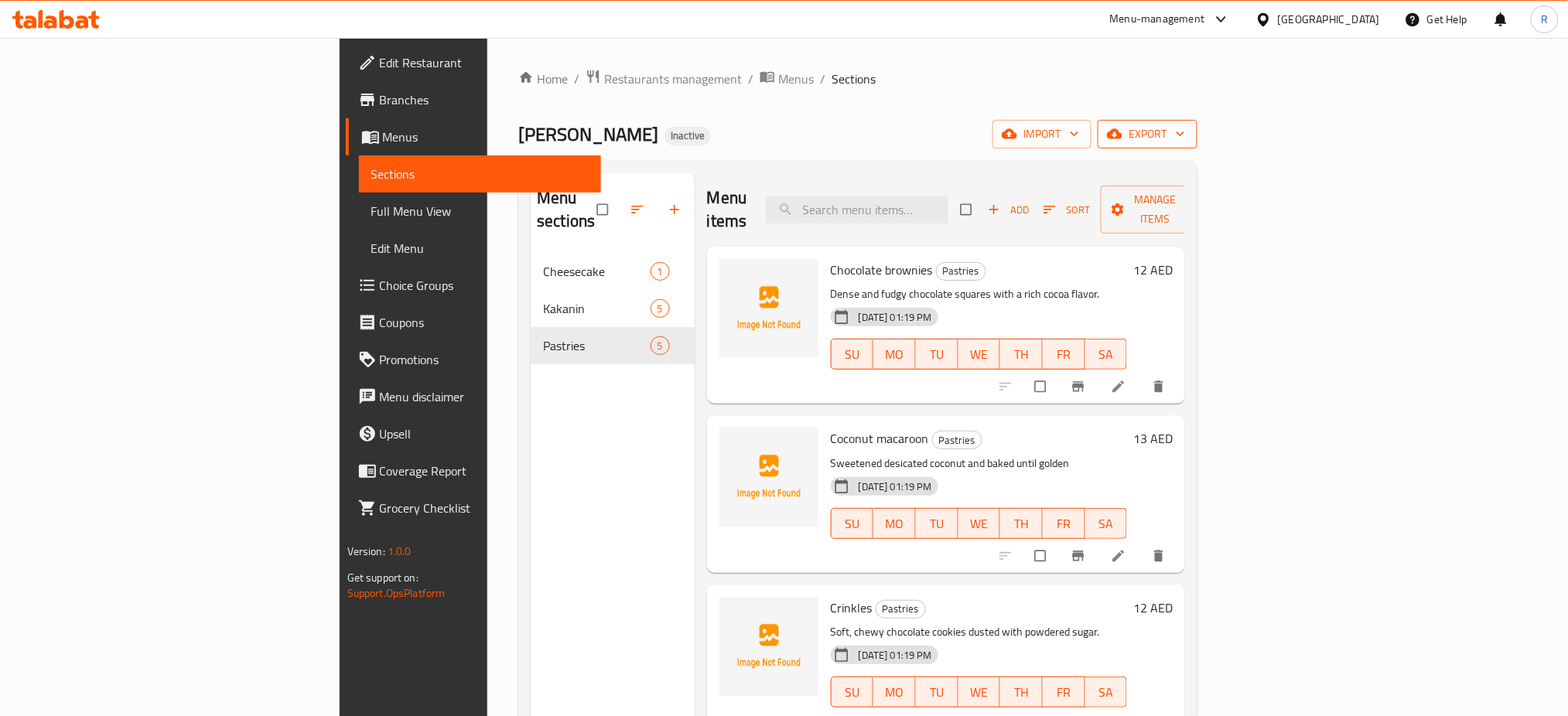
click at [1185, 141] on span "export" at bounding box center [1148, 134] width 75 height 19
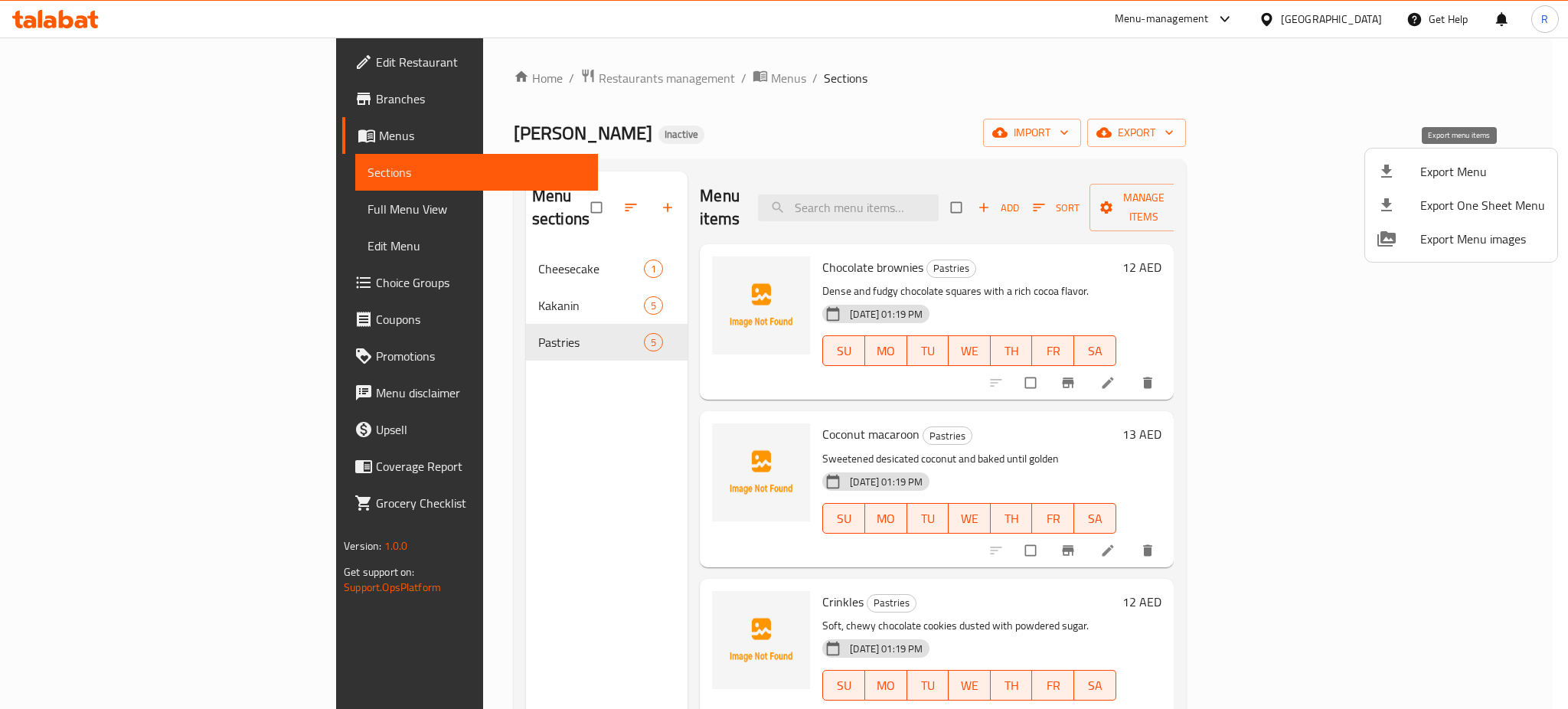
click at [1414, 179] on div at bounding box center [1399, 171] width 43 height 18
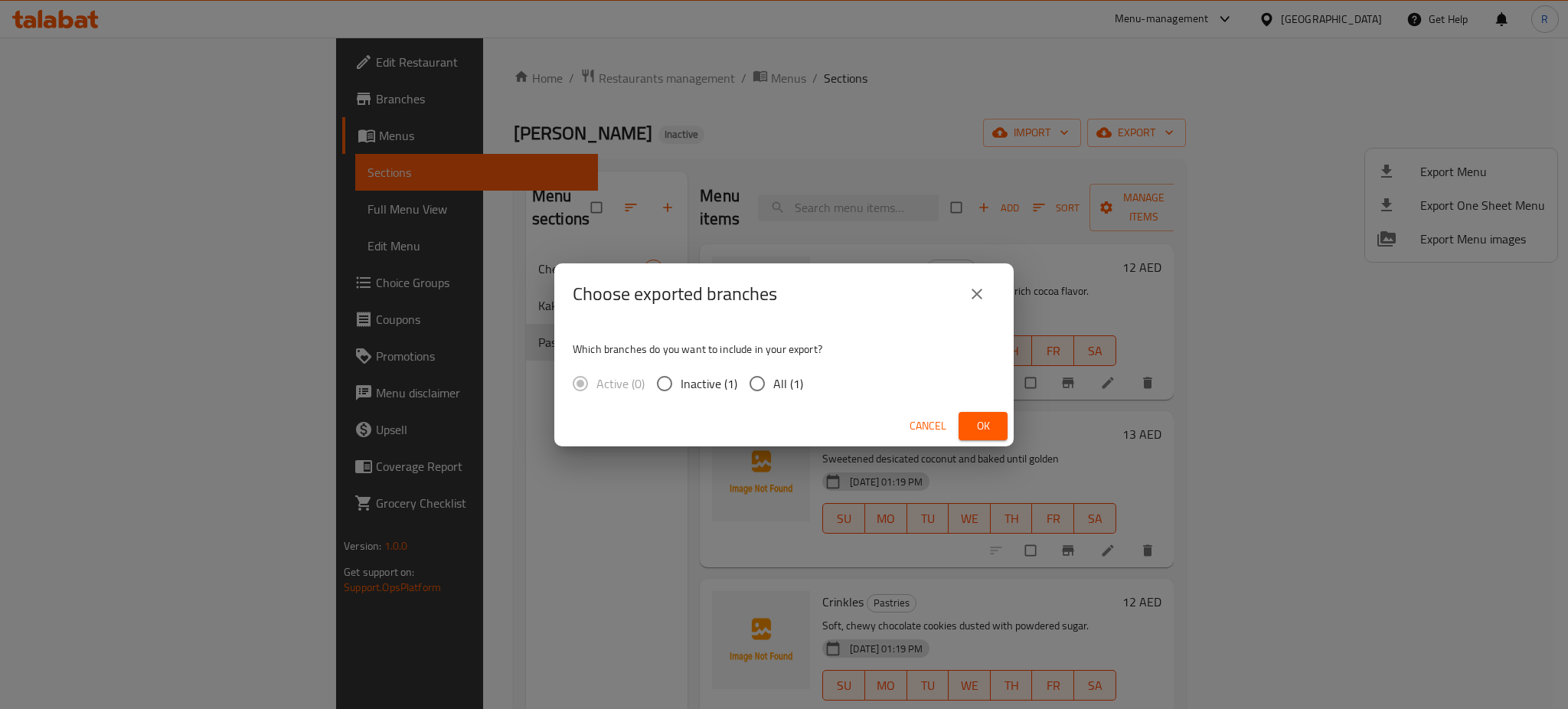
click at [761, 387] on input "All (1)" at bounding box center [756, 383] width 32 height 32
radio input "true"
click at [1000, 430] on button "Ok" at bounding box center [982, 426] width 49 height 28
